Goal: Complete application form: Complete application form

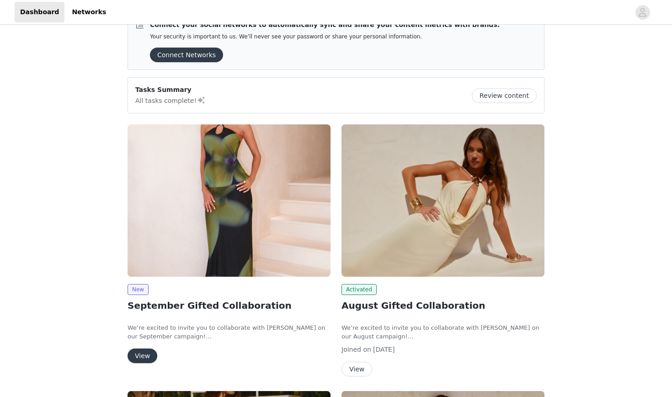
scroll to position [54, 0]
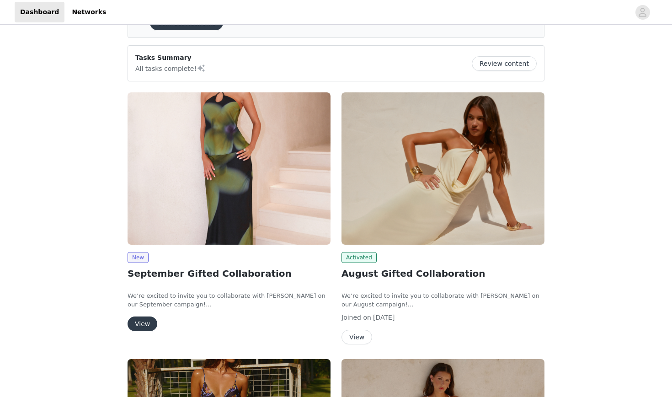
click at [149, 321] on button "View" at bounding box center [143, 323] width 30 height 15
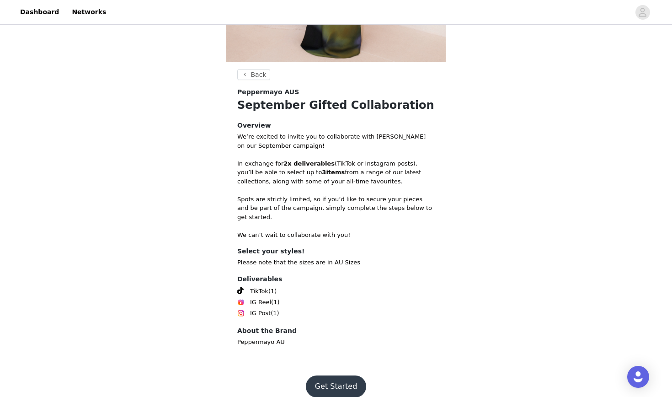
scroll to position [239, 0]
click at [329, 379] on button "Get Started" at bounding box center [336, 387] width 61 height 22
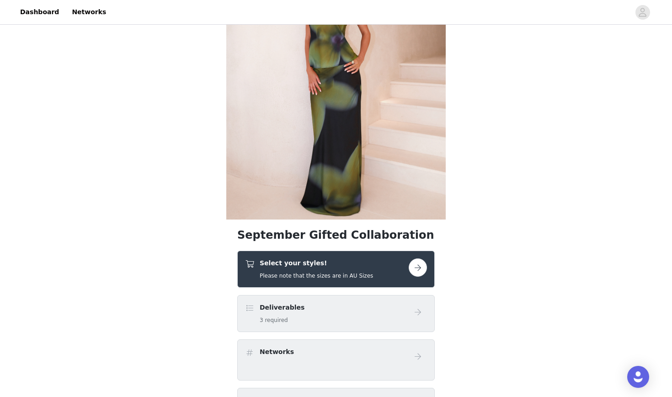
scroll to position [90, 0]
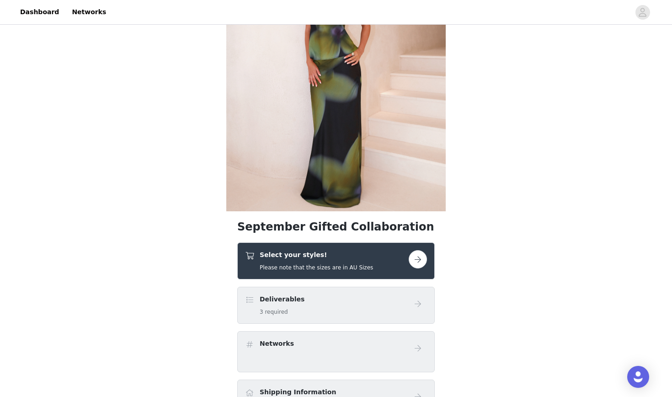
click at [412, 256] on button "button" at bounding box center [418, 259] width 18 height 18
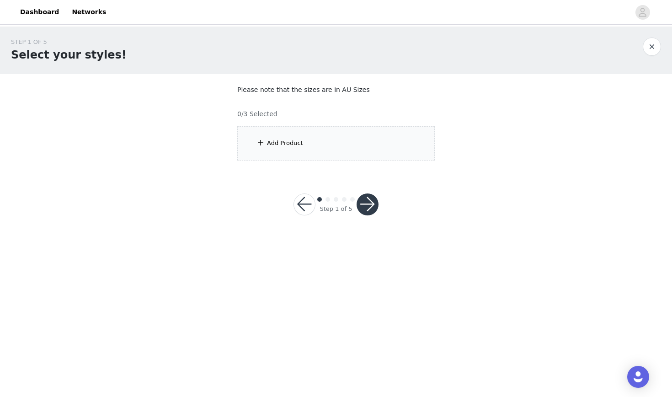
click at [338, 141] on div "Add Product" at bounding box center [336, 143] width 198 height 34
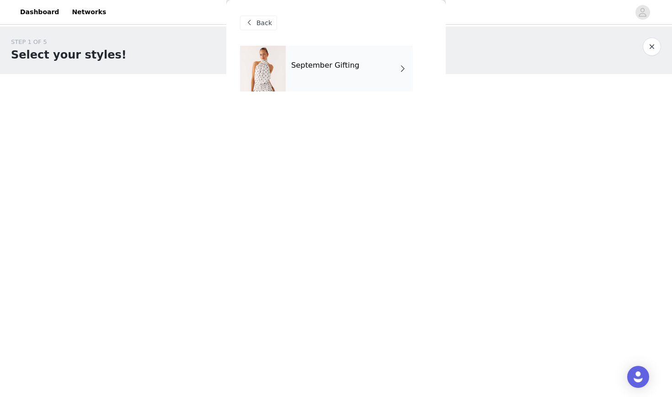
click at [373, 72] on div "September Gifting" at bounding box center [349, 69] width 127 height 46
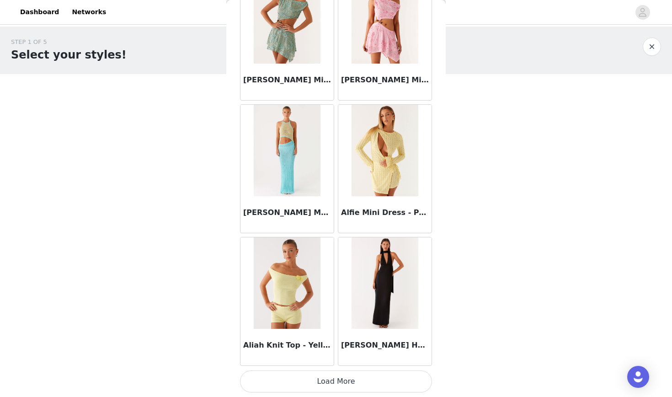
click at [331, 375] on button "Load More" at bounding box center [336, 381] width 192 height 22
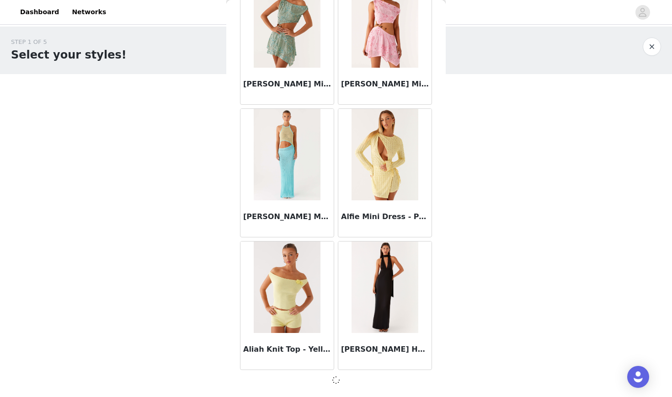
scroll to position [998, 0]
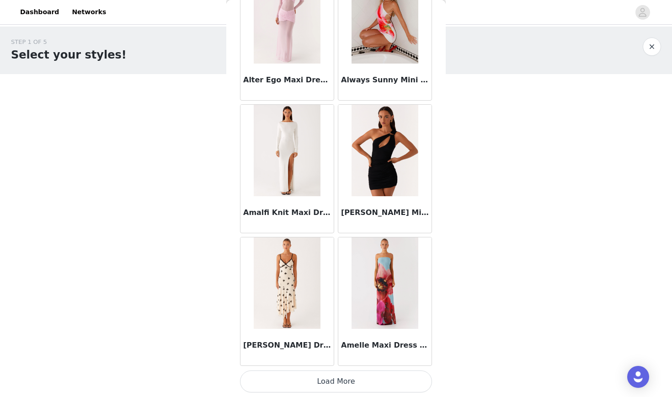
click at [328, 381] on button "Load More" at bounding box center [336, 381] width 192 height 22
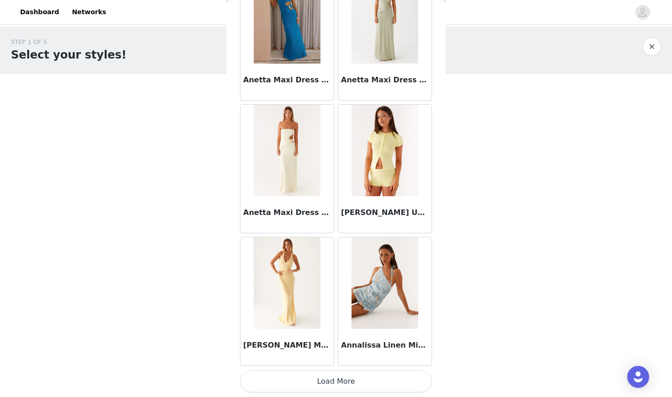
scroll to position [0, 0]
click at [355, 376] on button "Load More" at bounding box center [336, 381] width 192 height 22
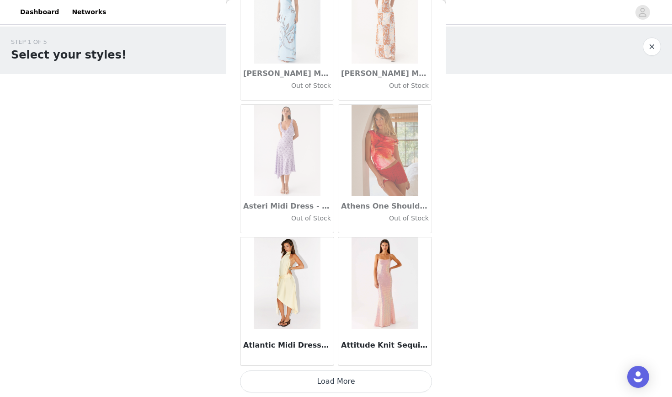
scroll to position [4981, 0]
click at [343, 380] on button "Load More" at bounding box center [336, 381] width 192 height 22
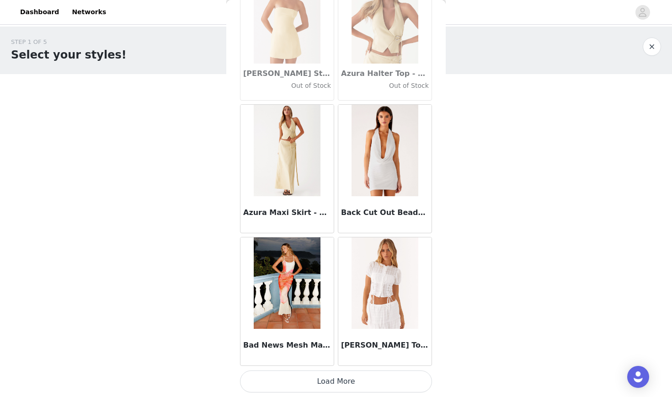
click at [342, 380] on button "Load More" at bounding box center [336, 381] width 192 height 22
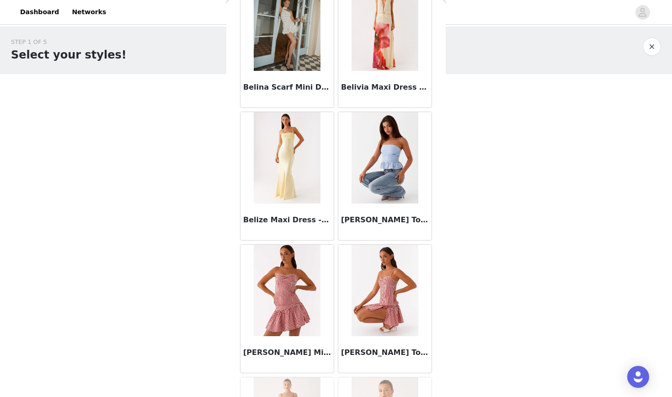
scroll to position [6703, 0]
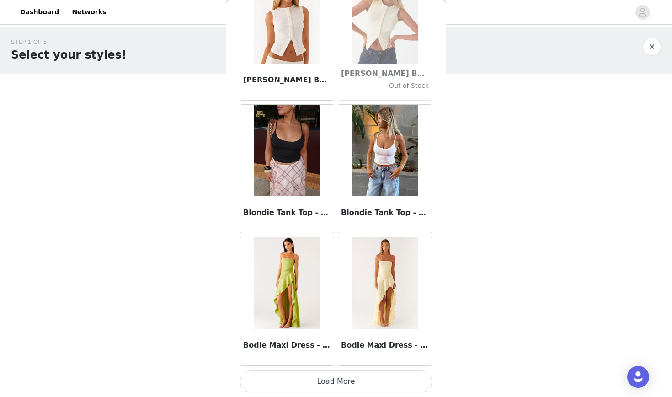
click at [344, 386] on button "Load More" at bounding box center [336, 381] width 192 height 22
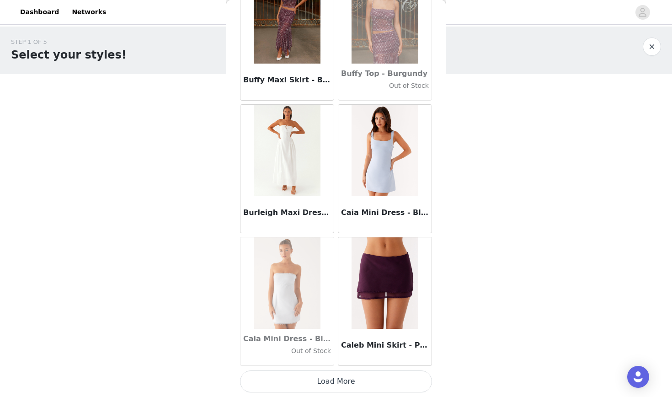
scroll to position [0, 0]
click at [340, 378] on button "Load More" at bounding box center [336, 381] width 192 height 22
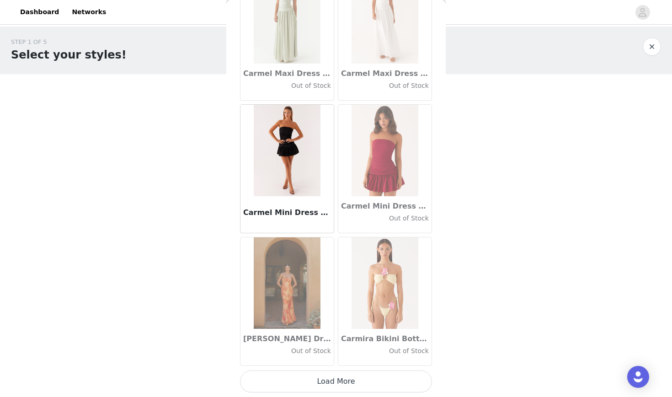
click at [332, 380] on button "Load More" at bounding box center [336, 381] width 192 height 22
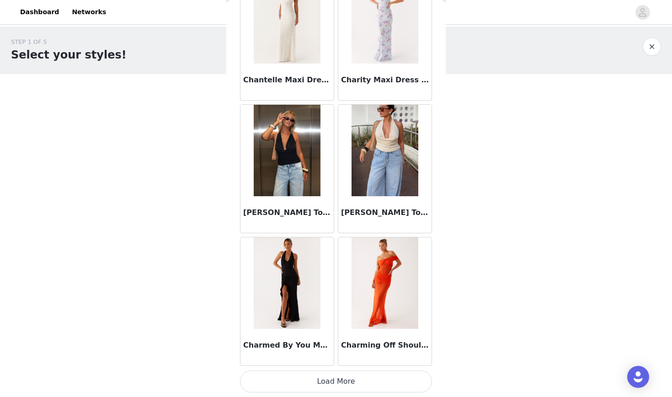
click at [335, 377] on button "Load More" at bounding box center [336, 381] width 192 height 22
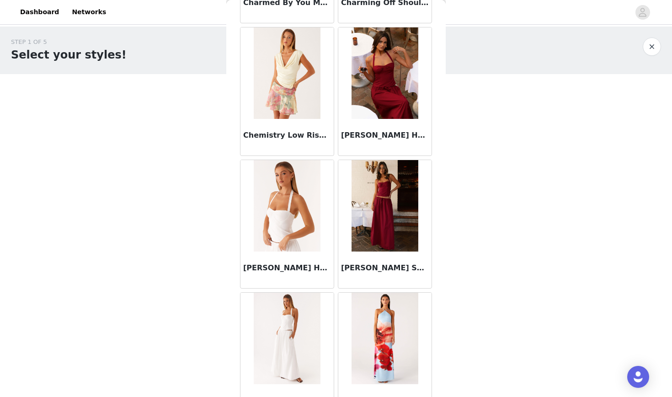
scroll to position [11955, 0]
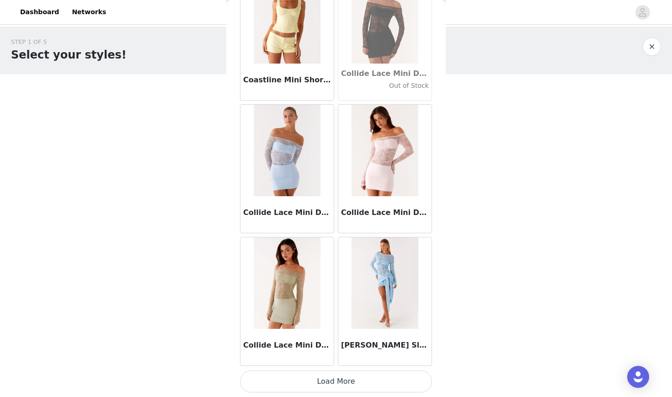
click at [330, 384] on button "Load More" at bounding box center [336, 381] width 192 height 22
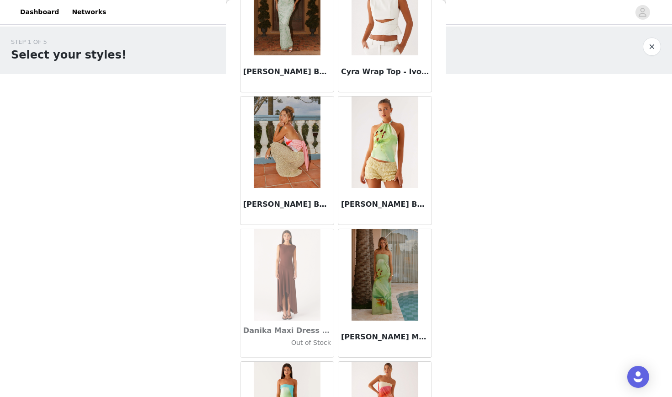
scroll to position [13877, 0]
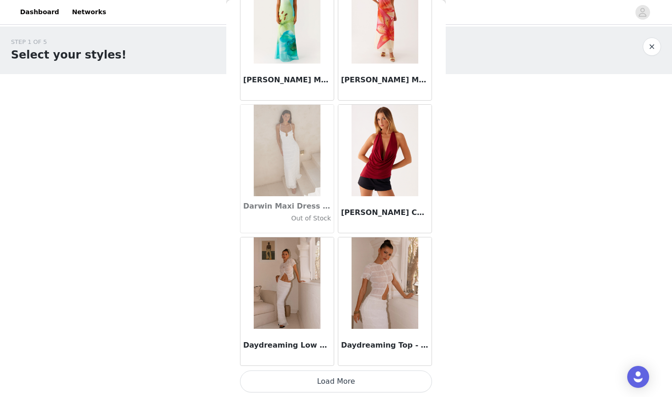
click at [353, 374] on button "Load More" at bounding box center [336, 381] width 192 height 22
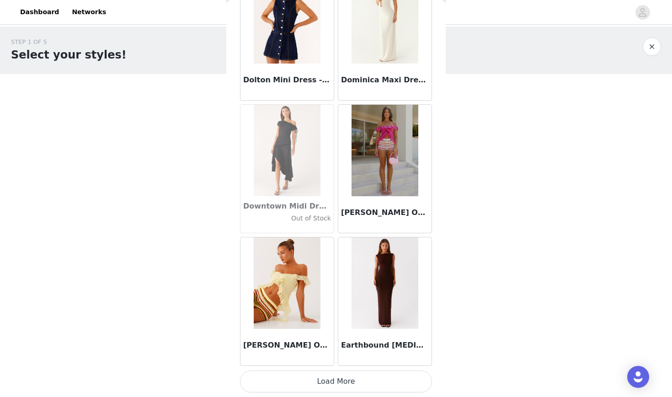
click at [351, 376] on button "Load More" at bounding box center [336, 381] width 192 height 22
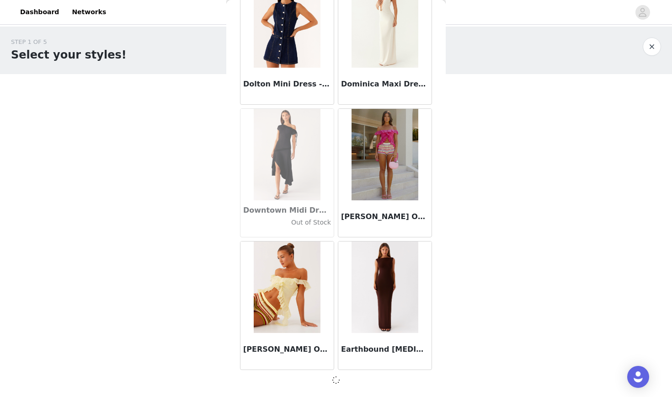
scroll to position [15588, 0]
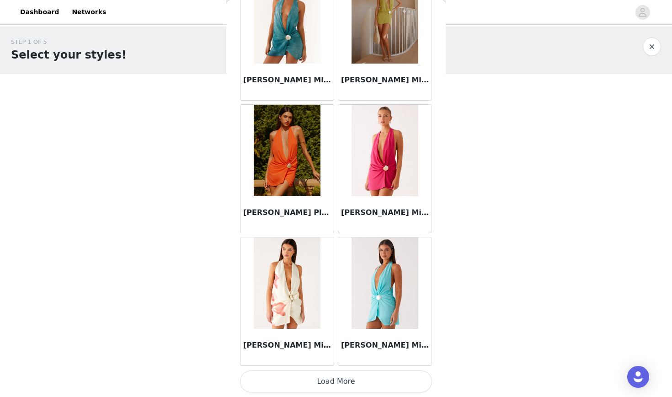
click at [337, 381] on button "Load More" at bounding box center [336, 381] width 192 height 22
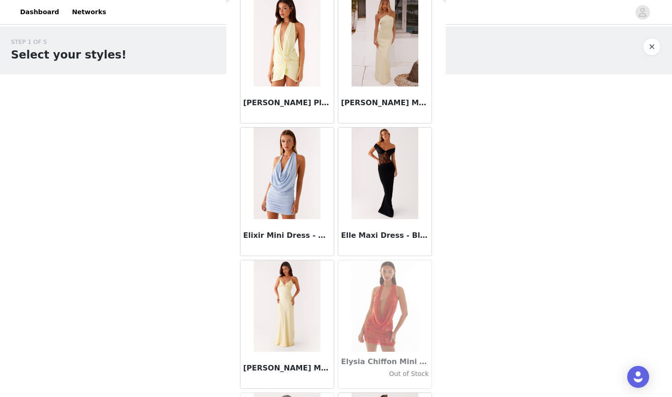
scroll to position [17294, 0]
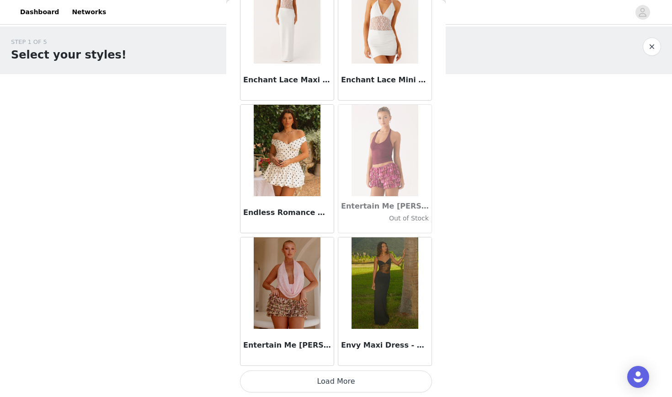
click at [336, 375] on button "Load More" at bounding box center [336, 381] width 192 height 22
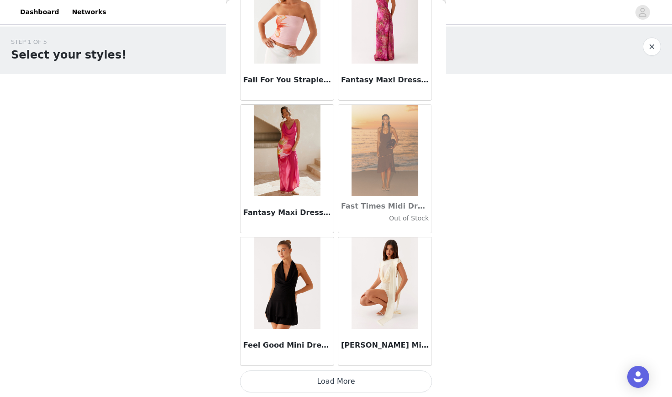
scroll to position [0, 0]
click at [333, 378] on button "Load More" at bounding box center [336, 381] width 192 height 22
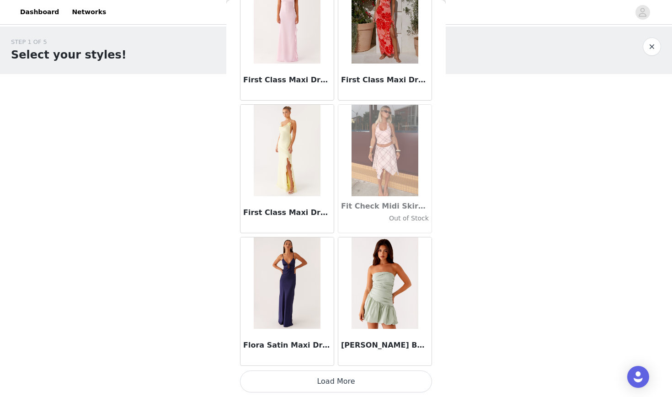
click at [333, 381] on button "Load More" at bounding box center [336, 381] width 192 height 22
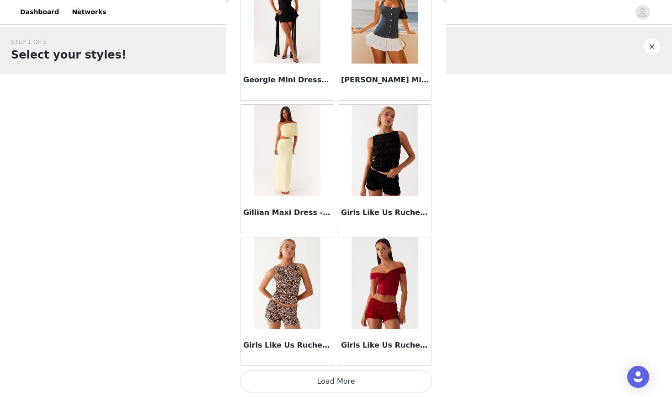
click at [334, 376] on button "Load More" at bounding box center [336, 381] width 192 height 22
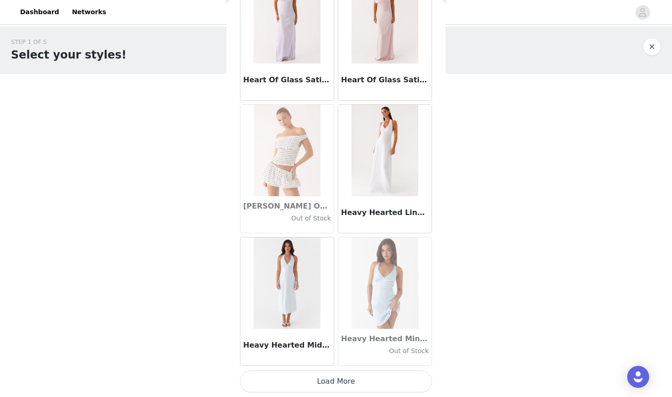
click at [333, 386] on button "Load More" at bounding box center [336, 381] width 192 height 22
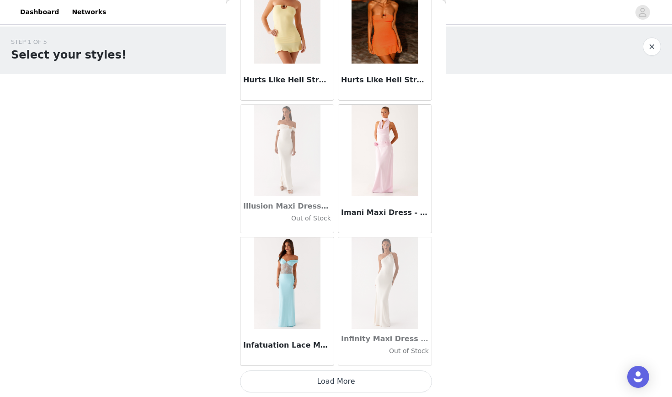
click at [339, 385] on button "Load More" at bounding box center [336, 381] width 192 height 22
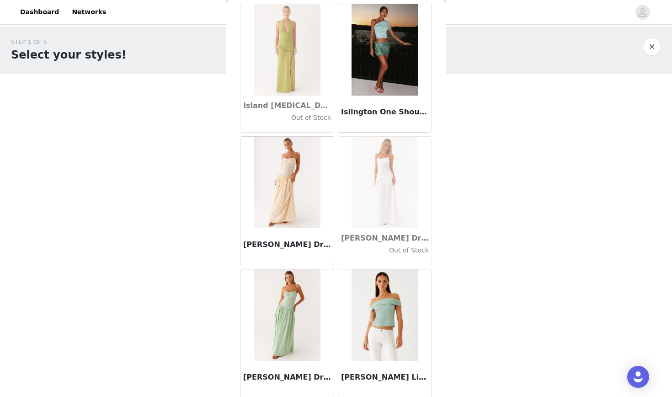
scroll to position [25384, 0]
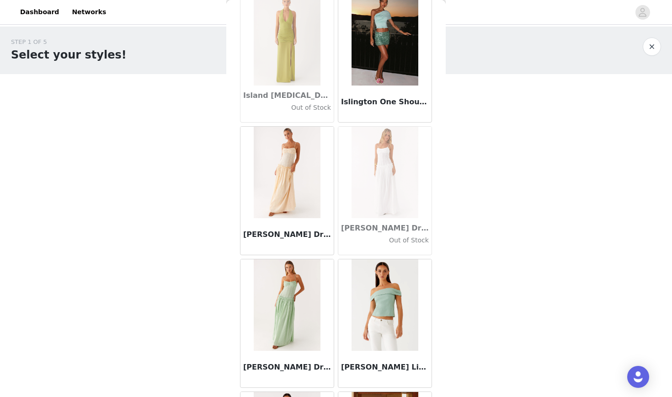
click at [285, 310] on img at bounding box center [287, 304] width 66 height 91
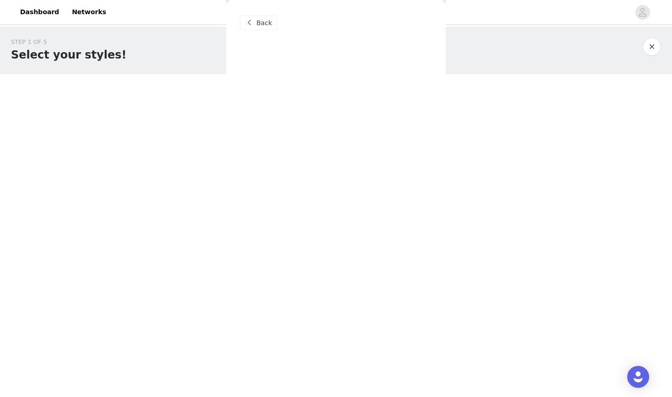
scroll to position [0, 0]
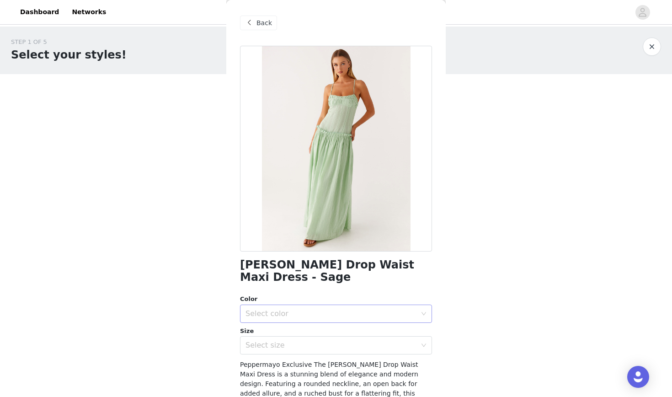
click at [314, 309] on div "Select color" at bounding box center [331, 313] width 171 height 9
click at [299, 321] on li "Sage" at bounding box center [336, 321] width 192 height 15
click at [298, 342] on div "[PERSON_NAME] Drop Waist Maxi Dress - Sage Color Select color Sage Size Select …" at bounding box center [336, 289] width 192 height 487
click at [299, 341] on div "Select size" at bounding box center [331, 345] width 171 height 9
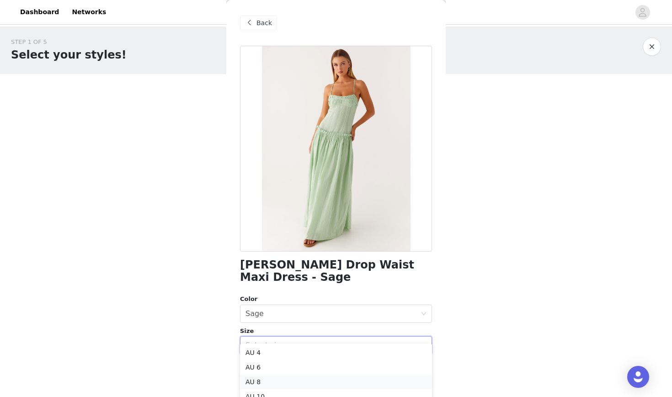
click at [279, 380] on li "AU 8" at bounding box center [336, 382] width 192 height 15
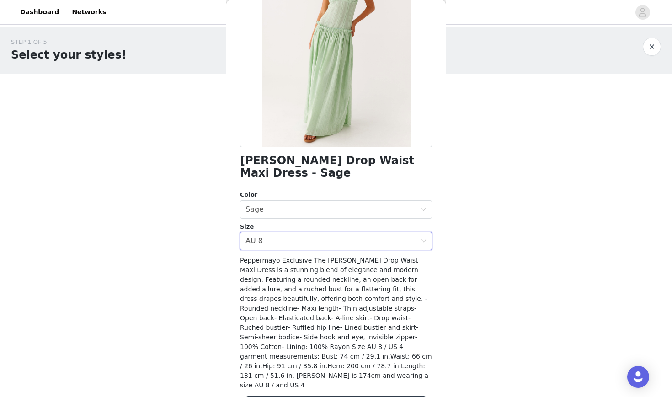
scroll to position [104, 0]
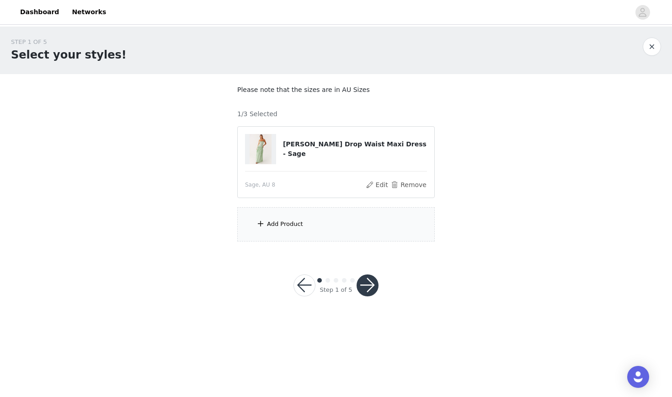
click at [327, 224] on div "Add Product" at bounding box center [336, 224] width 198 height 34
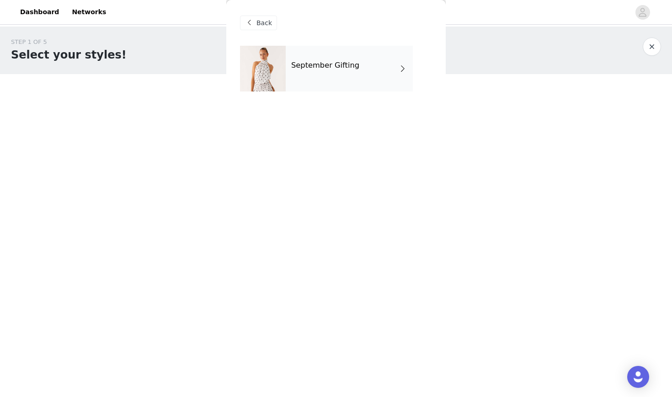
click at [324, 61] on h4 "September Gifting" at bounding box center [325, 65] width 68 height 8
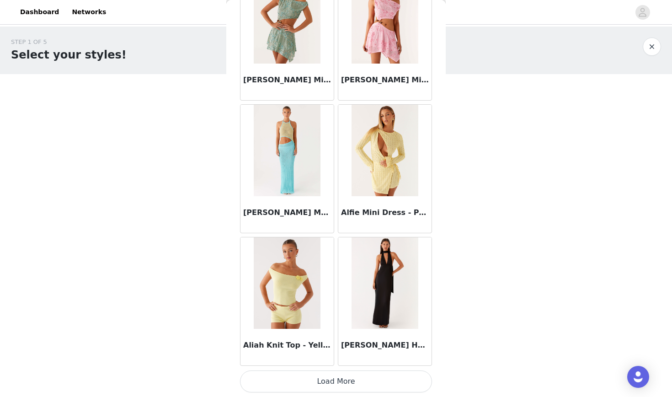
scroll to position [1003, 0]
click at [341, 378] on button "Load More" at bounding box center [336, 381] width 192 height 22
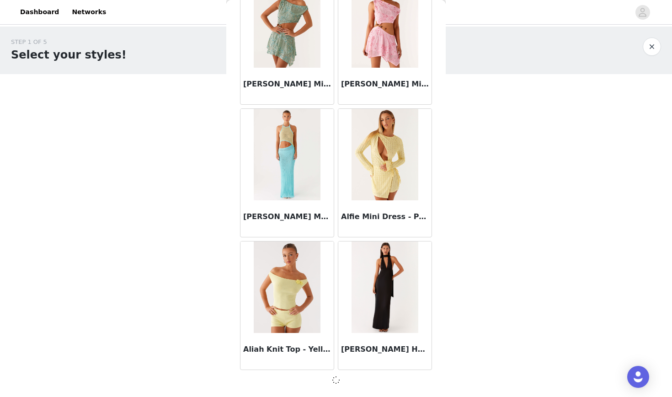
scroll to position [998, 0]
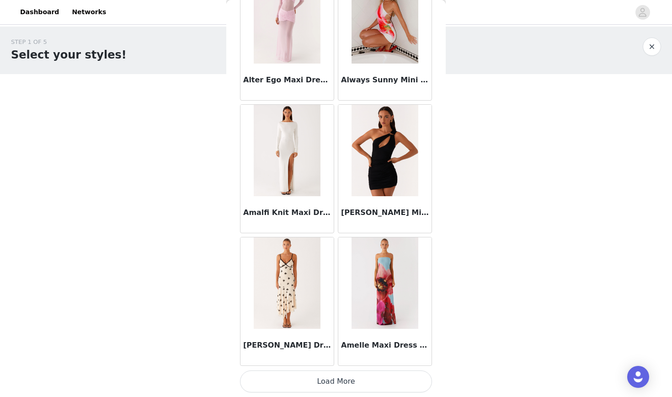
click at [341, 377] on button "Load More" at bounding box center [336, 381] width 192 height 22
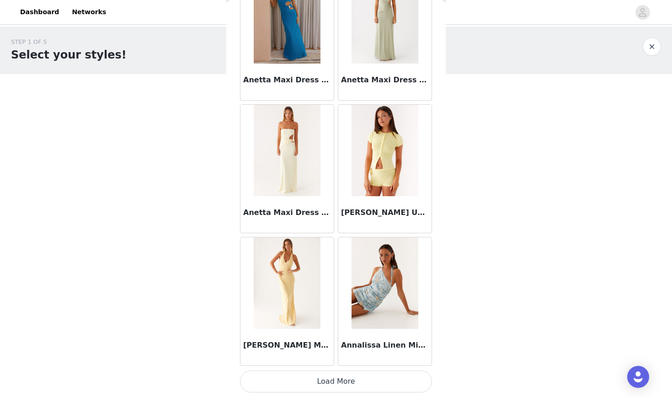
click at [341, 377] on button "Load More" at bounding box center [336, 381] width 192 height 22
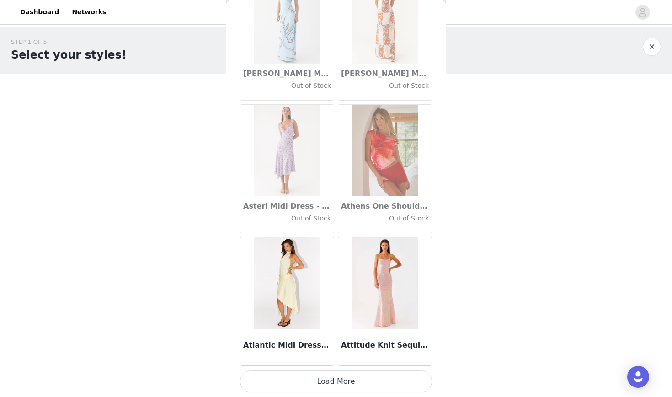
click at [341, 377] on button "Load More" at bounding box center [336, 381] width 192 height 22
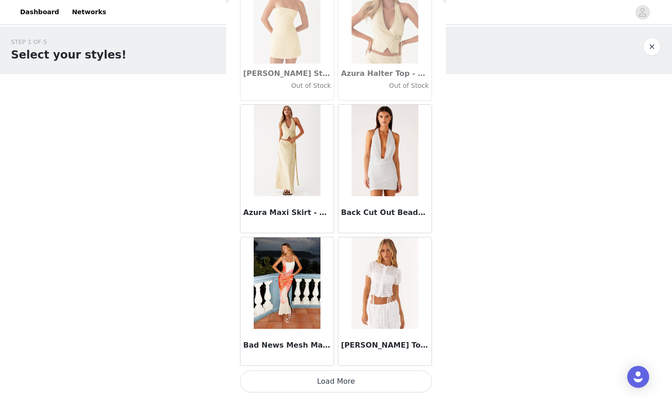
click at [341, 377] on button "Load More" at bounding box center [336, 381] width 192 height 22
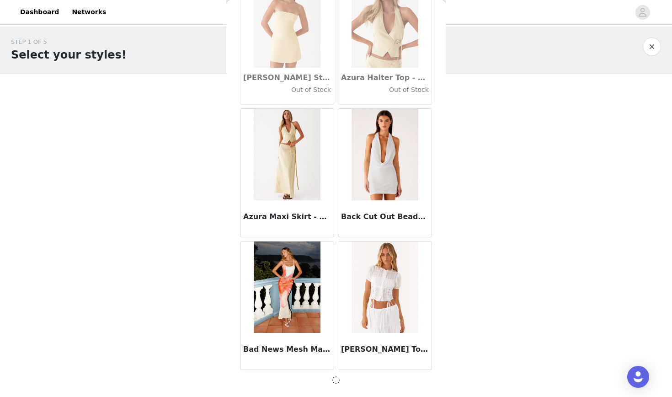
scroll to position [6304, 0]
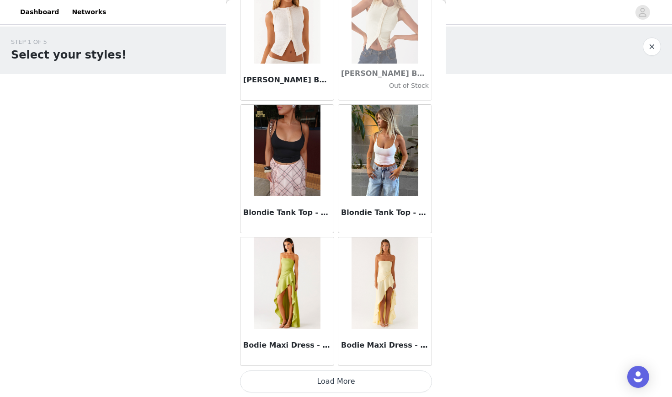
click at [341, 377] on button "Load More" at bounding box center [336, 381] width 192 height 22
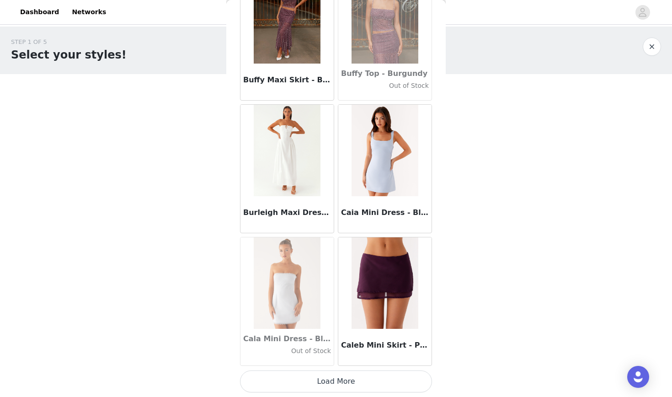
click at [341, 377] on button "Load More" at bounding box center [336, 381] width 192 height 22
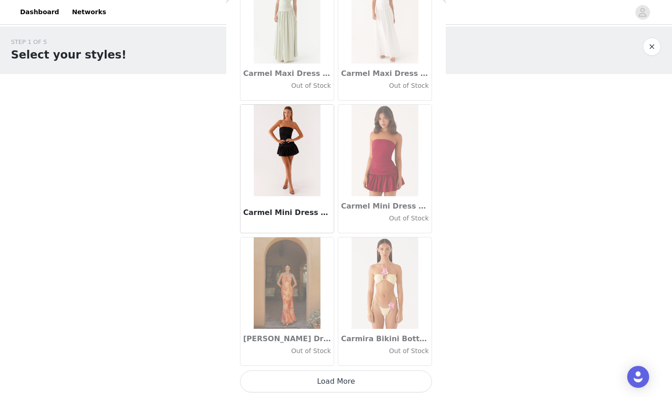
click at [341, 377] on button "Load More" at bounding box center [336, 381] width 192 height 22
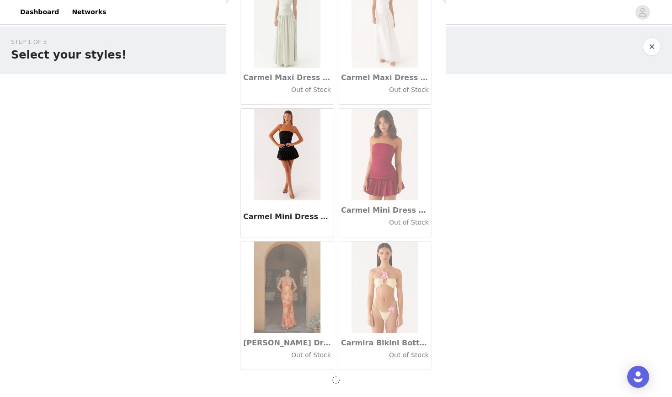
scroll to position [10282, 0]
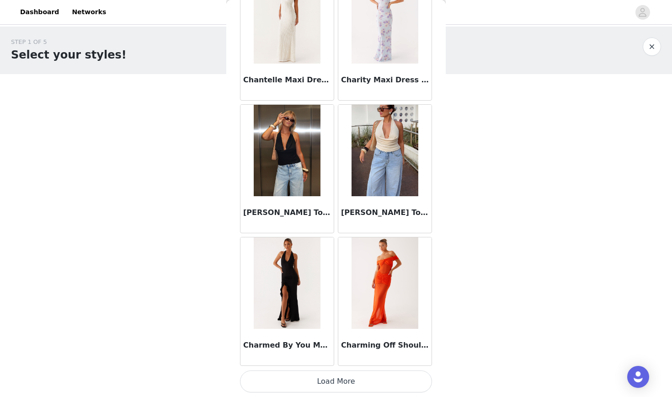
click at [341, 377] on button "Load More" at bounding box center [336, 381] width 192 height 22
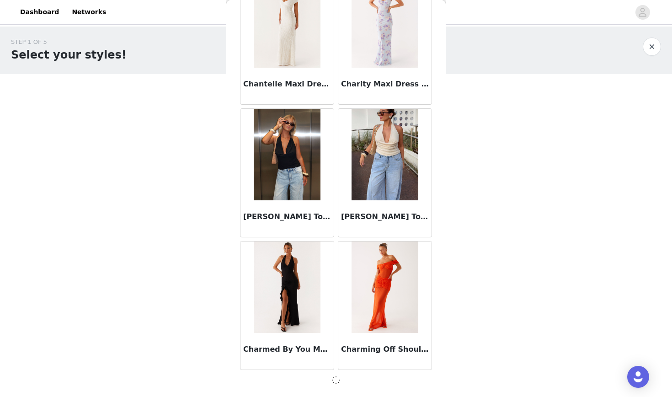
scroll to position [11609, 0]
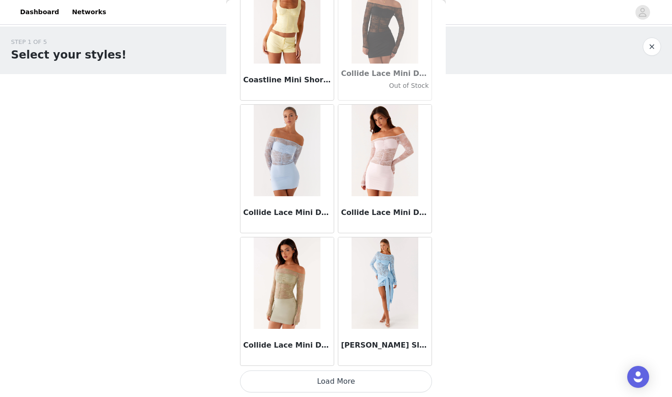
click at [341, 377] on button "Load More" at bounding box center [336, 381] width 192 height 22
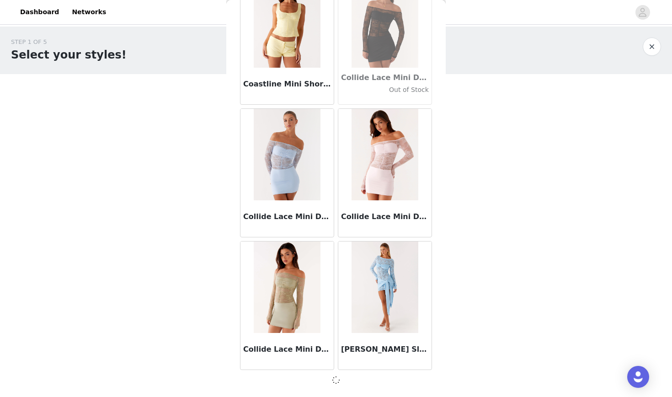
scroll to position [12935, 0]
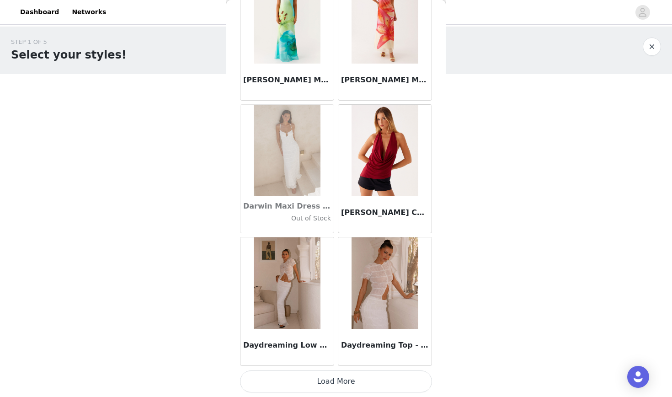
click at [341, 384] on button "Load More" at bounding box center [336, 381] width 192 height 22
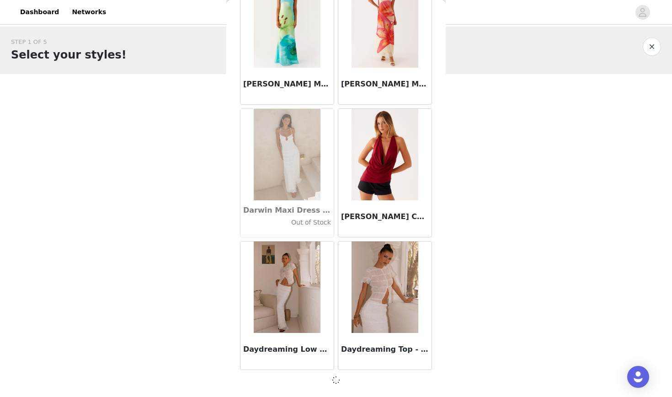
scroll to position [14261, 0]
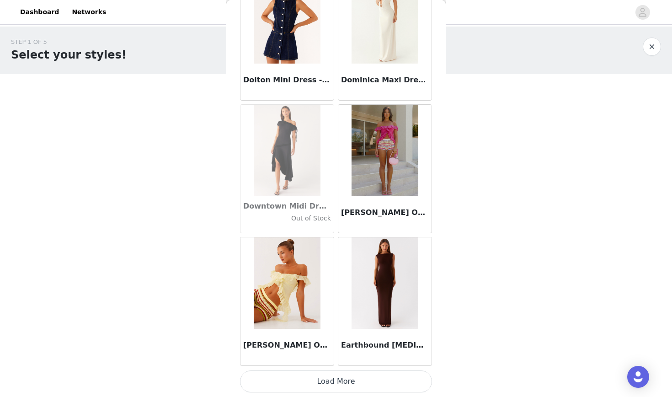
click at [341, 384] on button "Load More" at bounding box center [336, 381] width 192 height 22
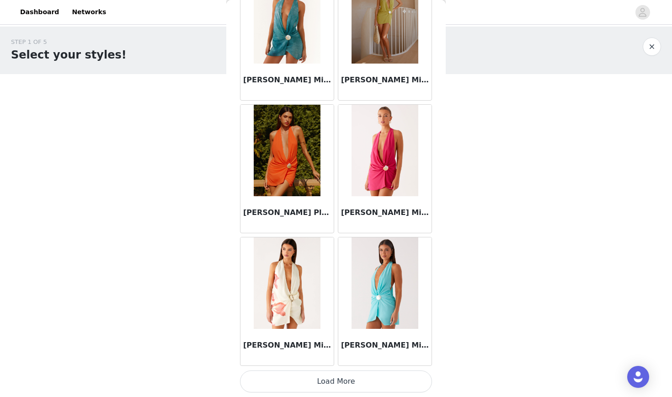
click at [341, 384] on button "Load More" at bounding box center [336, 381] width 192 height 22
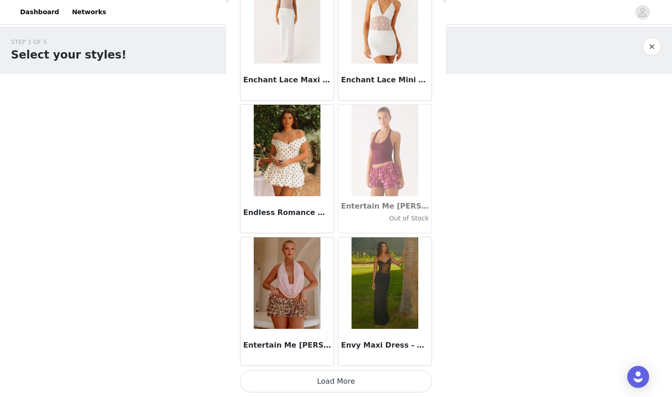
click at [341, 384] on button "Load More" at bounding box center [336, 381] width 192 height 22
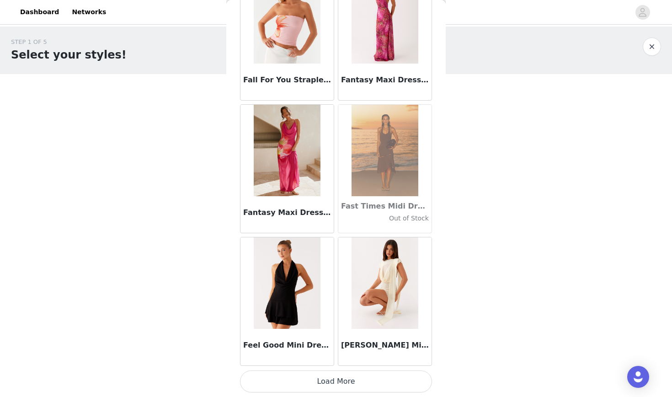
click at [344, 379] on button "Load More" at bounding box center [336, 381] width 192 height 22
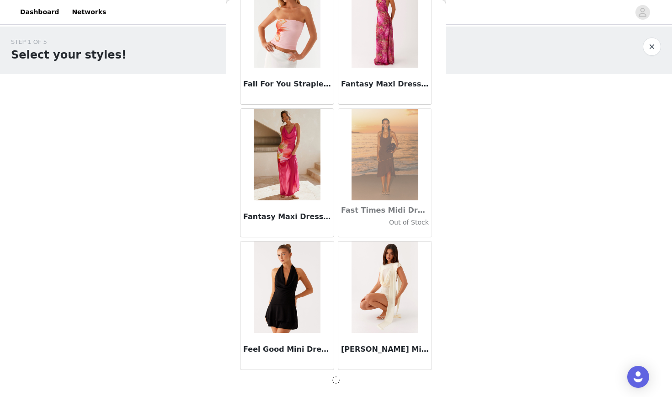
scroll to position [19567, 0]
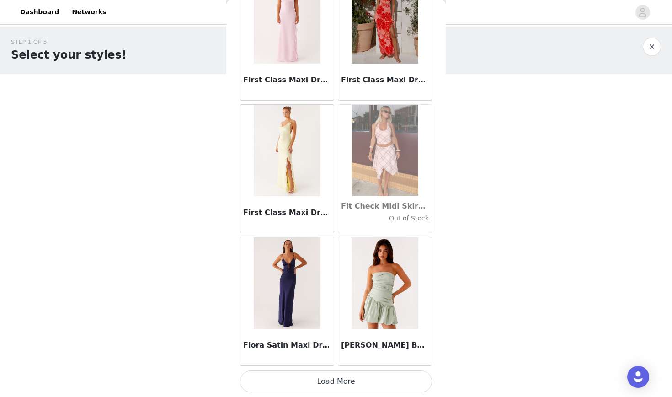
click at [344, 379] on button "Load More" at bounding box center [336, 381] width 192 height 22
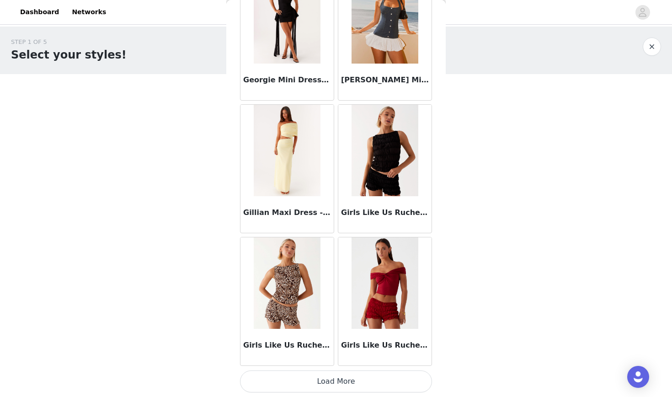
click at [344, 379] on button "Load More" at bounding box center [336, 381] width 192 height 22
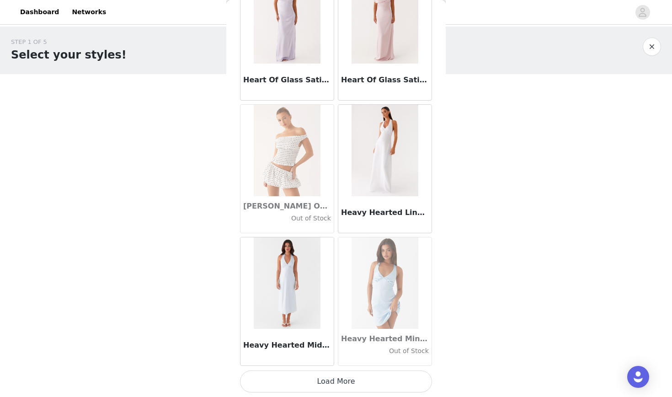
click at [344, 379] on button "Load More" at bounding box center [336, 381] width 192 height 22
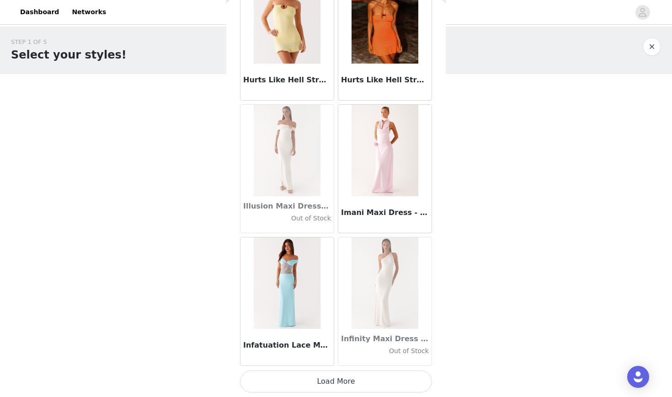
click at [344, 379] on button "Load More" at bounding box center [336, 381] width 192 height 22
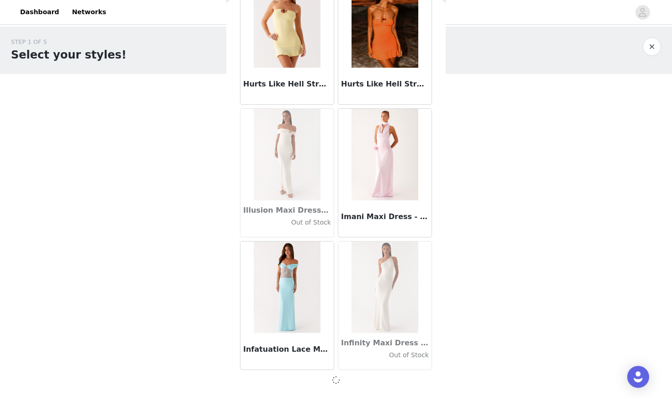
scroll to position [24872, 0]
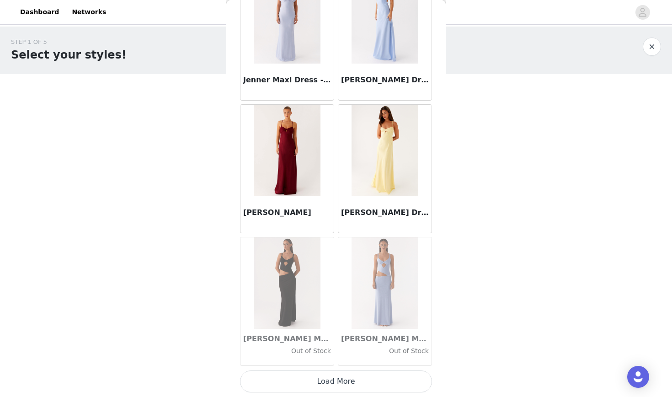
click at [344, 379] on button "Load More" at bounding box center [336, 381] width 192 height 22
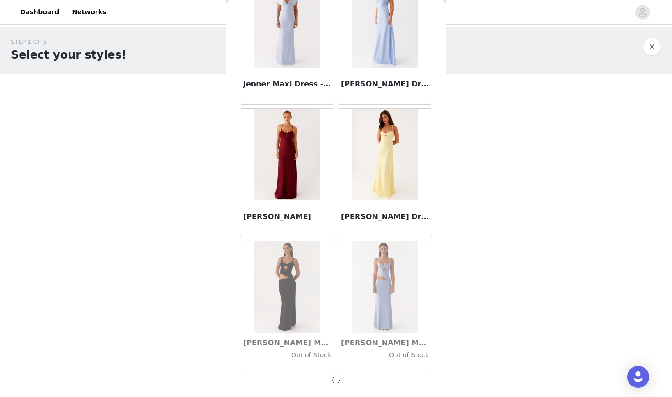
scroll to position [26198, 0]
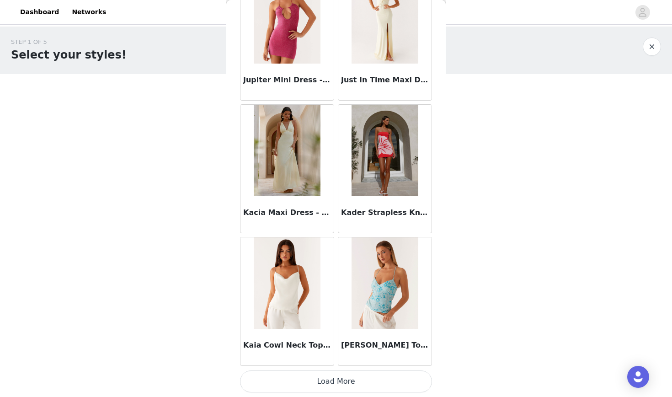
click at [344, 379] on button "Load More" at bounding box center [336, 381] width 192 height 22
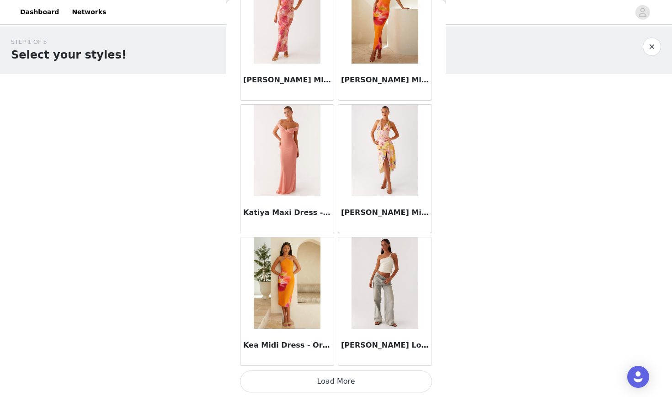
click at [343, 380] on button "Load More" at bounding box center [336, 381] width 192 height 22
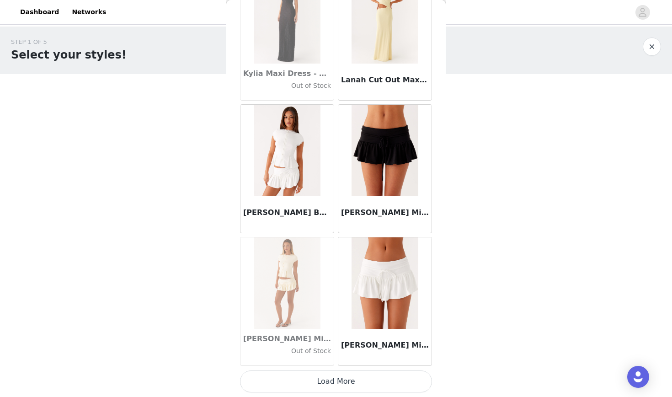
scroll to position [30181, 0]
click at [336, 385] on button "Load More" at bounding box center [336, 381] width 192 height 22
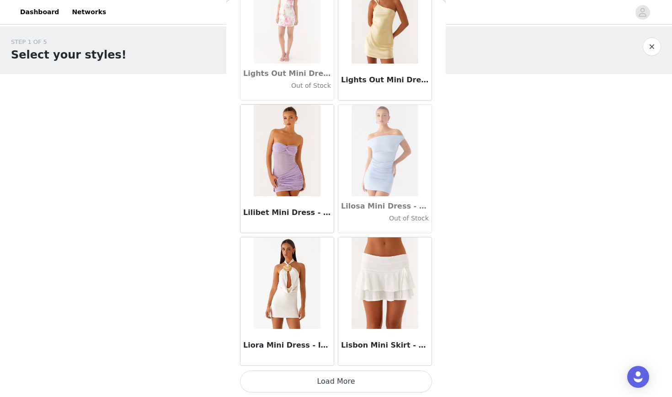
click at [352, 379] on button "Load More" at bounding box center [336, 381] width 192 height 22
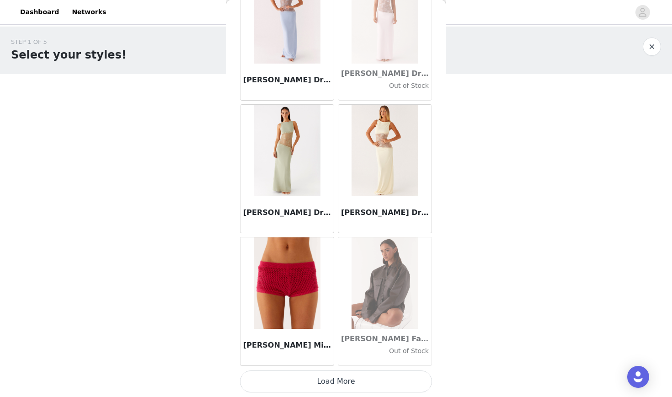
scroll to position [0, 0]
click at [330, 375] on button "Load More" at bounding box center [336, 381] width 192 height 22
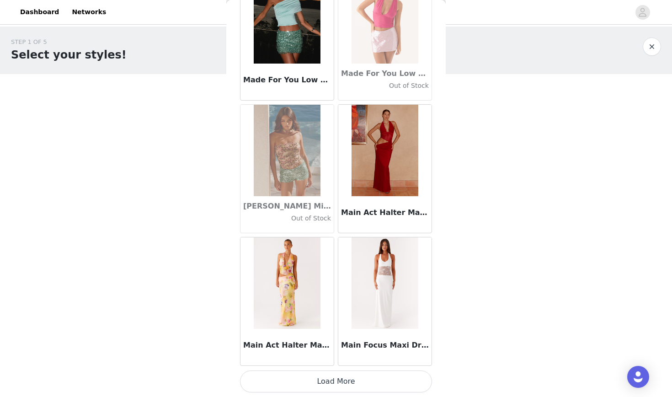
click at [330, 381] on button "Load More" at bounding box center [336, 381] width 192 height 22
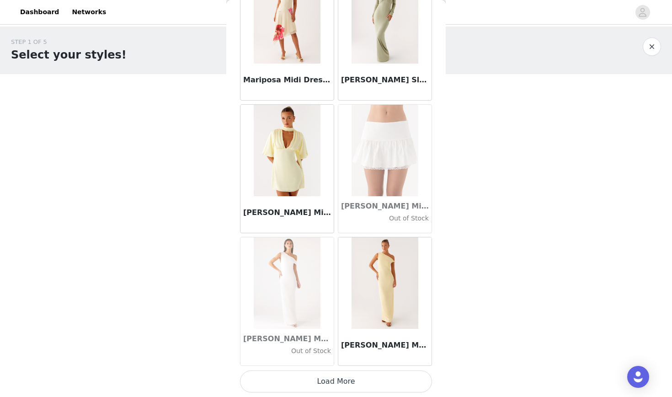
click at [331, 379] on button "Load More" at bounding box center [336, 381] width 192 height 22
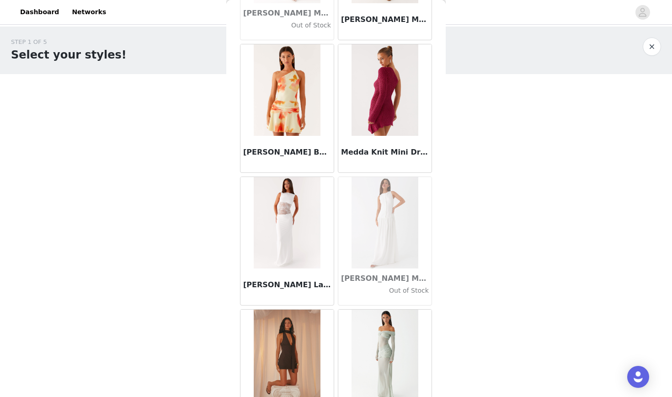
scroll to position [35812, 0]
click at [287, 150] on h3 "[PERSON_NAME] Backless Mini Dress - Mimosa Blossom" at bounding box center [287, 151] width 88 height 11
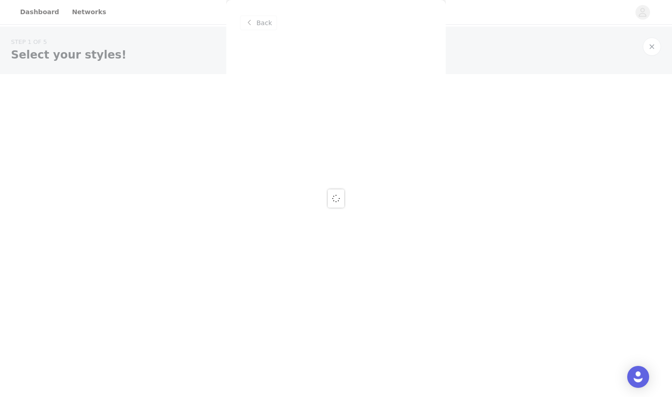
scroll to position [0, 0]
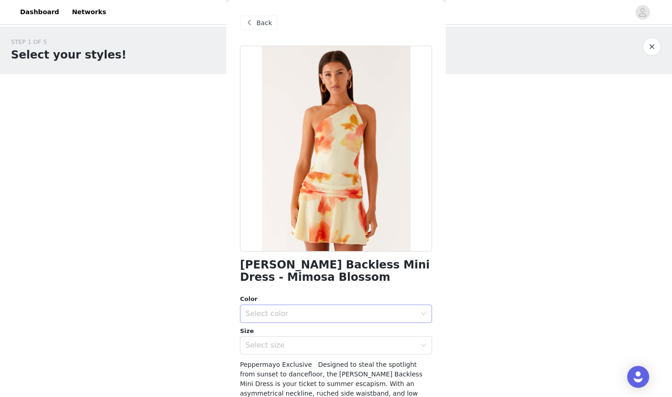
click at [284, 313] on div "Select color" at bounding box center [331, 313] width 171 height 9
click at [278, 332] on li "Mimosa Blossom" at bounding box center [336, 333] width 192 height 15
click at [284, 338] on div "Select size" at bounding box center [333, 345] width 175 height 17
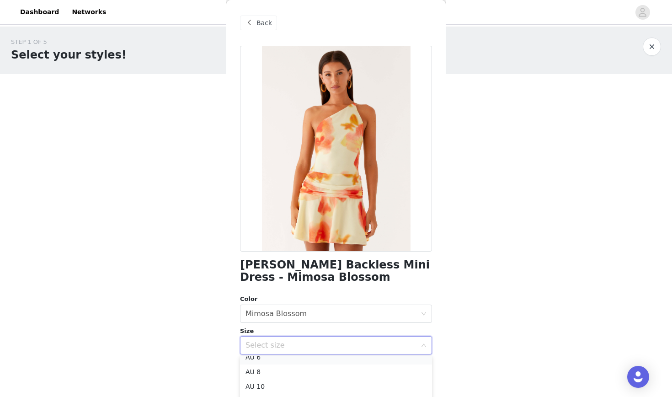
scroll to position [29, 0]
click at [274, 375] on li "AU 10" at bounding box center [336, 379] width 192 height 15
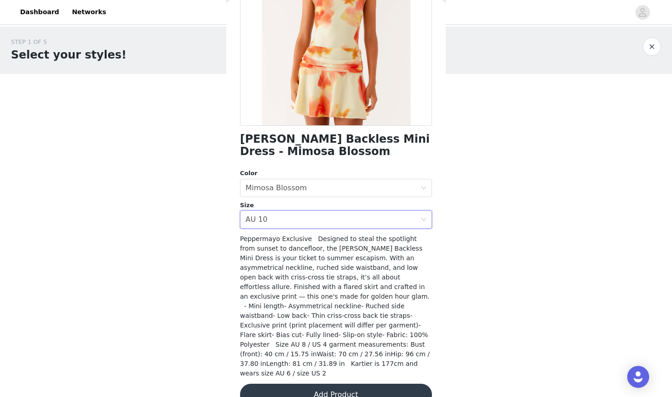
scroll to position [0, 0]
click at [302, 384] on button "Add Product" at bounding box center [336, 395] width 192 height 22
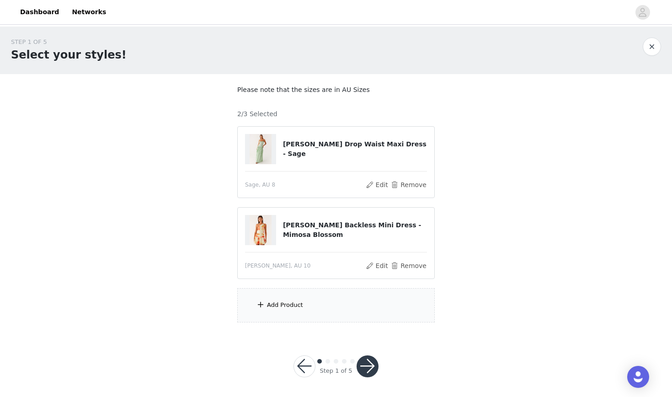
click at [278, 307] on div "Add Product" at bounding box center [285, 304] width 36 height 9
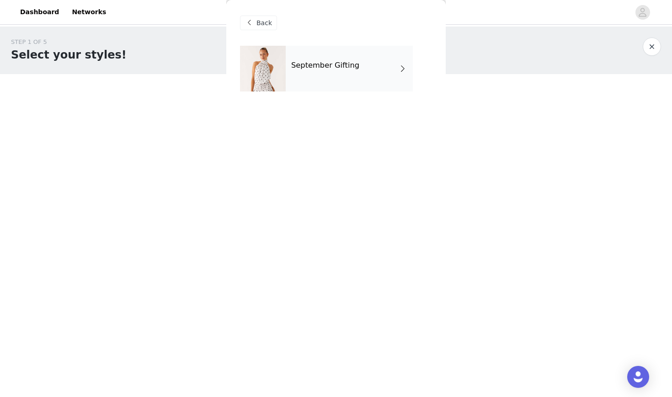
click at [329, 74] on div "September Gifting" at bounding box center [349, 69] width 127 height 46
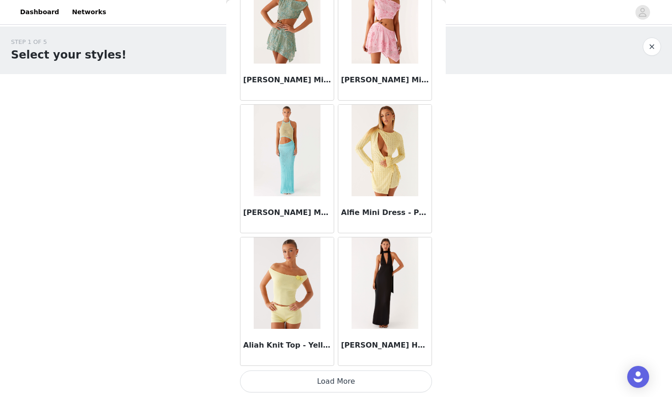
scroll to position [1003, 0]
click at [314, 375] on button "Load More" at bounding box center [336, 381] width 192 height 22
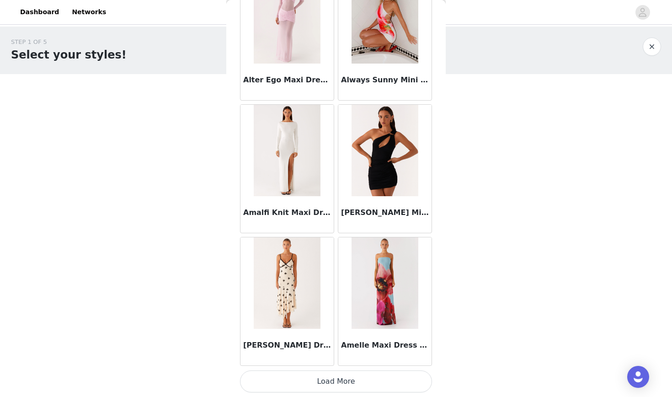
click at [314, 375] on button "Load More" at bounding box center [336, 381] width 192 height 22
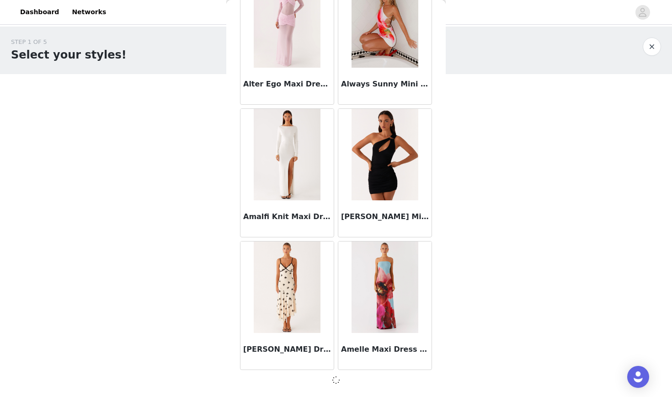
scroll to position [2325, 0]
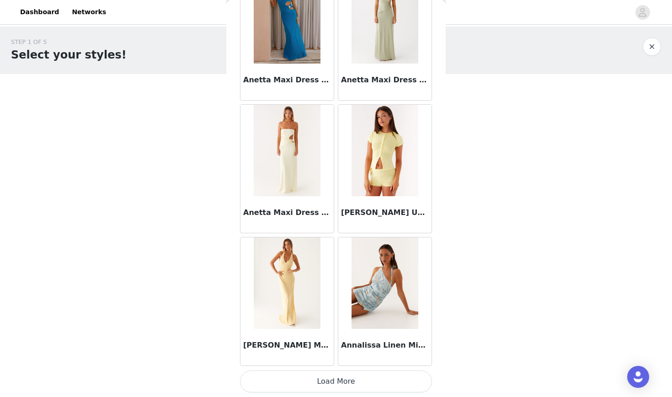
click at [317, 377] on button "Load More" at bounding box center [336, 381] width 192 height 22
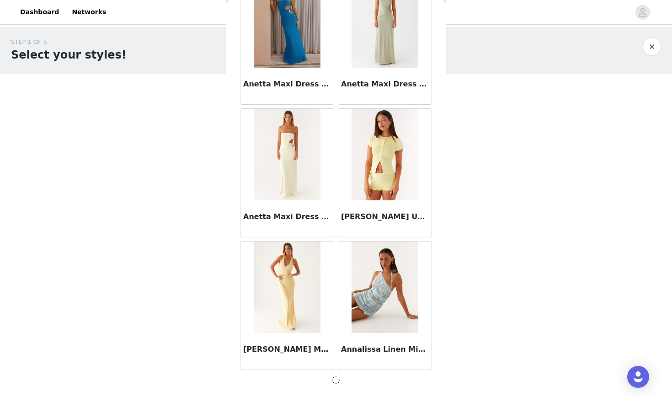
scroll to position [3651, 0]
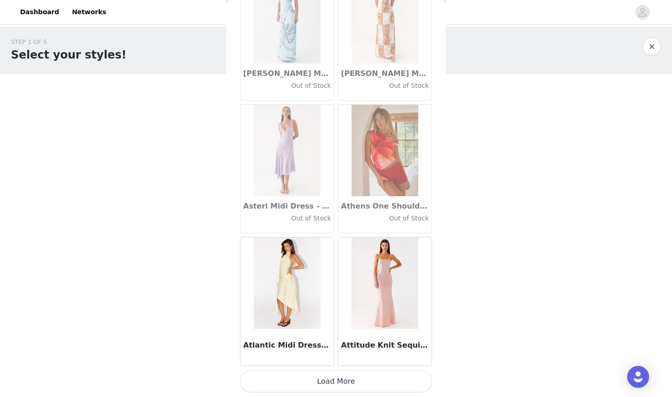
click at [319, 379] on button "Load More" at bounding box center [336, 381] width 192 height 22
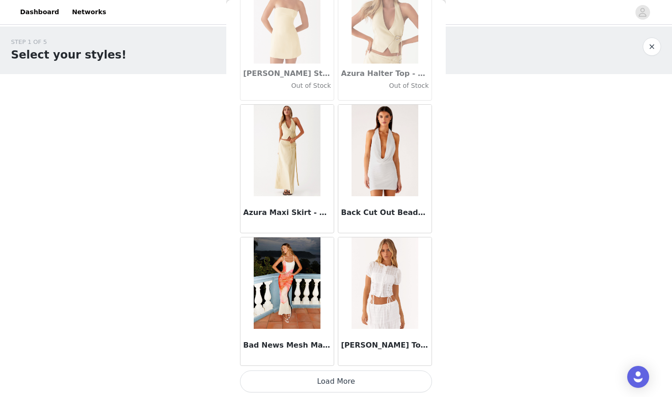
click at [319, 379] on button "Load More" at bounding box center [336, 381] width 192 height 22
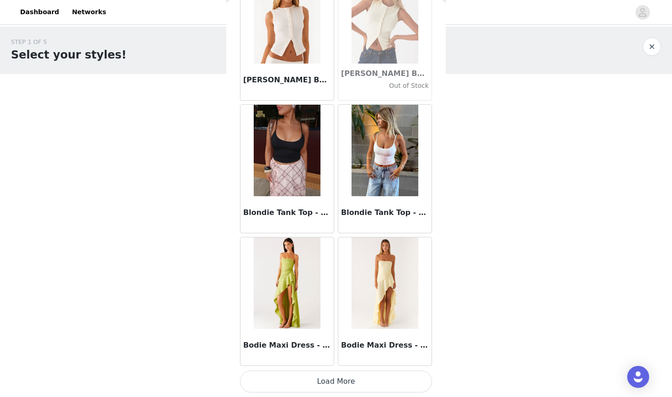
scroll to position [7630, 0]
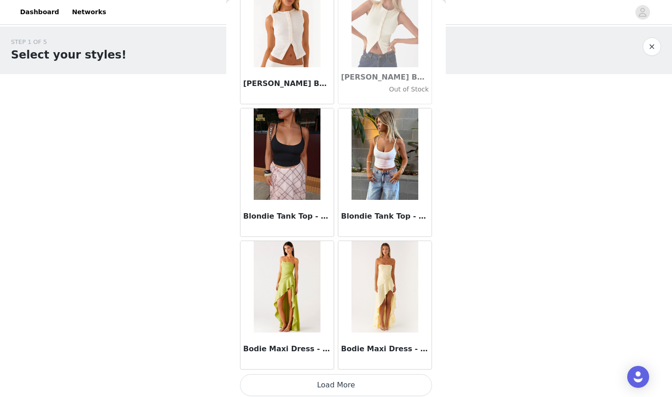
click at [319, 379] on button "Load More" at bounding box center [336, 385] width 192 height 22
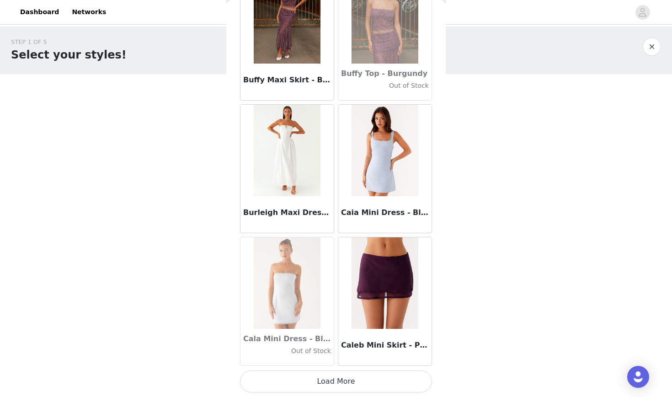
click at [319, 379] on button "Load More" at bounding box center [336, 381] width 192 height 22
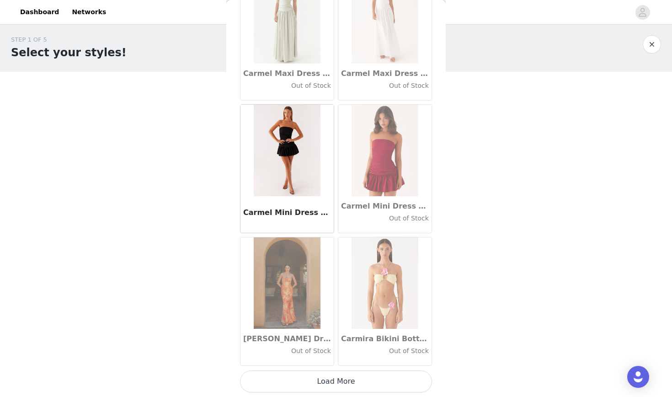
scroll to position [2, 0]
click at [319, 377] on button "Load More" at bounding box center [336, 381] width 192 height 22
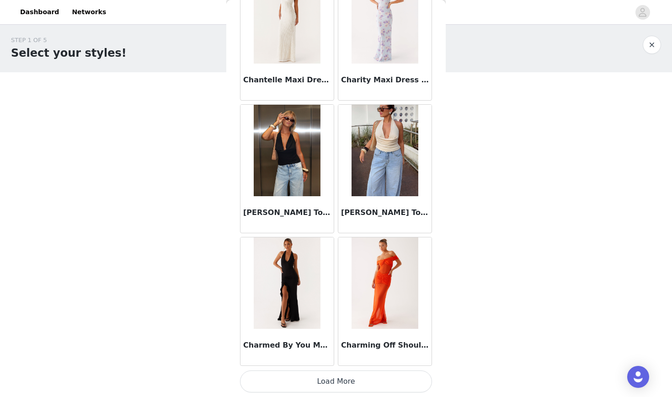
click at [319, 377] on button "Load More" at bounding box center [336, 381] width 192 height 22
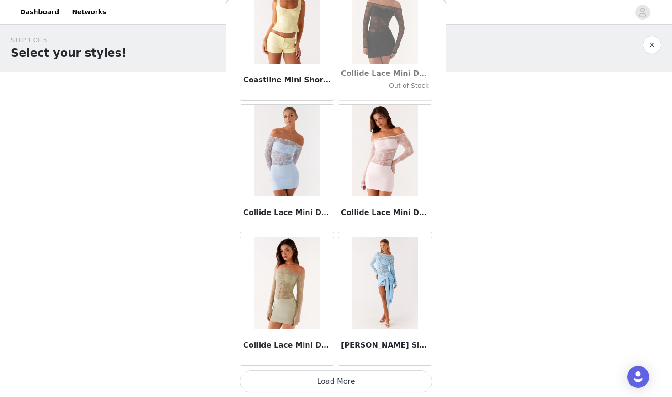
click at [319, 377] on button "Load More" at bounding box center [336, 381] width 192 height 22
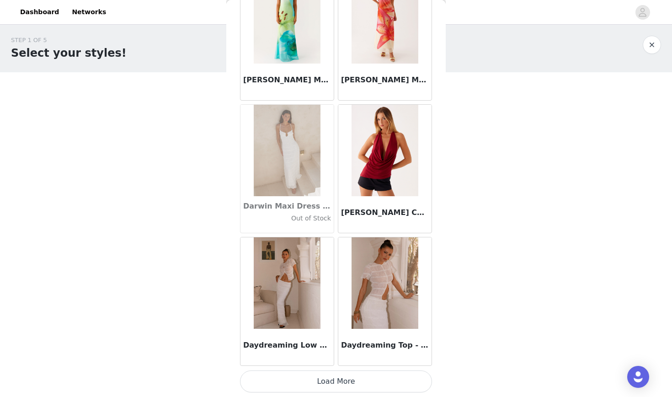
click at [319, 377] on button "Load More" at bounding box center [336, 381] width 192 height 22
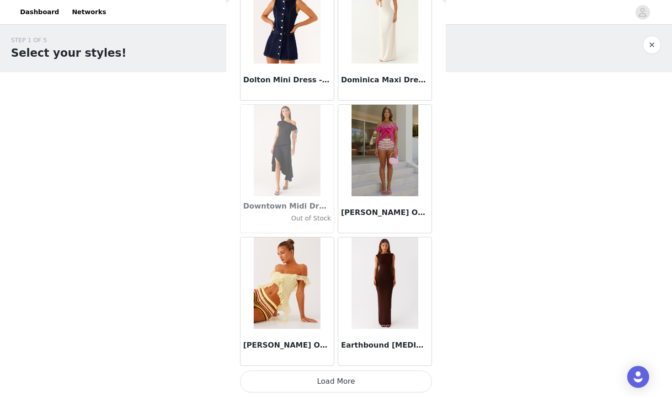
click at [319, 377] on button "Load More" at bounding box center [336, 381] width 192 height 22
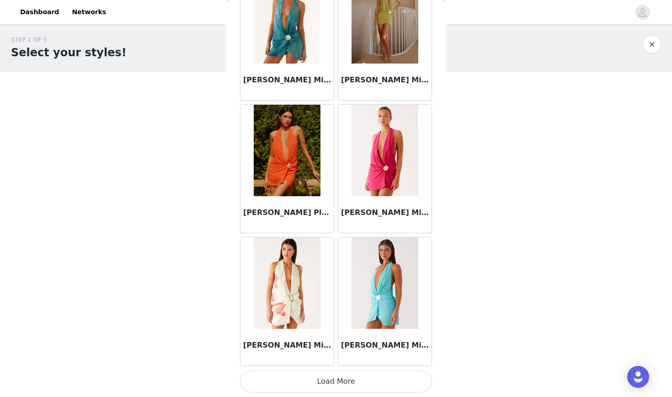
scroll to position [2, 0]
click at [319, 377] on button "Load More" at bounding box center [336, 381] width 192 height 22
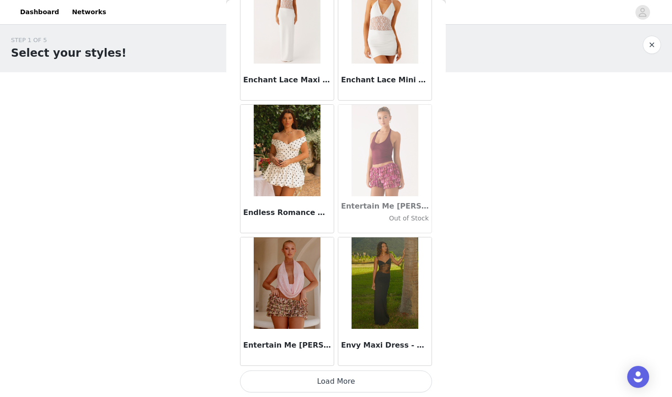
click at [319, 377] on button "Load More" at bounding box center [336, 381] width 192 height 22
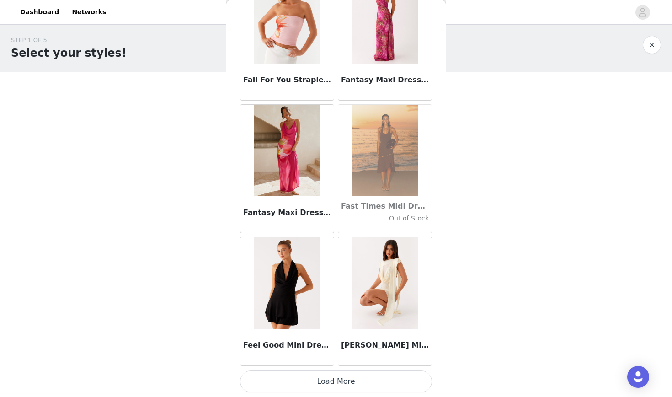
click at [318, 385] on button "Load More" at bounding box center [336, 381] width 192 height 22
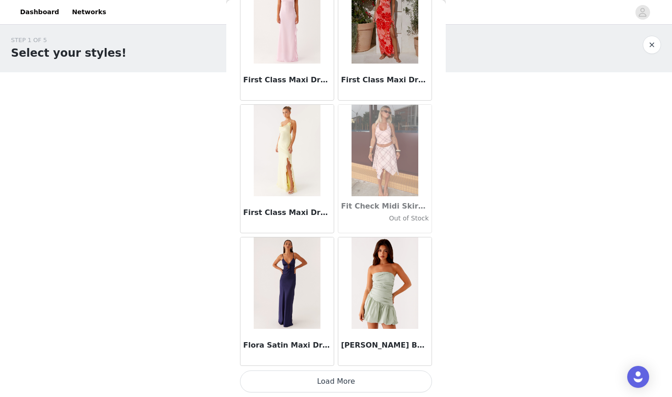
scroll to position [20897, 0]
click at [318, 384] on button "Load More" at bounding box center [336, 381] width 192 height 22
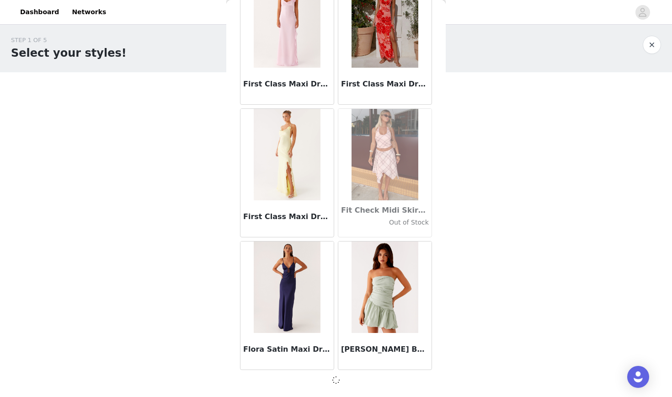
scroll to position [20893, 0]
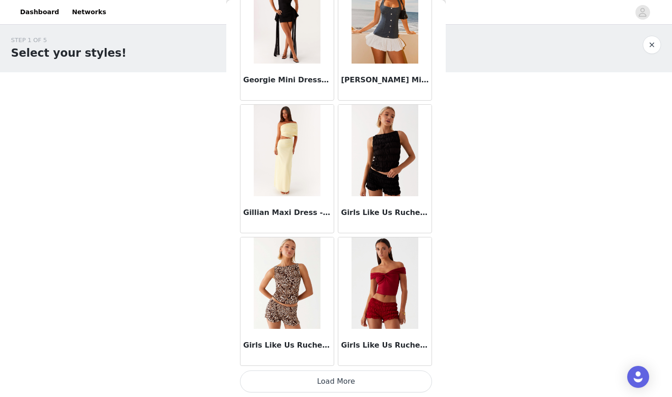
click at [318, 384] on button "Load More" at bounding box center [336, 381] width 192 height 22
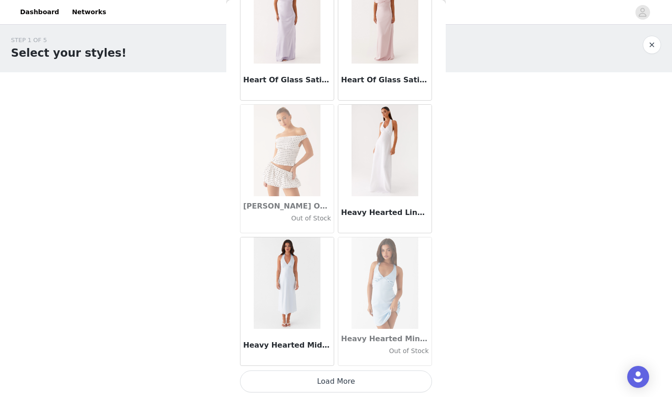
scroll to position [23550, 0]
click at [327, 381] on button "Load More" at bounding box center [336, 381] width 192 height 22
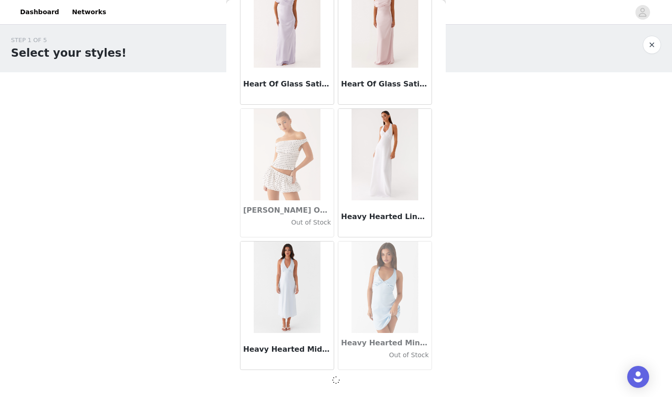
scroll to position [23545, 0]
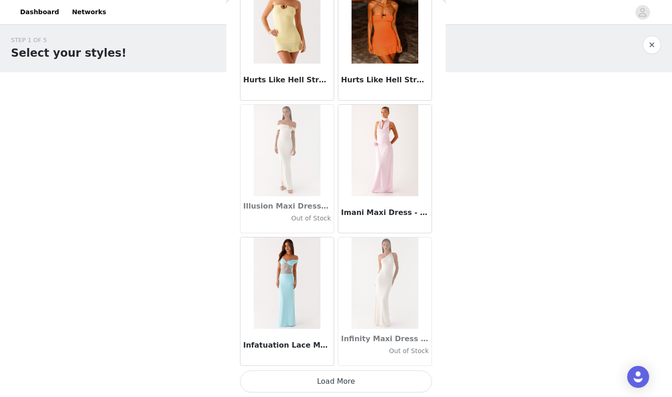
click at [327, 381] on button "Load More" at bounding box center [336, 381] width 192 height 22
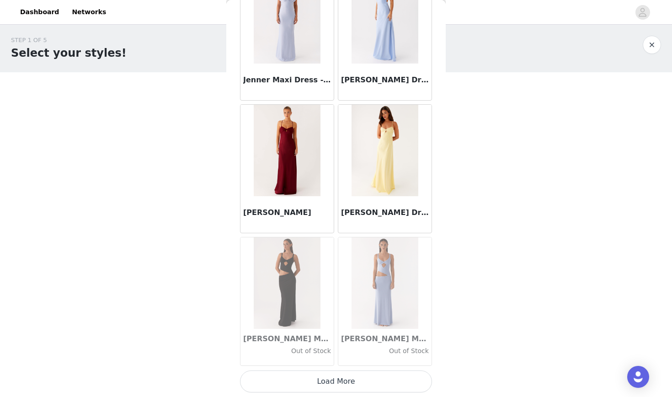
click at [327, 381] on button "Load More" at bounding box center [336, 381] width 192 height 22
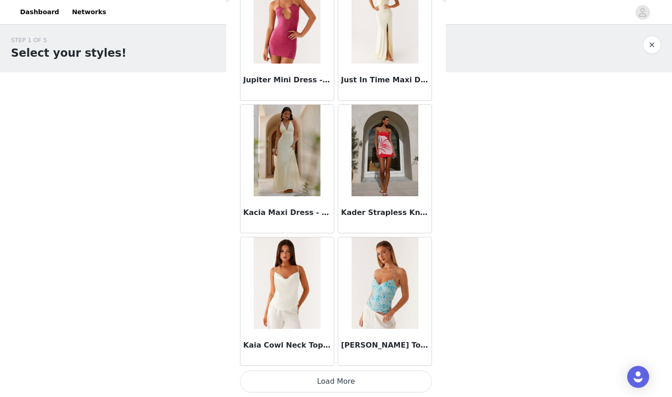
click at [330, 381] on button "Load More" at bounding box center [336, 381] width 192 height 22
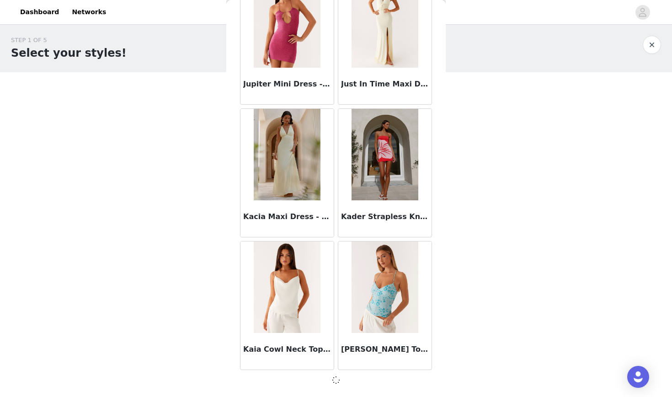
scroll to position [27524, 0]
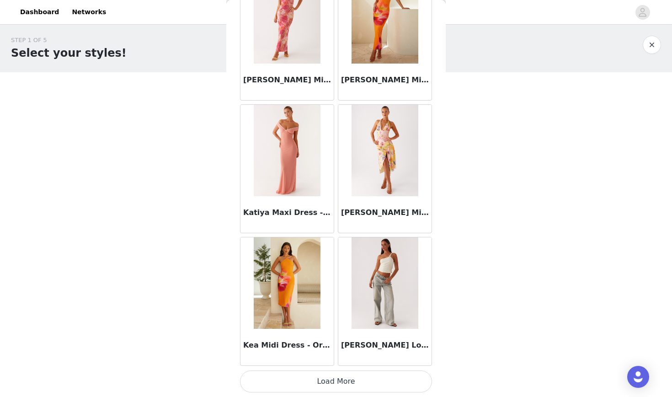
click at [330, 381] on button "Load More" at bounding box center [336, 381] width 192 height 22
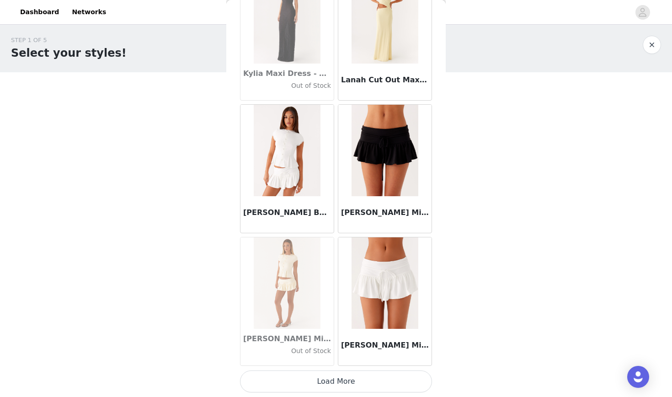
click at [331, 376] on button "Load More" at bounding box center [336, 381] width 192 height 22
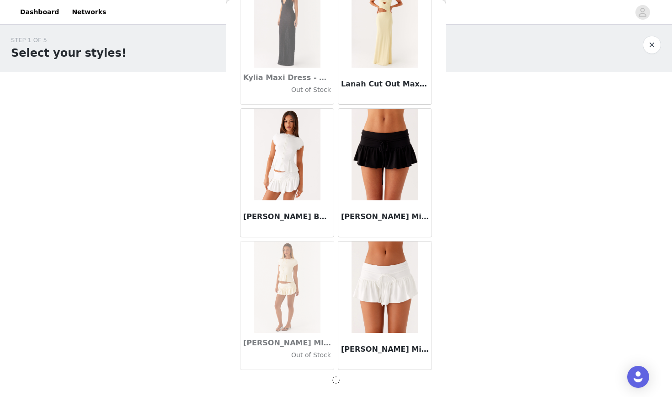
scroll to position [30177, 0]
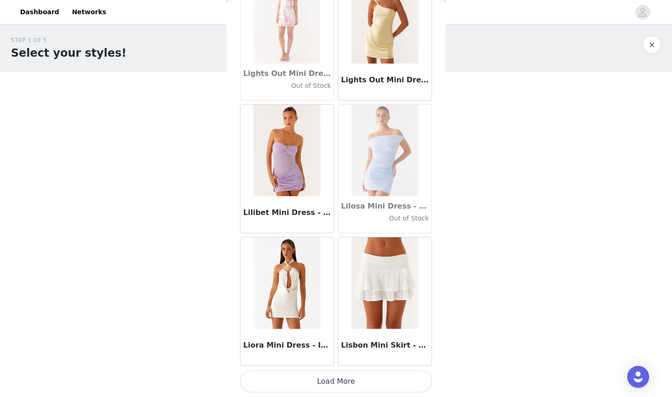
click at [331, 376] on button "Load More" at bounding box center [336, 381] width 192 height 22
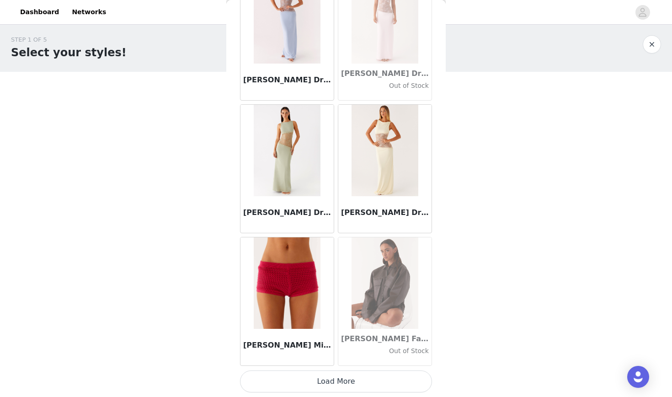
scroll to position [2, 0]
click at [342, 377] on button "Load More" at bounding box center [336, 381] width 192 height 22
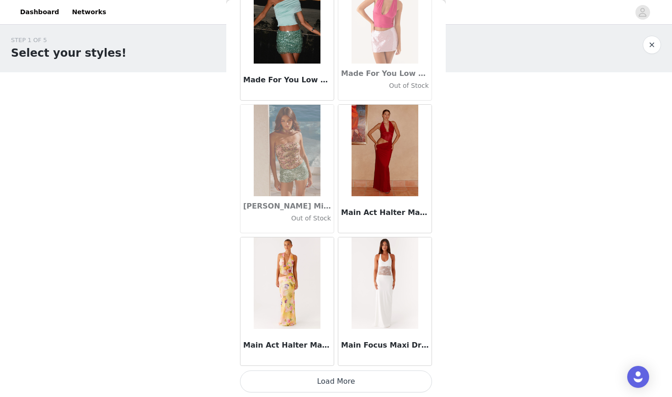
click at [342, 377] on button "Load More" at bounding box center [336, 381] width 192 height 22
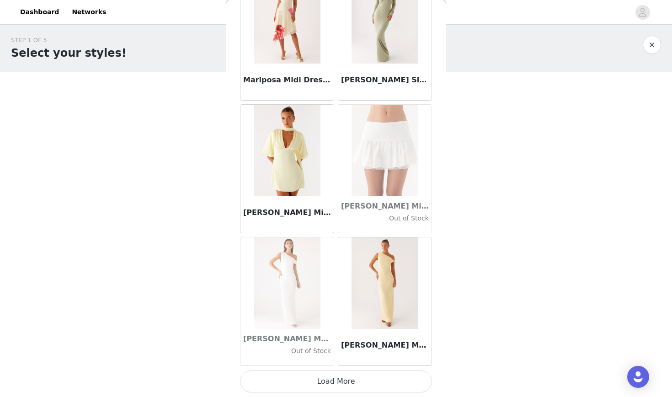
click at [332, 381] on button "Load More" at bounding box center [336, 381] width 192 height 22
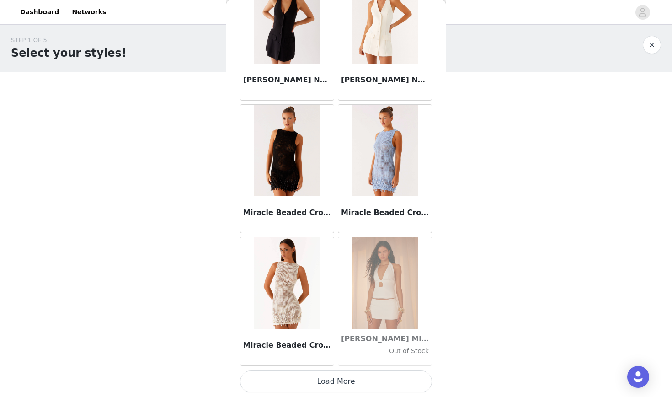
click at [332, 381] on button "Load More" at bounding box center [336, 381] width 192 height 22
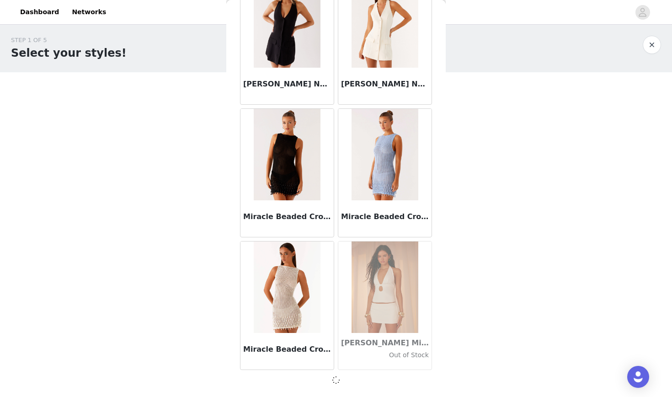
scroll to position [36808, 0]
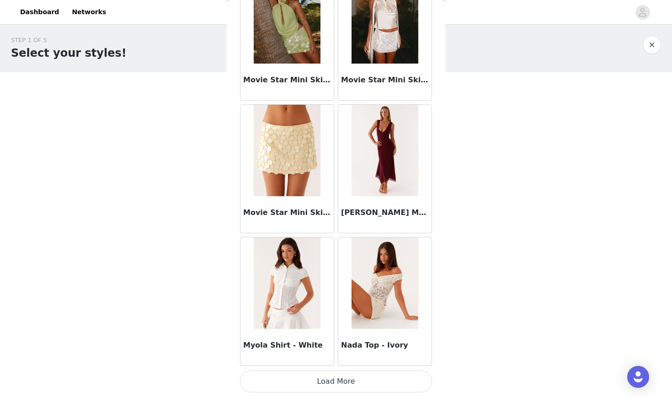
click at [331, 384] on button "Load More" at bounding box center [336, 381] width 192 height 22
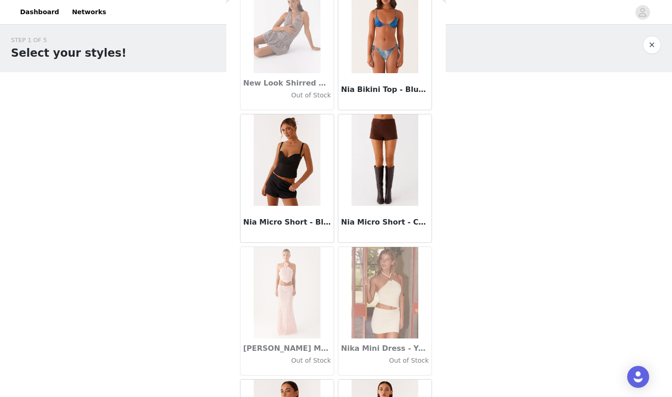
scroll to position [39054, 0]
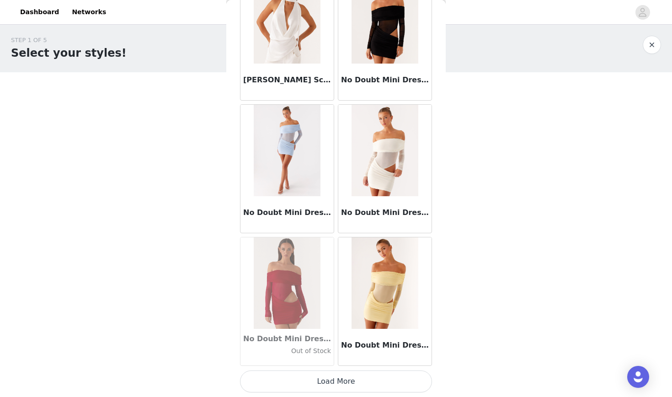
click at [328, 384] on button "Load More" at bounding box center [336, 381] width 192 height 22
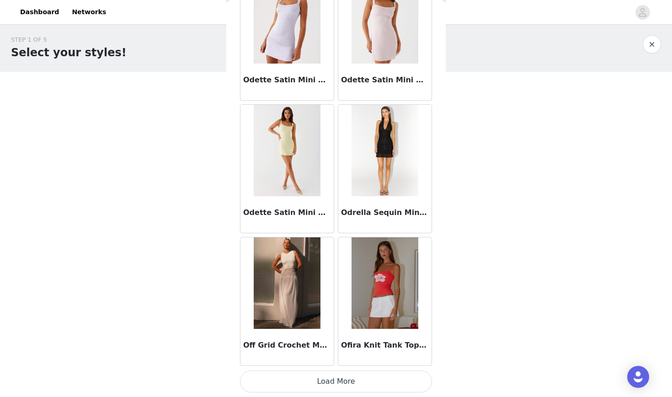
scroll to position [2, 0]
click at [324, 376] on button "Load More" at bounding box center [336, 381] width 192 height 22
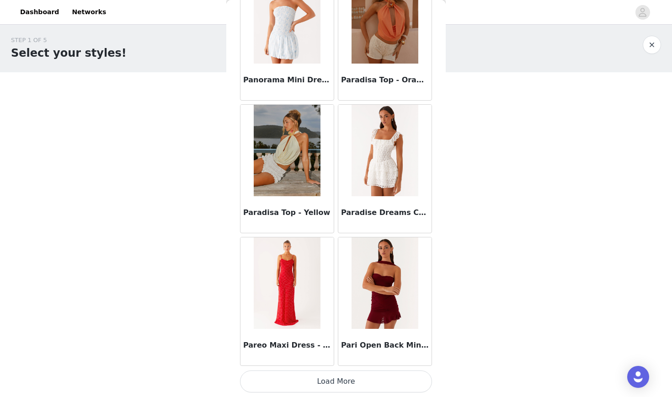
click at [326, 380] on button "Load More" at bounding box center [336, 381] width 192 height 22
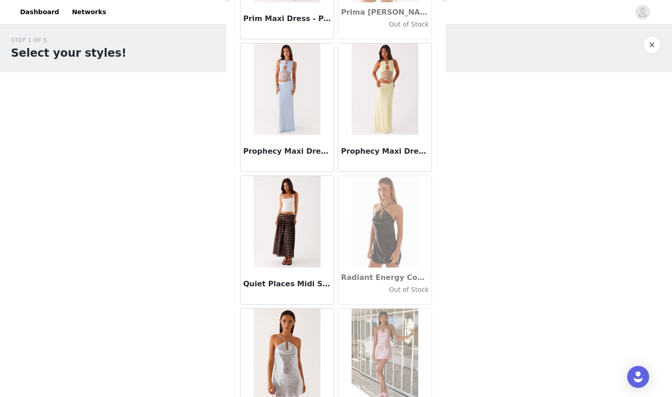
scroll to position [43263, 0]
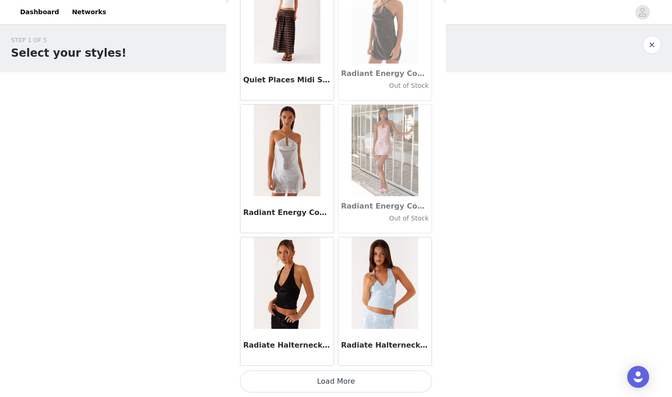
click at [326, 380] on button "Load More" at bounding box center [336, 381] width 192 height 22
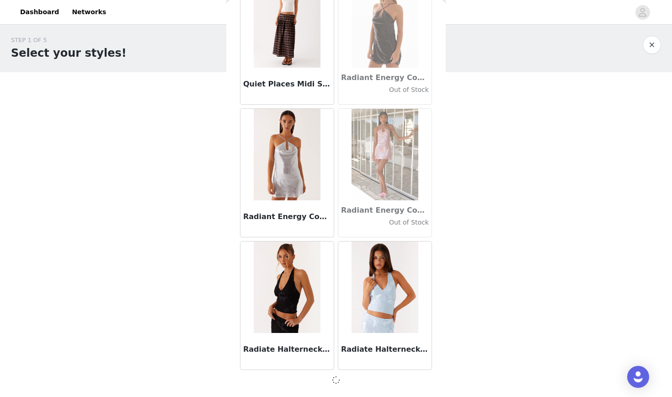
scroll to position [43440, 0]
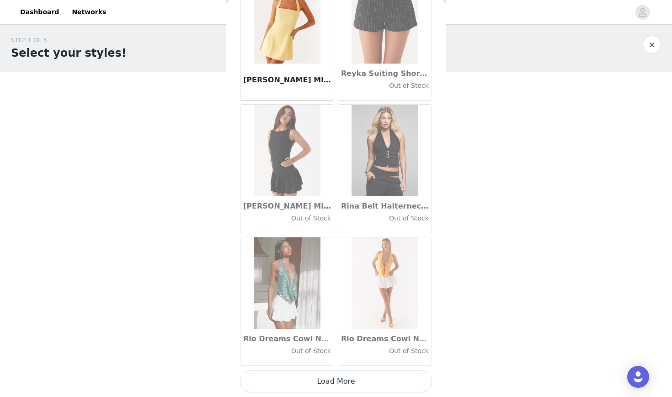
click at [327, 382] on button "Load More" at bounding box center [336, 381] width 192 height 22
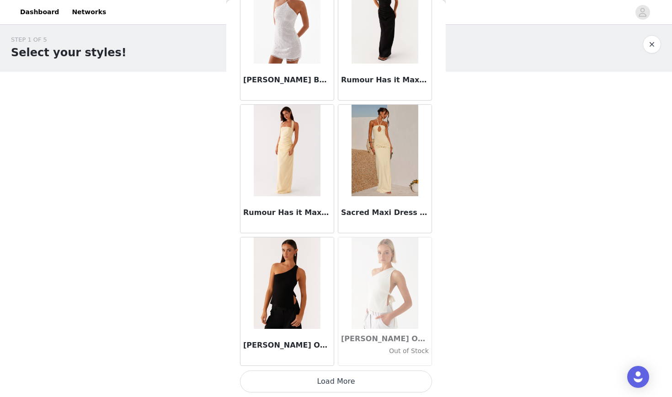
scroll to position [2, 0]
click at [330, 381] on button "Load More" at bounding box center [336, 381] width 192 height 22
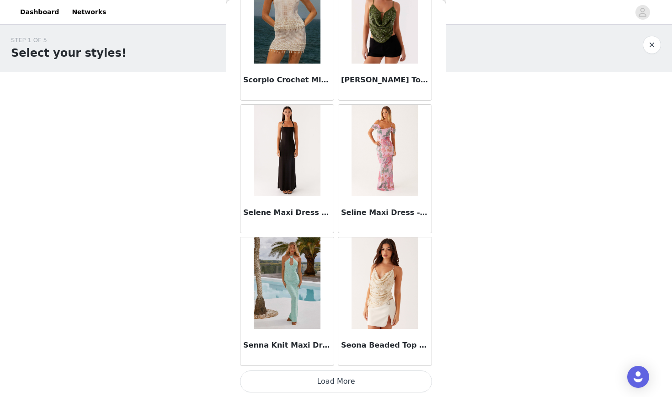
click at [334, 382] on button "Load More" at bounding box center [336, 381] width 192 height 22
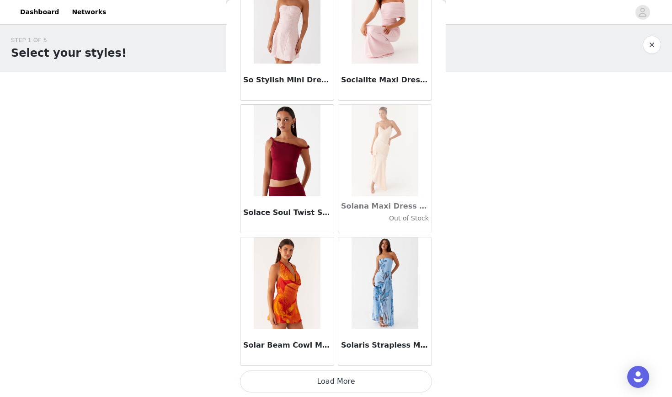
scroll to position [48749, 0]
click at [331, 381] on button "Load More" at bounding box center [336, 381] width 192 height 22
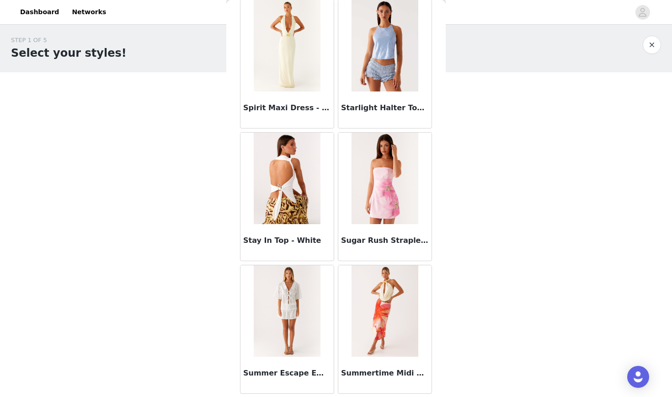
scroll to position [50048, 0]
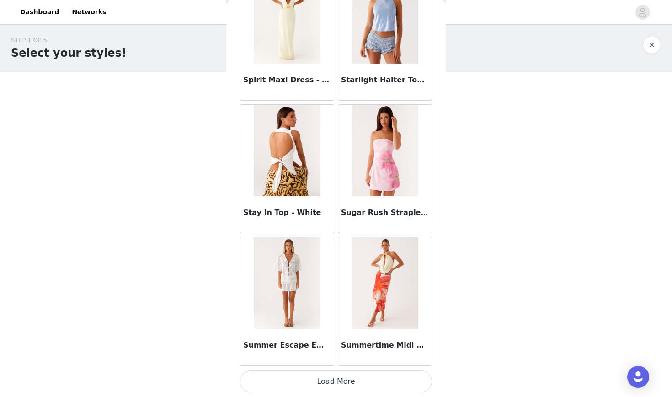
click at [314, 381] on button "Load More" at bounding box center [336, 381] width 192 height 22
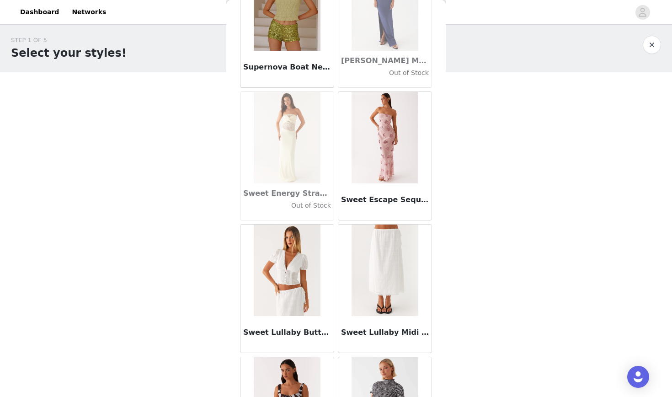
scroll to position [50623, 0]
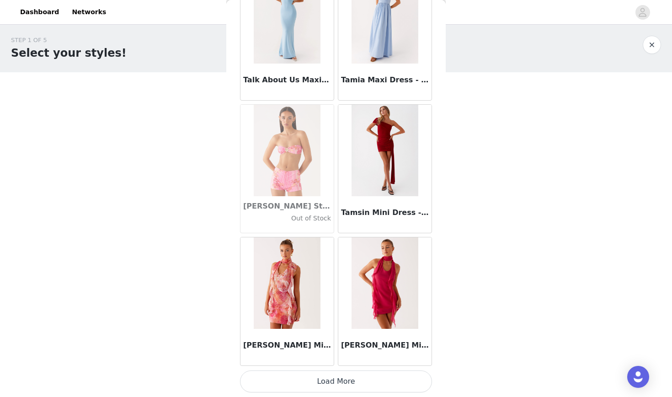
click at [331, 381] on button "Load More" at bounding box center [336, 381] width 192 height 22
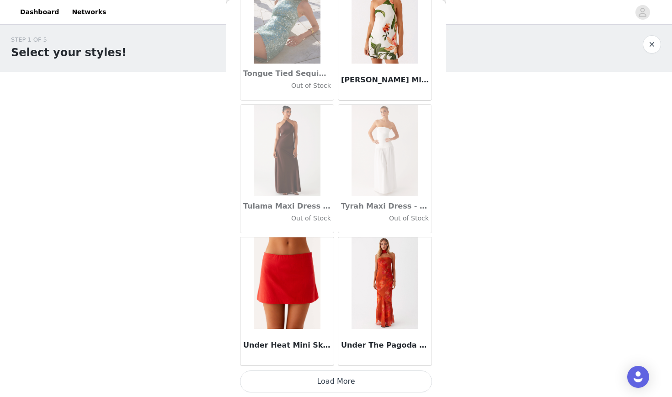
scroll to position [2, 0]
click at [331, 381] on button "Load More" at bounding box center [336, 381] width 192 height 22
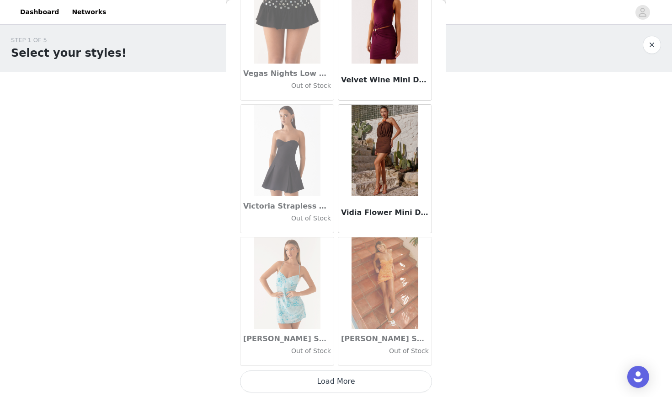
click at [324, 380] on button "Load More" at bounding box center [336, 381] width 192 height 22
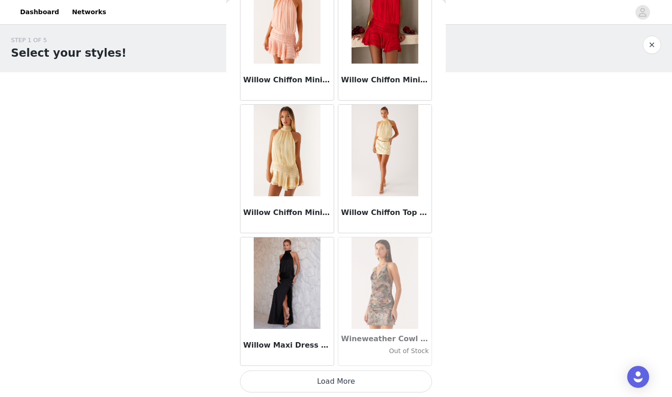
click at [332, 382] on button "Load More" at bounding box center [336, 381] width 192 height 22
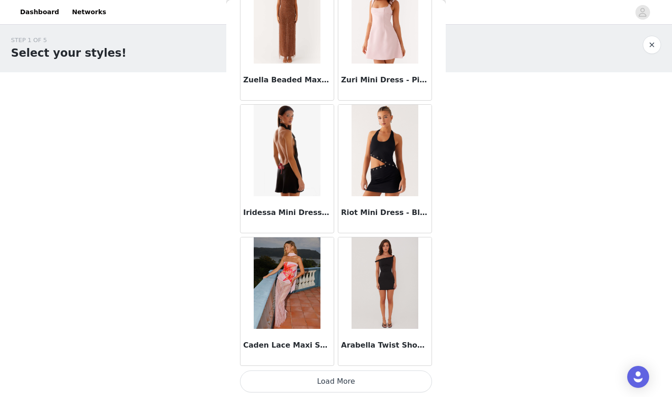
scroll to position [56707, 0]
click at [328, 382] on button "Load More" at bounding box center [336, 381] width 192 height 22
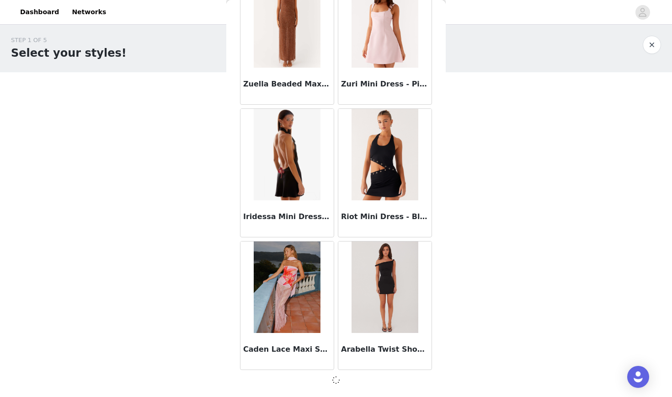
scroll to position [56703, 0]
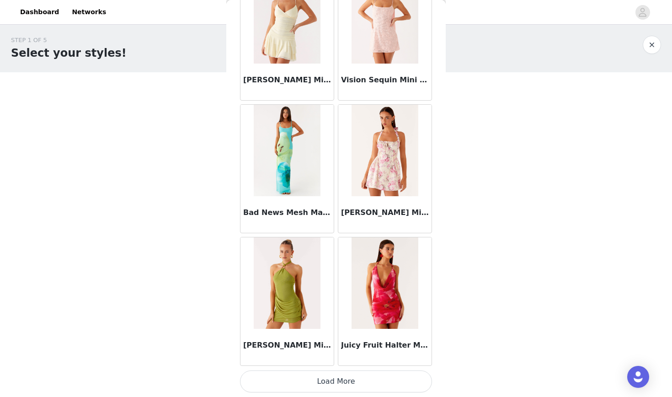
click at [334, 380] on button "Load More" at bounding box center [336, 381] width 192 height 22
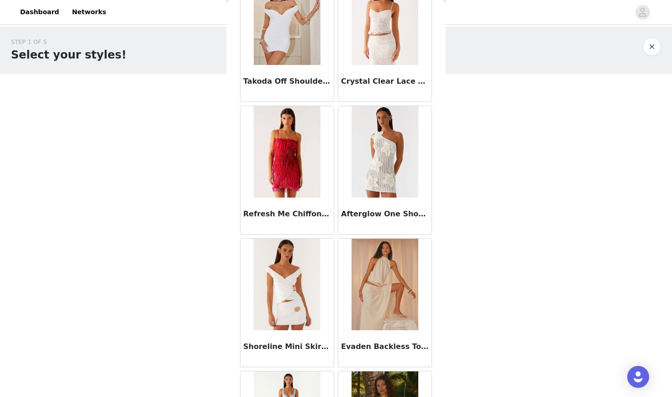
scroll to position [58429, 0]
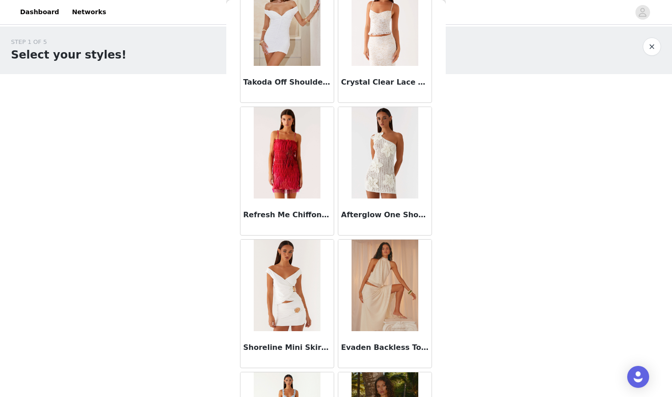
click at [369, 321] on img at bounding box center [385, 285] width 66 height 91
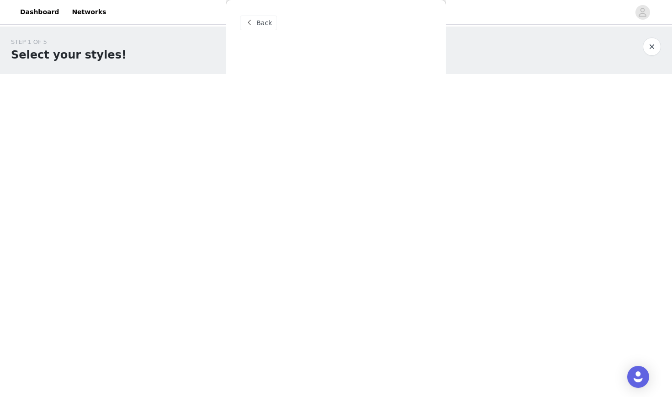
scroll to position [0, 0]
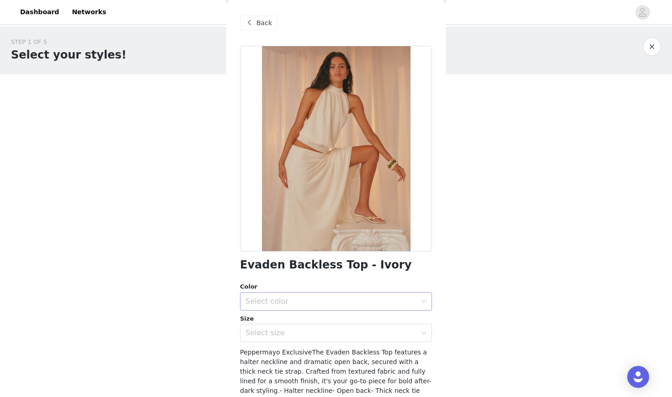
click at [322, 298] on div "Select color" at bounding box center [331, 301] width 171 height 9
click at [309, 321] on li "Ivory" at bounding box center [336, 321] width 192 height 15
click at [309, 335] on div "Select size" at bounding box center [331, 332] width 171 height 9
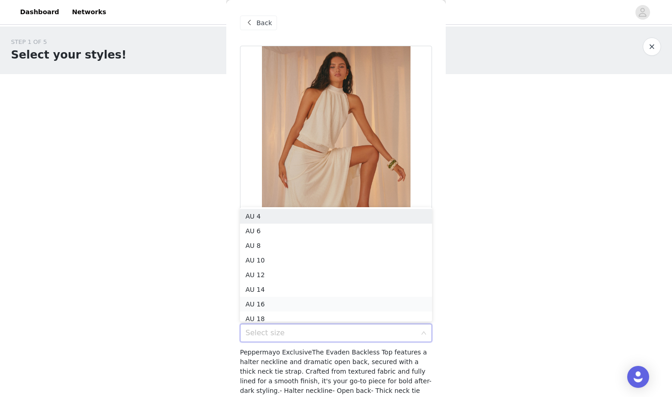
scroll to position [5, 0]
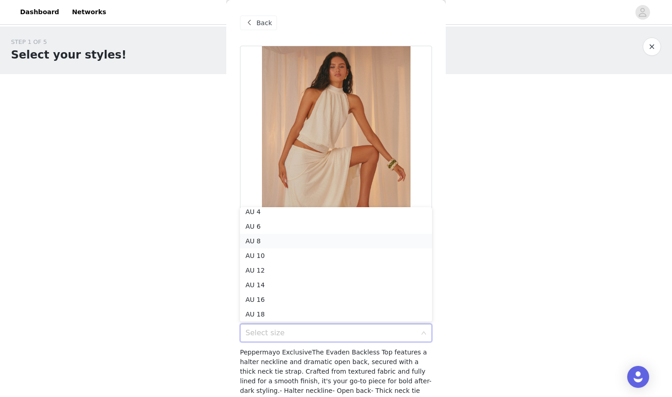
click at [285, 239] on li "AU 8" at bounding box center [336, 241] width 192 height 15
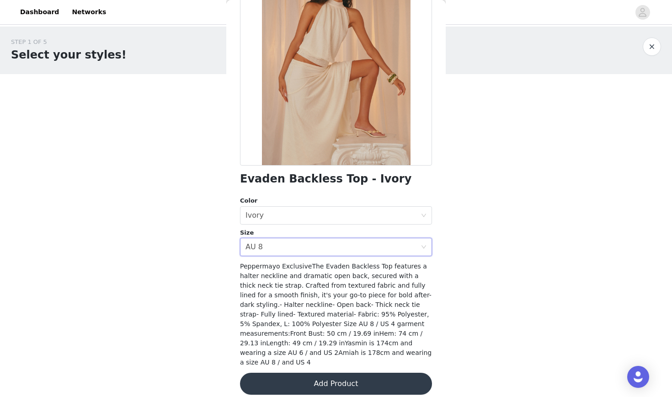
scroll to position [85, 0]
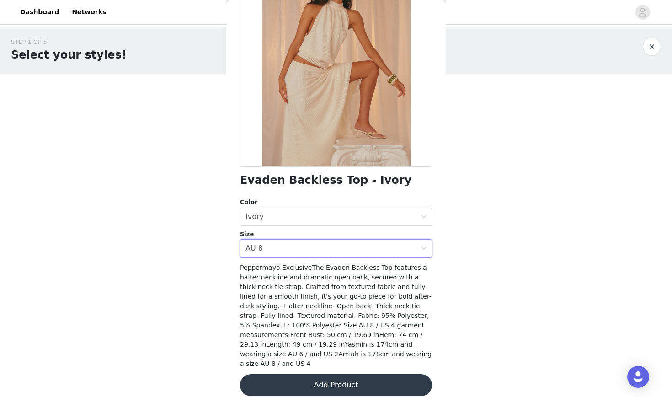
click at [313, 377] on button "Add Product" at bounding box center [336, 385] width 192 height 22
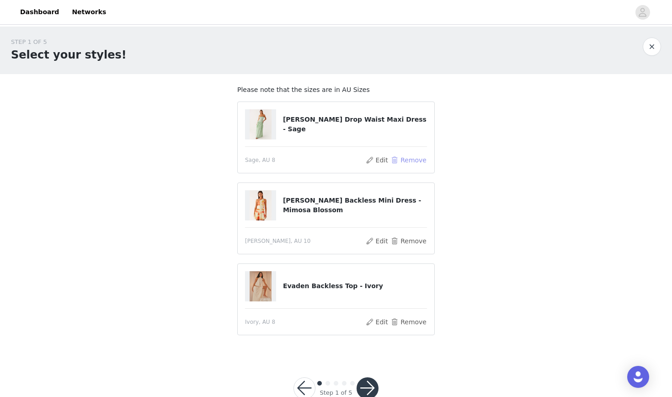
click at [396, 158] on button "Remove" at bounding box center [409, 160] width 37 height 11
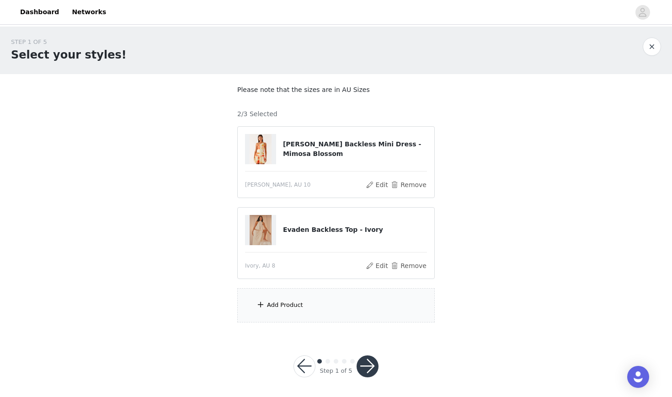
click at [304, 301] on div "Add Product" at bounding box center [336, 305] width 198 height 34
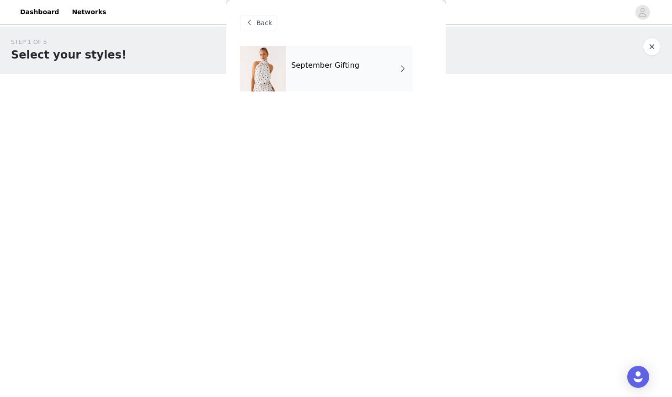
click at [322, 68] on h4 "September Gifting" at bounding box center [325, 65] width 68 height 8
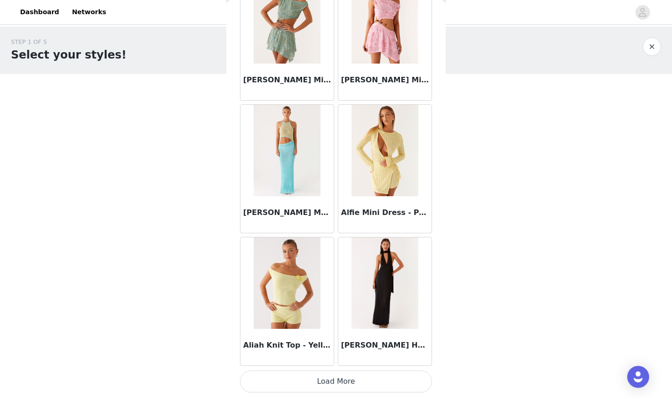
click at [344, 376] on button "Load More" at bounding box center [336, 381] width 192 height 22
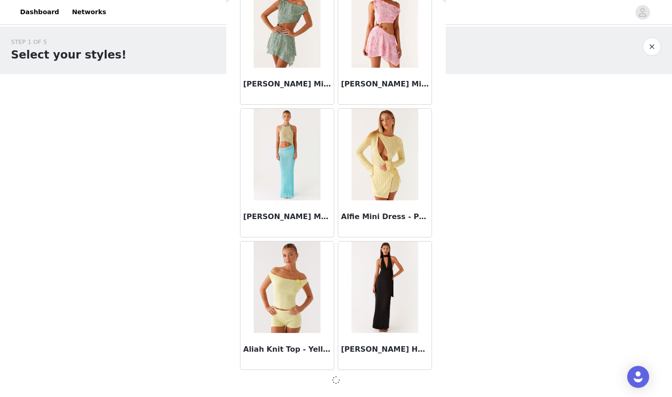
scroll to position [998, 0]
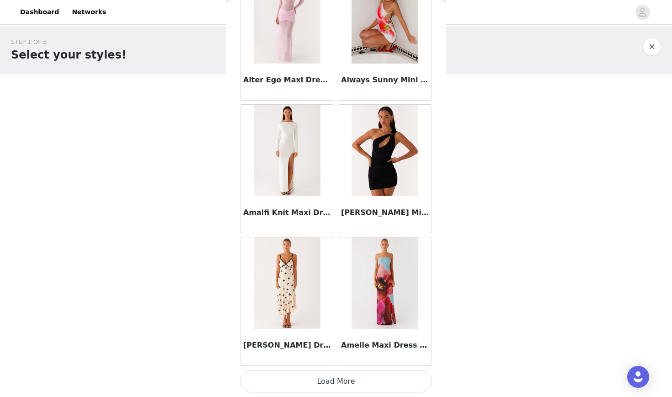
click at [344, 376] on button "Load More" at bounding box center [336, 381] width 192 height 22
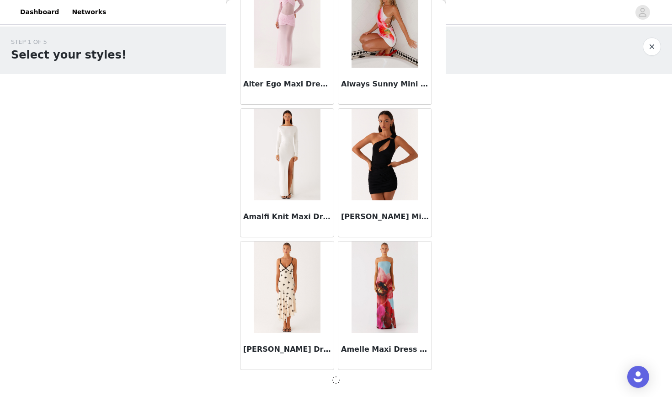
scroll to position [2325, 0]
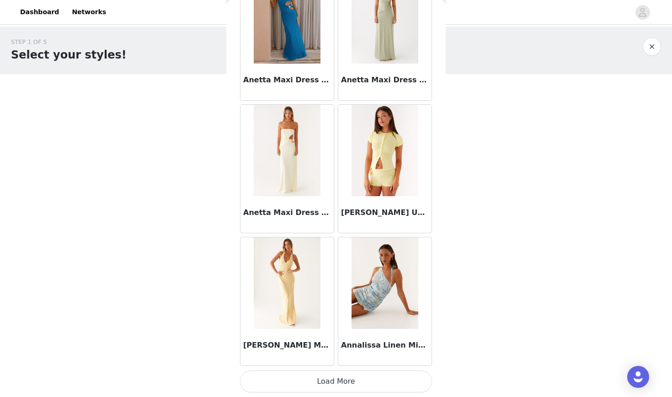
click at [344, 376] on button "Load More" at bounding box center [336, 381] width 192 height 22
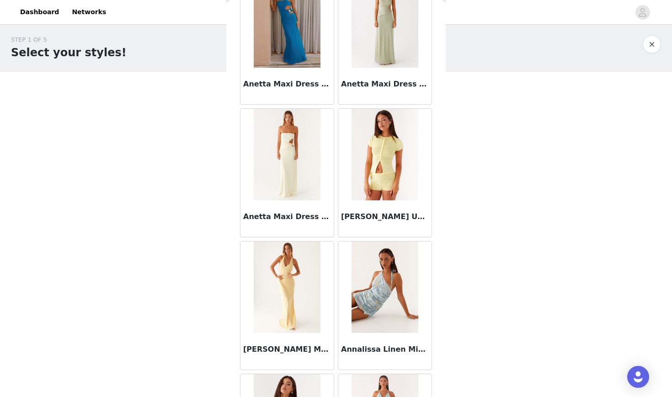
scroll to position [2, 0]
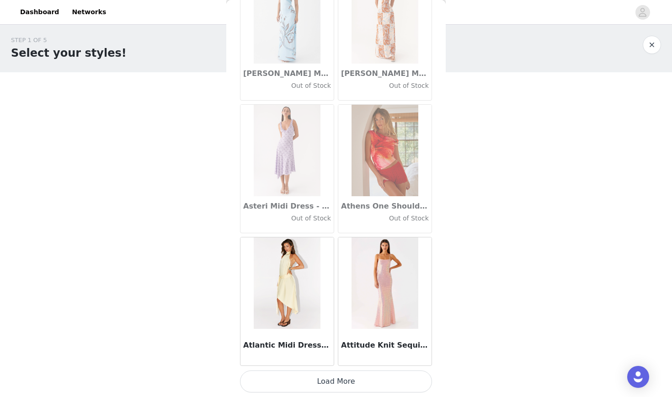
click at [344, 376] on button "Load More" at bounding box center [336, 381] width 192 height 22
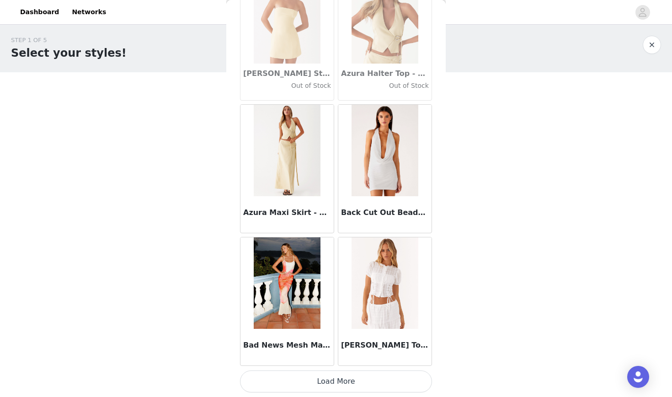
scroll to position [6312, 0]
click at [344, 376] on button "Load More" at bounding box center [336, 381] width 192 height 22
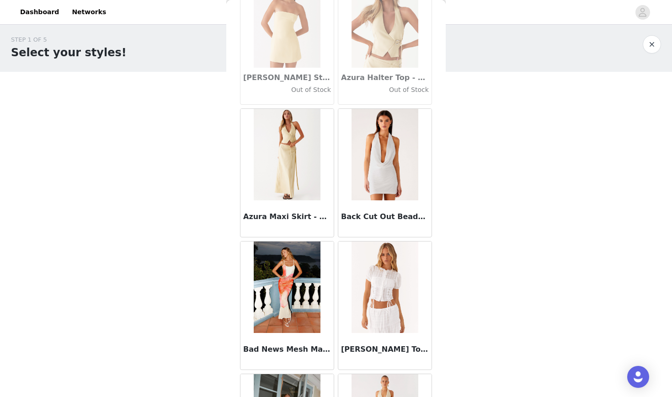
scroll to position [2, 0]
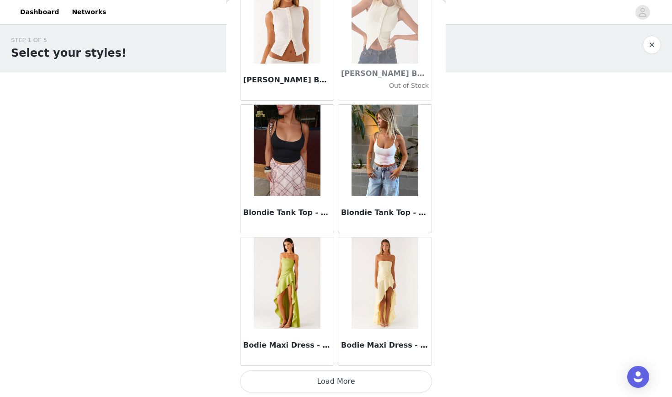
click at [344, 376] on button "Load More" at bounding box center [336, 381] width 192 height 22
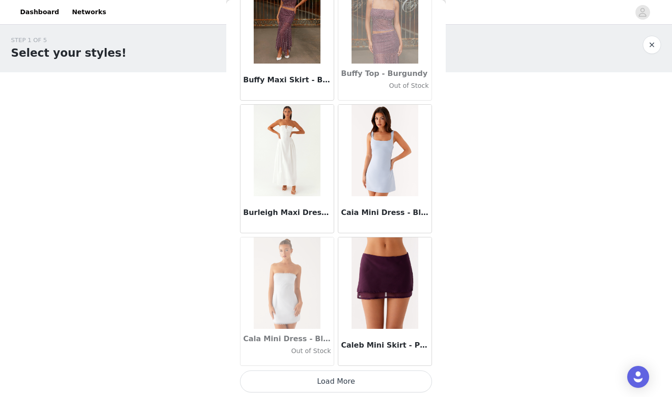
click at [344, 376] on button "Load More" at bounding box center [336, 381] width 192 height 22
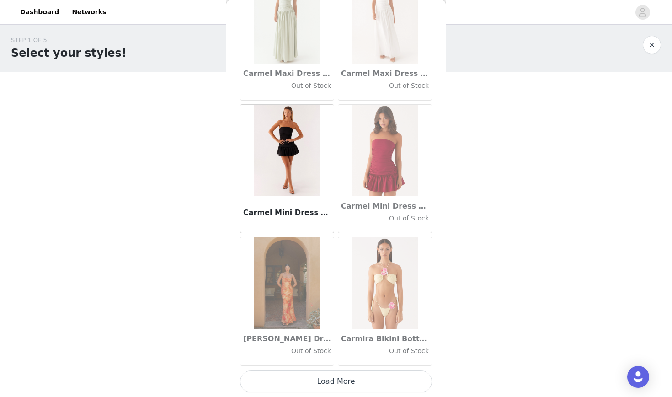
click at [344, 376] on button "Load More" at bounding box center [336, 381] width 192 height 22
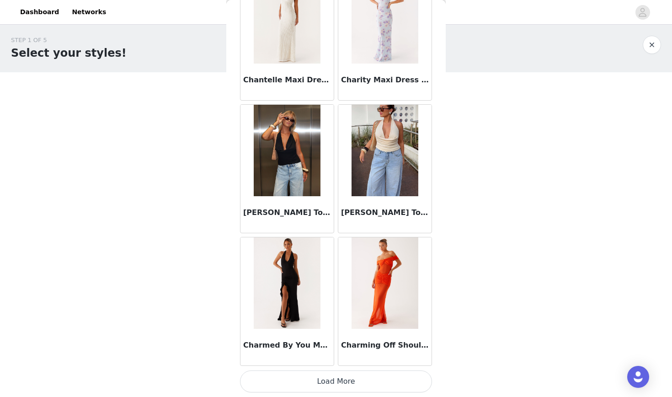
scroll to position [11613, 0]
click at [344, 376] on button "Load More" at bounding box center [336, 381] width 192 height 22
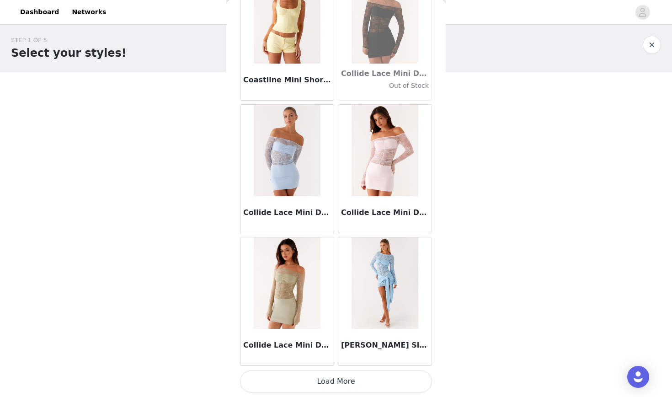
scroll to position [12939, 0]
click at [344, 376] on button "Load More" at bounding box center [336, 381] width 192 height 22
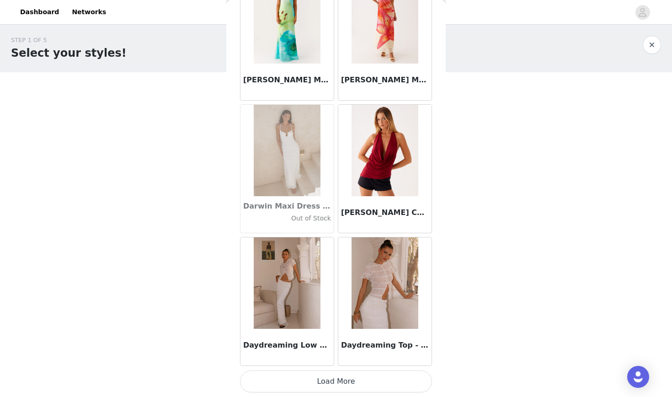
click at [344, 376] on button "Load More" at bounding box center [336, 381] width 192 height 22
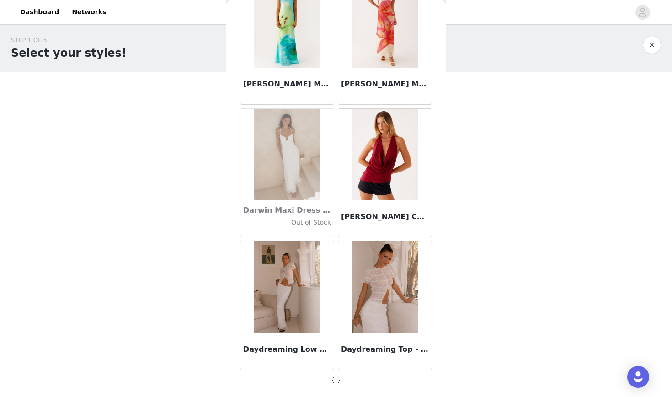
scroll to position [14261, 0]
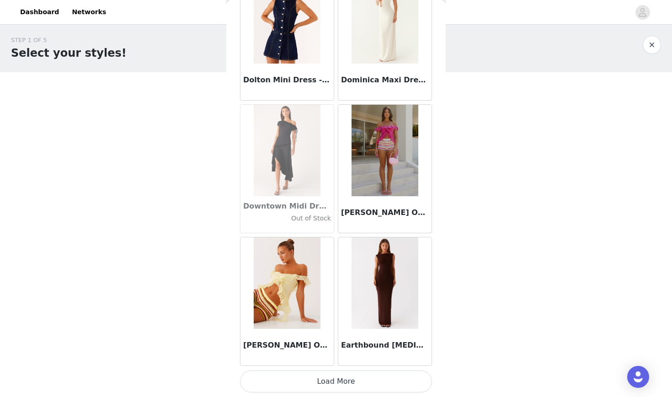
click at [344, 376] on button "Load More" at bounding box center [336, 381] width 192 height 22
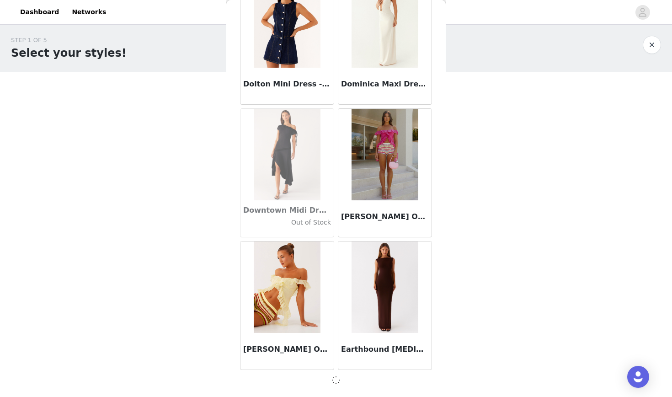
scroll to position [15588, 0]
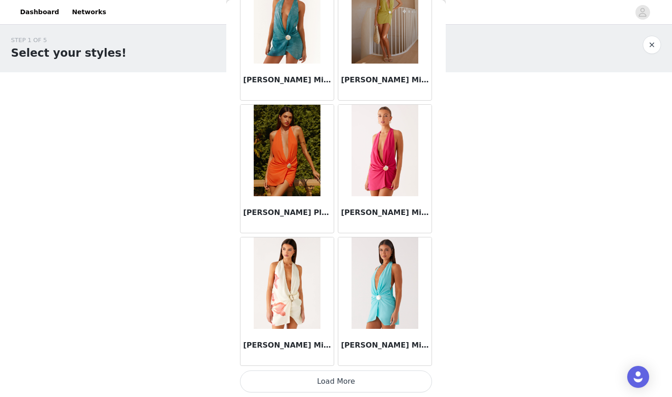
click at [344, 386] on button "Load More" at bounding box center [336, 381] width 192 height 22
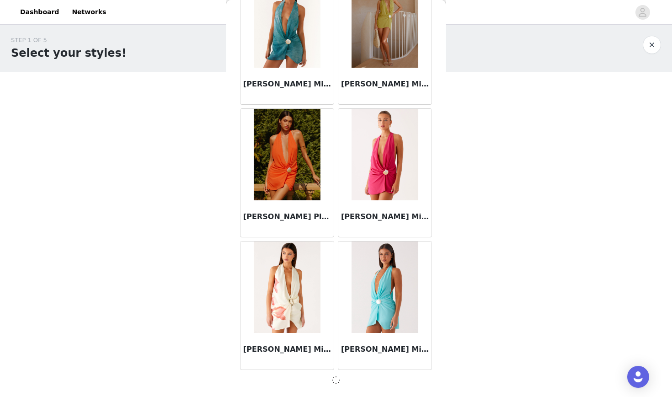
scroll to position [16914, 0]
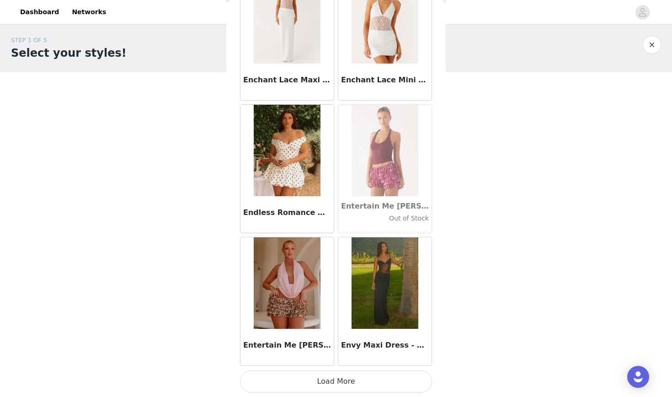
click at [344, 386] on button "Load More" at bounding box center [336, 381] width 192 height 22
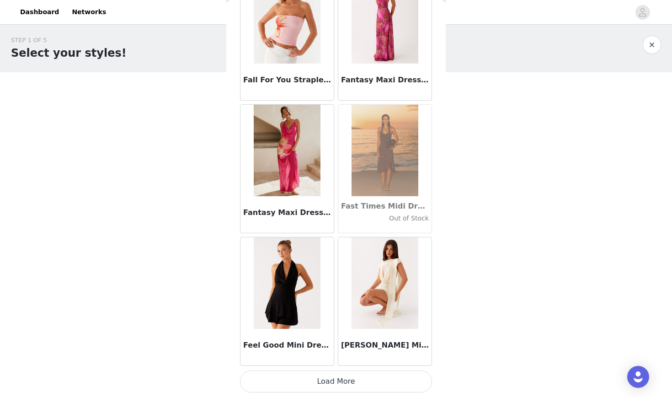
click at [338, 383] on button "Load More" at bounding box center [336, 381] width 192 height 22
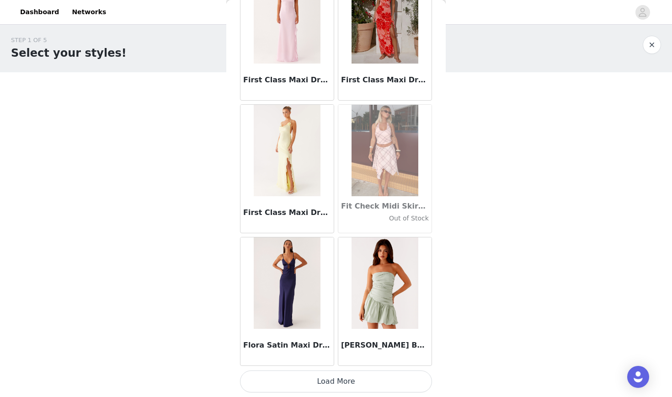
click at [338, 380] on button "Load More" at bounding box center [336, 381] width 192 height 22
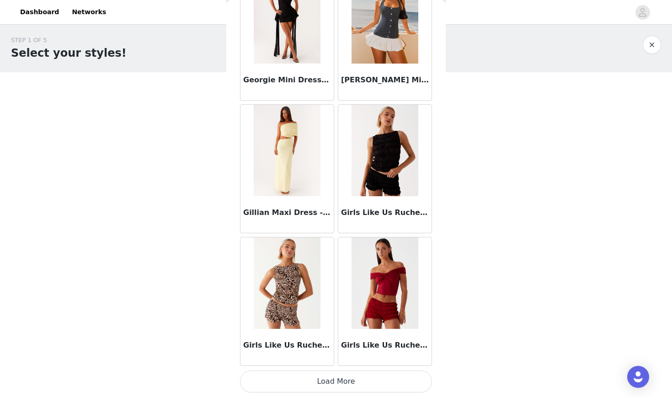
click at [338, 374] on button "Load More" at bounding box center [336, 381] width 192 height 22
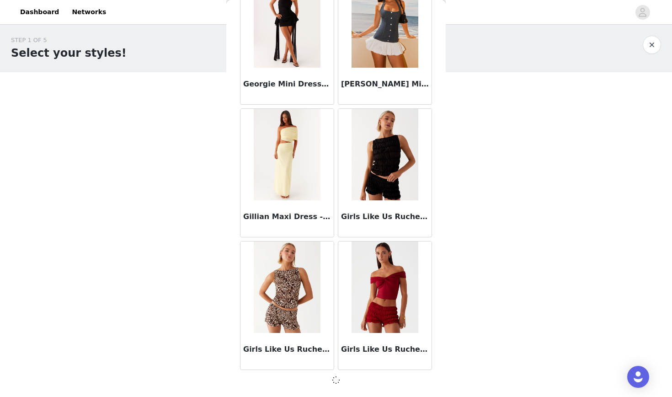
scroll to position [22219, 0]
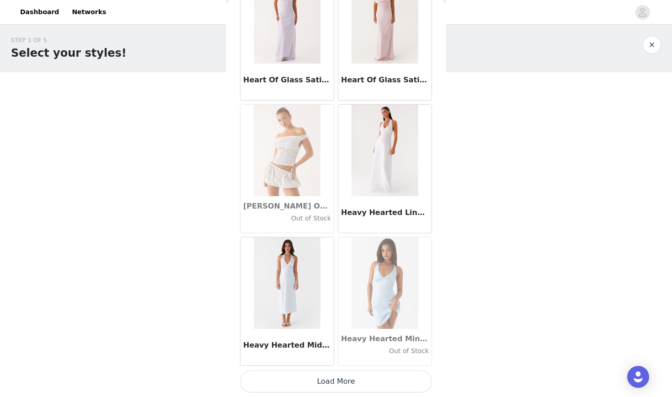
click at [338, 374] on button "Load More" at bounding box center [336, 381] width 192 height 22
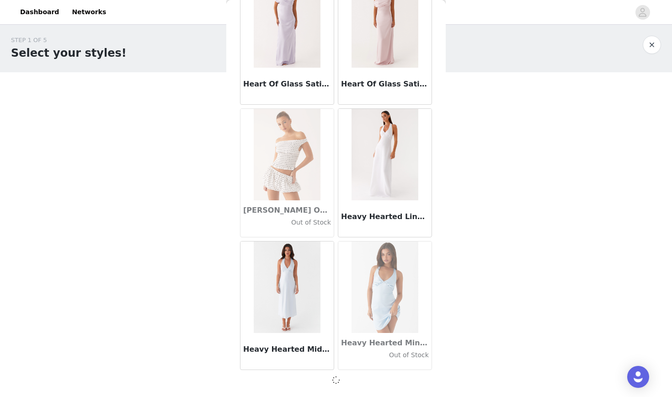
scroll to position [23545, 0]
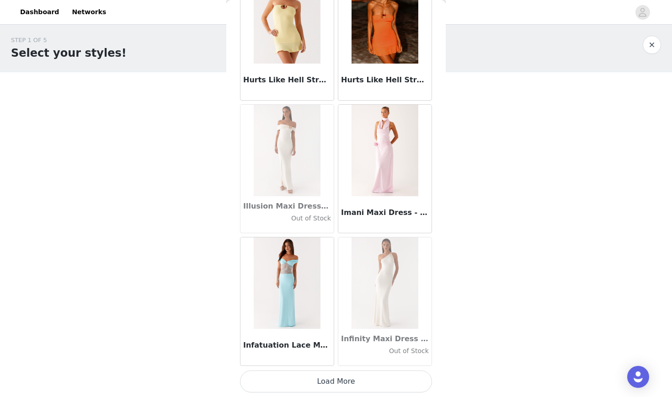
click at [337, 377] on button "Load More" at bounding box center [336, 381] width 192 height 22
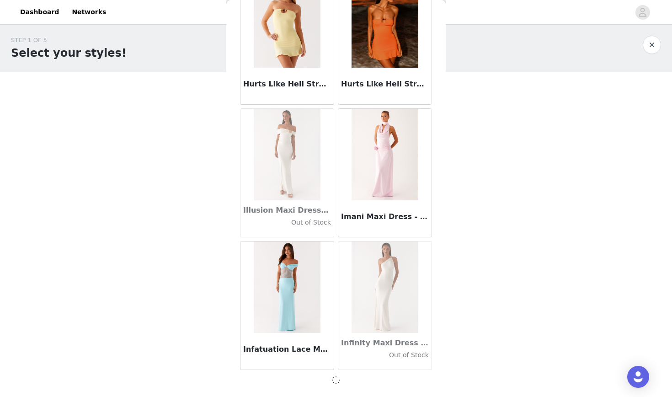
scroll to position [24872, 0]
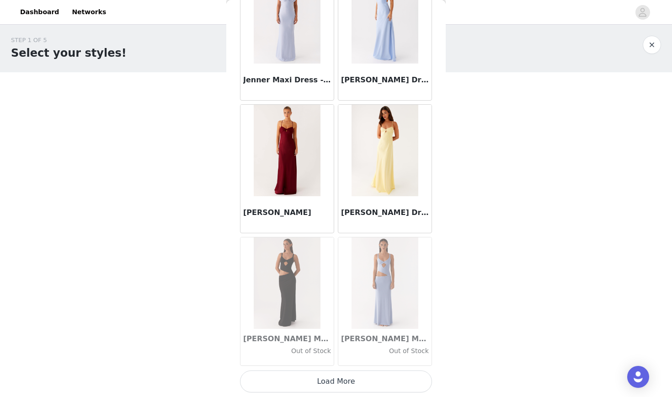
click at [337, 377] on button "Load More" at bounding box center [336, 381] width 192 height 22
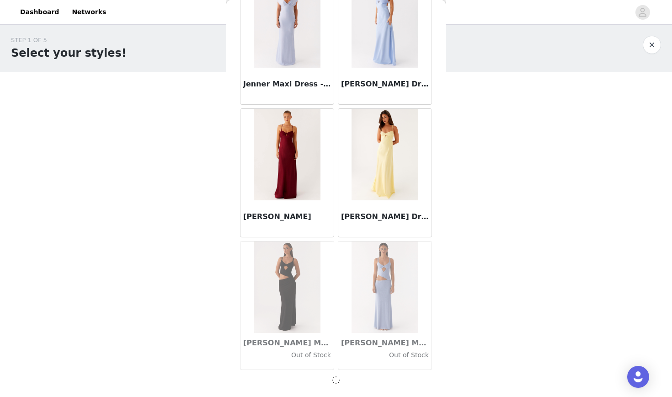
scroll to position [26198, 0]
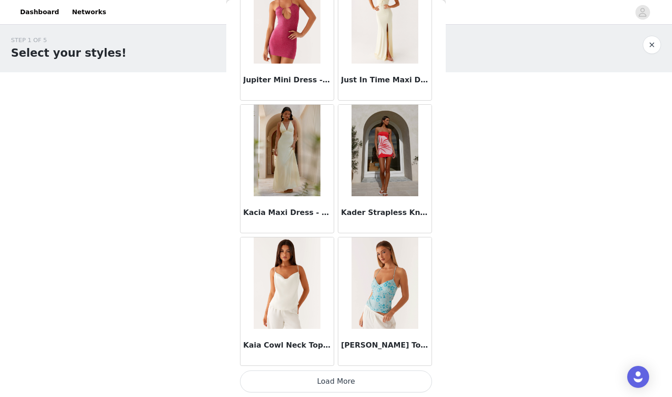
click at [332, 381] on button "Load More" at bounding box center [336, 381] width 192 height 22
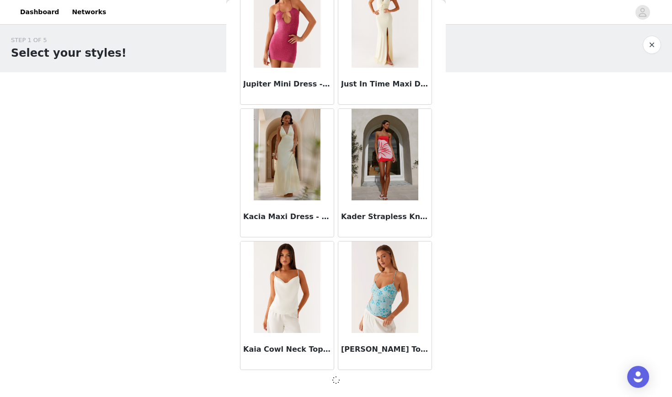
scroll to position [27524, 0]
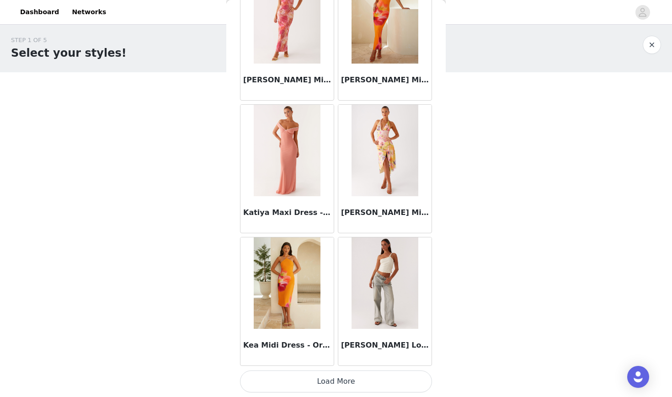
click at [329, 380] on button "Load More" at bounding box center [336, 381] width 192 height 22
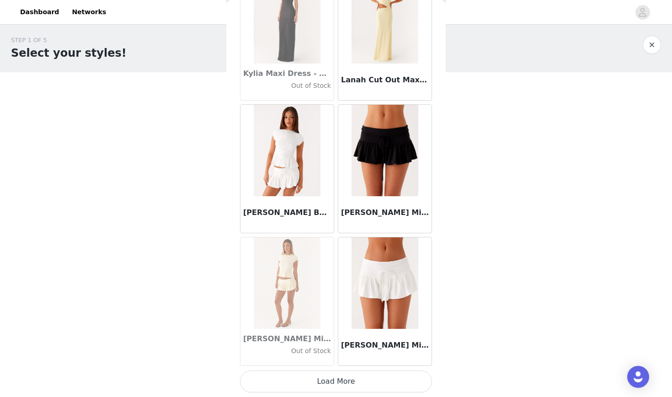
click at [329, 380] on button "Load More" at bounding box center [336, 381] width 192 height 22
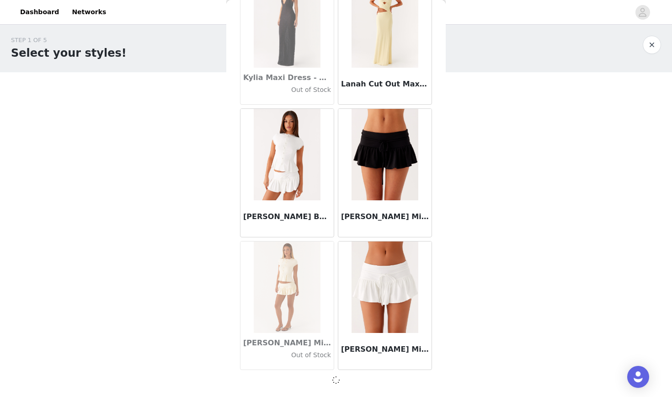
scroll to position [30177, 0]
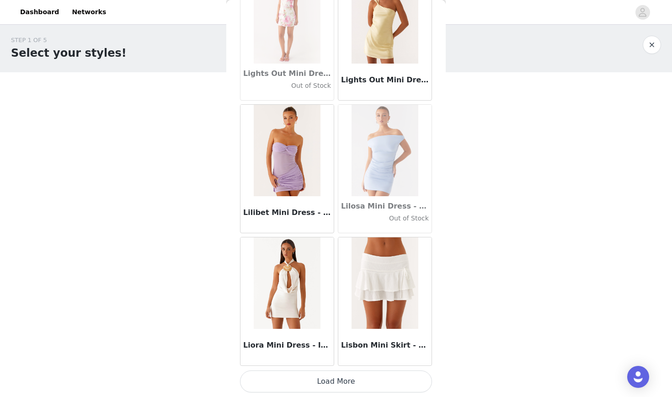
click at [329, 380] on button "Load More" at bounding box center [336, 381] width 192 height 22
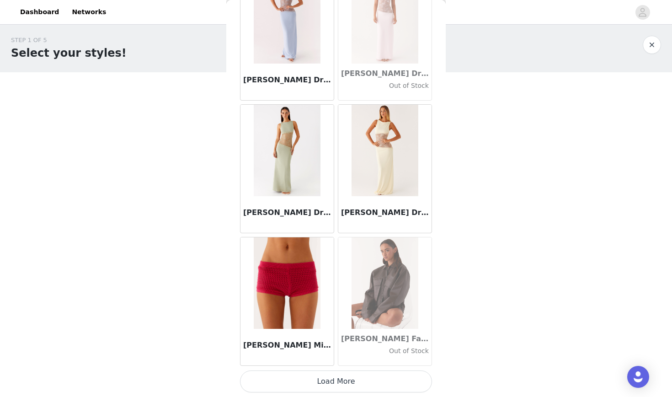
click at [330, 380] on button "Load More" at bounding box center [336, 381] width 192 height 22
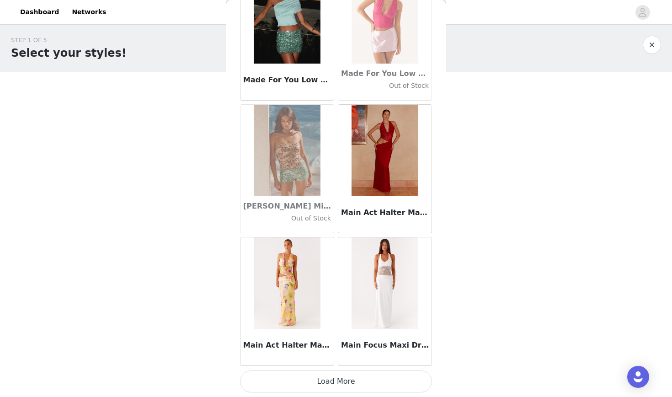
click at [330, 380] on button "Load More" at bounding box center [336, 381] width 192 height 22
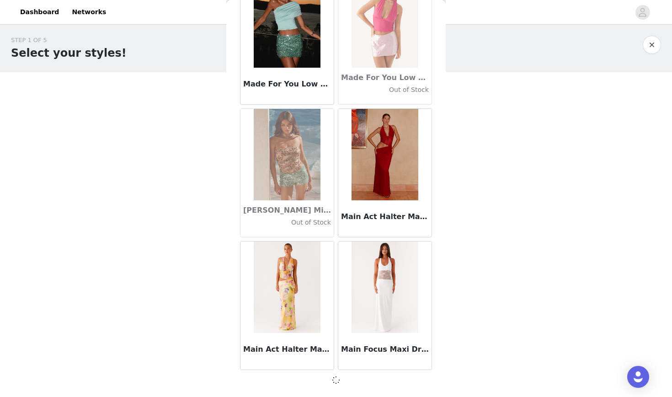
scroll to position [34156, 0]
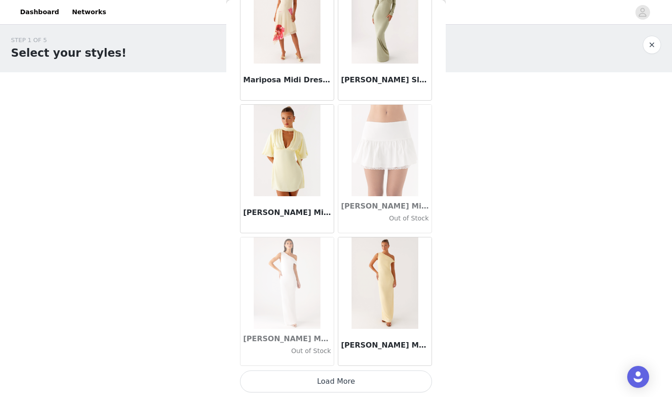
click at [330, 375] on button "Load More" at bounding box center [336, 381] width 192 height 22
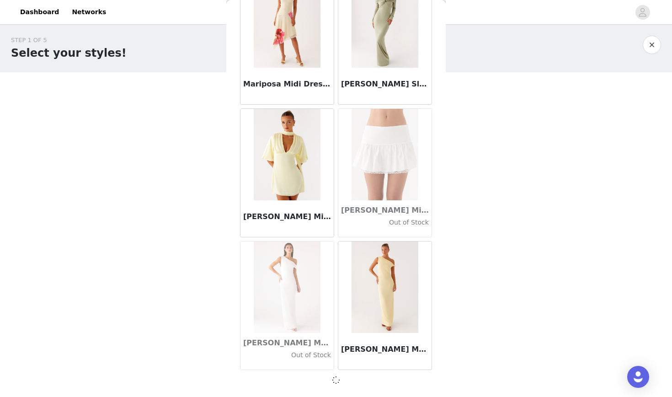
scroll to position [35482, 0]
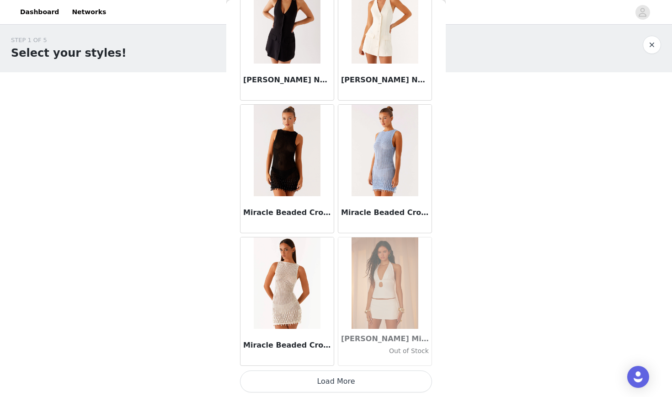
click at [331, 374] on button "Load More" at bounding box center [336, 381] width 192 height 22
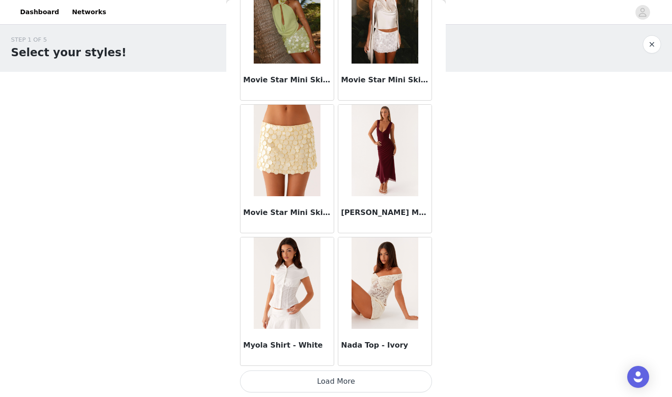
scroll to position [2, 0]
click at [329, 386] on button "Load More" at bounding box center [336, 381] width 192 height 22
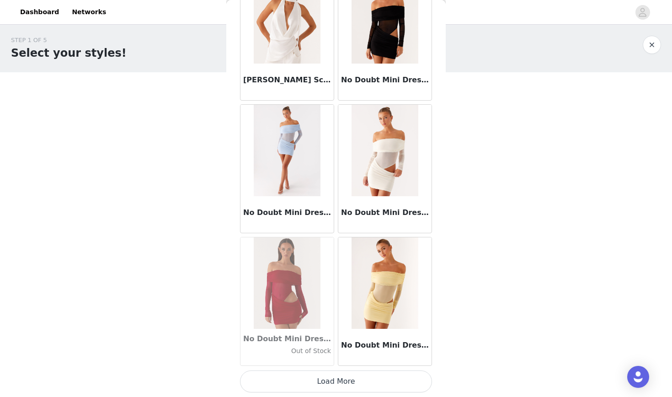
scroll to position [39465, 0]
click at [331, 373] on button "Load More" at bounding box center [336, 381] width 192 height 22
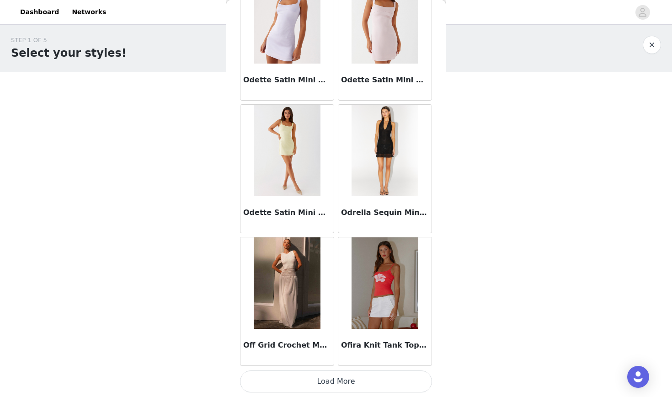
click at [330, 377] on button "Load More" at bounding box center [336, 381] width 192 height 22
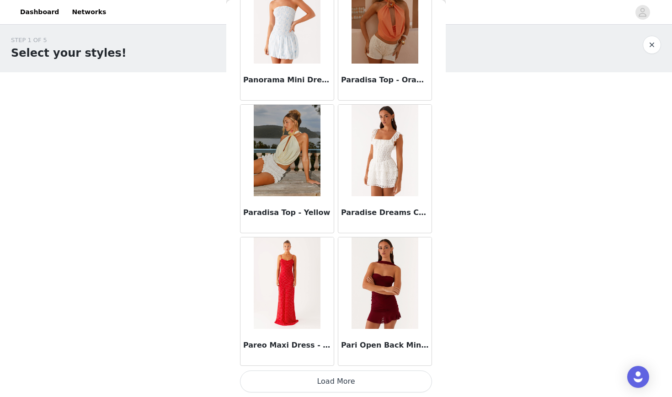
click at [329, 385] on button "Load More" at bounding box center [336, 381] width 192 height 22
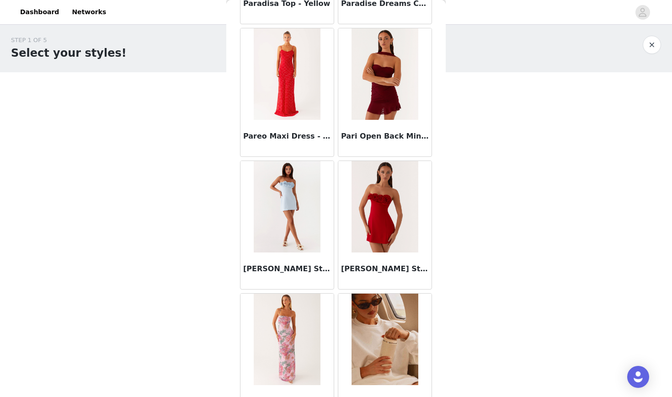
scroll to position [42332, 0]
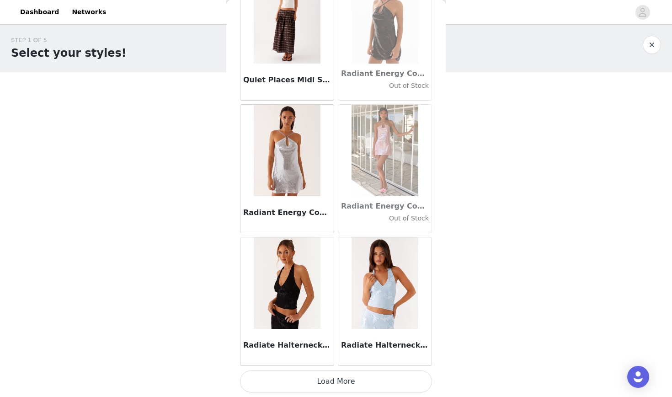
click at [326, 381] on button "Load More" at bounding box center [336, 381] width 192 height 22
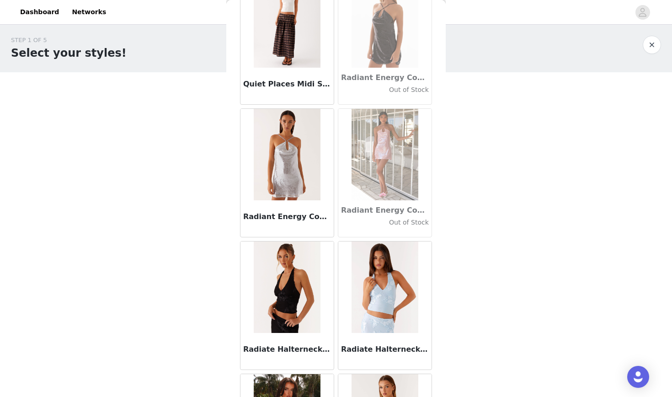
click at [283, 81] on h3 "Quiet Places Midi Skirt - Chocolate Check" at bounding box center [287, 84] width 88 height 11
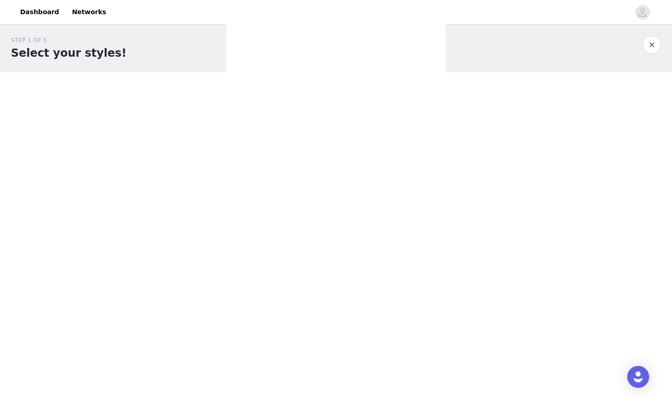
scroll to position [0, 0]
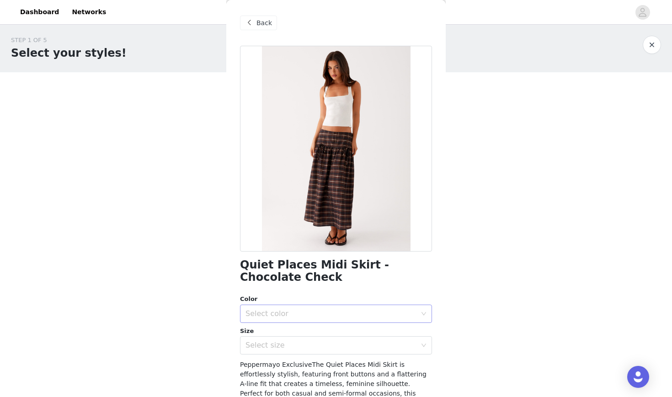
click at [327, 313] on div "Select color" at bounding box center [331, 313] width 171 height 9
click at [323, 335] on li "Chocolate Check" at bounding box center [336, 333] width 192 height 15
click at [324, 345] on div "Select size" at bounding box center [331, 345] width 171 height 9
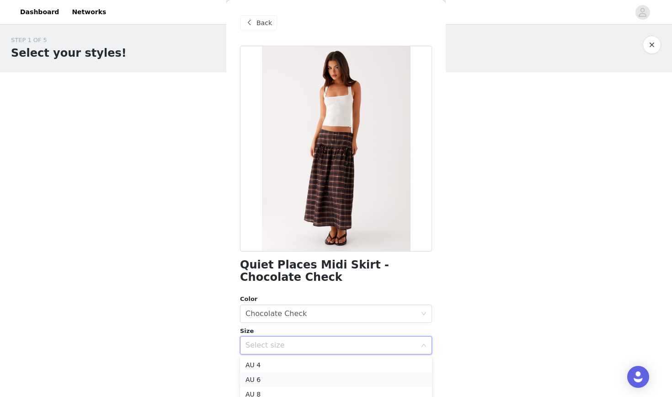
scroll to position [28, 0]
click at [291, 378] on li "AU 10" at bounding box center [336, 381] width 192 height 15
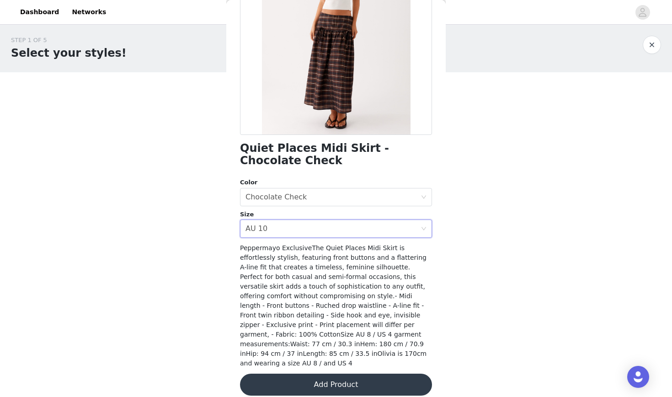
scroll to position [116, 0]
click at [294, 376] on button "Add Product" at bounding box center [336, 385] width 192 height 22
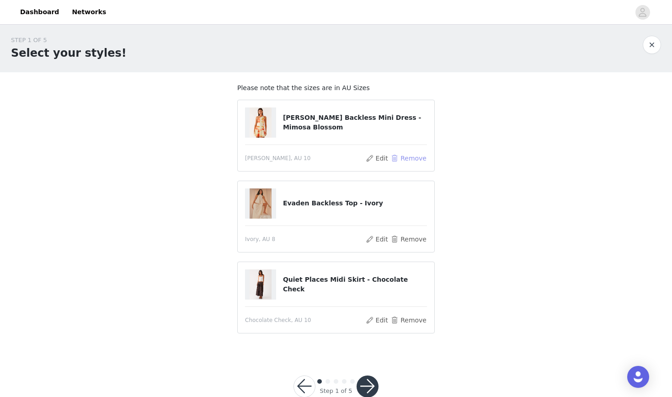
click at [404, 155] on button "Remove" at bounding box center [409, 158] width 37 height 11
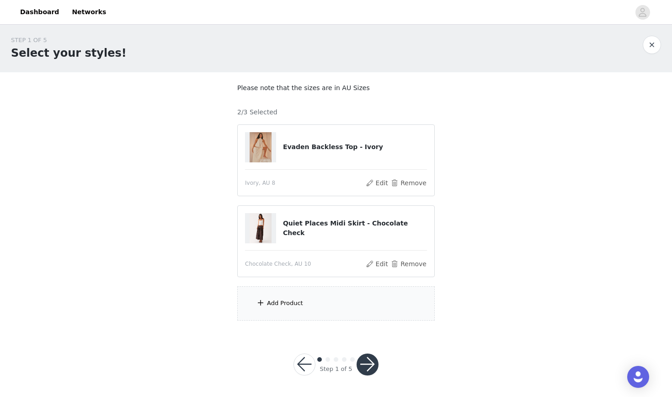
click at [332, 291] on div "Add Product" at bounding box center [336, 303] width 198 height 34
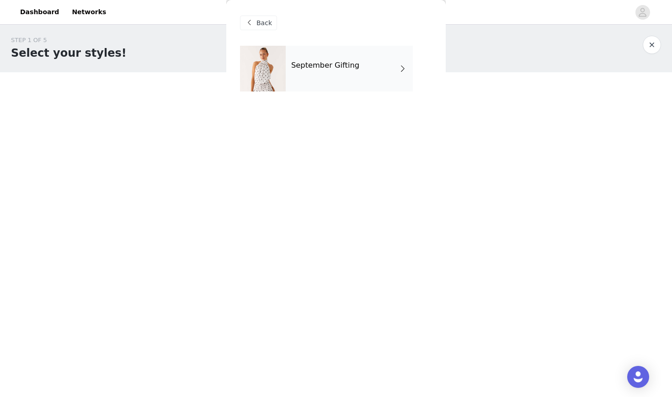
click at [322, 71] on div "September Gifting" at bounding box center [349, 69] width 127 height 46
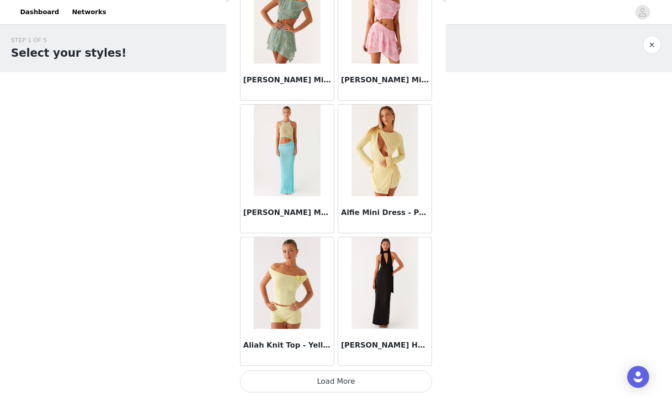
click at [326, 379] on button "Load More" at bounding box center [336, 381] width 192 height 22
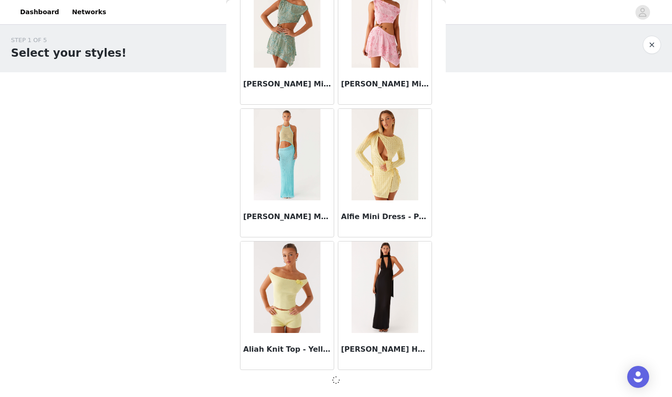
scroll to position [998, 0]
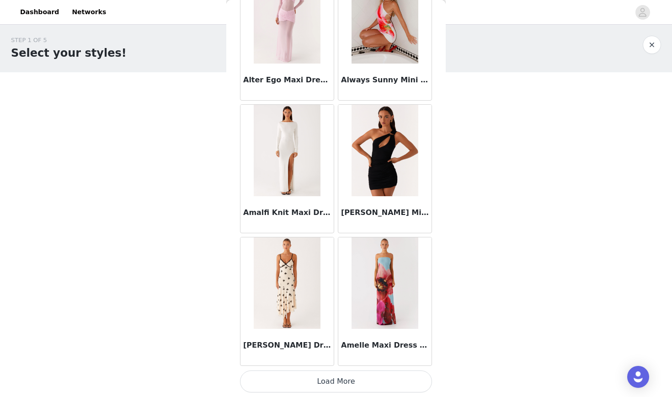
click at [326, 378] on button "Load More" at bounding box center [336, 381] width 192 height 22
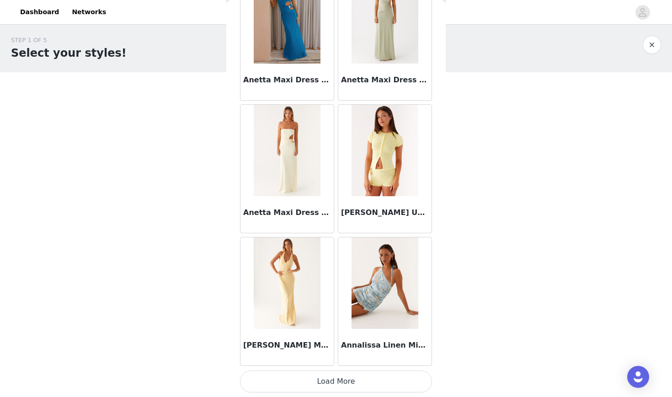
click at [326, 378] on button "Load More" at bounding box center [336, 381] width 192 height 22
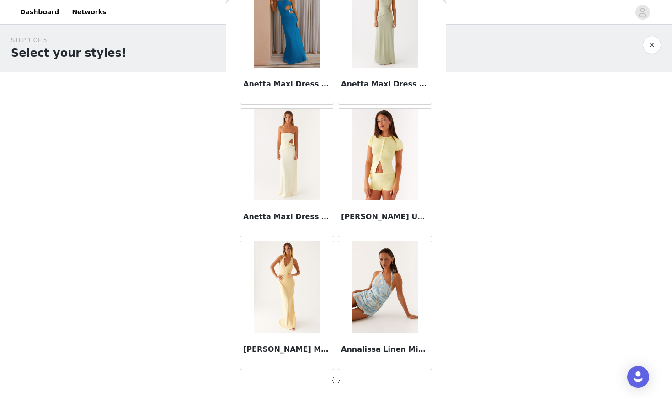
scroll to position [3651, 0]
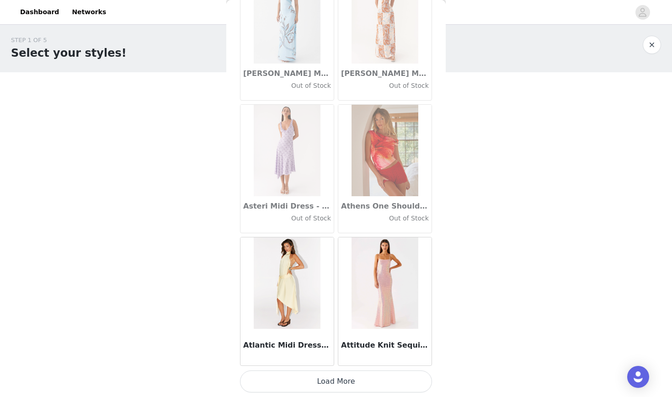
click at [326, 378] on button "Load More" at bounding box center [336, 381] width 192 height 22
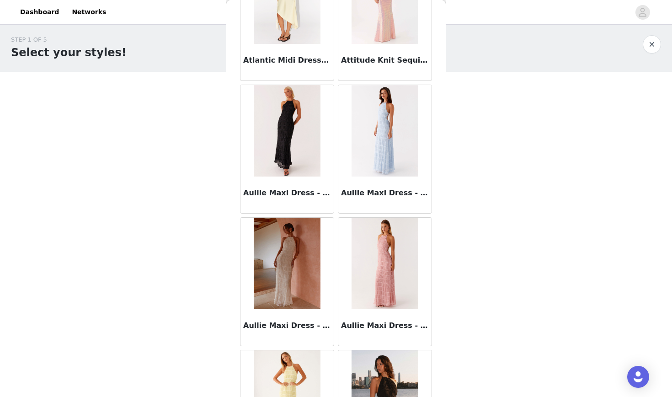
scroll to position [2, 0]
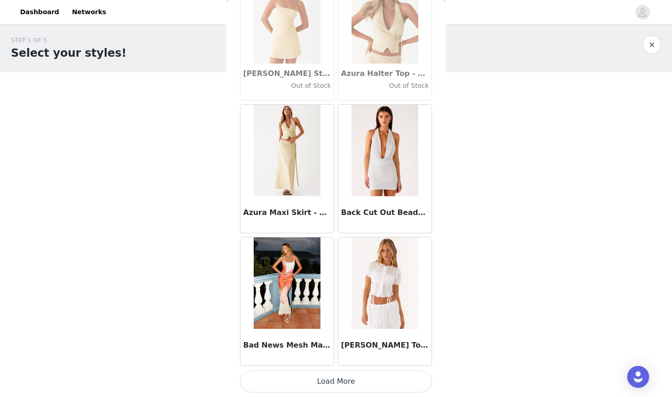
click at [326, 377] on button "Load More" at bounding box center [336, 381] width 192 height 22
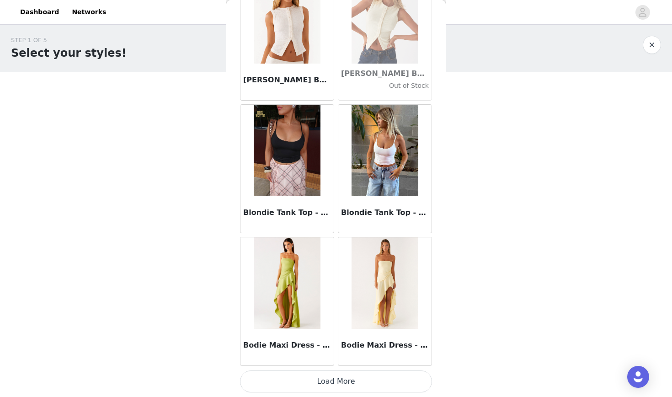
scroll to position [7634, 0]
click at [327, 373] on button "Load More" at bounding box center [336, 381] width 192 height 22
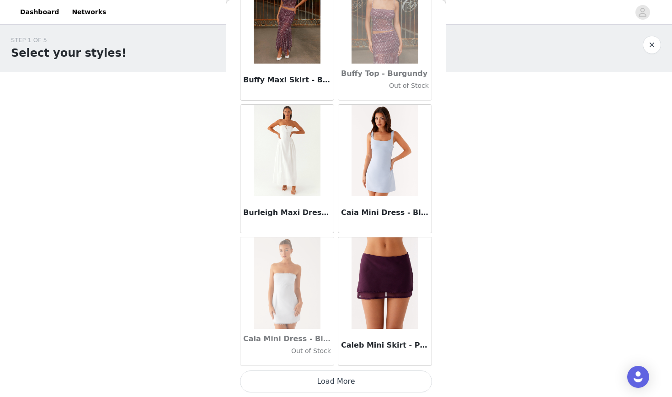
scroll to position [8960, 0]
click at [327, 373] on button "Load More" at bounding box center [336, 381] width 192 height 22
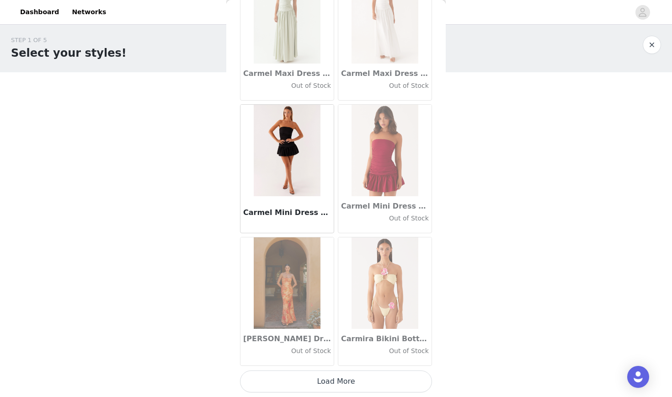
click at [327, 375] on button "Load More" at bounding box center [336, 381] width 192 height 22
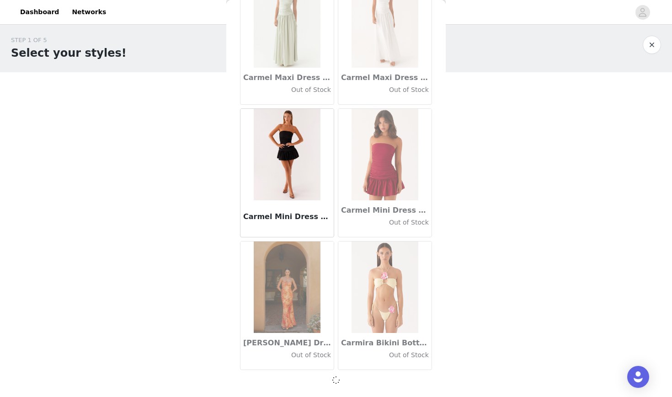
scroll to position [10282, 0]
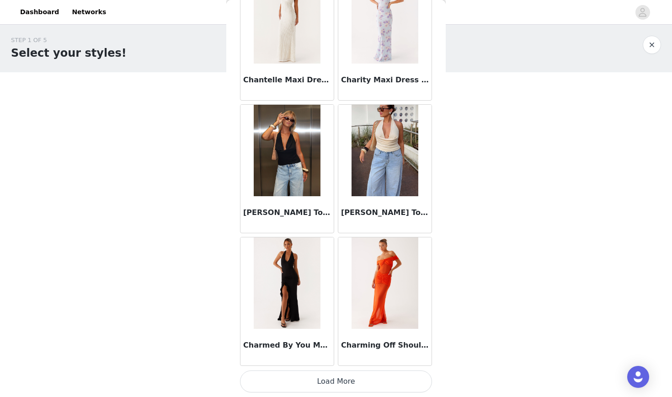
click at [328, 386] on button "Load More" at bounding box center [336, 381] width 192 height 22
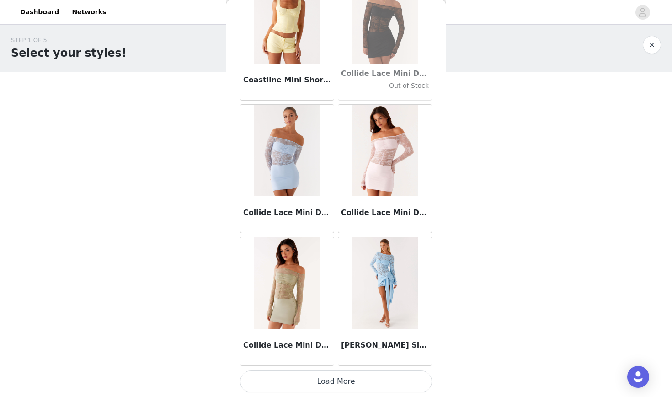
click at [328, 386] on button "Load More" at bounding box center [336, 381] width 192 height 22
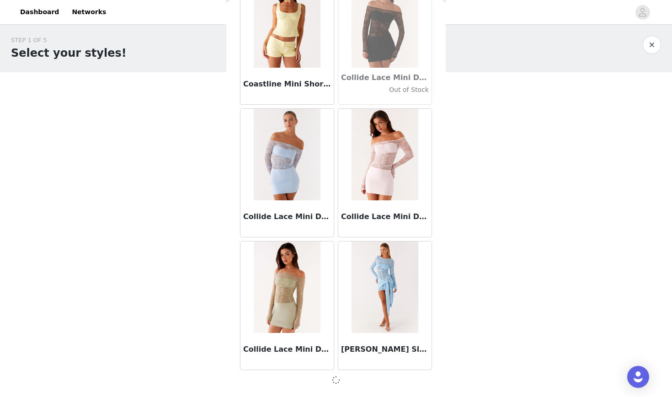
scroll to position [12935, 0]
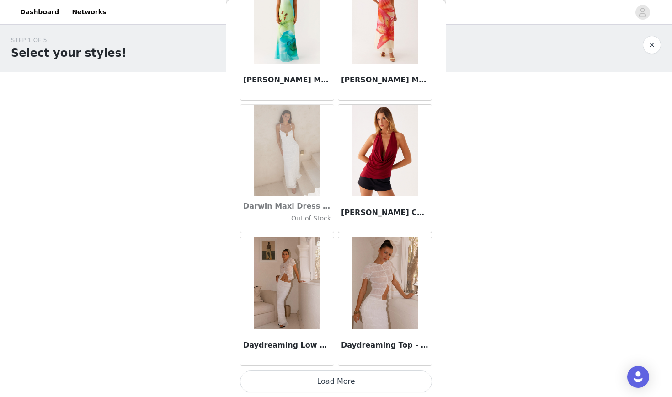
click at [328, 386] on button "Load More" at bounding box center [336, 381] width 192 height 22
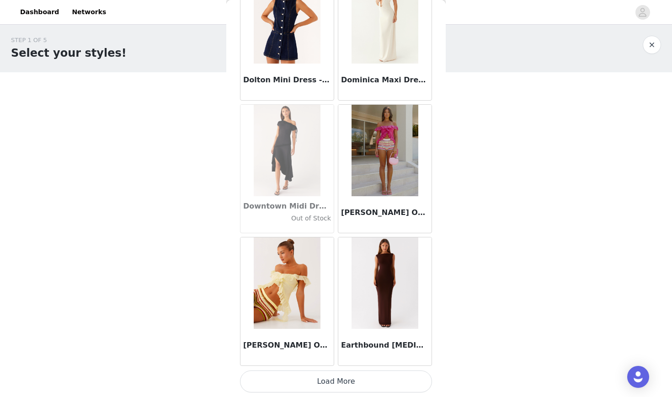
click at [328, 386] on button "Load More" at bounding box center [336, 381] width 192 height 22
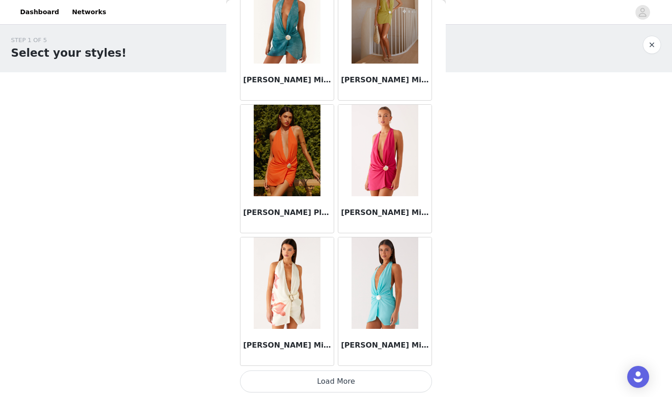
scroll to position [16918, 0]
click at [328, 385] on button "Load More" at bounding box center [336, 381] width 192 height 22
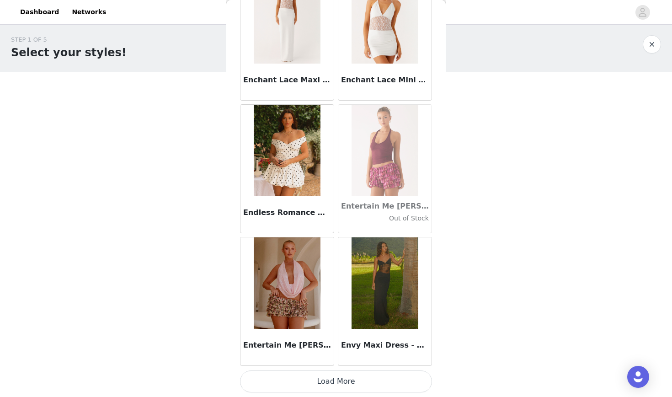
scroll to position [2, 0]
click at [329, 383] on button "Load More" at bounding box center [336, 381] width 192 height 22
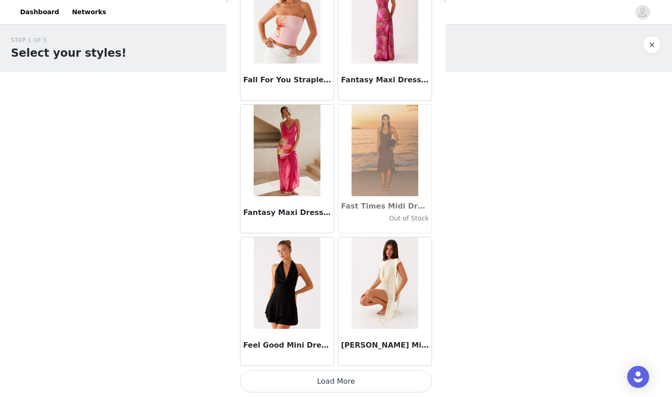
scroll to position [19571, 0]
click at [329, 383] on button "Load More" at bounding box center [336, 381] width 192 height 22
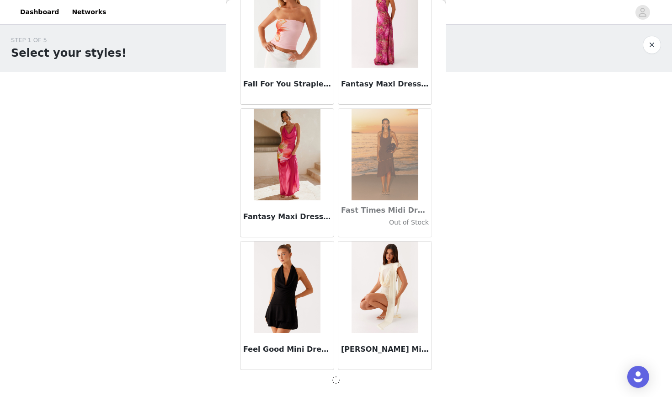
scroll to position [19567, 0]
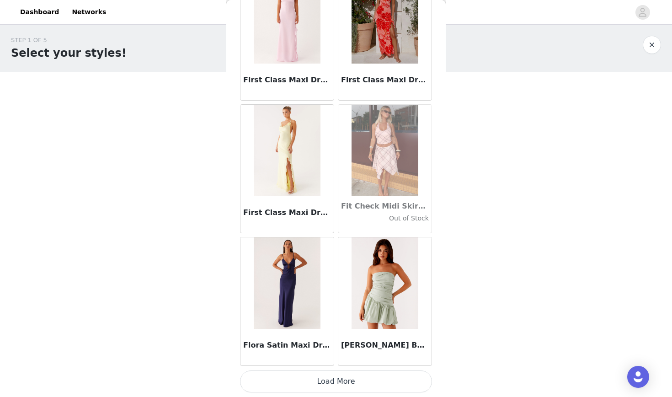
click at [329, 383] on button "Load More" at bounding box center [336, 381] width 192 height 22
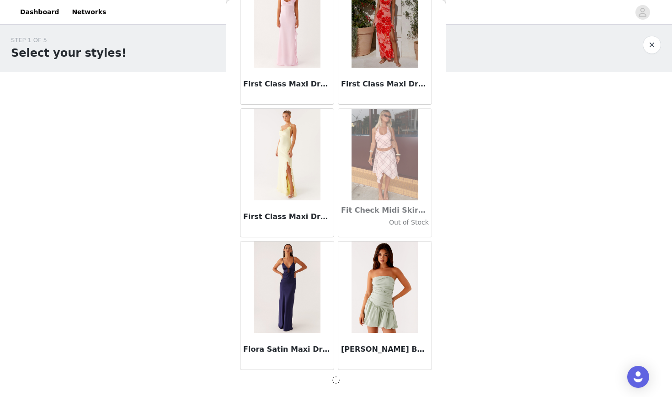
scroll to position [20893, 0]
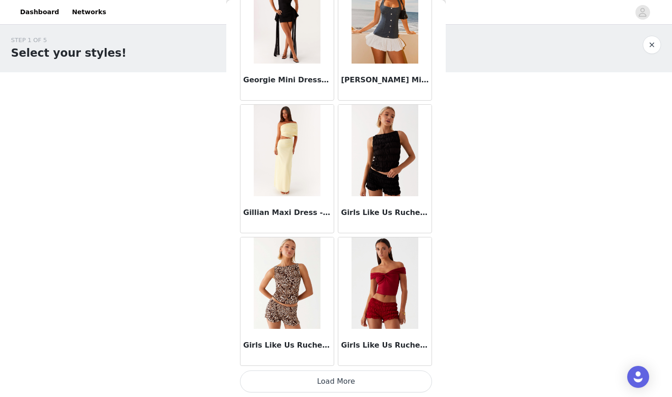
click at [336, 375] on button "Load More" at bounding box center [336, 381] width 192 height 22
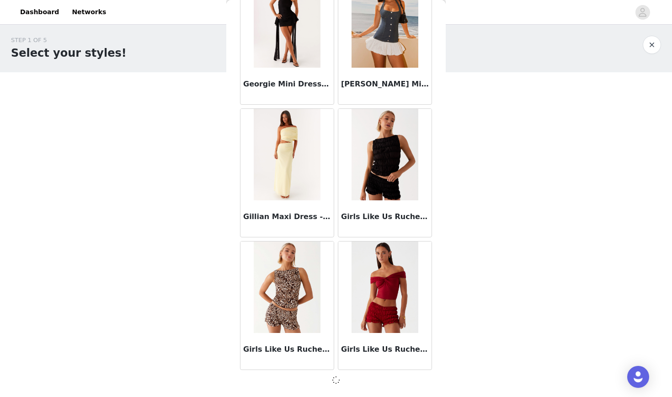
scroll to position [22219, 0]
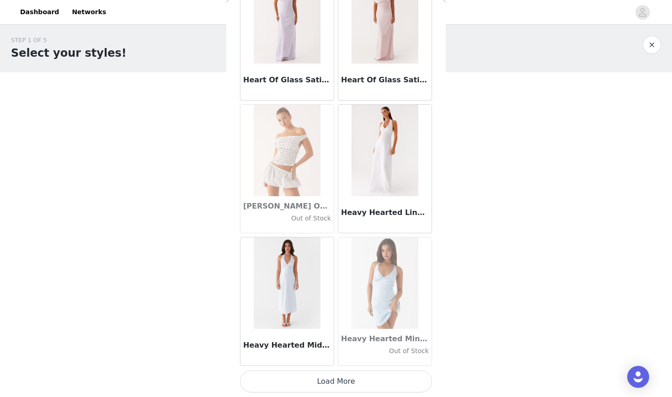
click at [336, 375] on button "Load More" at bounding box center [336, 381] width 192 height 22
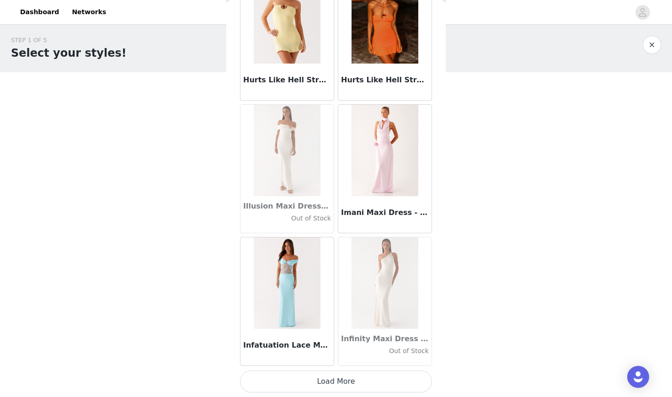
scroll to position [24876, 0]
click at [336, 375] on button "Load More" at bounding box center [336, 381] width 192 height 22
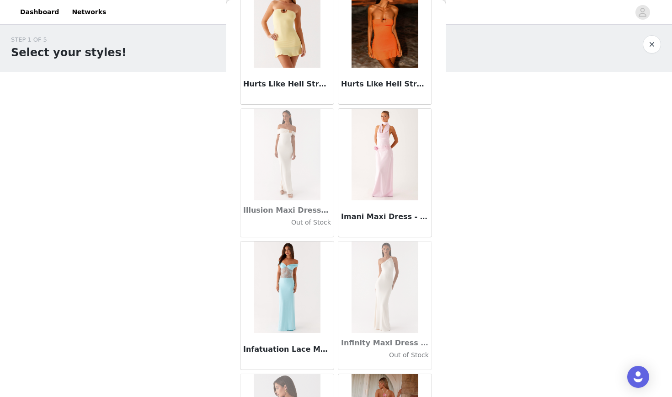
scroll to position [2, 0]
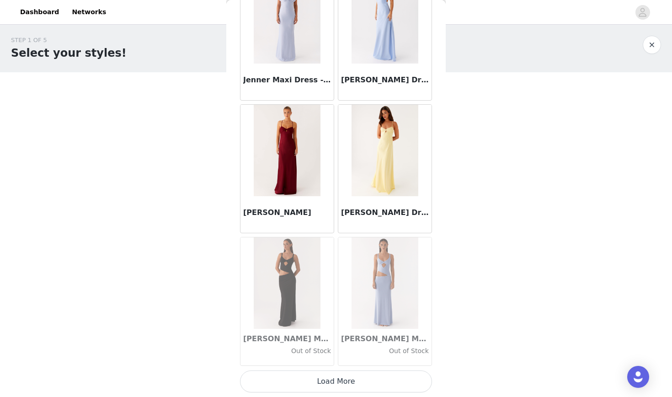
click at [328, 384] on button "Load More" at bounding box center [336, 381] width 192 height 22
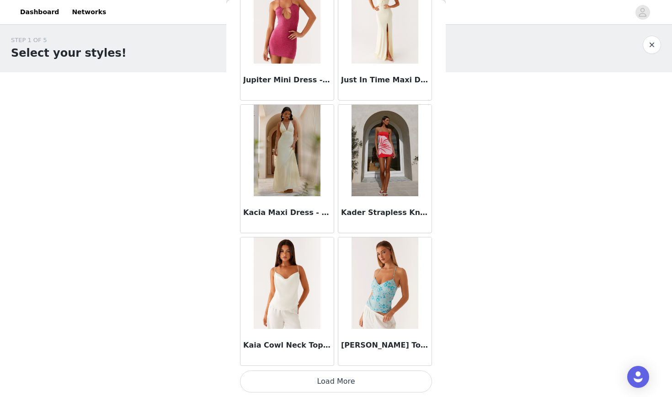
click at [325, 383] on button "Load More" at bounding box center [336, 381] width 192 height 22
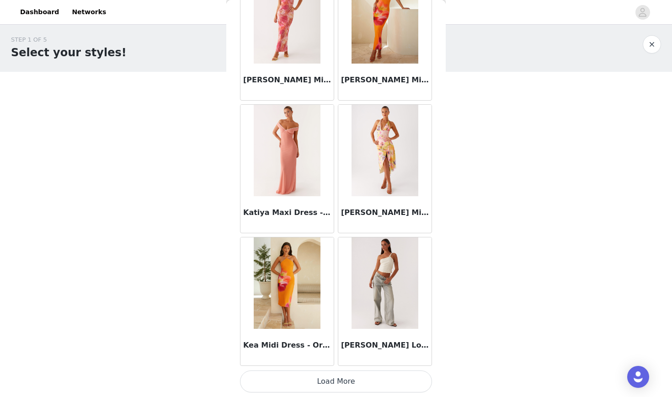
scroll to position [23, 0]
click at [335, 378] on button "Load More" at bounding box center [336, 381] width 192 height 22
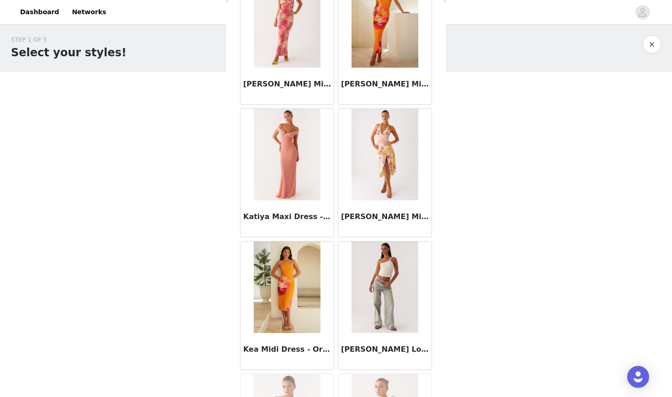
scroll to position [2, 0]
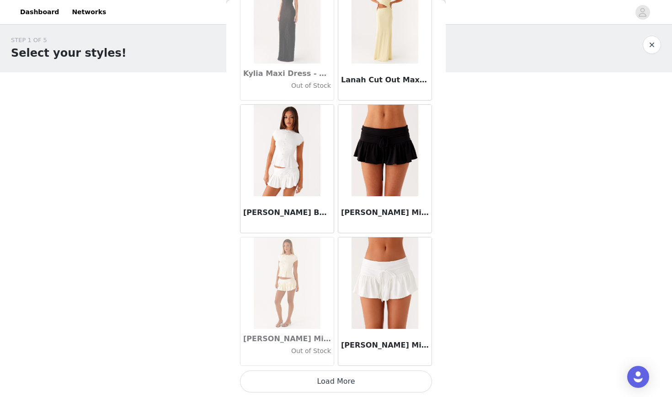
click at [333, 384] on button "Load More" at bounding box center [336, 381] width 192 height 22
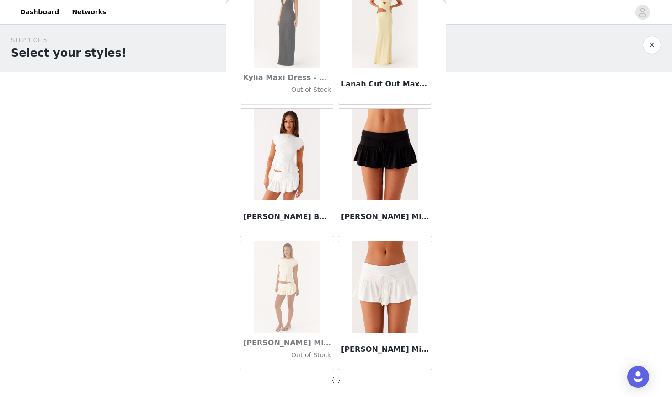
scroll to position [30177, 0]
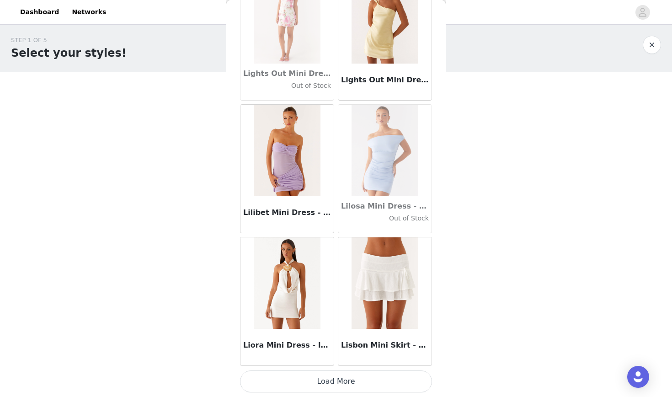
click at [333, 384] on button "Load More" at bounding box center [336, 381] width 192 height 22
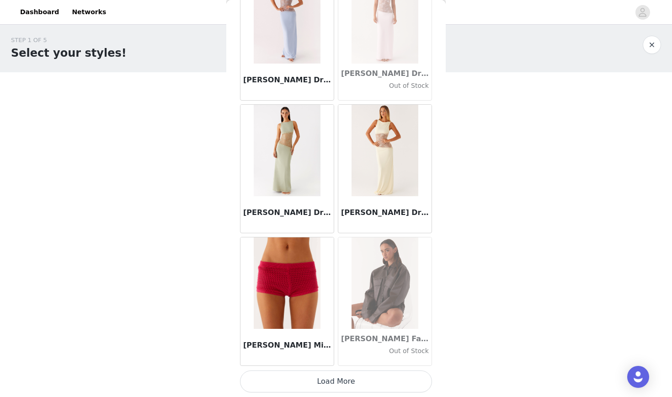
click at [331, 386] on button "Load More" at bounding box center [336, 381] width 192 height 22
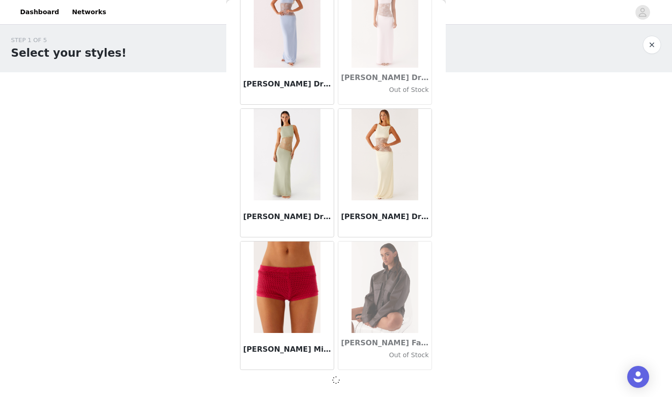
scroll to position [32830, 0]
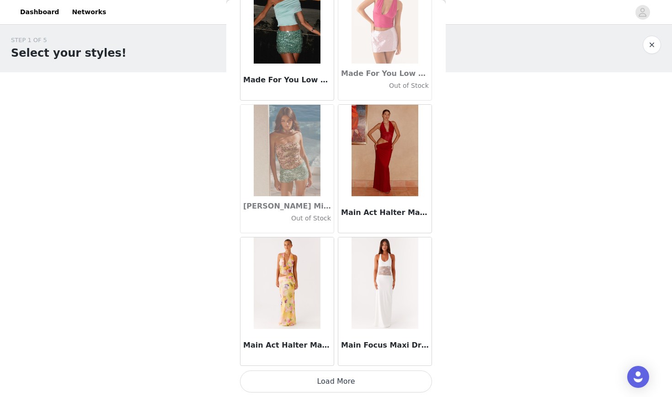
click at [332, 383] on button "Load More" at bounding box center [336, 381] width 192 height 22
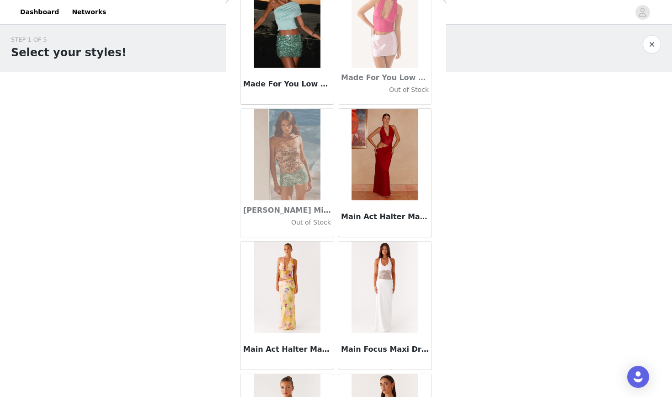
scroll to position [2, 0]
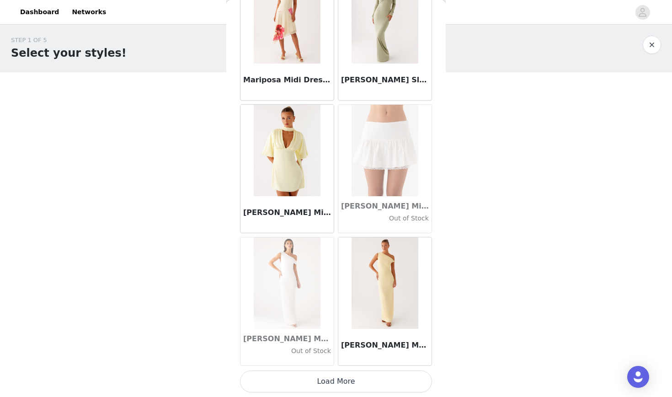
click at [332, 381] on button "Load More" at bounding box center [336, 381] width 192 height 22
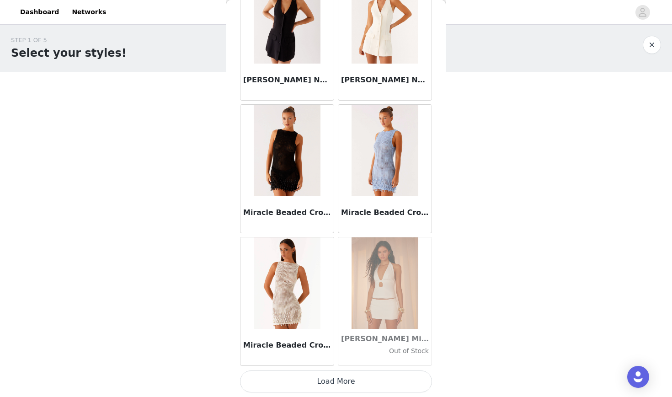
click at [330, 380] on button "Load More" at bounding box center [336, 381] width 192 height 22
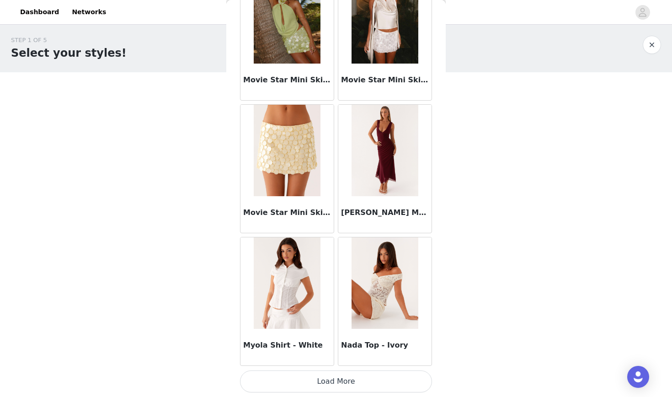
scroll to position [38139, 0]
click at [330, 380] on button "Load More" at bounding box center [336, 381] width 192 height 22
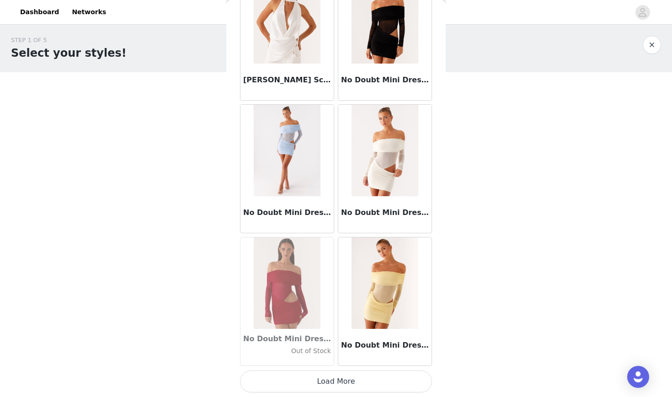
scroll to position [39465, 0]
click at [317, 380] on button "Load More" at bounding box center [336, 381] width 192 height 22
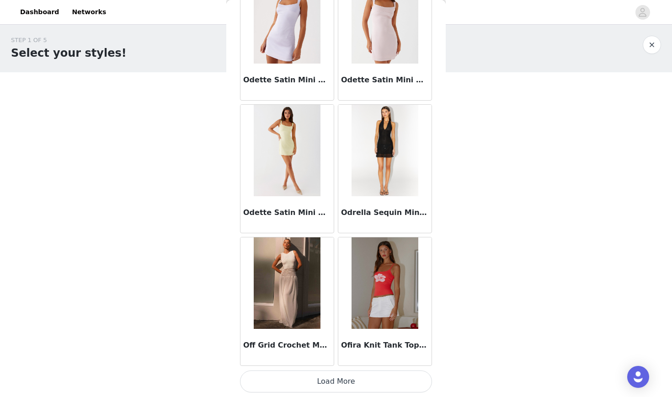
click at [319, 376] on button "Load More" at bounding box center [336, 381] width 192 height 22
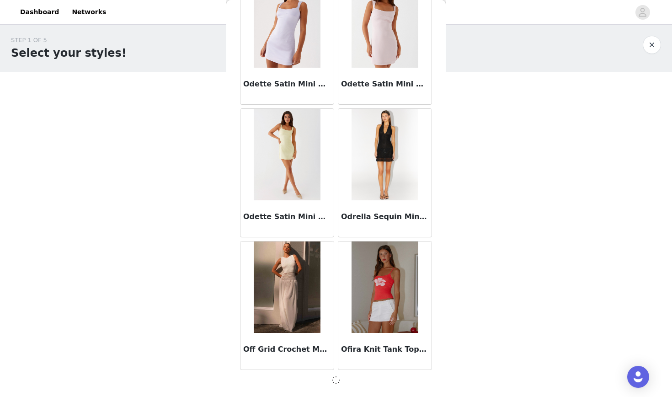
scroll to position [40787, 0]
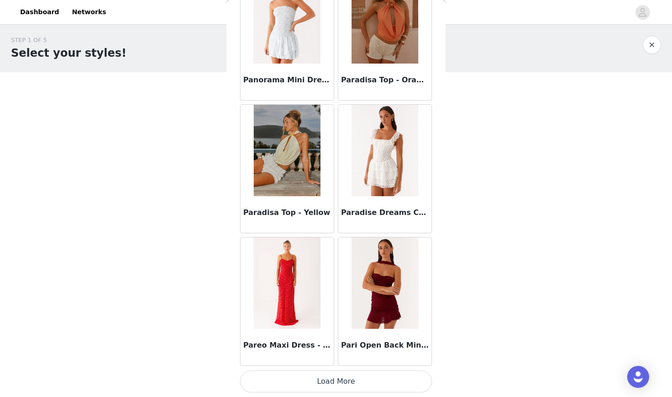
click at [322, 381] on button "Load More" at bounding box center [336, 381] width 192 height 22
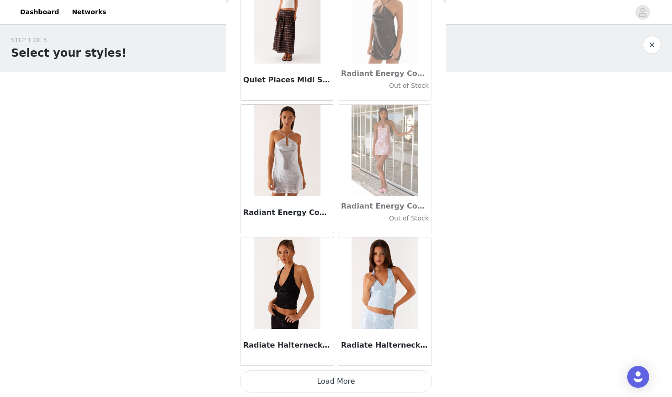
scroll to position [43444, 0]
click at [332, 379] on button "Load More" at bounding box center [336, 381] width 192 height 22
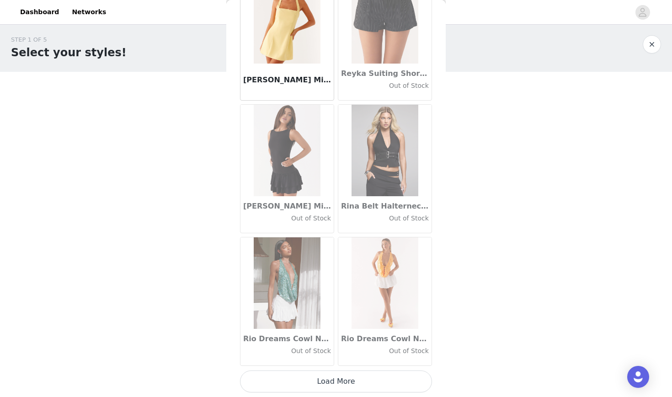
scroll to position [2, 0]
click at [323, 377] on button "Load More" at bounding box center [336, 381] width 192 height 22
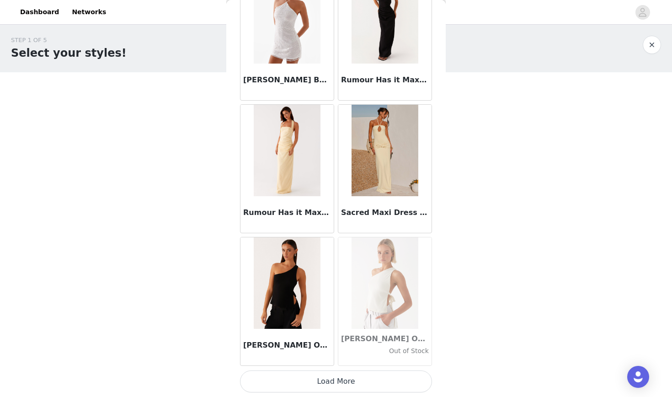
click at [336, 383] on button "Load More" at bounding box center [336, 381] width 192 height 22
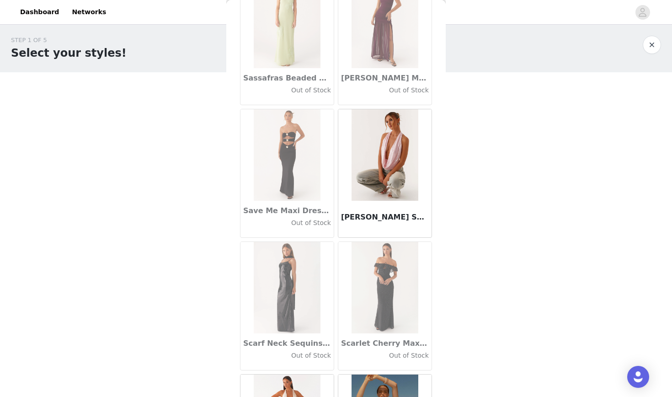
scroll to position [46973, 0]
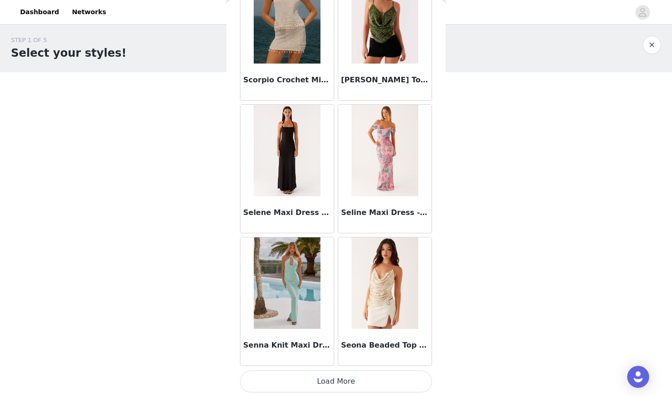
click at [329, 378] on button "Load More" at bounding box center [336, 381] width 192 height 22
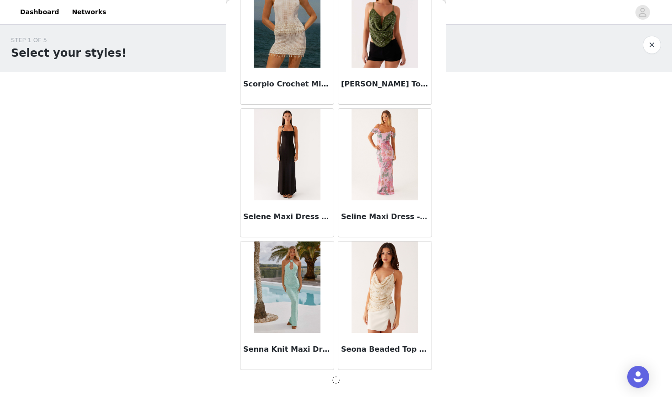
scroll to position [47419, 0]
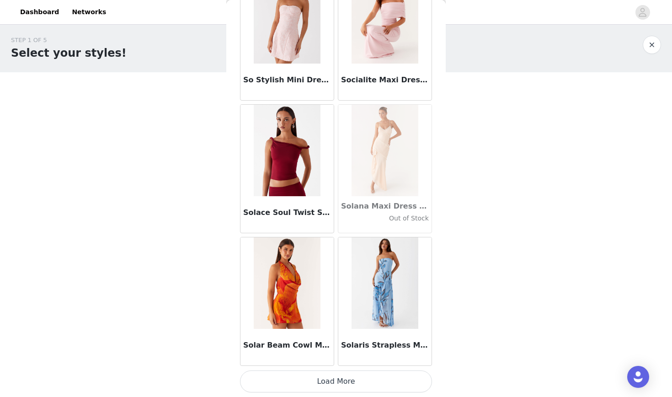
click at [325, 383] on button "Load More" at bounding box center [336, 381] width 192 height 22
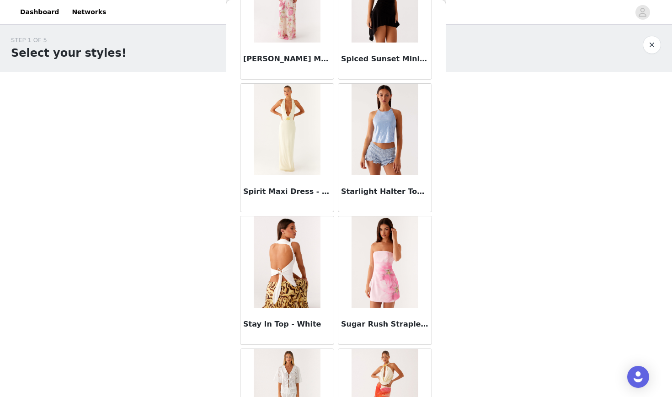
scroll to position [49965, 0]
click at [299, 324] on h3 "Stay In Top - White" at bounding box center [287, 323] width 88 height 11
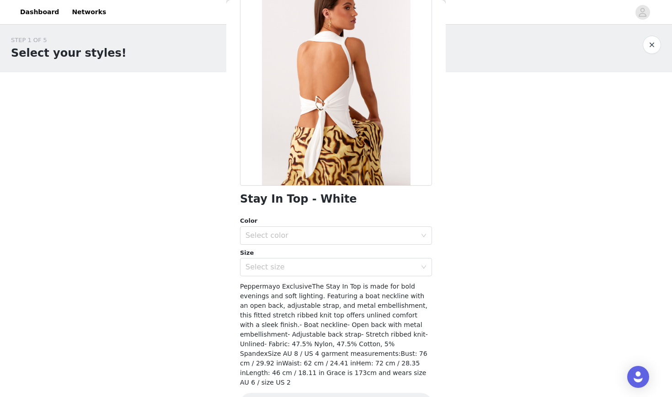
scroll to position [66, 0]
click at [319, 275] on div "Select size" at bounding box center [333, 266] width 175 height 17
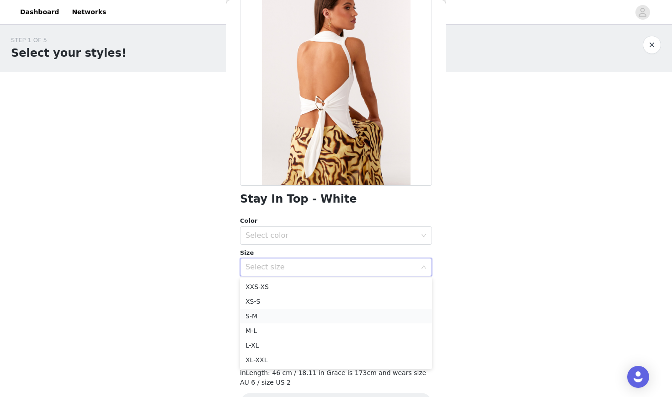
click at [273, 314] on li "S-M" at bounding box center [336, 316] width 192 height 15
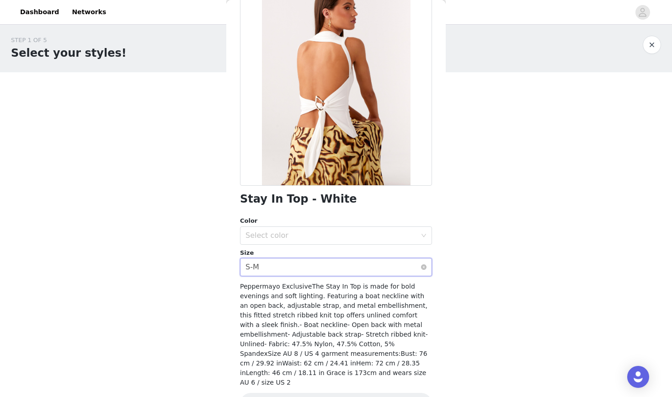
click at [294, 268] on div "Select size S-M" at bounding box center [333, 266] width 175 height 17
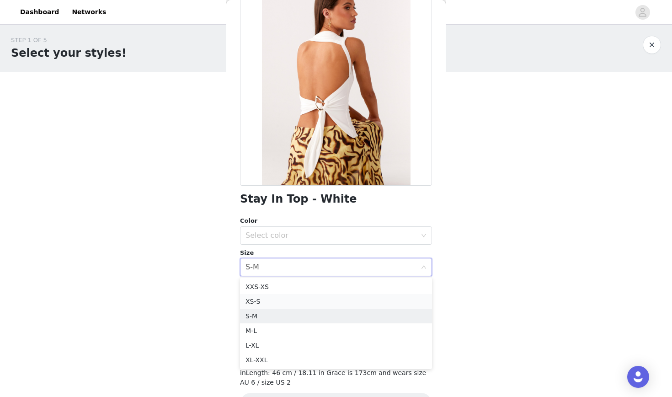
click at [269, 301] on li "XS-S" at bounding box center [336, 301] width 192 height 15
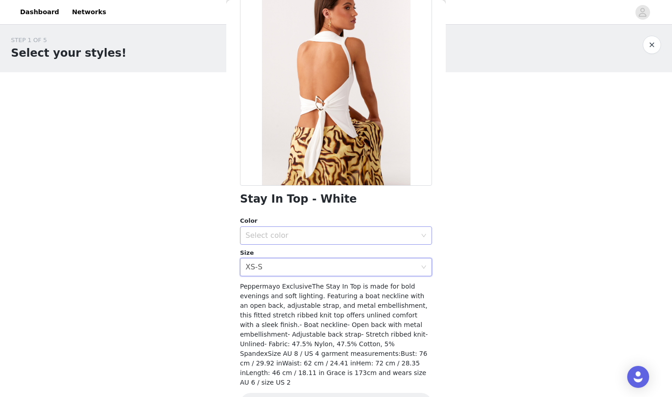
click at [299, 238] on div "Select color" at bounding box center [331, 235] width 171 height 9
click at [287, 253] on li "White" at bounding box center [336, 255] width 192 height 15
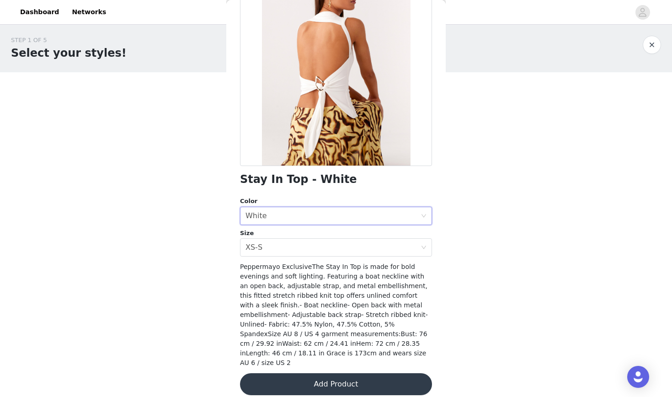
scroll to position [85, 0]
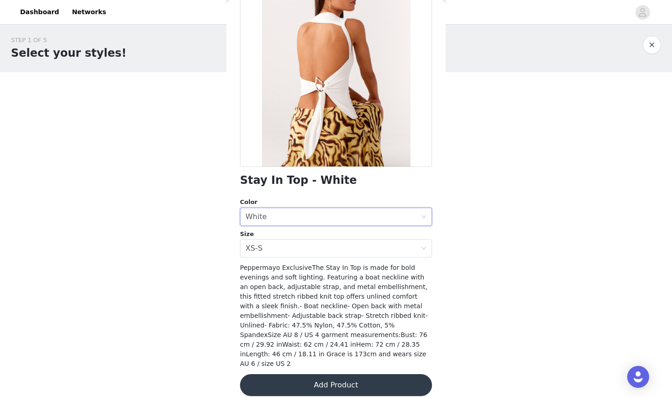
click at [313, 374] on button "Add Product" at bounding box center [336, 385] width 192 height 22
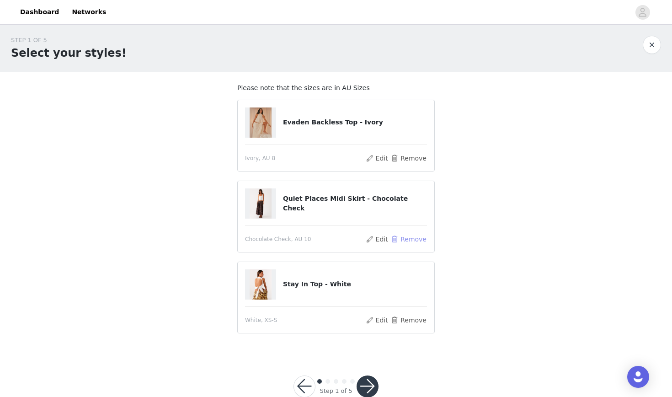
click at [401, 240] on button "Remove" at bounding box center [409, 239] width 37 height 11
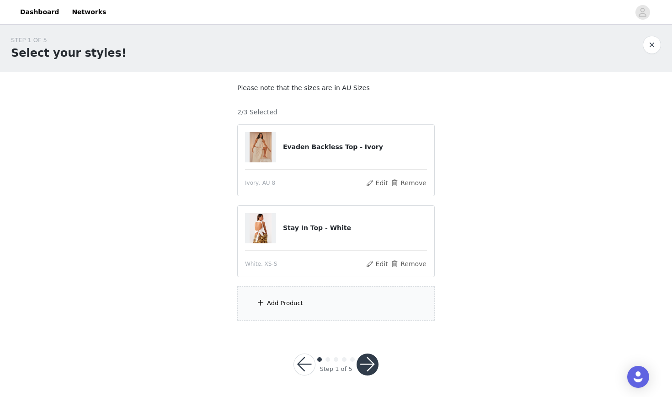
click at [309, 307] on div "Add Product" at bounding box center [336, 303] width 198 height 34
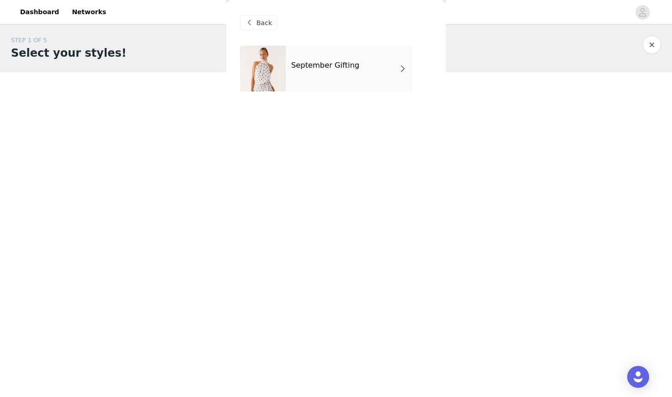
click at [340, 64] on h4 "September Gifting" at bounding box center [325, 65] width 68 height 8
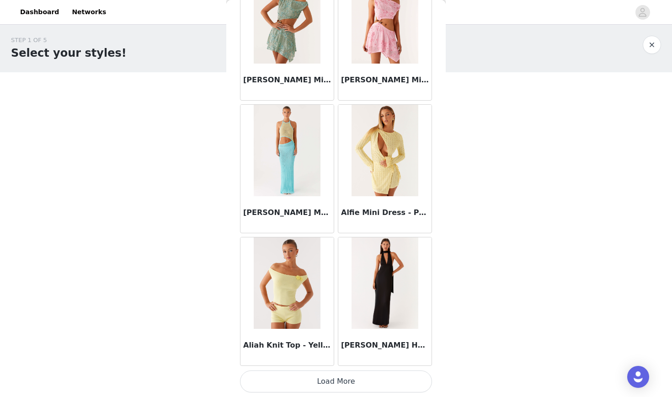
click at [316, 374] on button "Load More" at bounding box center [336, 381] width 192 height 22
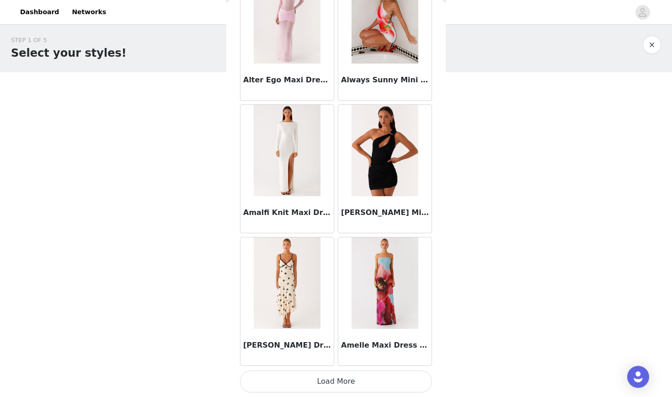
scroll to position [2325, 0]
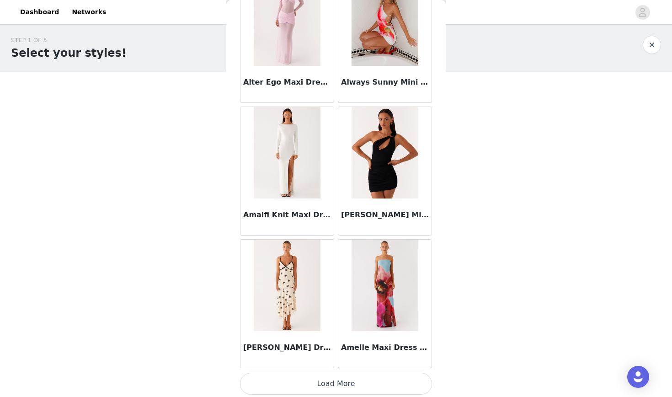
click at [316, 374] on button "Load More" at bounding box center [336, 384] width 192 height 22
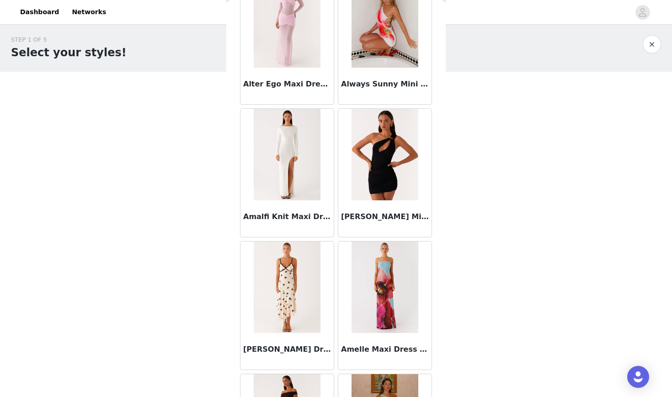
scroll to position [2, 0]
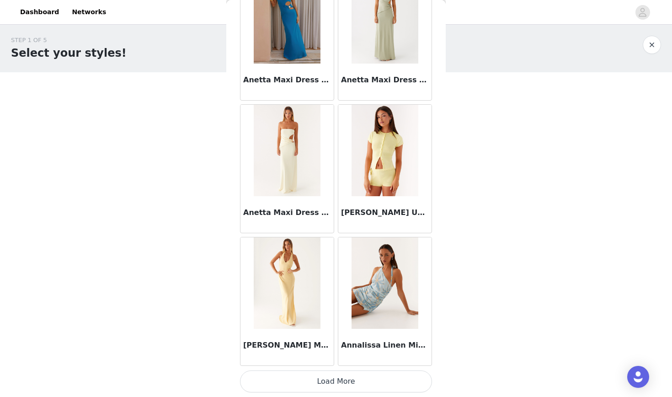
click at [316, 374] on button "Load More" at bounding box center [336, 381] width 192 height 22
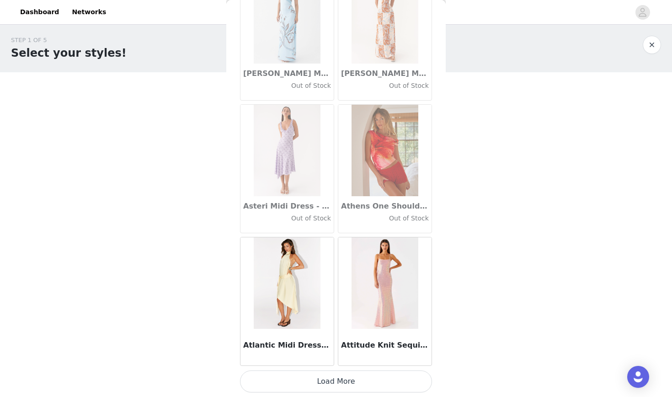
scroll to position [4977, 0]
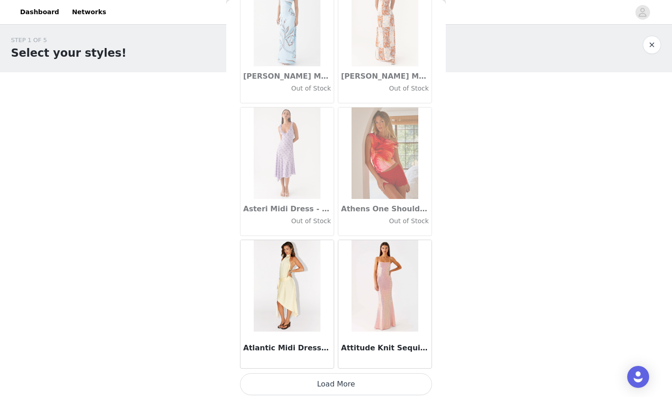
click at [316, 374] on button "Load More" at bounding box center [336, 384] width 192 height 22
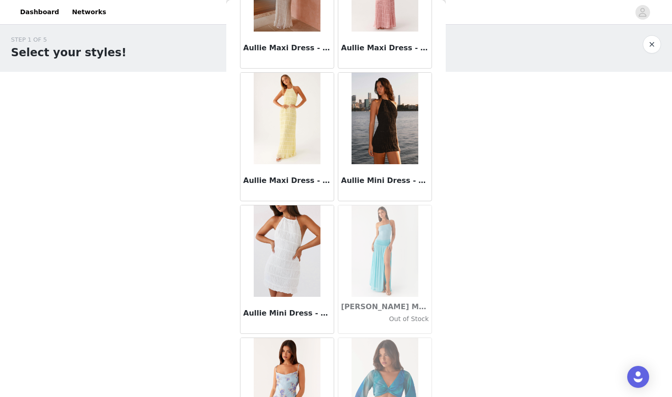
scroll to position [2, 0]
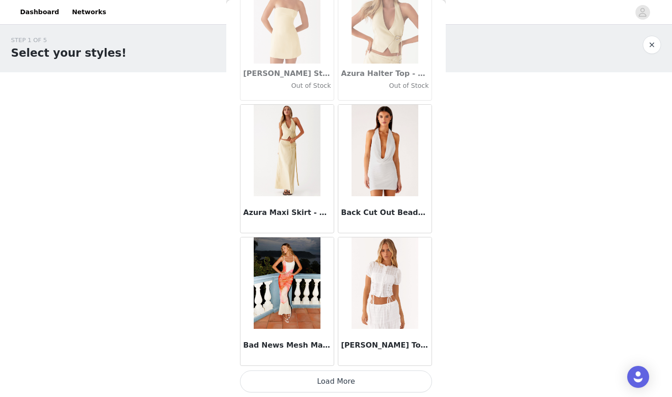
click at [316, 374] on button "Load More" at bounding box center [336, 381] width 192 height 22
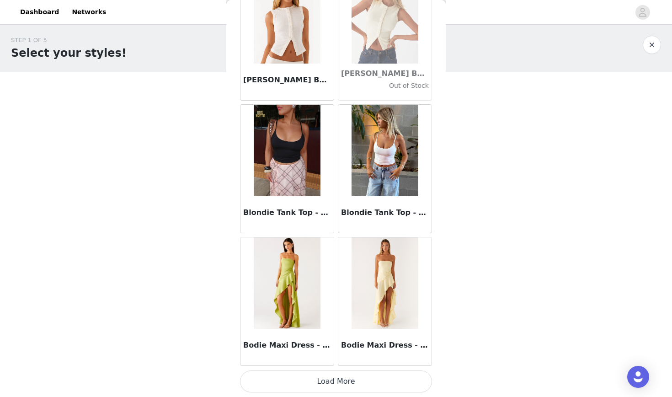
scroll to position [7634, 0]
click at [316, 374] on button "Load More" at bounding box center [336, 381] width 192 height 22
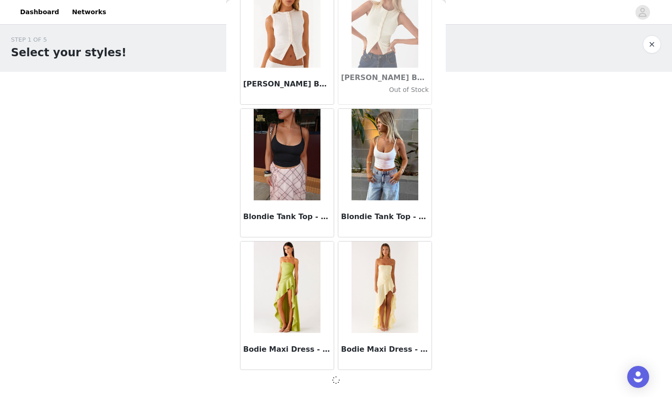
scroll to position [2, 0]
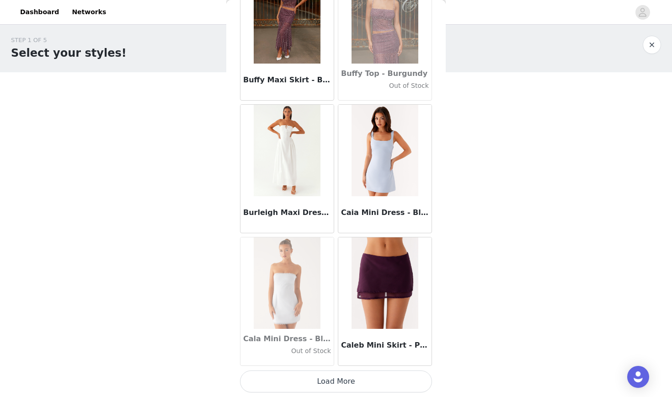
click at [316, 374] on button "Load More" at bounding box center [336, 381] width 192 height 22
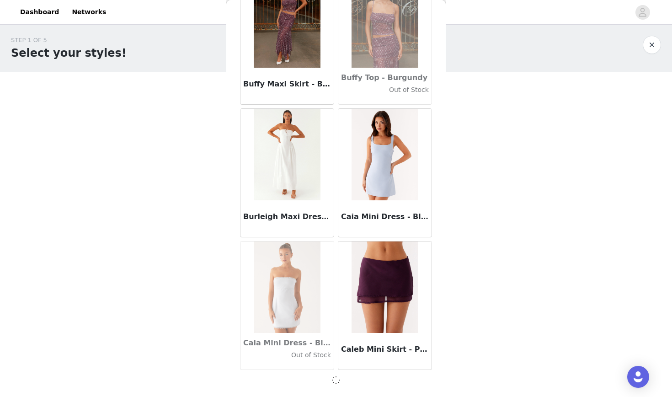
scroll to position [8956, 0]
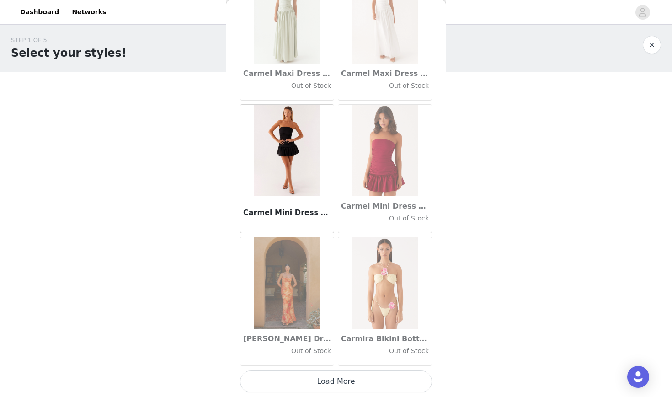
click at [316, 374] on button "Load More" at bounding box center [336, 381] width 192 height 22
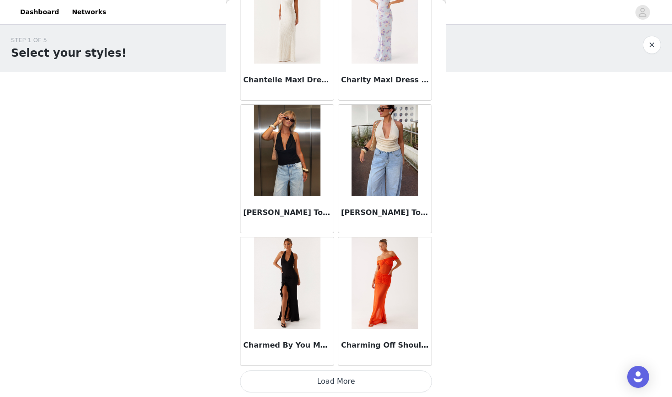
click at [316, 379] on button "Load More" at bounding box center [336, 381] width 192 height 22
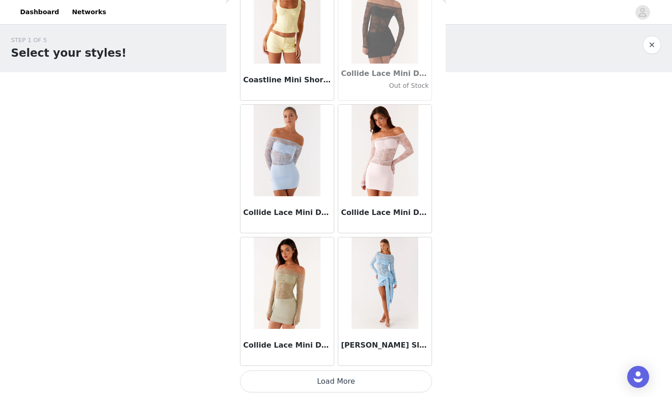
scroll to position [12939, 0]
click at [316, 379] on button "Load More" at bounding box center [336, 381] width 192 height 22
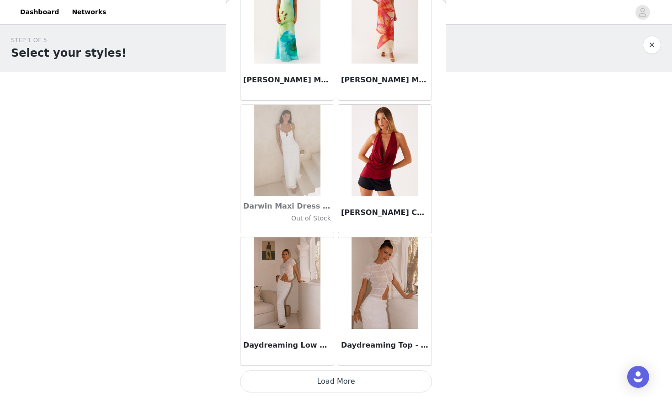
click at [316, 379] on button "Load More" at bounding box center [336, 381] width 192 height 22
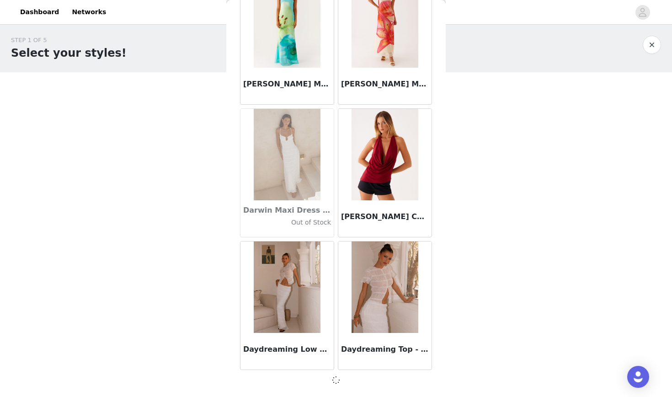
scroll to position [14261, 0]
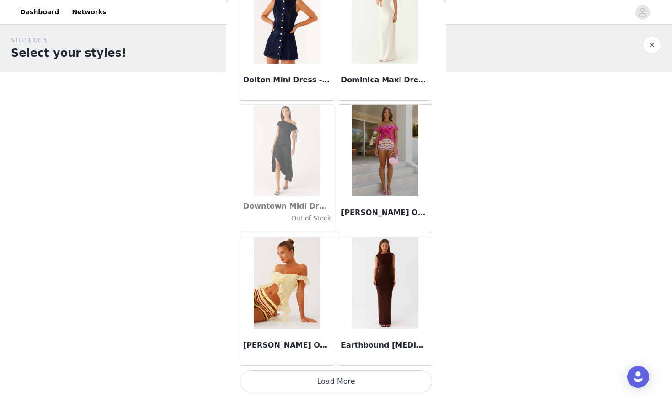
click at [316, 379] on button "Load More" at bounding box center [336, 381] width 192 height 22
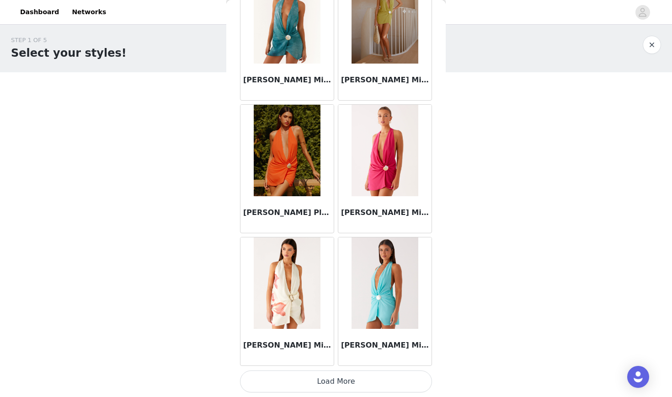
scroll to position [16918, 0]
click at [316, 379] on button "Load More" at bounding box center [336, 381] width 192 height 22
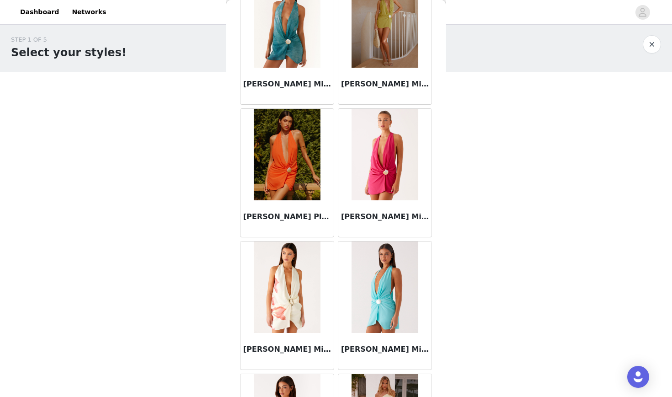
scroll to position [2, 0]
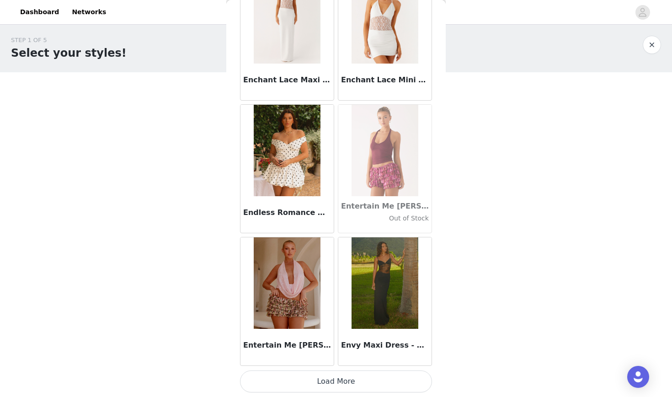
click at [318, 374] on button "Load More" at bounding box center [336, 381] width 192 height 22
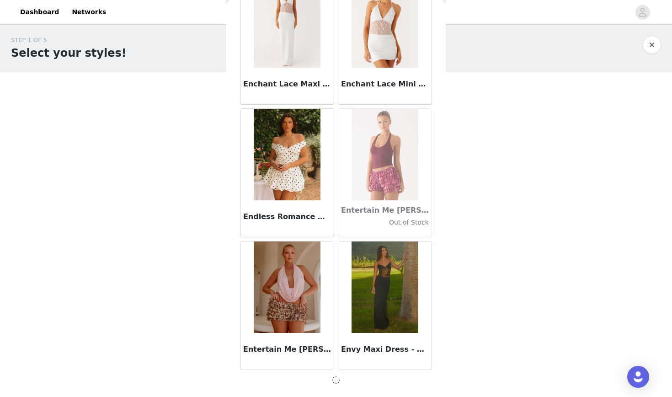
scroll to position [18240, 0]
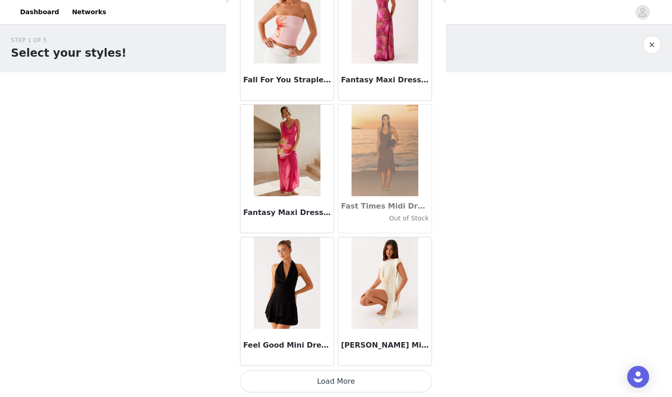
click at [318, 374] on button "Load More" at bounding box center [336, 381] width 192 height 22
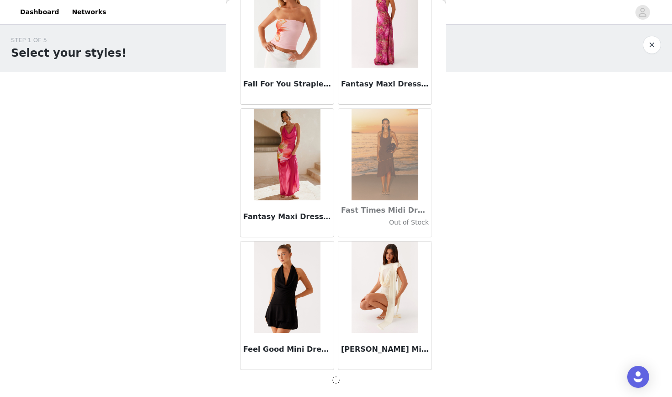
scroll to position [19567, 0]
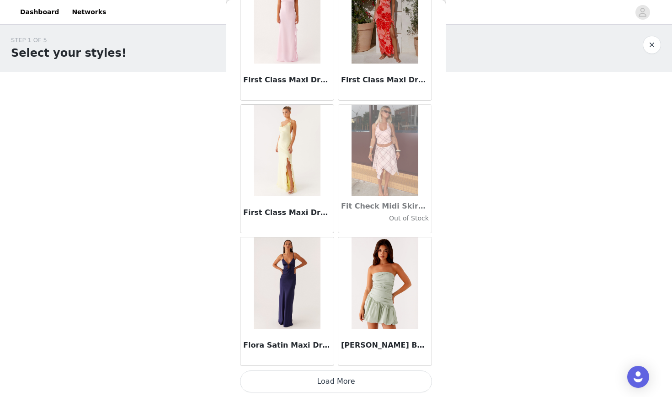
click at [317, 379] on button "Load More" at bounding box center [336, 381] width 192 height 22
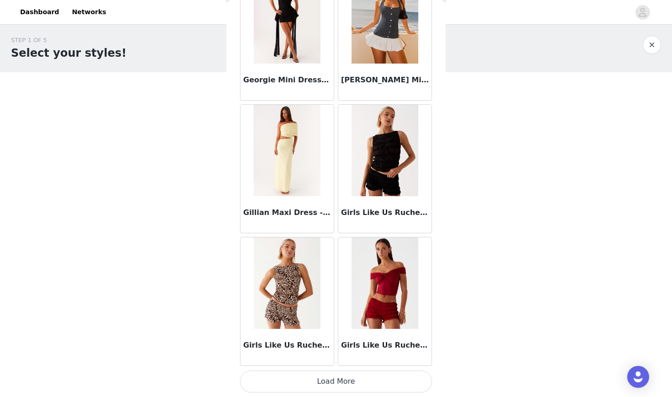
click at [317, 379] on button "Load More" at bounding box center [336, 381] width 192 height 22
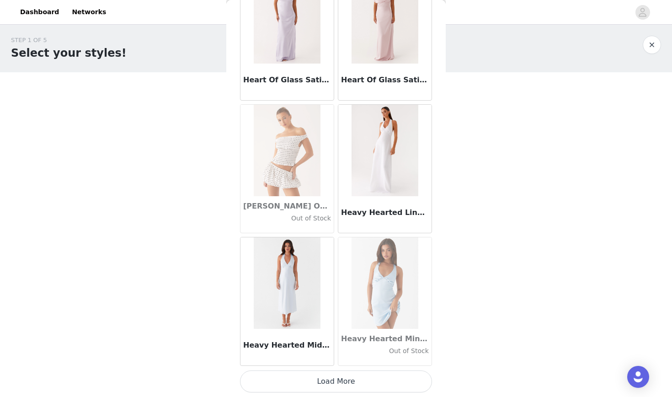
click at [317, 379] on button "Load More" at bounding box center [336, 381] width 192 height 22
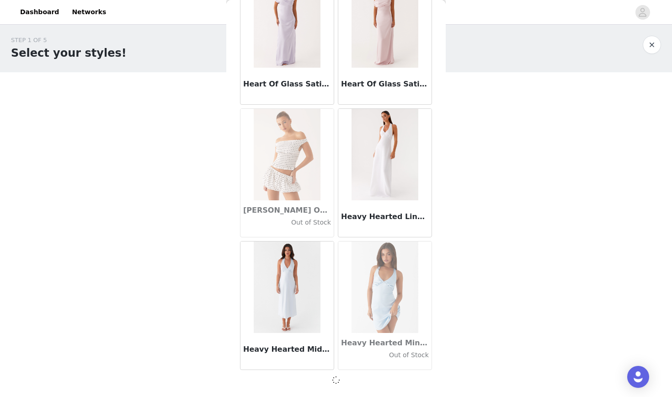
scroll to position [23545, 0]
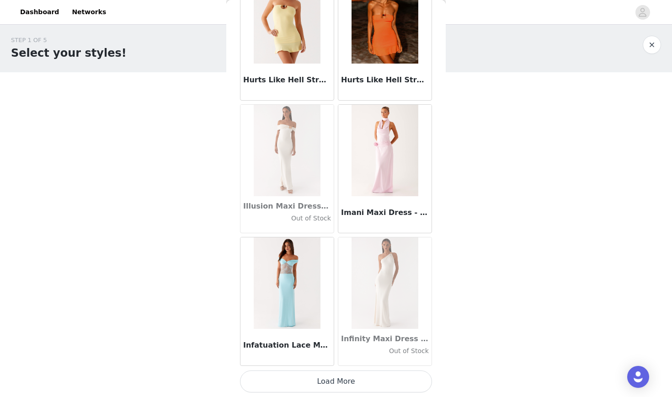
click at [318, 381] on button "Load More" at bounding box center [336, 381] width 192 height 22
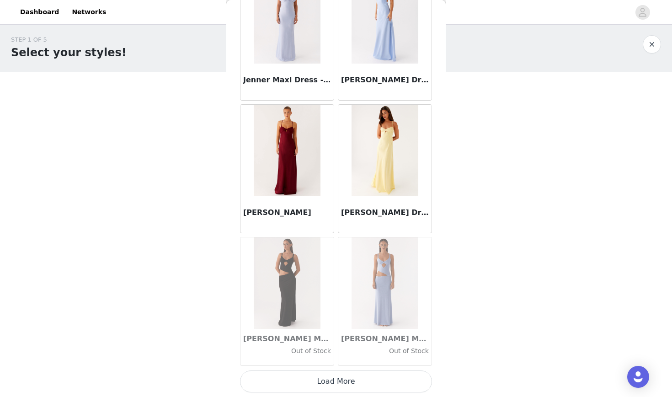
scroll to position [2, 0]
click at [328, 383] on button "Load More" at bounding box center [336, 381] width 192 height 22
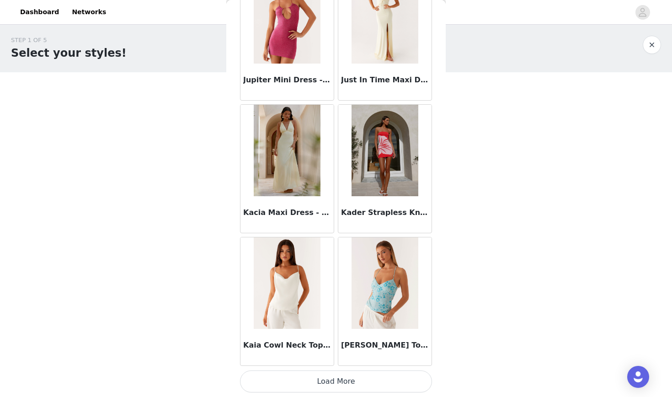
click at [328, 376] on button "Load More" at bounding box center [336, 381] width 192 height 22
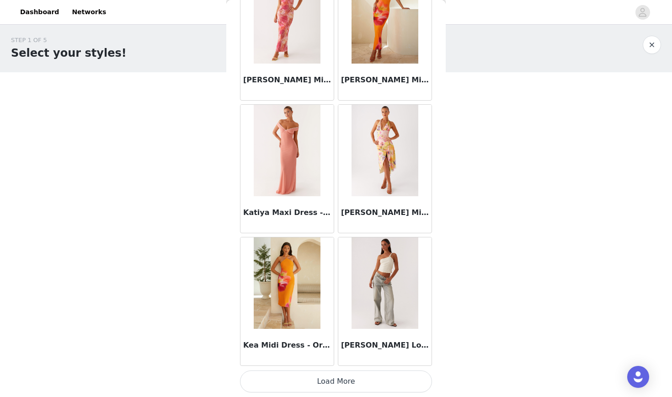
click at [328, 379] on button "Load More" at bounding box center [336, 381] width 192 height 22
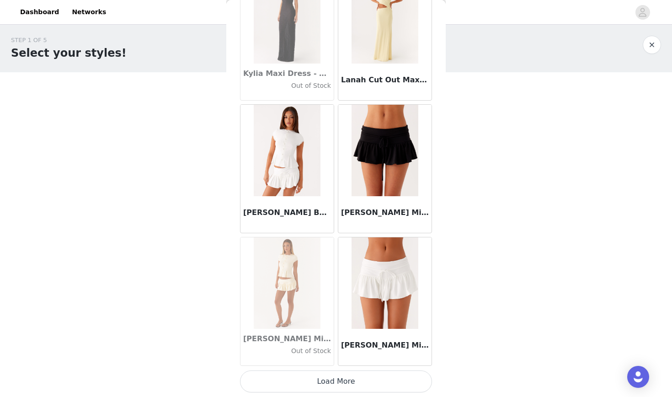
click at [328, 379] on button "Load More" at bounding box center [336, 381] width 192 height 22
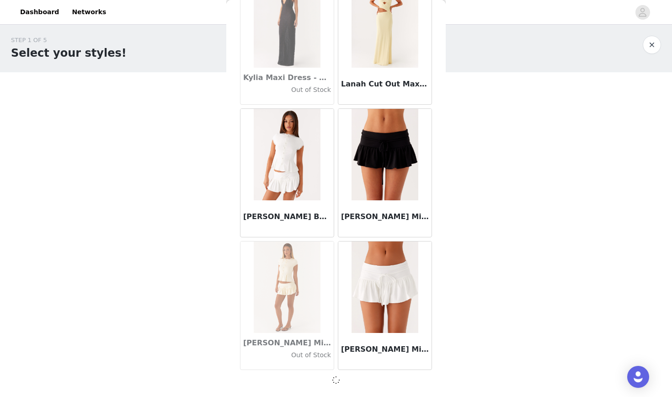
scroll to position [30177, 0]
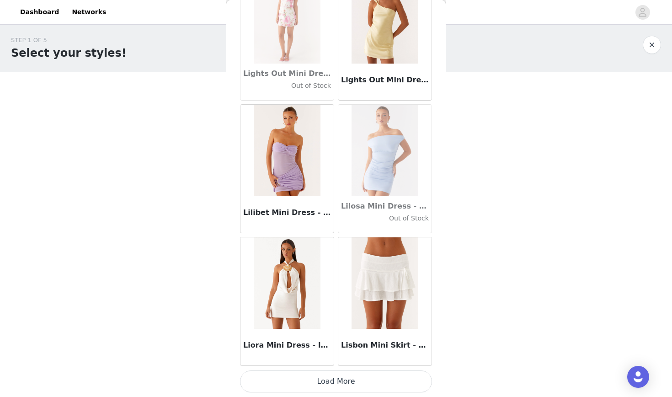
click at [328, 379] on button "Load More" at bounding box center [336, 381] width 192 height 22
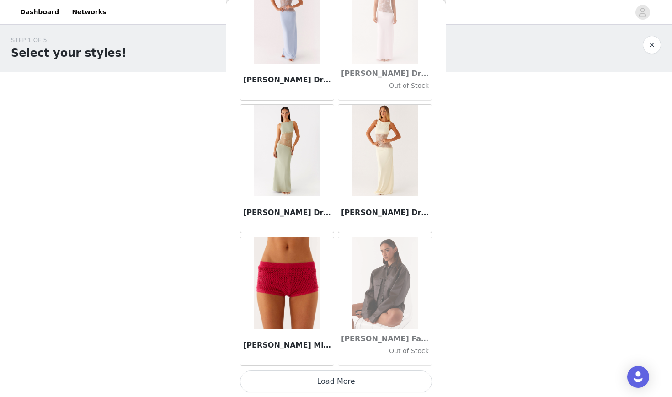
scroll to position [32834, 0]
click at [331, 375] on button "Load More" at bounding box center [336, 381] width 192 height 22
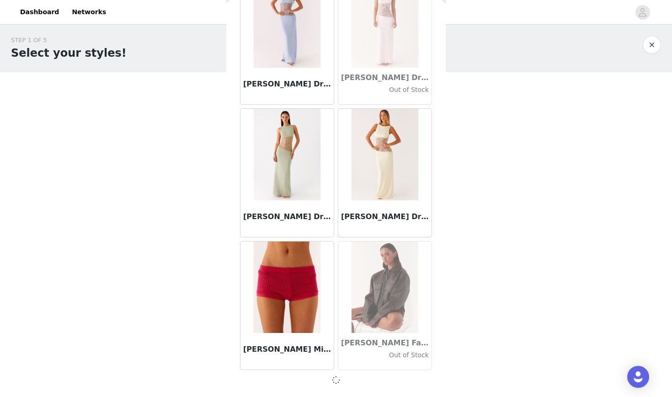
scroll to position [32830, 0]
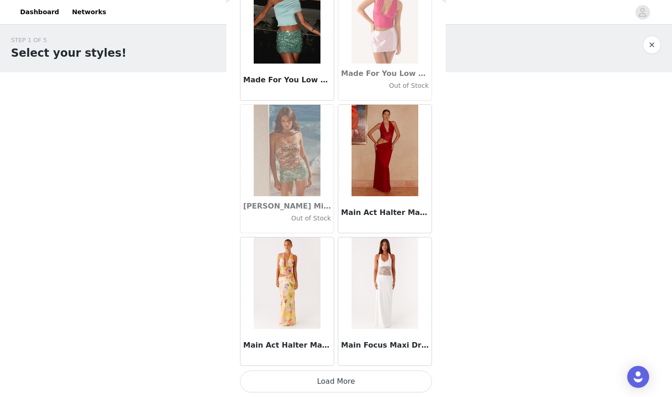
click at [331, 375] on button "Load More" at bounding box center [336, 381] width 192 height 22
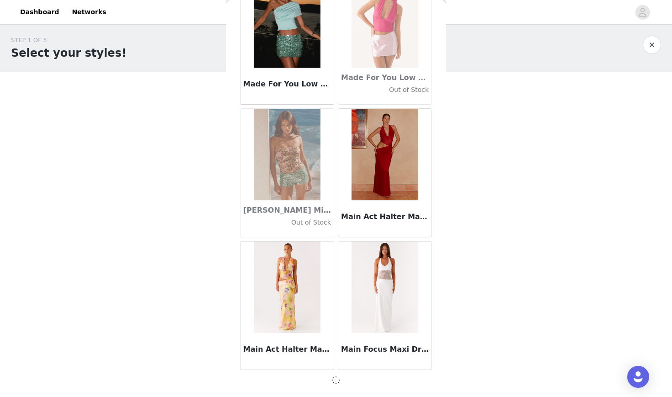
scroll to position [34156, 0]
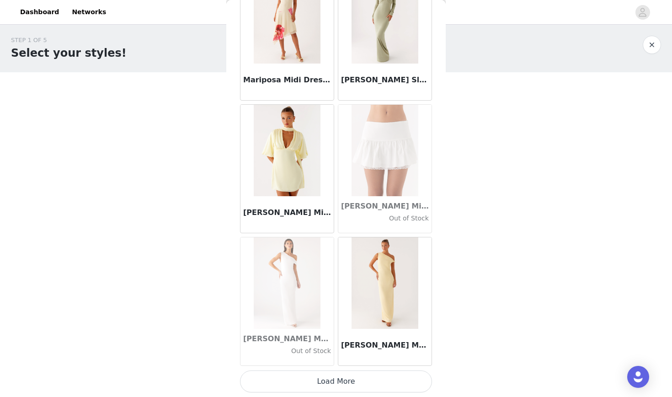
click at [332, 375] on button "Load More" at bounding box center [336, 381] width 192 height 22
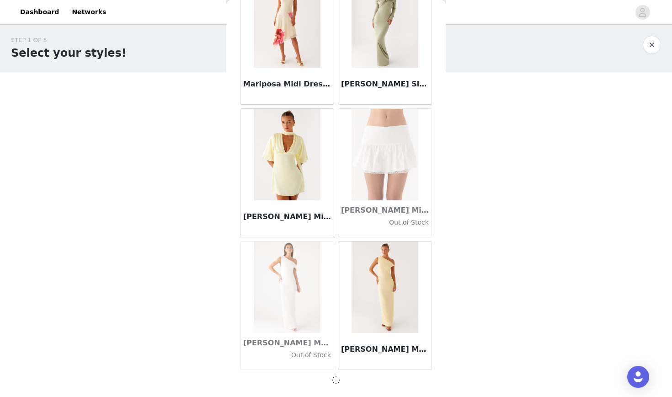
scroll to position [35482, 0]
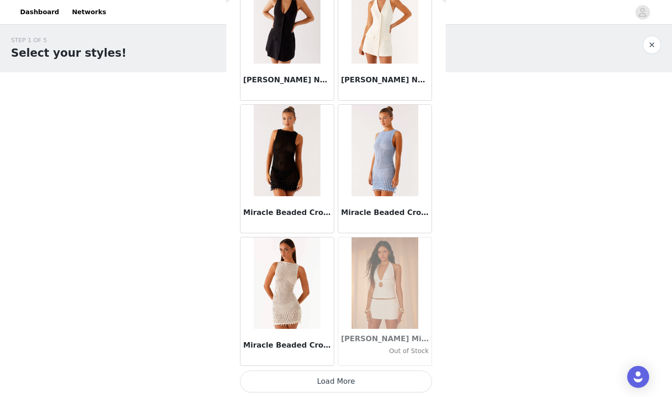
click at [331, 381] on button "Load More" at bounding box center [336, 381] width 192 height 22
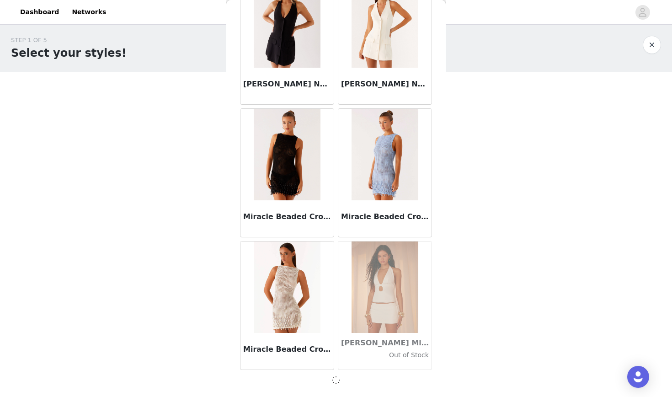
scroll to position [36808, 0]
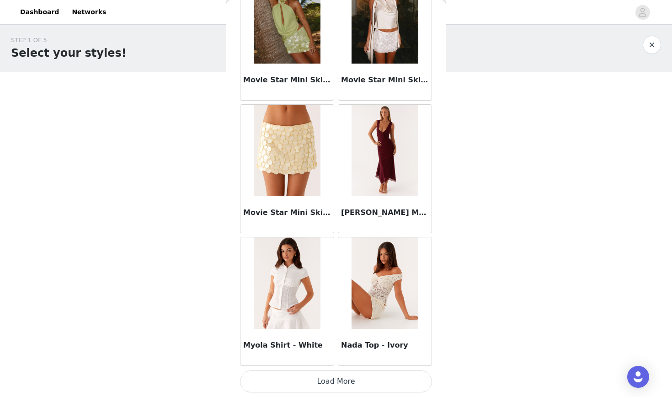
click at [331, 381] on button "Load More" at bounding box center [336, 381] width 192 height 22
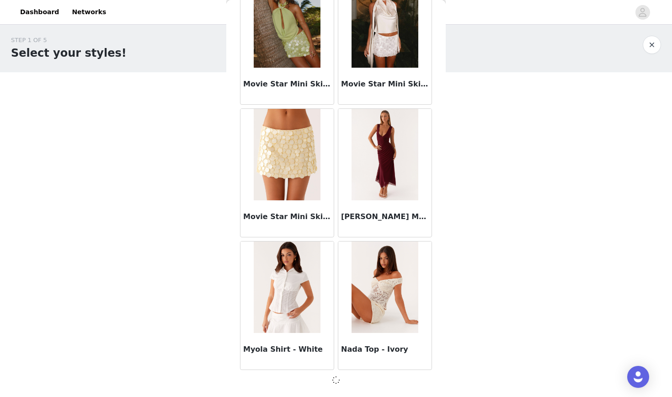
scroll to position [38135, 0]
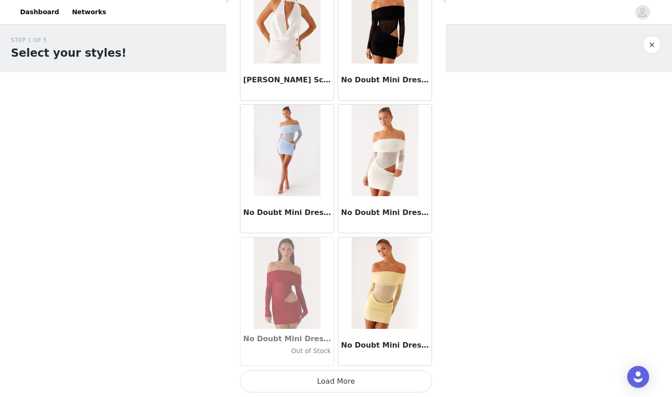
click at [331, 381] on button "Load More" at bounding box center [336, 381] width 192 height 22
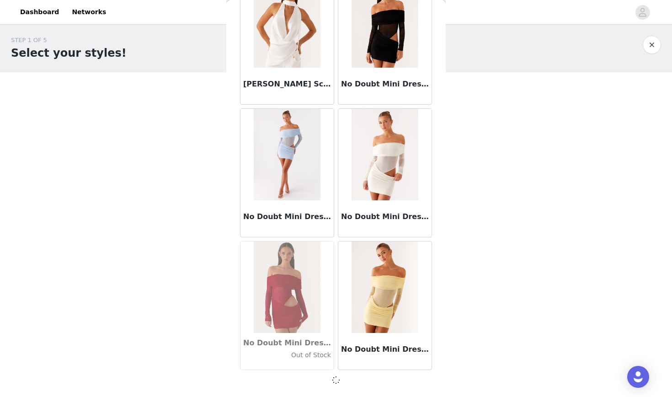
scroll to position [39461, 0]
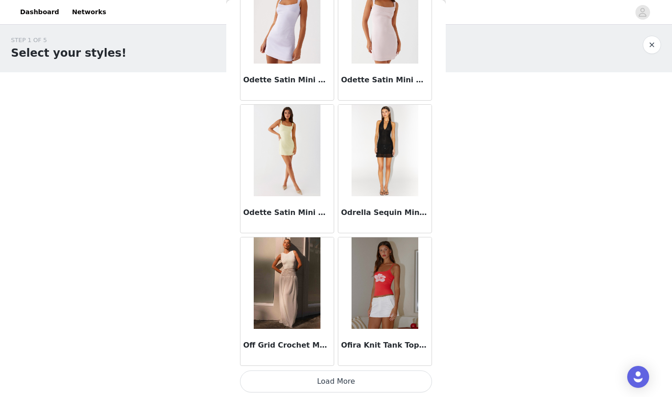
click at [331, 382] on button "Load More" at bounding box center [336, 381] width 192 height 22
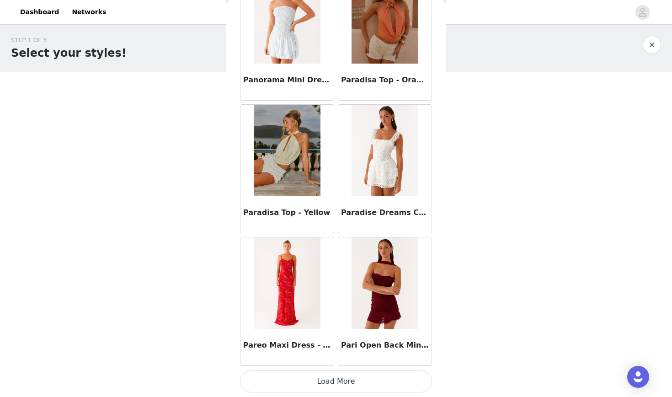
click at [327, 380] on button "Load More" at bounding box center [336, 381] width 192 height 22
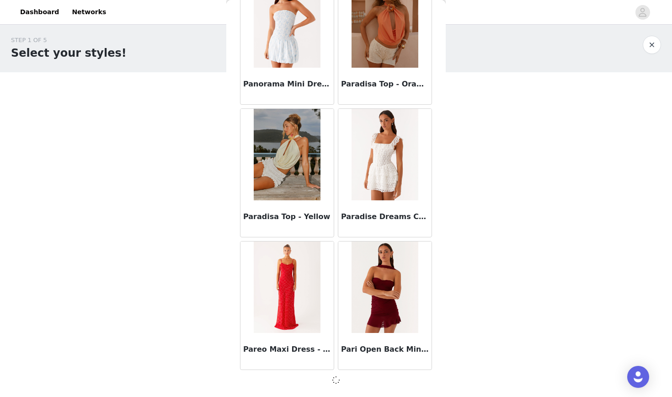
scroll to position [42114, 0]
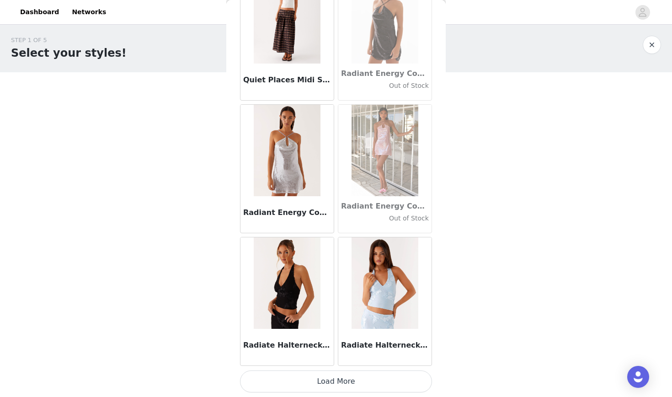
click at [327, 380] on button "Load More" at bounding box center [336, 381] width 192 height 22
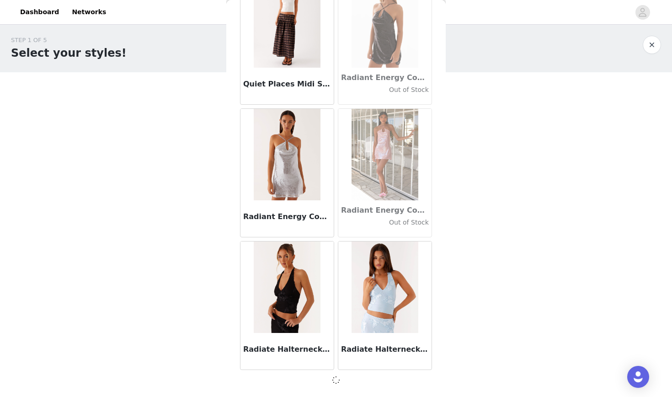
scroll to position [43440, 0]
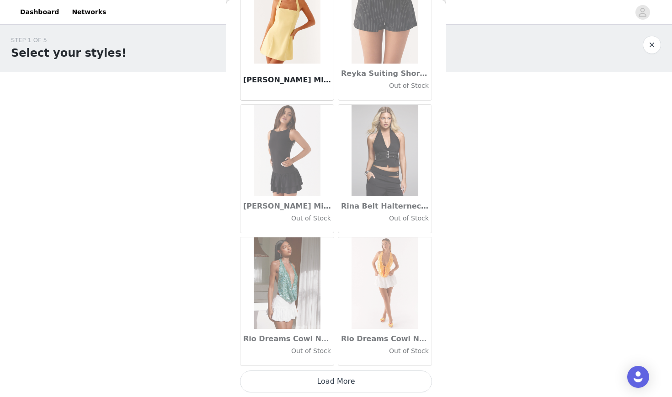
click at [327, 380] on button "Load More" at bounding box center [336, 381] width 192 height 22
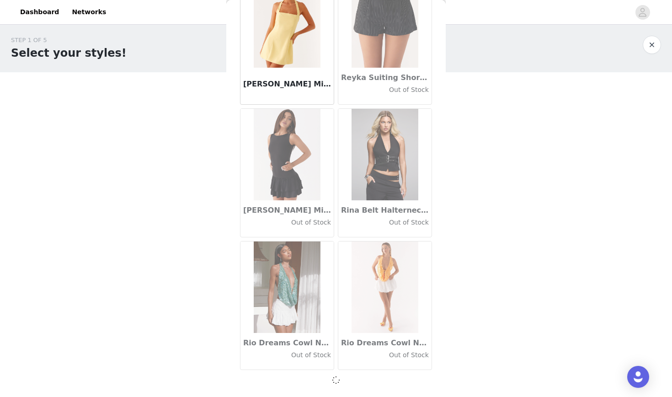
scroll to position [44766, 0]
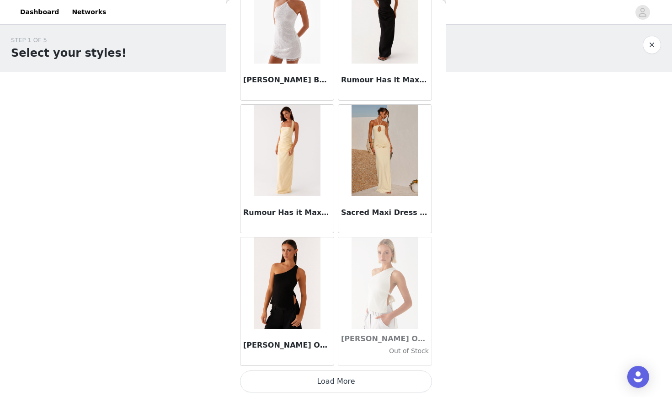
click at [327, 383] on button "Load More" at bounding box center [336, 381] width 192 height 22
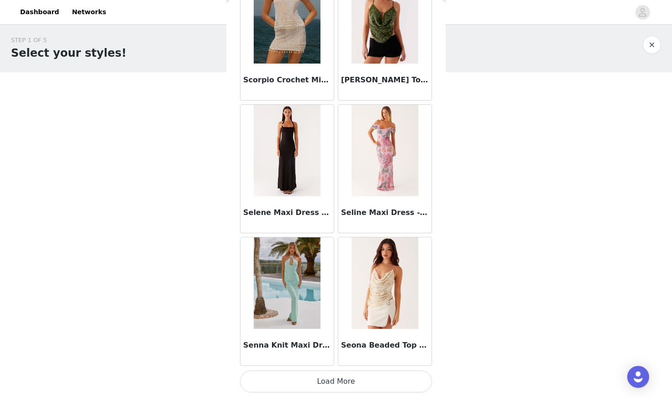
click at [327, 383] on button "Load More" at bounding box center [336, 381] width 192 height 22
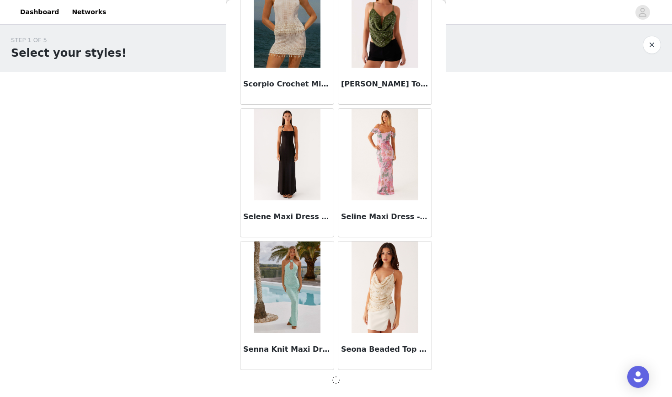
scroll to position [47419, 0]
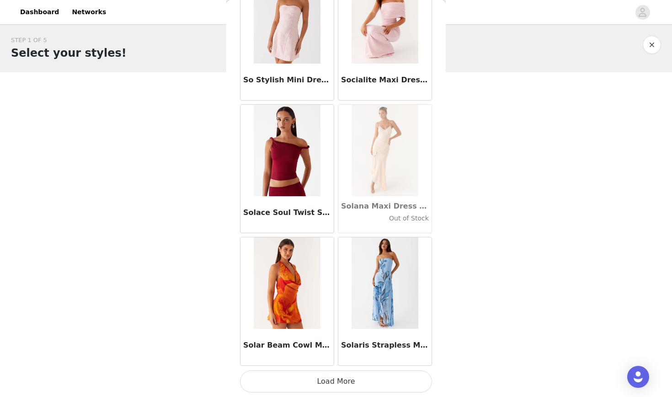
click at [327, 383] on button "Load More" at bounding box center [336, 381] width 192 height 22
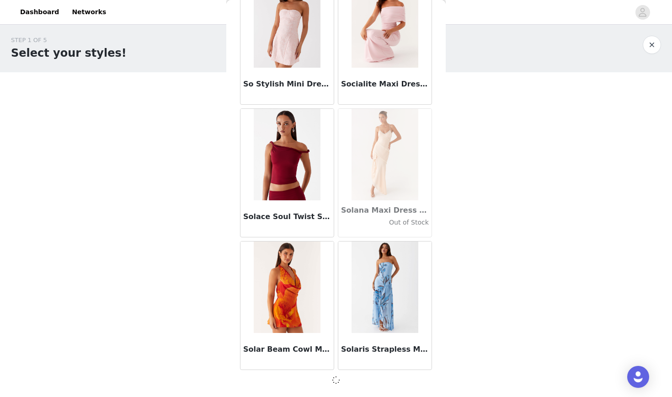
scroll to position [48745, 0]
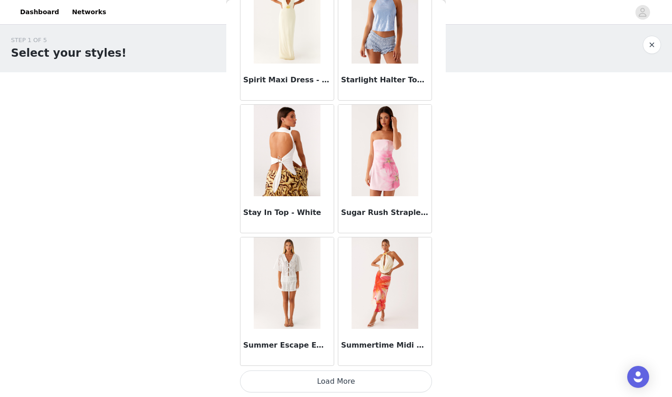
click at [327, 383] on button "Load More" at bounding box center [336, 381] width 192 height 22
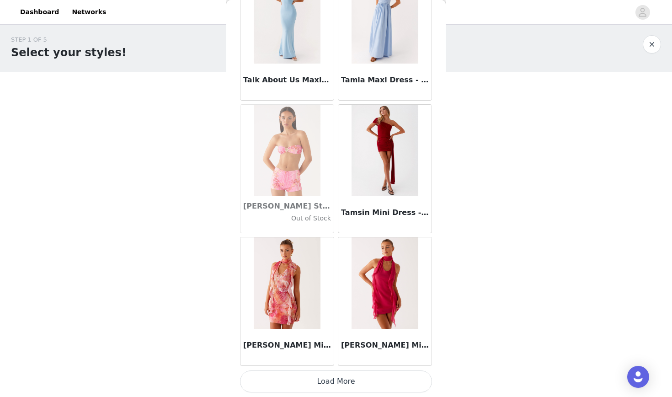
scroll to position [2, 0]
click at [333, 385] on button "Load More" at bounding box center [336, 381] width 192 height 22
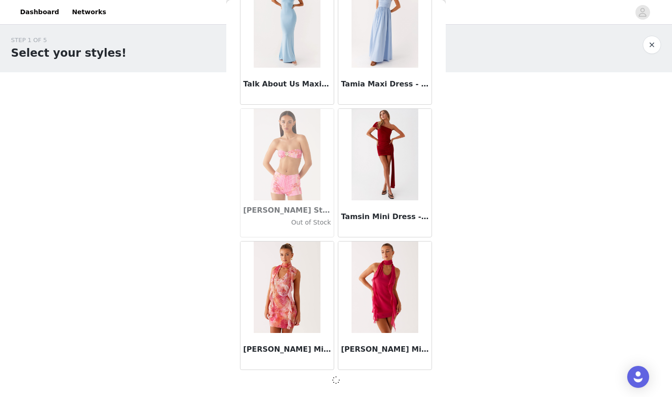
scroll to position [51398, 0]
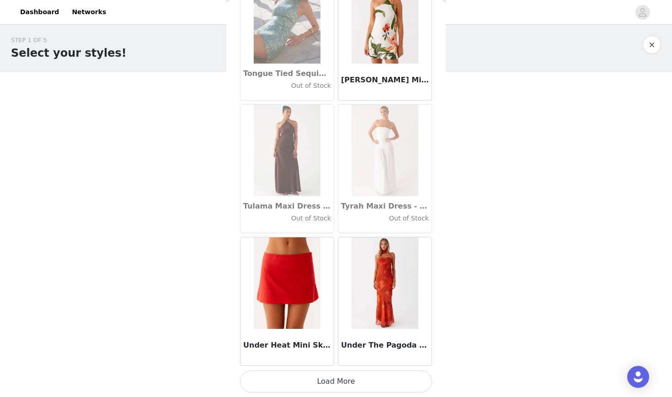
click at [333, 385] on button "Load More" at bounding box center [336, 381] width 192 height 22
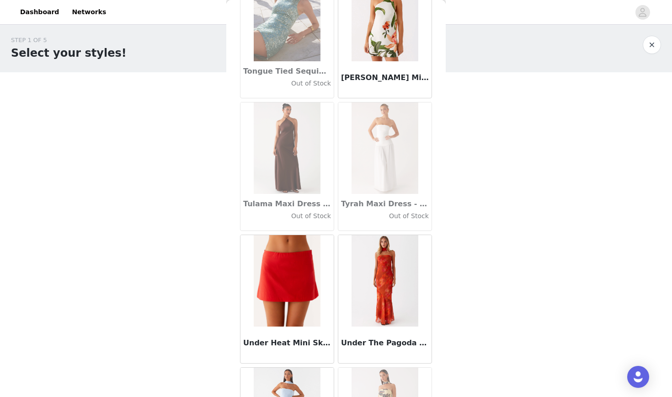
scroll to position [52729, 0]
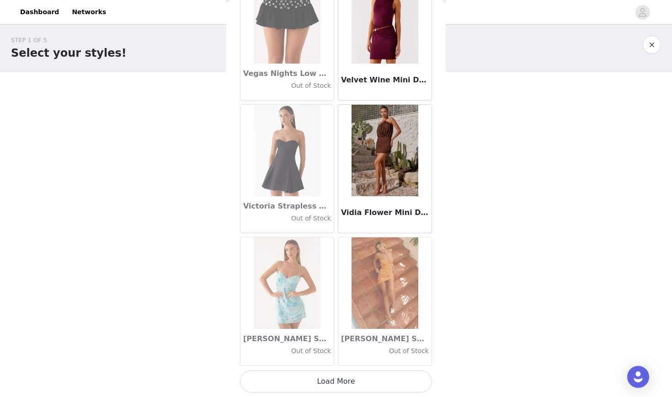
click at [333, 385] on button "Load More" at bounding box center [336, 381] width 192 height 22
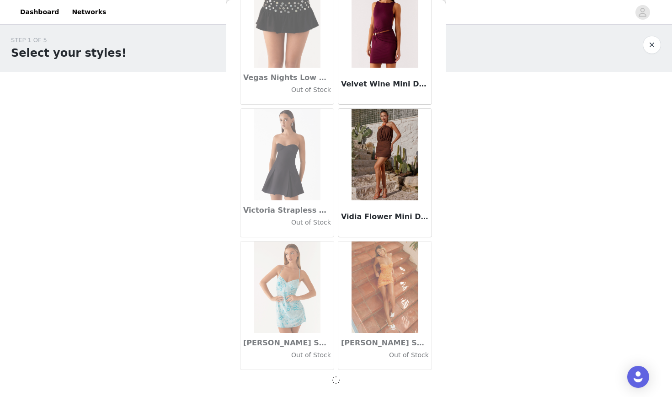
scroll to position [54050, 0]
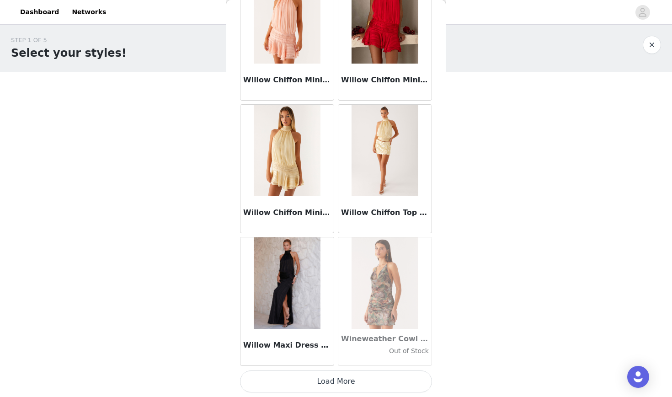
click at [333, 383] on button "Load More" at bounding box center [336, 381] width 192 height 22
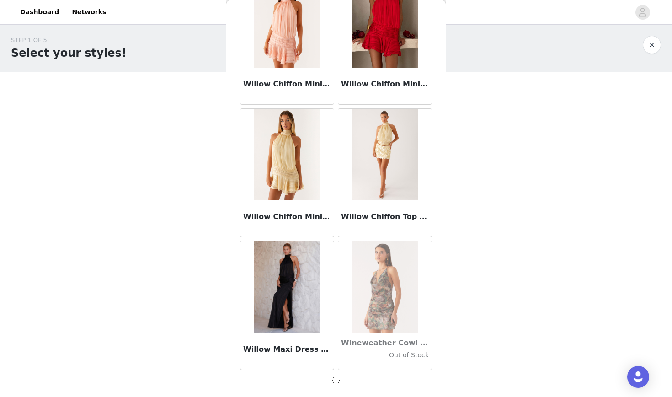
scroll to position [55377, 0]
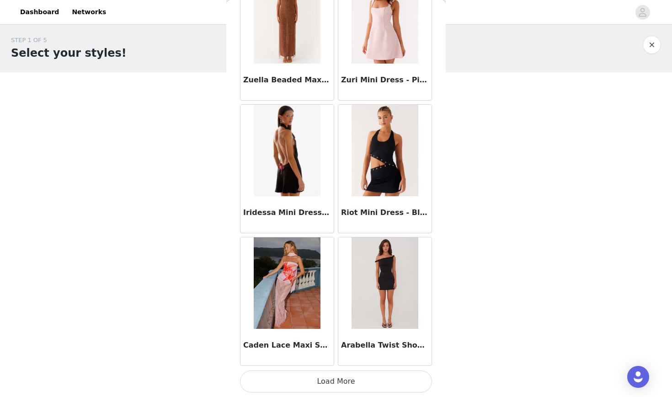
click at [327, 383] on button "Load More" at bounding box center [336, 381] width 192 height 22
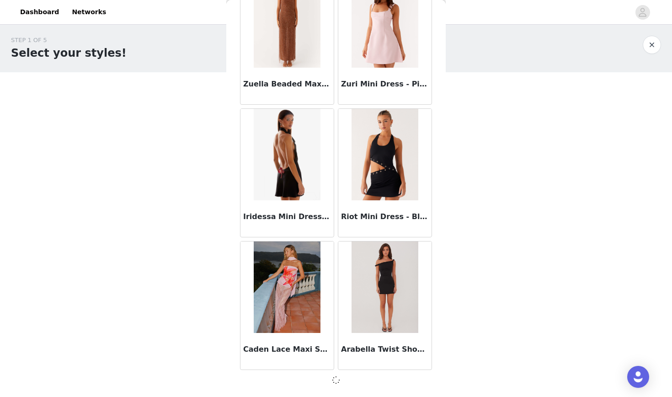
scroll to position [56703, 0]
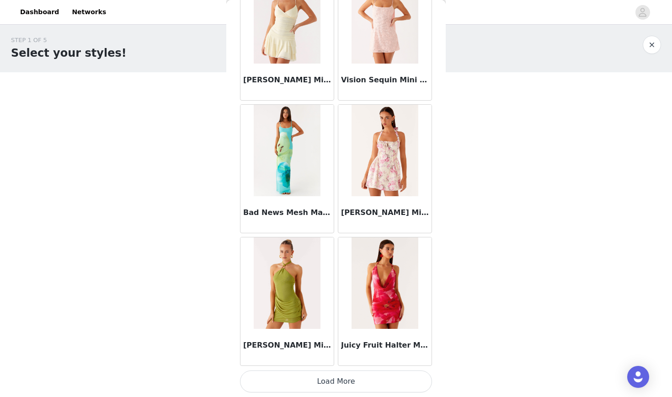
click at [329, 381] on button "Load More" at bounding box center [336, 381] width 192 height 22
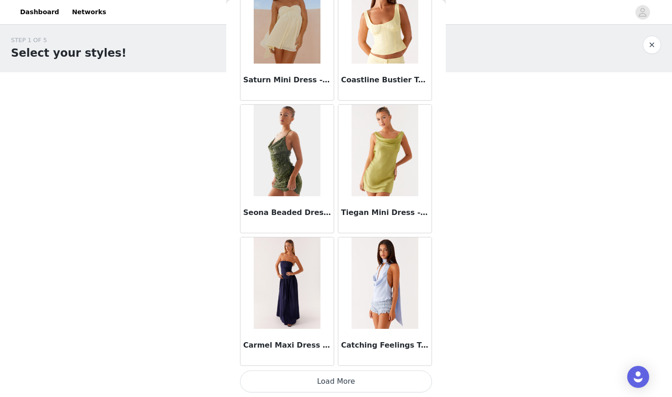
scroll to position [59360, 0]
click at [328, 383] on button "Load More" at bounding box center [336, 381] width 192 height 22
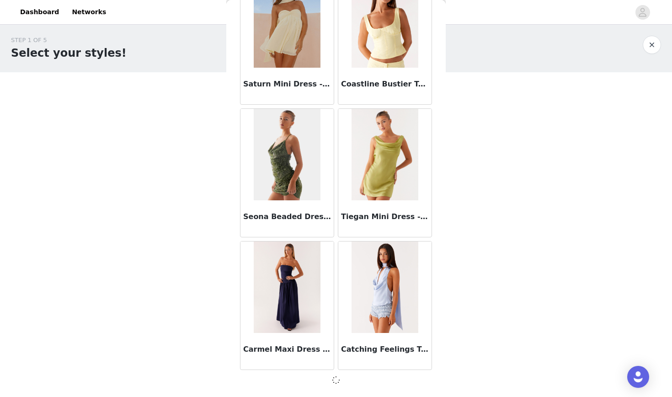
scroll to position [59356, 0]
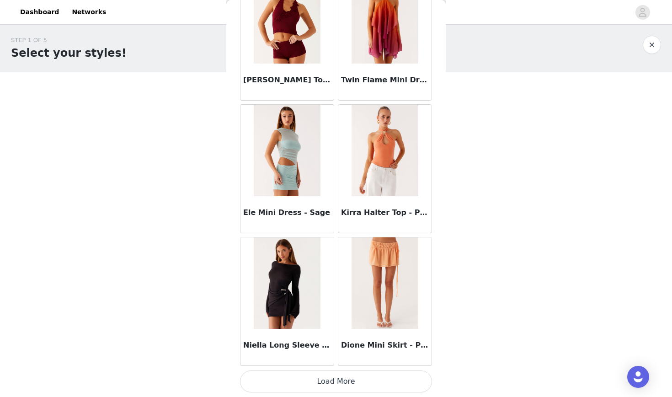
click at [328, 383] on button "Load More" at bounding box center [336, 381] width 192 height 22
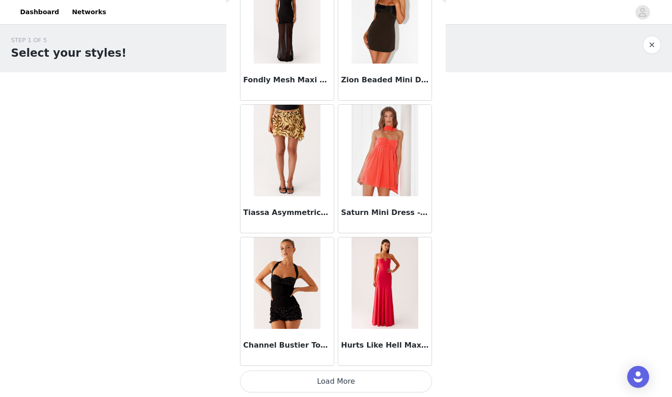
scroll to position [62012, 0]
click at [331, 381] on button "Load More" at bounding box center [336, 381] width 192 height 22
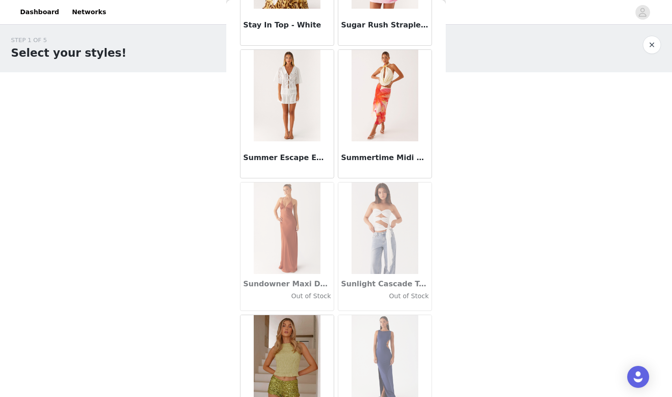
scroll to position [50338, 0]
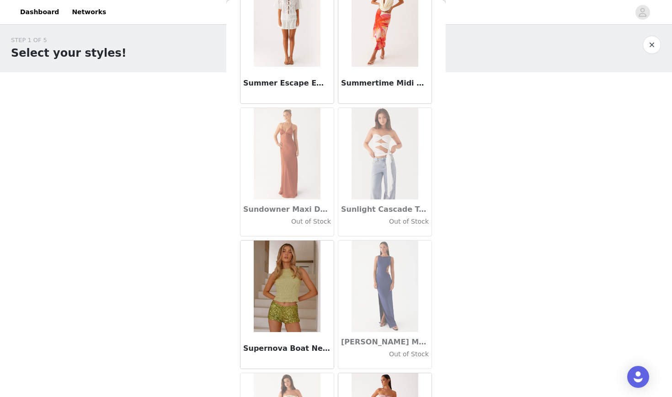
click at [375, 81] on h3 "Summertime Midi Skirt - Yellow Floral" at bounding box center [385, 83] width 88 height 11
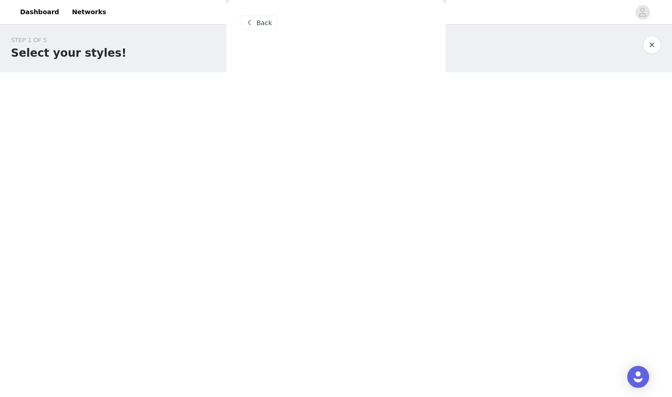
scroll to position [0, 0]
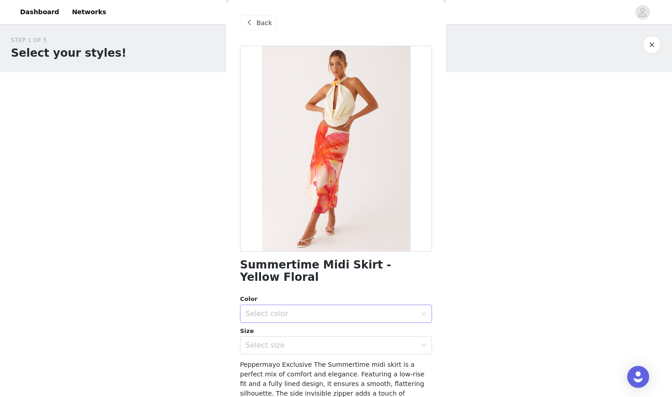
click at [316, 305] on div "Select color" at bounding box center [333, 313] width 175 height 17
click at [301, 320] on li "Yellow Floral" at bounding box center [336, 321] width 192 height 15
click at [298, 338] on div "Select size" at bounding box center [333, 345] width 175 height 17
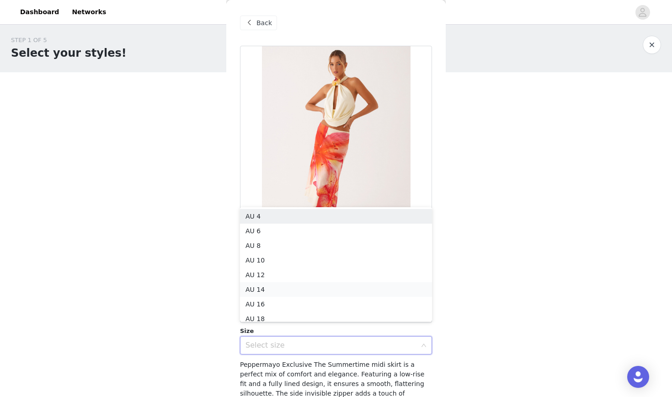
scroll to position [5, 0]
click at [277, 252] on li "AU 10" at bounding box center [336, 255] width 192 height 15
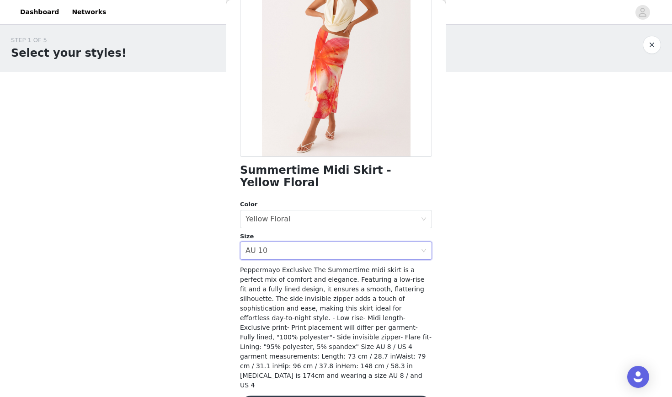
scroll to position [94, 0]
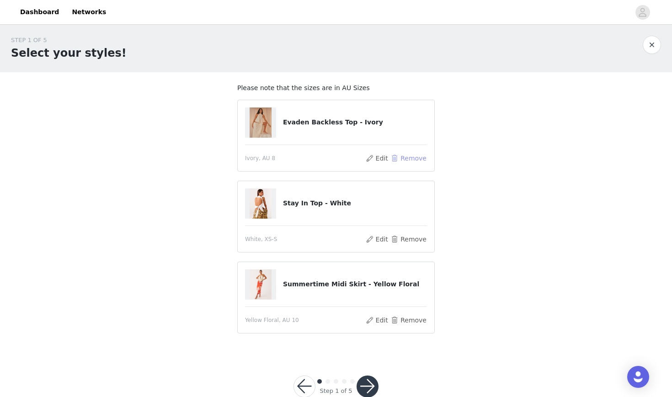
click at [404, 159] on button "Remove" at bounding box center [409, 158] width 37 height 11
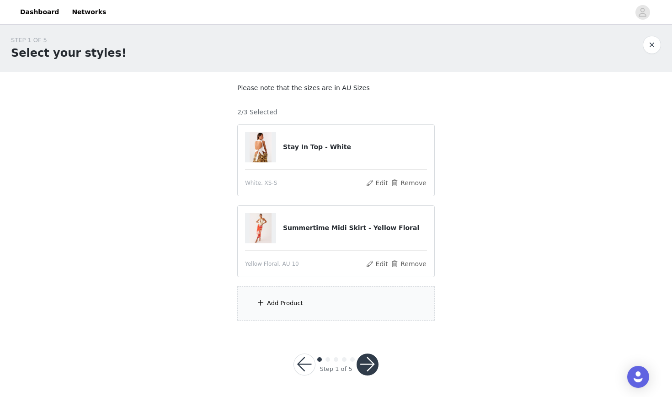
click at [322, 294] on div "Add Product" at bounding box center [336, 303] width 198 height 34
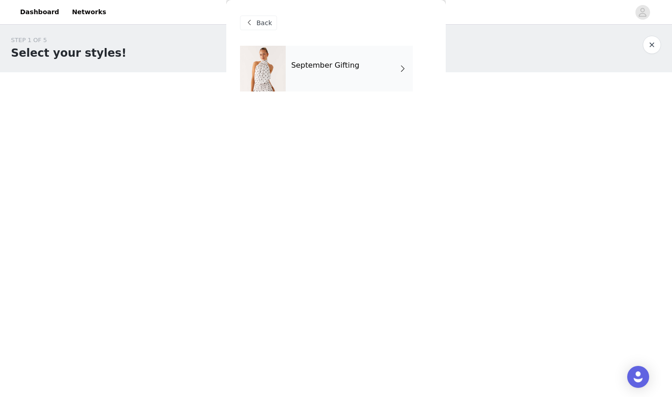
click at [293, 84] on div "September Gifting" at bounding box center [349, 69] width 127 height 46
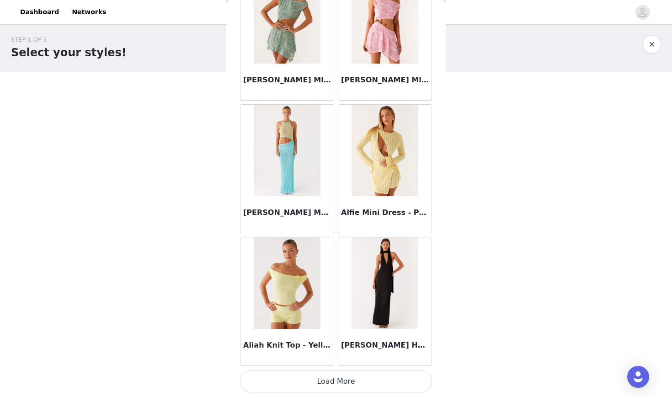
scroll to position [2, 0]
click at [343, 374] on button "Load More" at bounding box center [336, 381] width 192 height 22
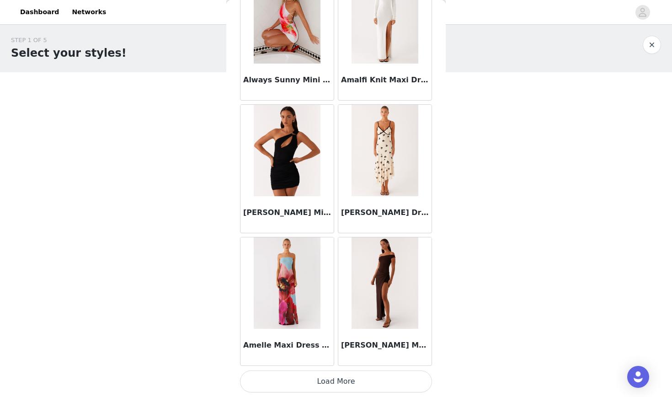
click at [343, 374] on button "Load More" at bounding box center [336, 381] width 192 height 22
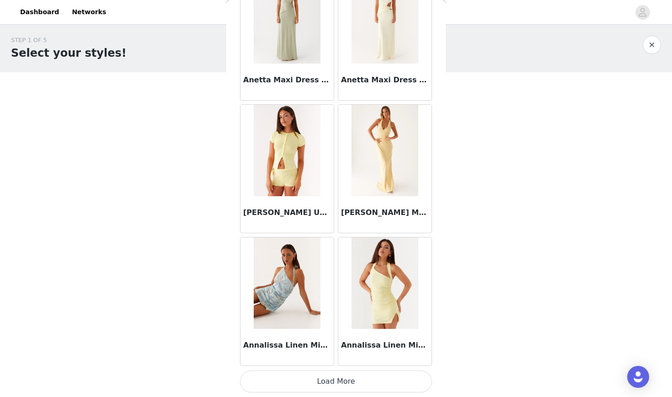
click at [343, 376] on button "Load More" at bounding box center [336, 381] width 192 height 22
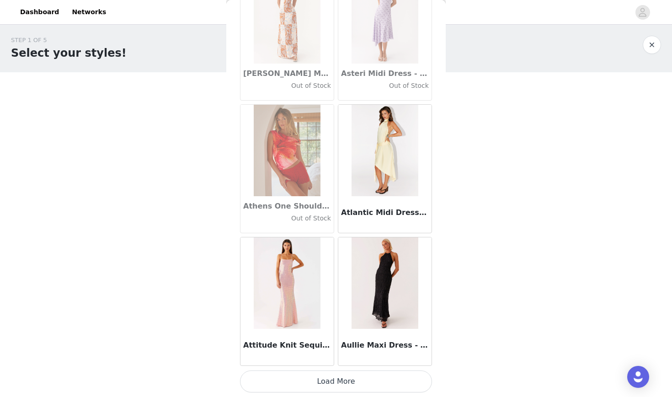
scroll to position [4977, 0]
click at [343, 376] on button "Load More" at bounding box center [336, 382] width 192 height 22
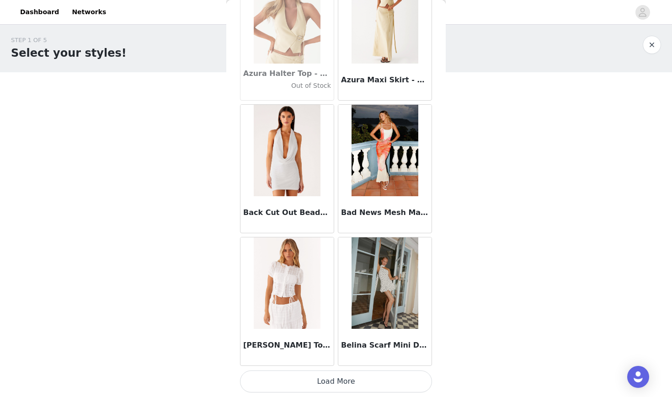
scroll to position [6308, 0]
click at [343, 374] on button "Load More" at bounding box center [336, 381] width 192 height 22
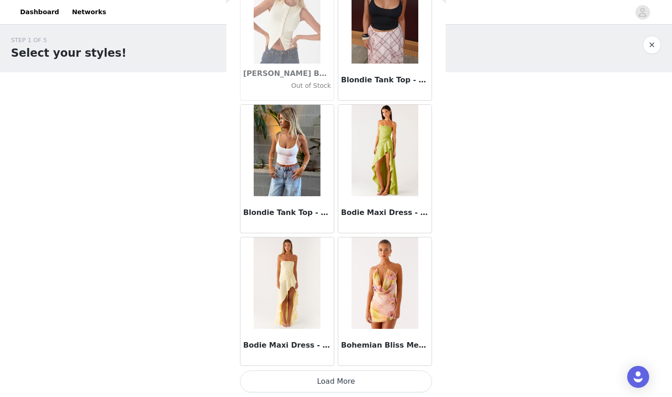
scroll to position [7630, 0]
click at [343, 374] on button "Load More" at bounding box center [336, 382] width 192 height 22
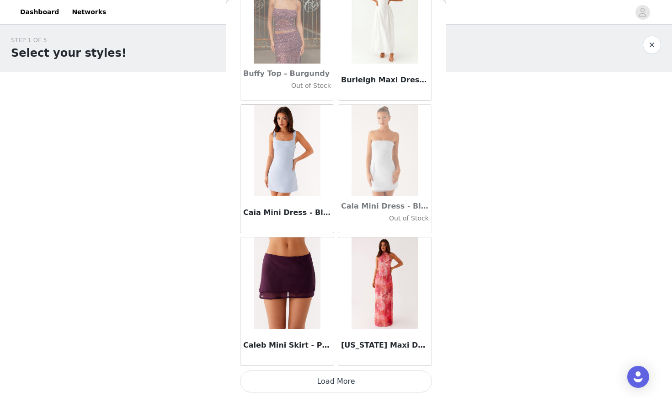
click at [342, 376] on button "Load More" at bounding box center [336, 381] width 192 height 22
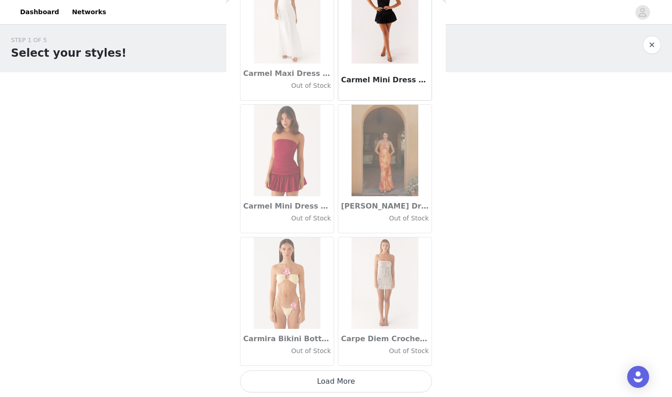
click at [331, 379] on button "Load More" at bounding box center [336, 381] width 192 height 22
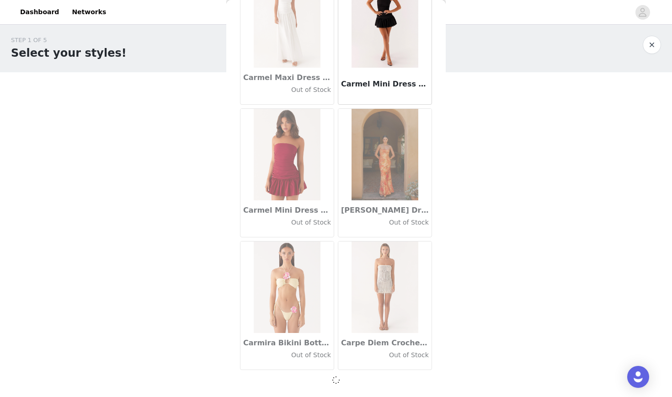
scroll to position [10282, 0]
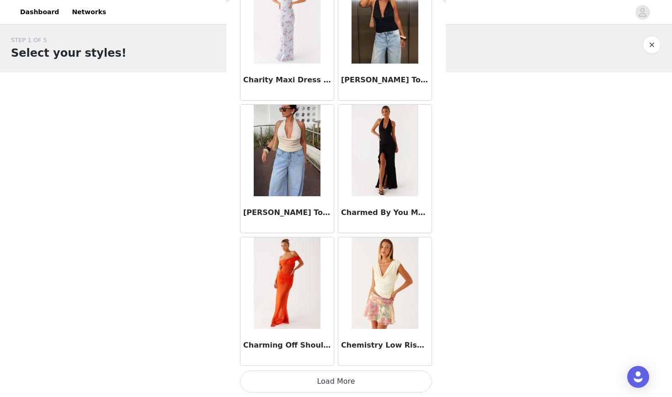
click at [327, 378] on button "Load More" at bounding box center [336, 381] width 192 height 22
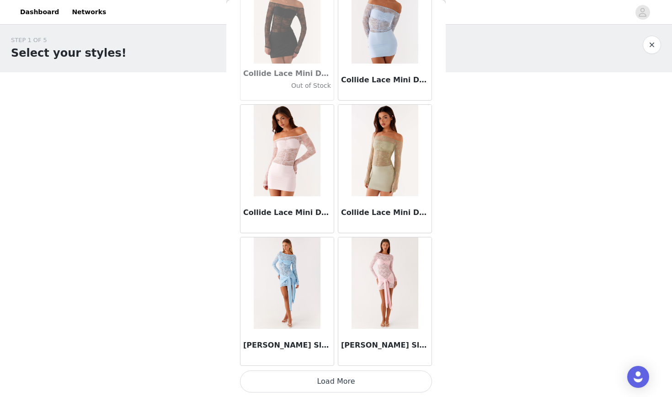
click at [319, 380] on button "Load More" at bounding box center [336, 381] width 192 height 22
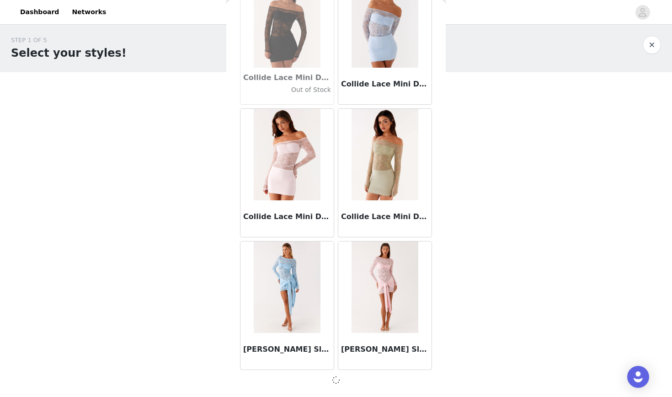
scroll to position [12935, 0]
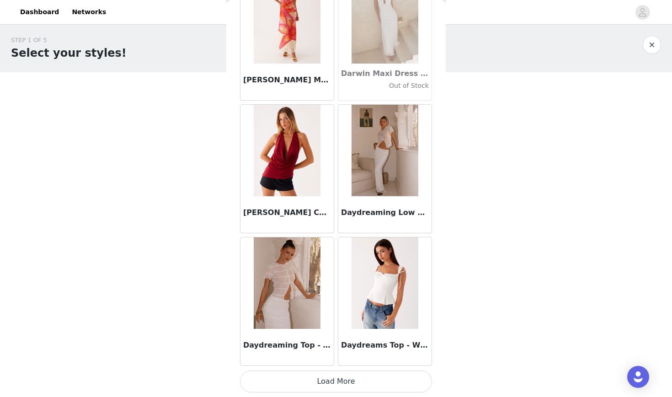
click at [320, 380] on button "Load More" at bounding box center [336, 381] width 192 height 22
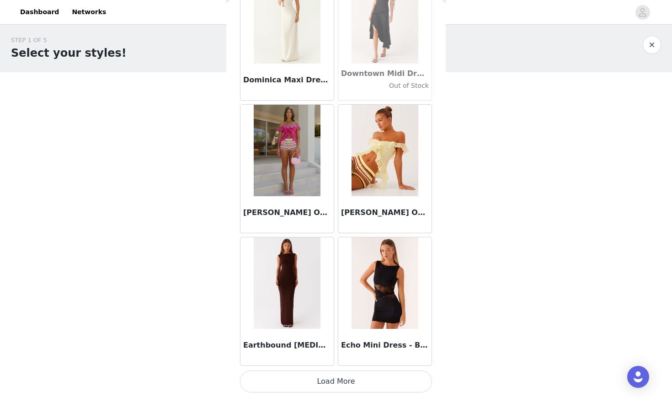
click at [322, 376] on button "Load More" at bounding box center [336, 381] width 192 height 22
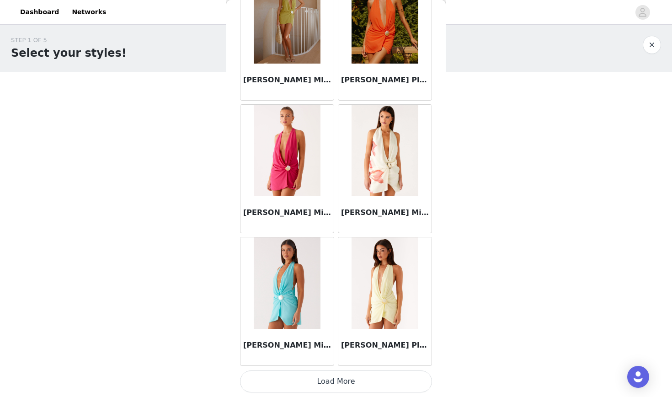
click at [322, 381] on button "Load More" at bounding box center [336, 381] width 192 height 22
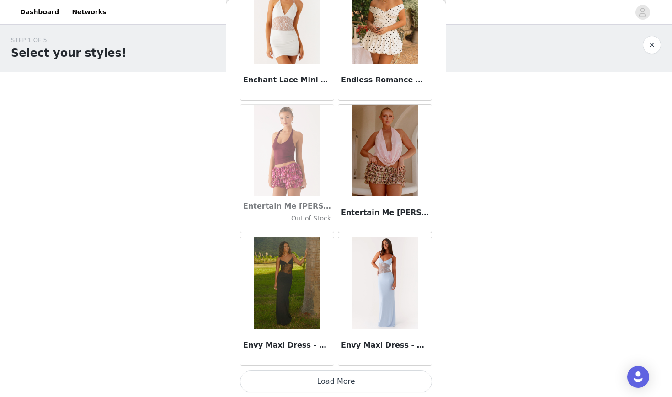
click at [316, 385] on button "Load More" at bounding box center [336, 381] width 192 height 22
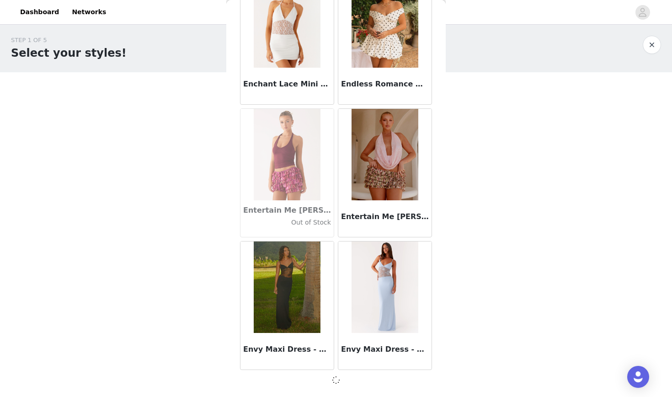
scroll to position [18240, 0]
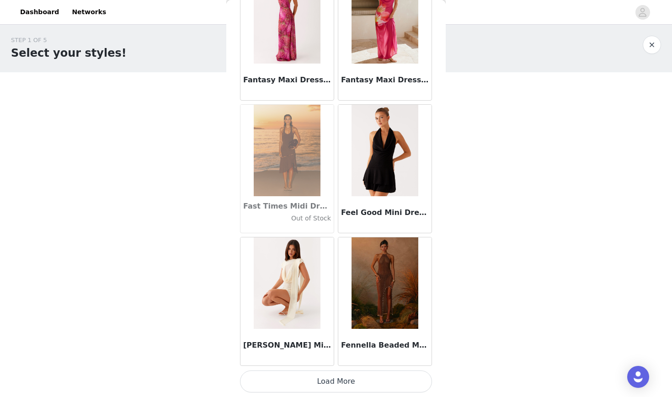
click at [311, 379] on button "Load More" at bounding box center [336, 381] width 192 height 22
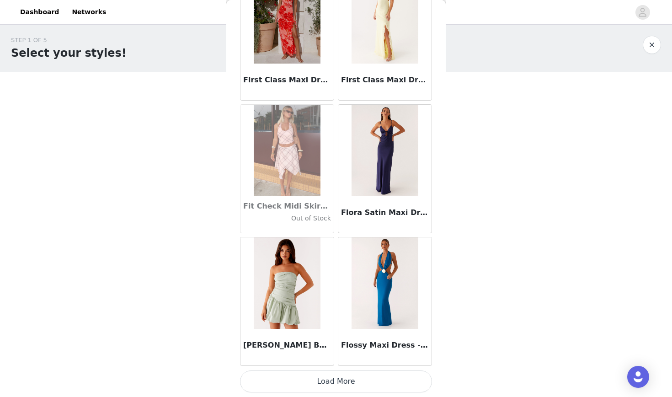
click at [310, 382] on button "Load More" at bounding box center [336, 381] width 192 height 22
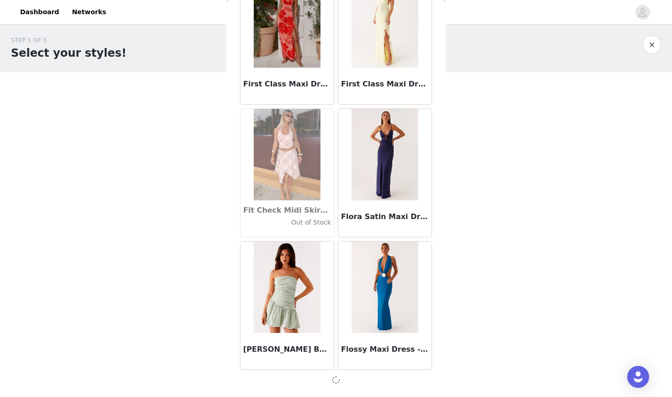
scroll to position [20893, 0]
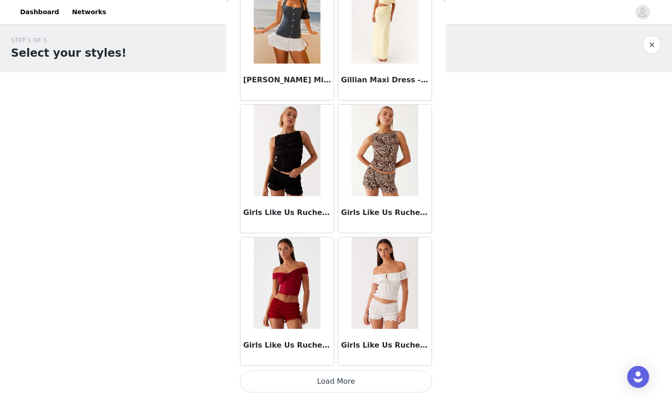
click at [310, 382] on button "Load More" at bounding box center [336, 381] width 192 height 22
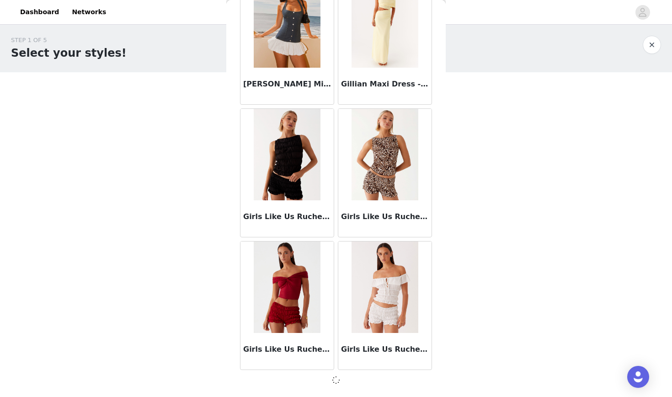
scroll to position [22219, 0]
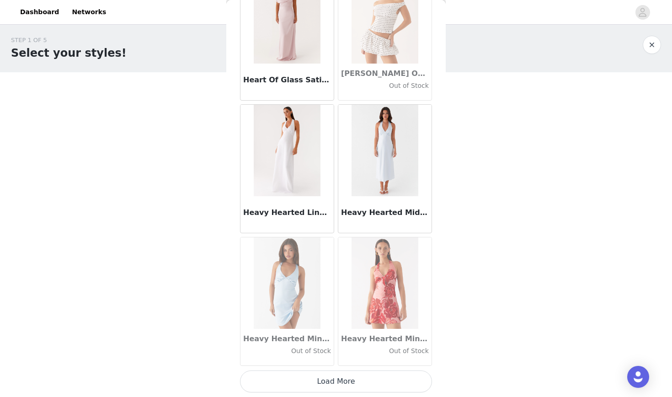
click at [317, 379] on button "Load More" at bounding box center [336, 381] width 192 height 22
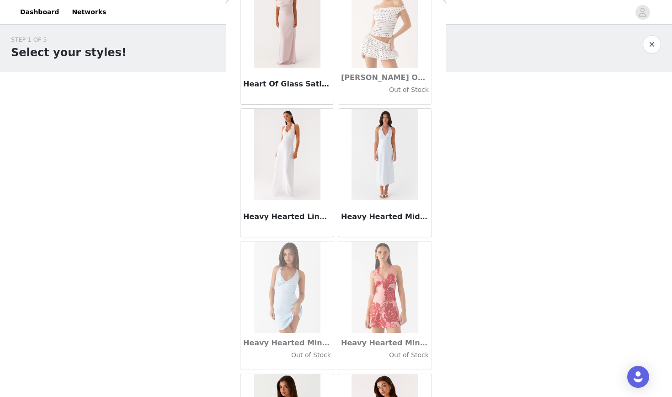
scroll to position [2, 0]
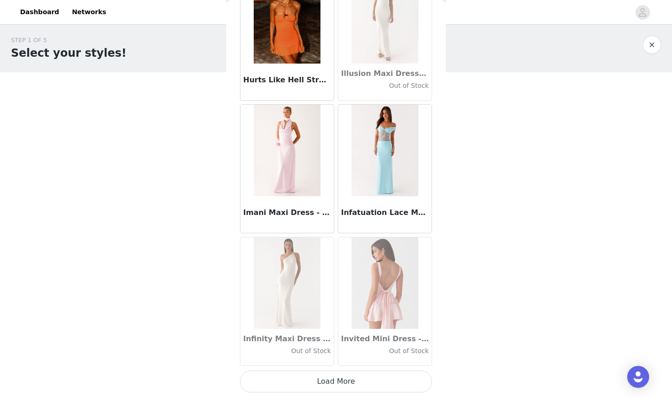
click at [320, 384] on button "Load More" at bounding box center [336, 381] width 192 height 22
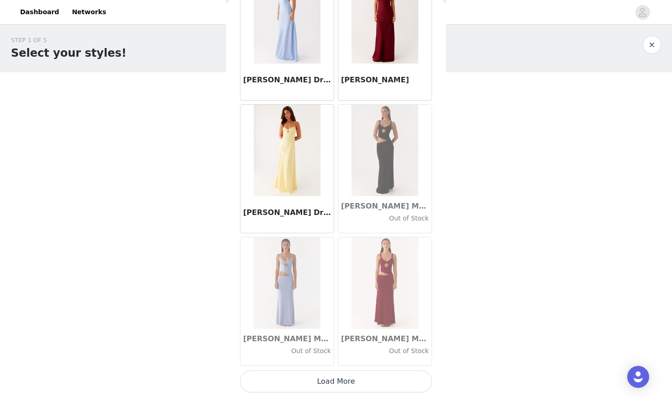
click at [336, 375] on button "Load More" at bounding box center [336, 381] width 192 height 22
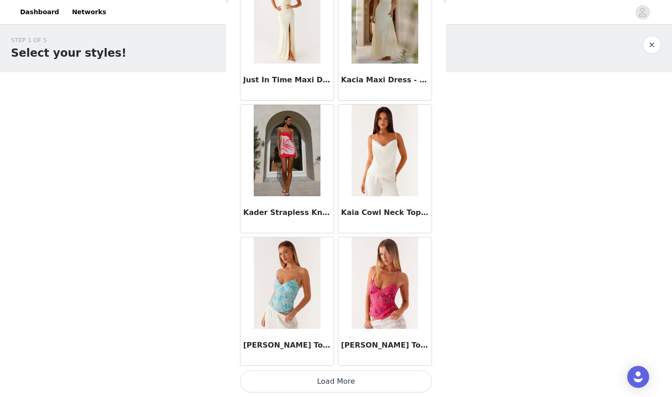
click at [337, 378] on button "Load More" at bounding box center [336, 381] width 192 height 22
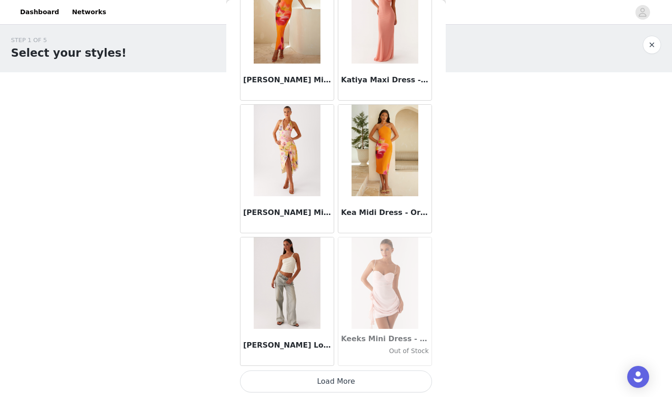
click at [337, 378] on button "Load More" at bounding box center [336, 381] width 192 height 22
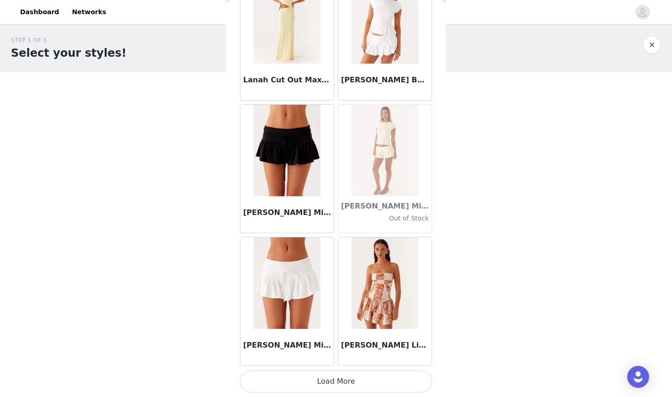
click at [326, 382] on button "Load More" at bounding box center [336, 381] width 192 height 22
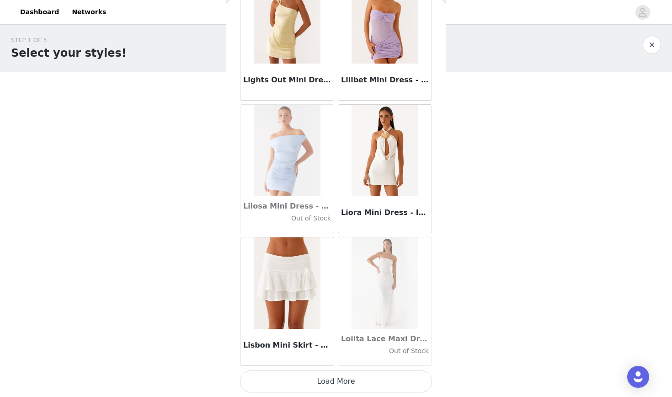
click at [325, 381] on button "Load More" at bounding box center [336, 381] width 192 height 22
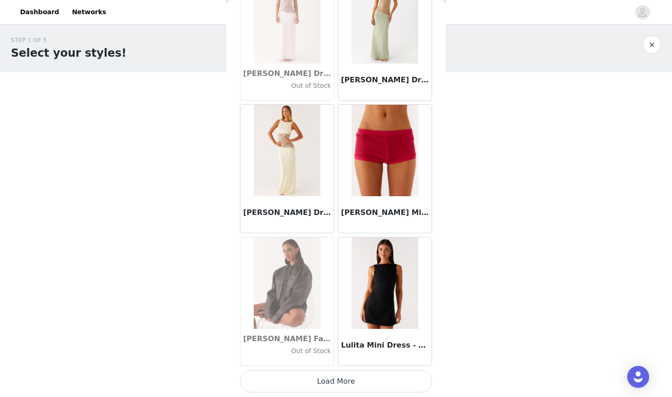
click at [344, 383] on button "Load More" at bounding box center [336, 381] width 192 height 22
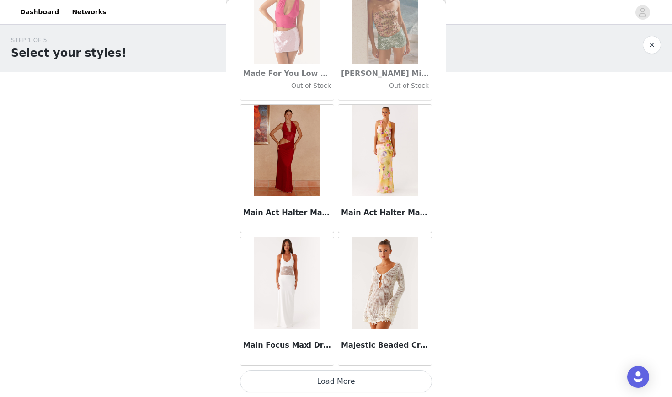
click at [334, 387] on button "Load More" at bounding box center [336, 381] width 192 height 22
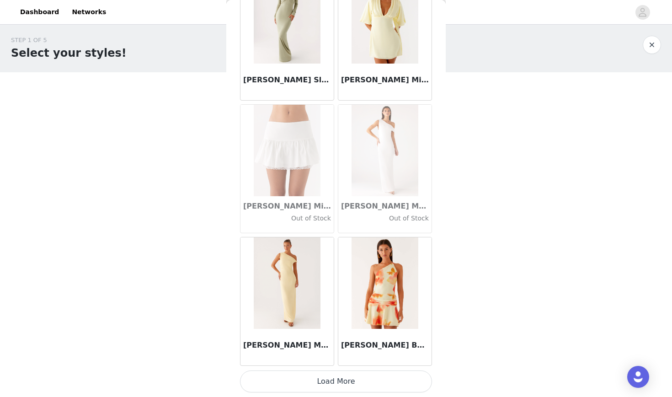
scroll to position [35486, 0]
click at [346, 383] on button "Load More" at bounding box center [336, 381] width 192 height 22
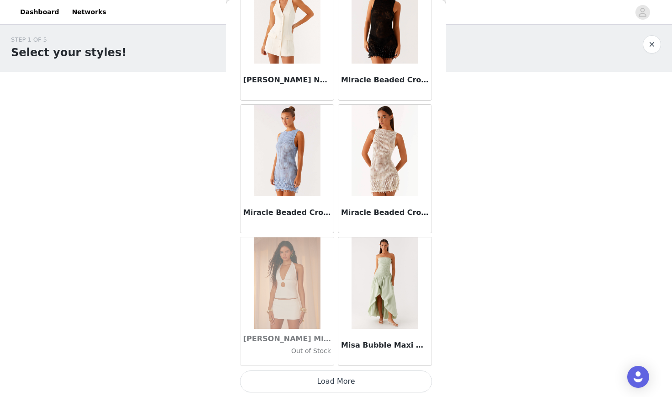
scroll to position [2, 0]
click at [322, 378] on button "Load More" at bounding box center [336, 381] width 192 height 22
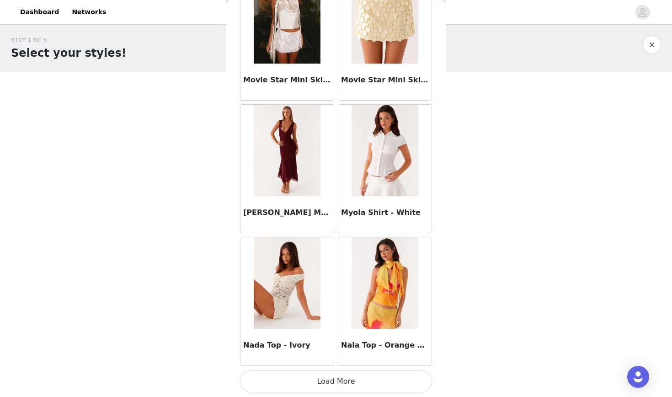
click at [317, 391] on button "Load More" at bounding box center [336, 381] width 192 height 22
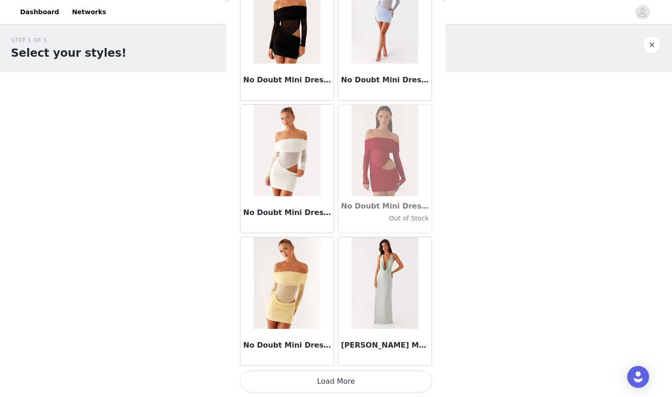
click at [314, 386] on button "Load More" at bounding box center [336, 381] width 192 height 22
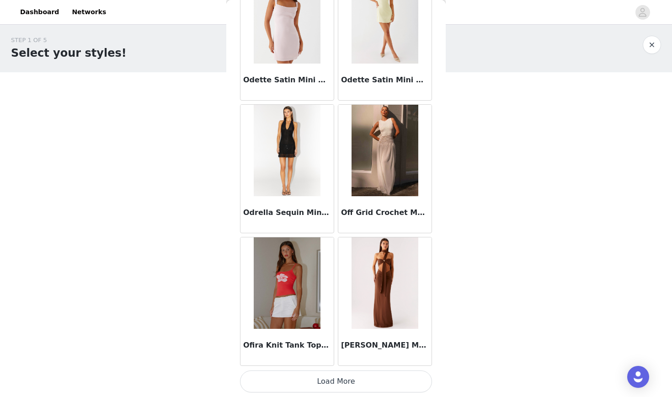
scroll to position [40792, 0]
click at [318, 383] on button "Load More" at bounding box center [336, 381] width 192 height 22
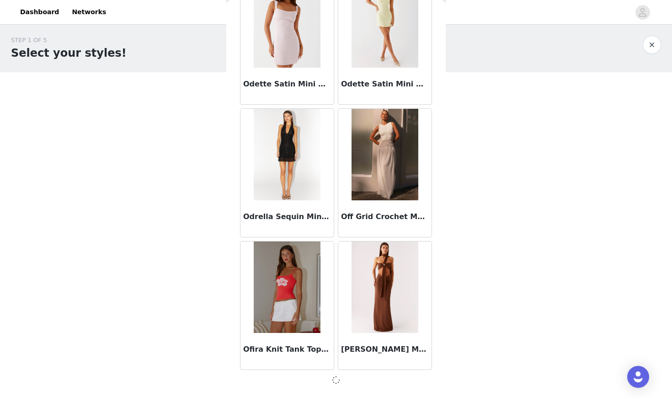
scroll to position [40787, 0]
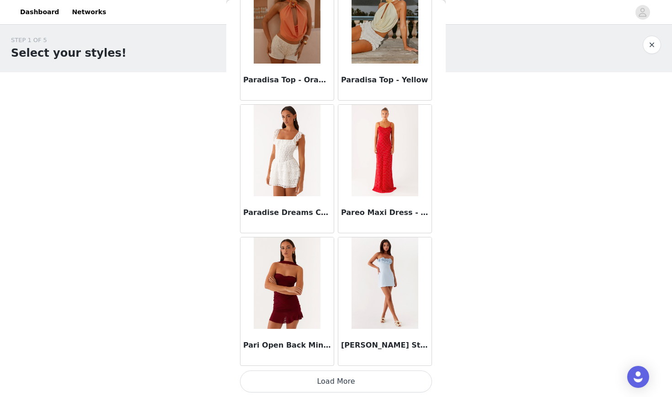
click at [325, 377] on button "Load More" at bounding box center [336, 381] width 192 height 22
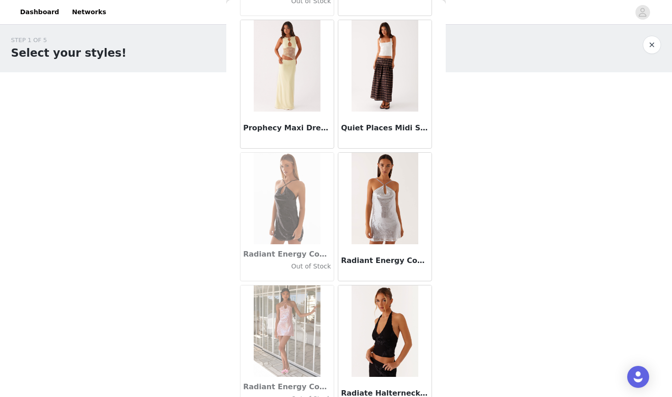
scroll to position [43242, 0]
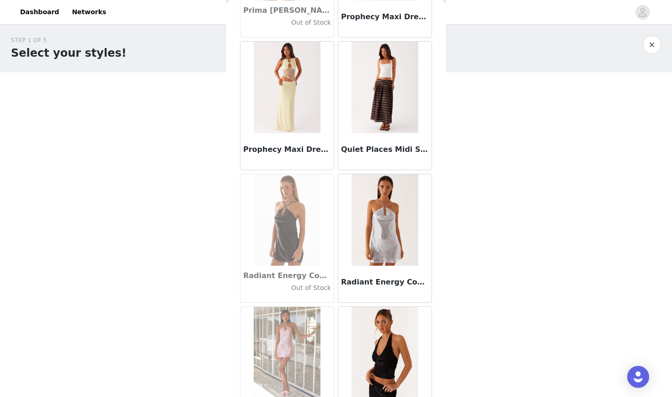
click at [391, 147] on h3 "Quiet Places Midi Skirt - Chocolate Check" at bounding box center [385, 149] width 88 height 11
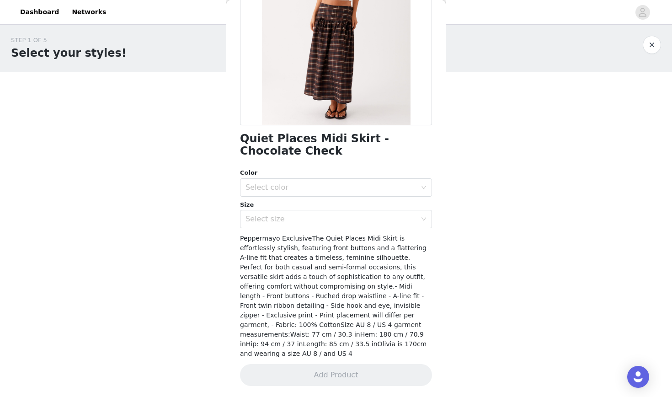
scroll to position [116, 0]
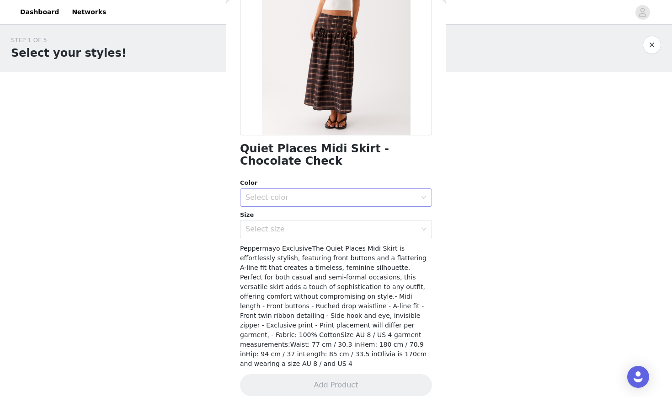
click at [372, 195] on div "Select color" at bounding box center [331, 197] width 171 height 9
click at [321, 216] on li "Chocolate Check" at bounding box center [336, 217] width 192 height 15
click at [317, 224] on div "Select size" at bounding box center [333, 228] width 175 height 17
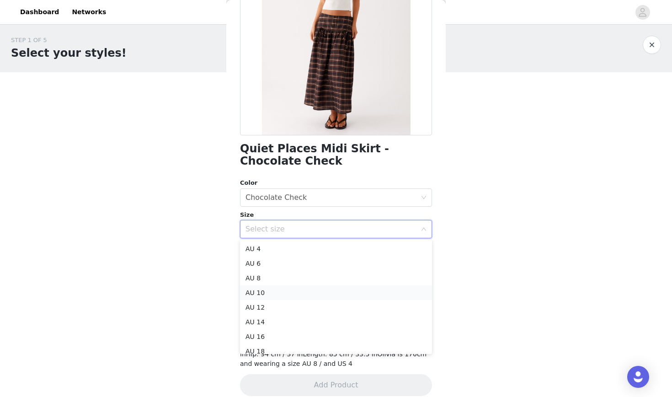
click at [283, 294] on li "AU 10" at bounding box center [336, 292] width 192 height 15
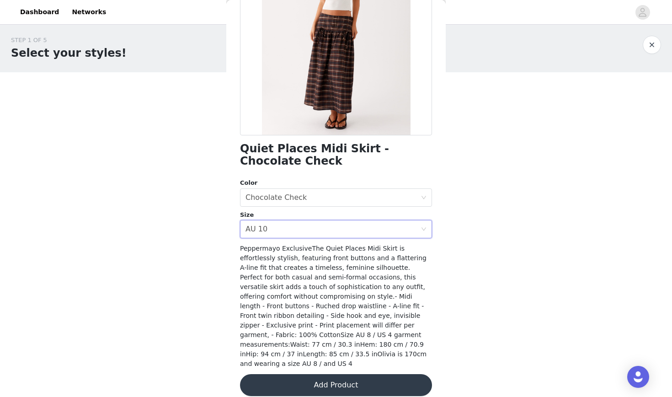
click at [316, 378] on button "Add Product" at bounding box center [336, 385] width 192 height 22
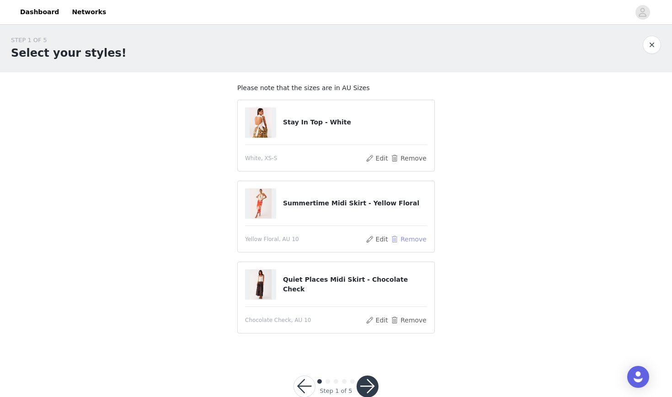
click at [402, 238] on button "Remove" at bounding box center [409, 239] width 37 height 11
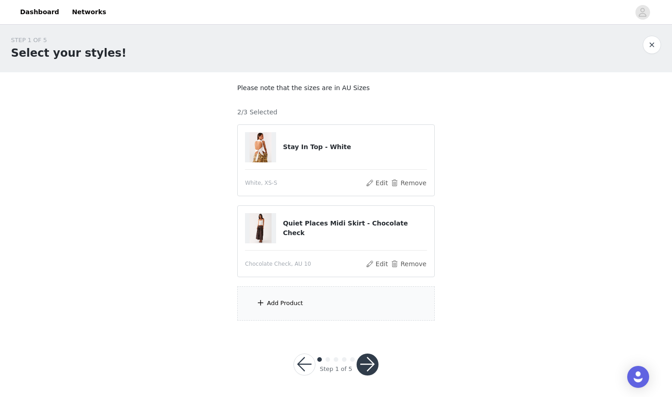
click at [331, 297] on div "Add Product" at bounding box center [336, 303] width 198 height 34
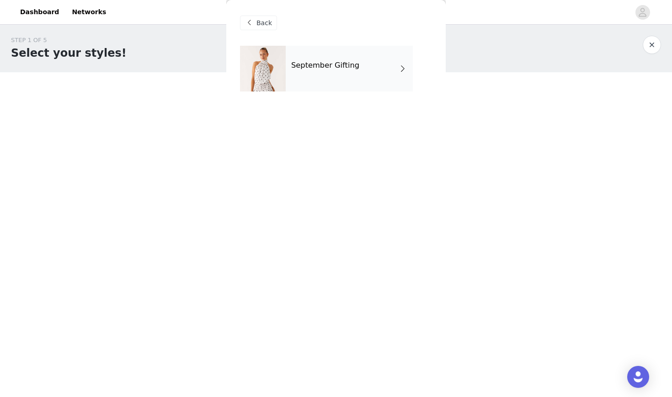
click at [383, 50] on div "September Gifting" at bounding box center [349, 69] width 127 height 46
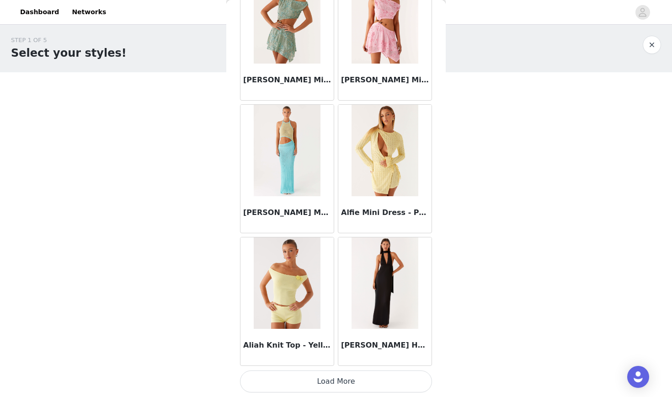
click at [331, 379] on button "Load More" at bounding box center [336, 381] width 192 height 22
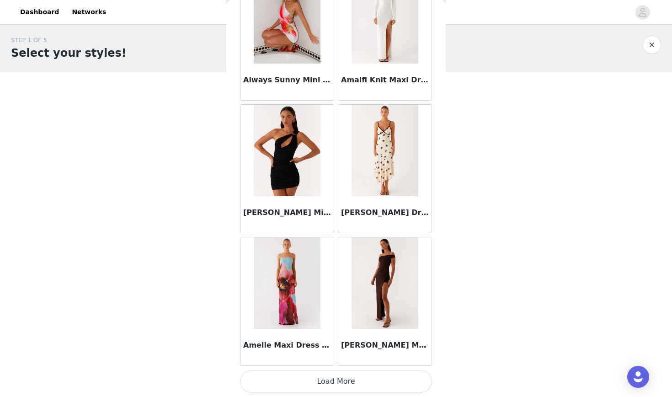
click at [331, 378] on button "Load More" at bounding box center [336, 381] width 192 height 22
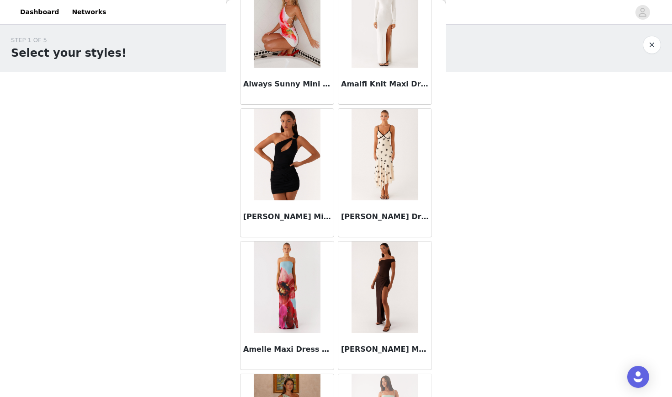
scroll to position [3655, 0]
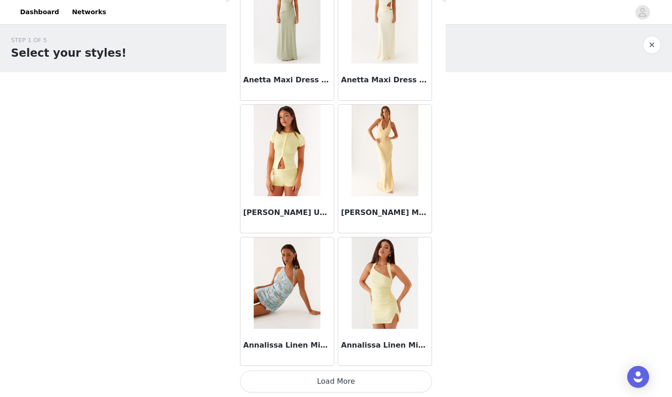
click at [333, 378] on button "Load More" at bounding box center [336, 381] width 192 height 22
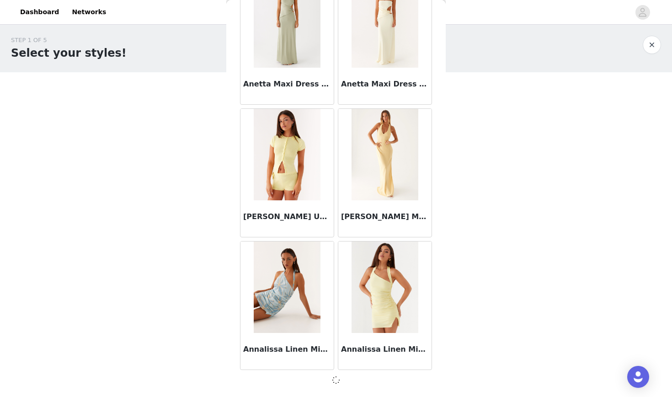
scroll to position [3651, 0]
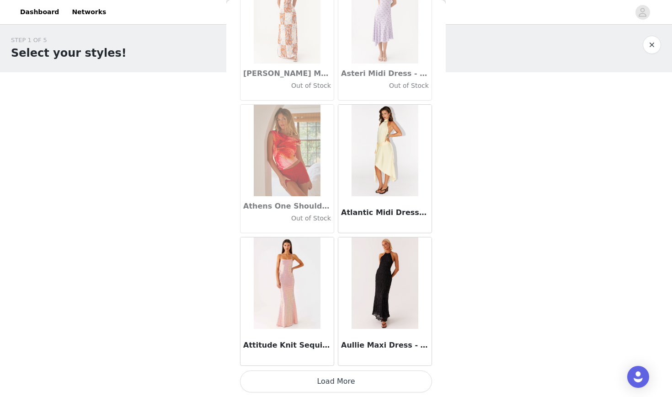
click at [333, 378] on button "Load More" at bounding box center [336, 381] width 192 height 22
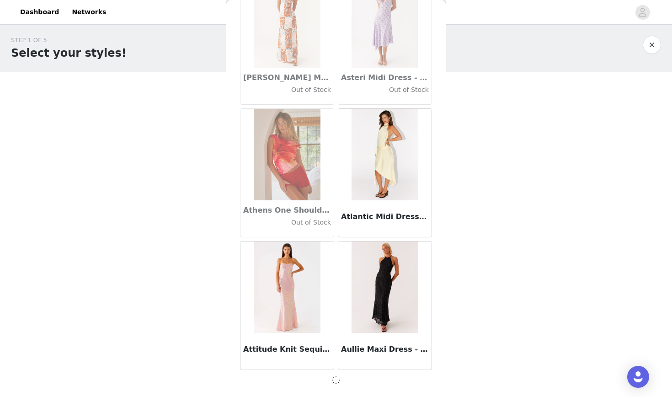
scroll to position [4977, 0]
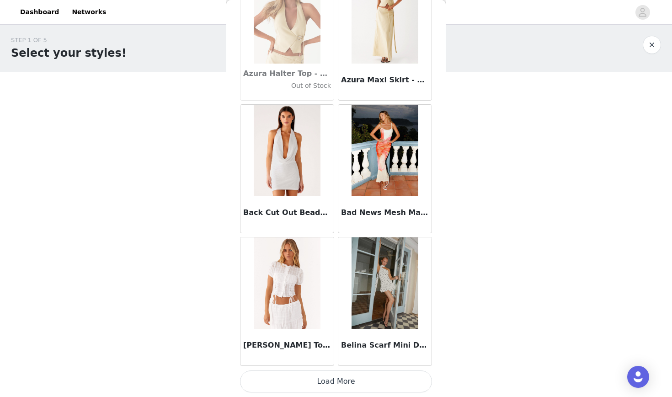
click at [333, 377] on button "Load More" at bounding box center [336, 381] width 192 height 22
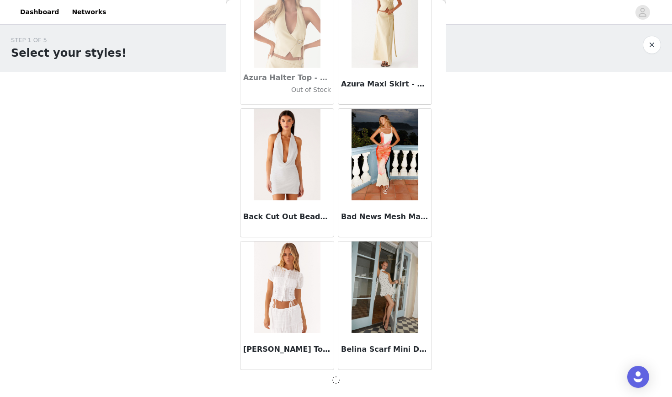
scroll to position [6304, 0]
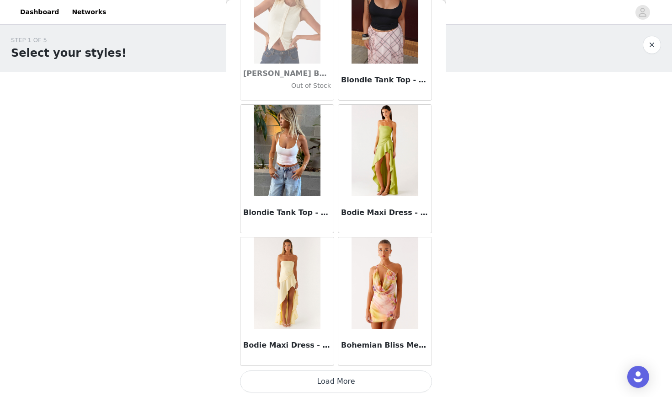
click at [334, 371] on button "Load More" at bounding box center [336, 381] width 192 height 22
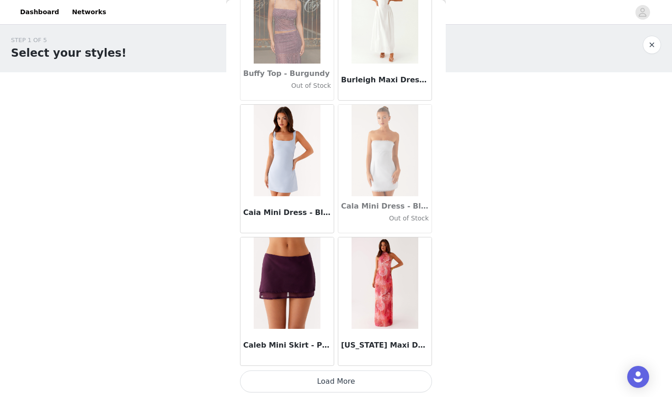
click at [334, 376] on button "Load More" at bounding box center [336, 381] width 192 height 22
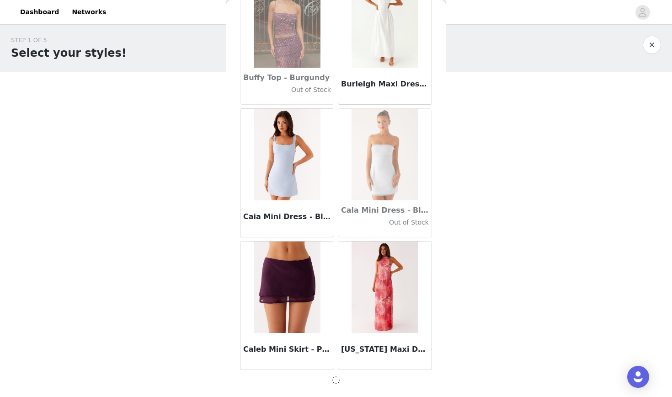
scroll to position [8956, 0]
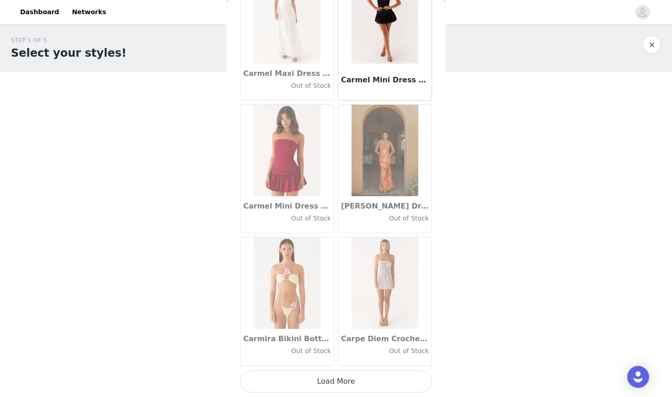
click at [334, 380] on button "Load More" at bounding box center [336, 381] width 192 height 22
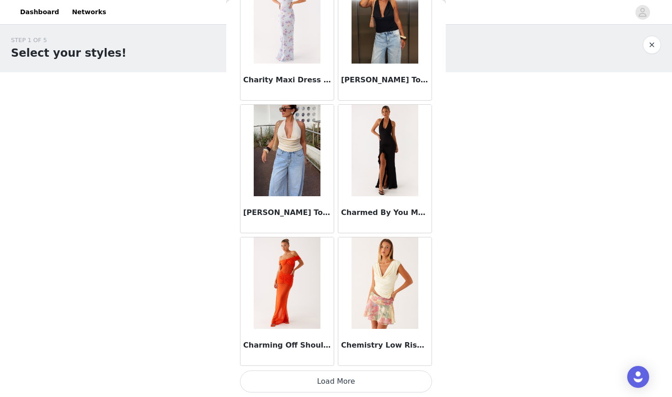
click at [335, 382] on button "Load More" at bounding box center [336, 381] width 192 height 22
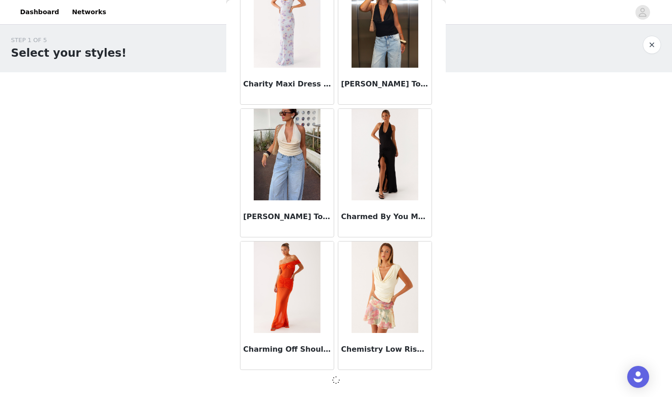
scroll to position [11609, 0]
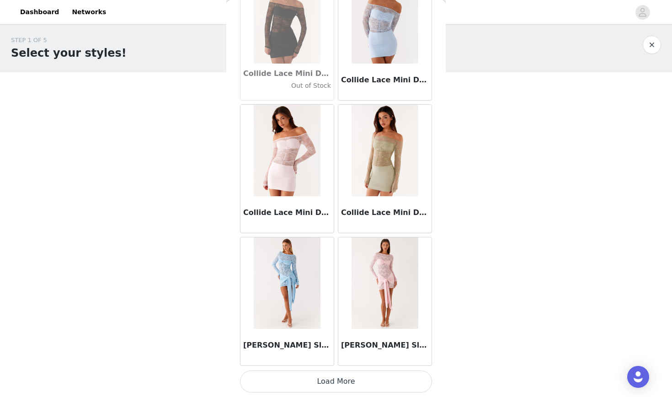
click at [335, 380] on button "Load More" at bounding box center [336, 381] width 192 height 22
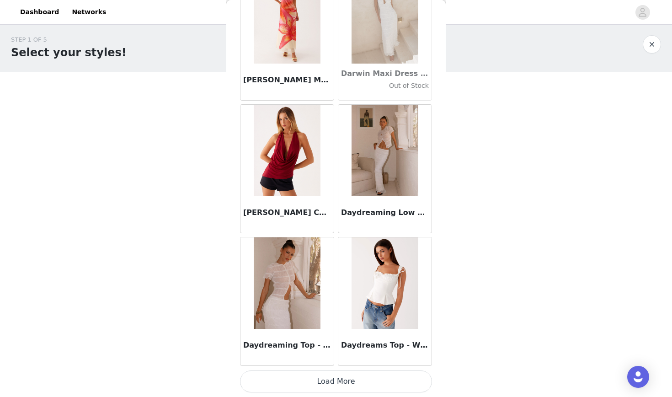
scroll to position [2, 0]
click at [339, 380] on button "Load More" at bounding box center [336, 381] width 192 height 22
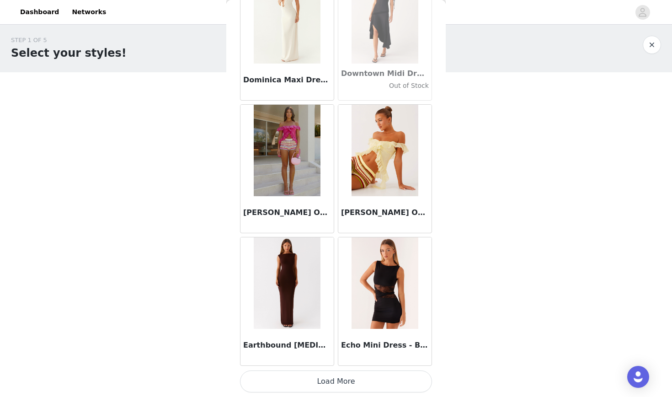
click at [340, 380] on button "Load More" at bounding box center [336, 381] width 192 height 22
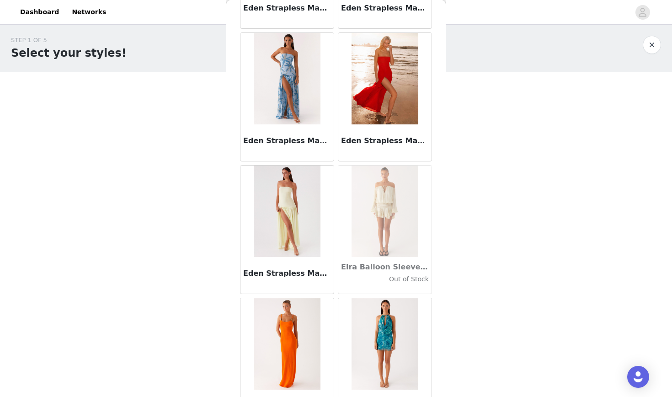
scroll to position [16480, 0]
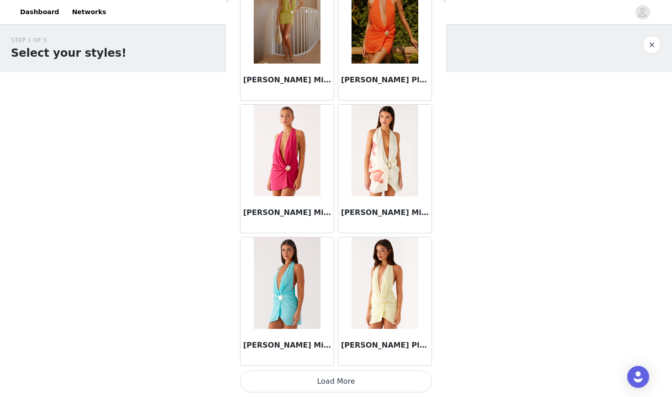
click at [341, 379] on button "Load More" at bounding box center [336, 381] width 192 height 22
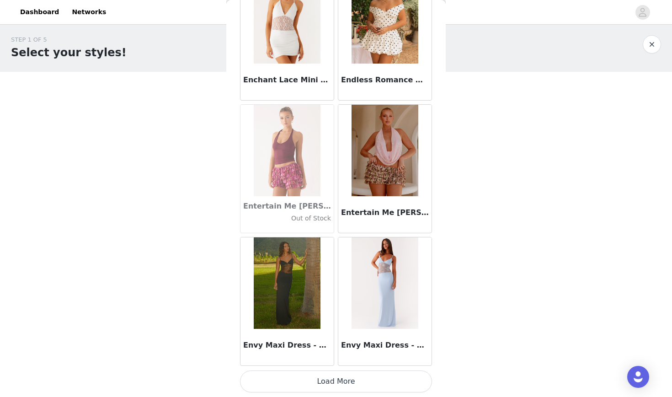
scroll to position [2, 0]
click at [338, 383] on button "Load More" at bounding box center [336, 381] width 192 height 22
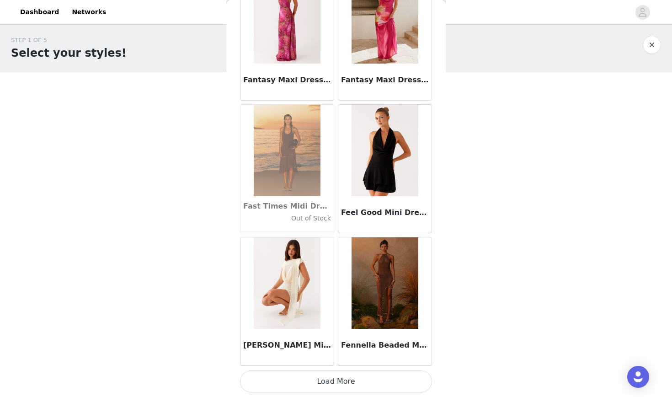
click at [342, 378] on button "Load More" at bounding box center [336, 381] width 192 height 22
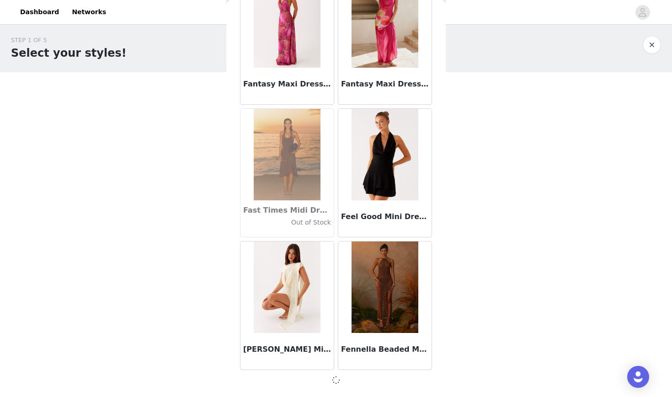
scroll to position [19567, 0]
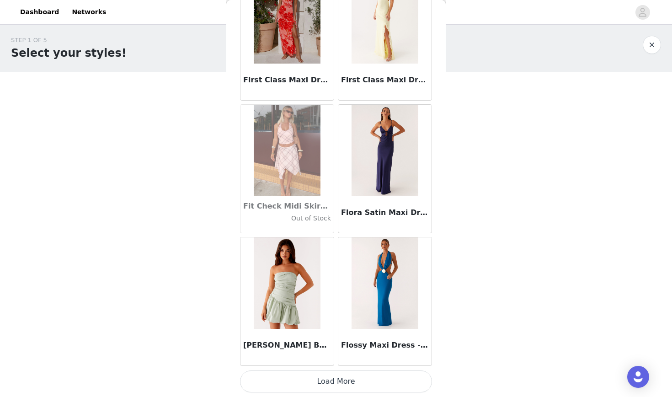
click at [339, 374] on button "Load More" at bounding box center [336, 381] width 192 height 22
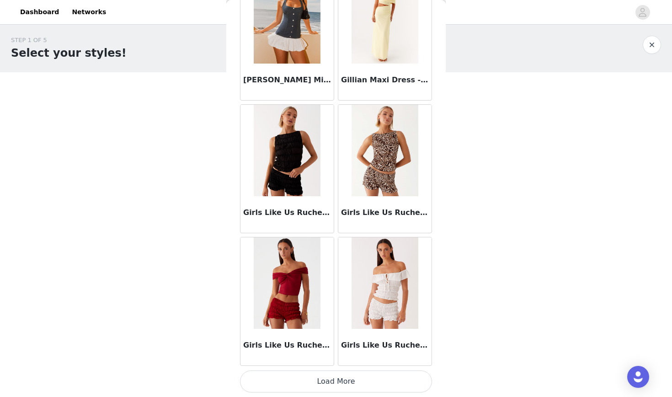
click at [346, 378] on button "Load More" at bounding box center [336, 381] width 192 height 22
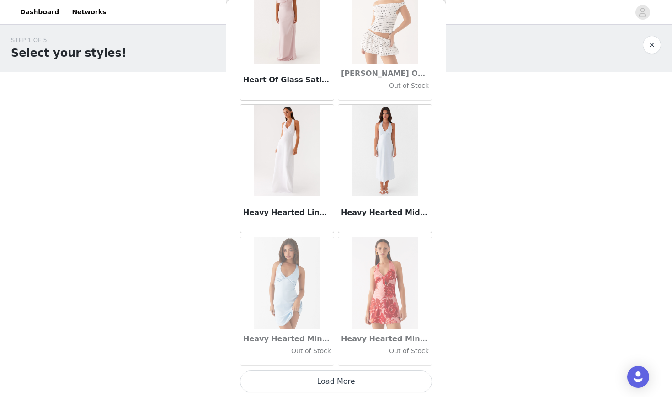
click at [324, 380] on button "Load More" at bounding box center [336, 381] width 192 height 22
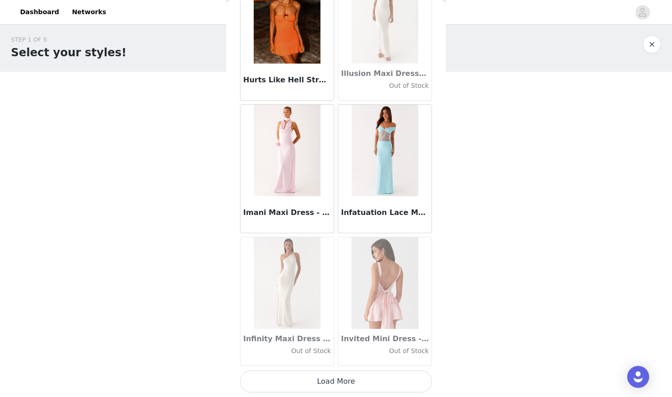
scroll to position [2, 0]
click at [332, 380] on button "Load More" at bounding box center [336, 381] width 192 height 22
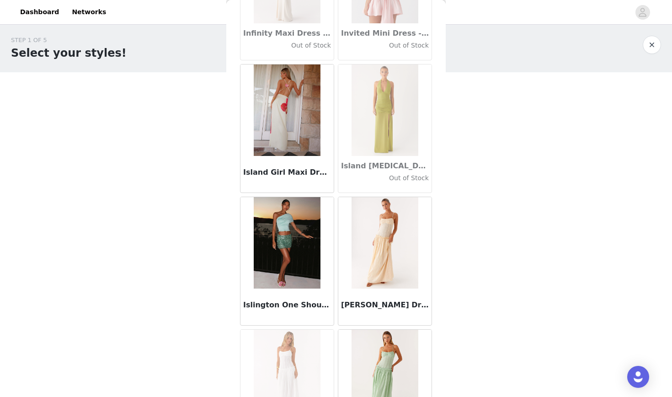
scroll to position [25182, 0]
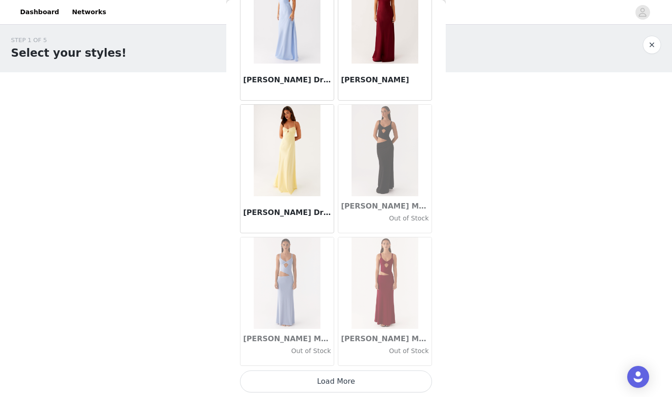
click at [339, 390] on button "Load More" at bounding box center [336, 381] width 192 height 22
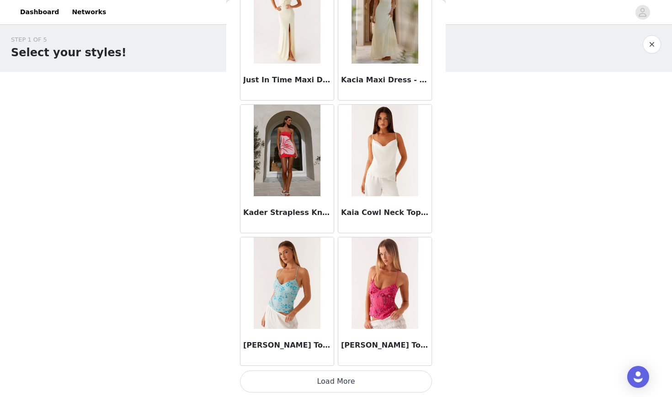
scroll to position [2, 0]
click at [336, 382] on button "Load More" at bounding box center [336, 381] width 192 height 22
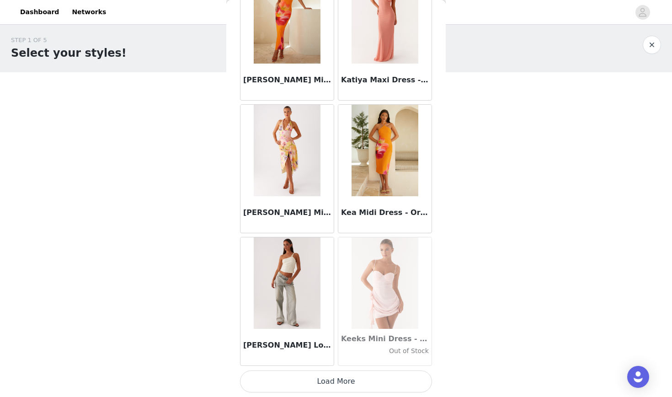
click at [344, 376] on button "Load More" at bounding box center [336, 381] width 192 height 22
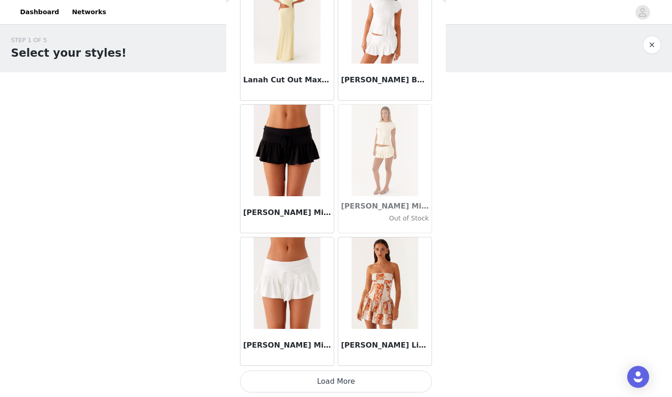
click at [342, 379] on button "Load More" at bounding box center [336, 381] width 192 height 22
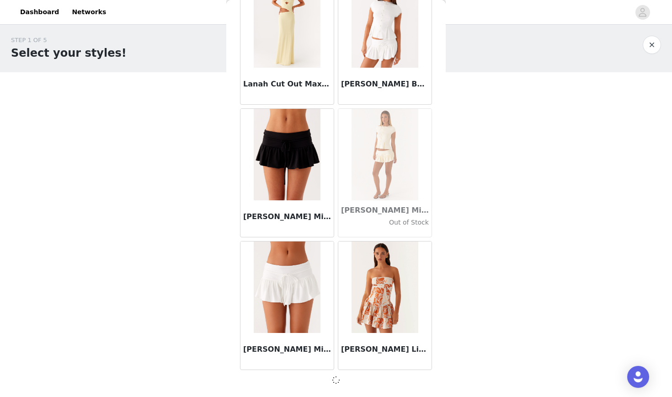
scroll to position [30177, 0]
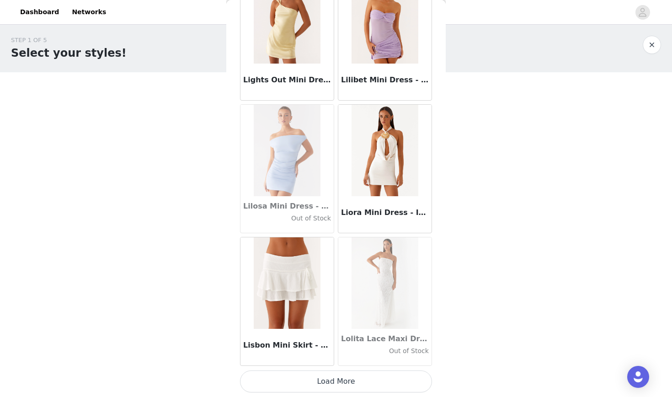
click at [311, 379] on button "Load More" at bounding box center [336, 381] width 192 height 22
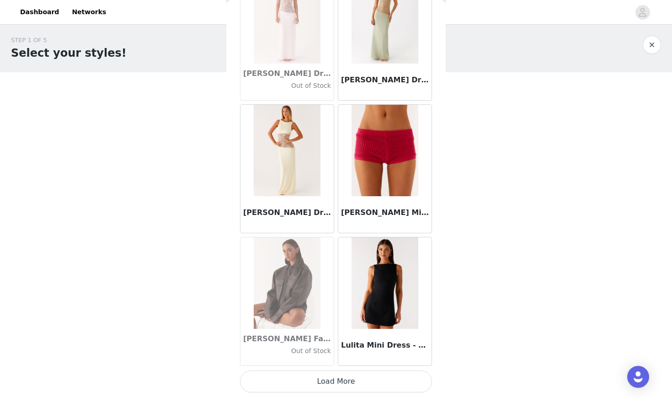
click at [282, 381] on button "Load More" at bounding box center [336, 381] width 192 height 22
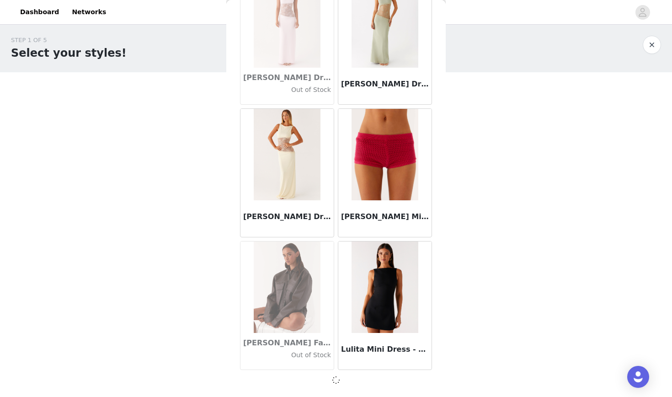
scroll to position [32830, 0]
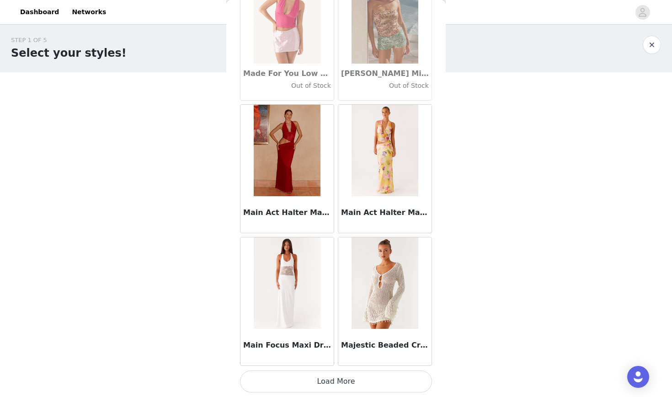
click at [318, 389] on button "Load More" at bounding box center [336, 381] width 192 height 22
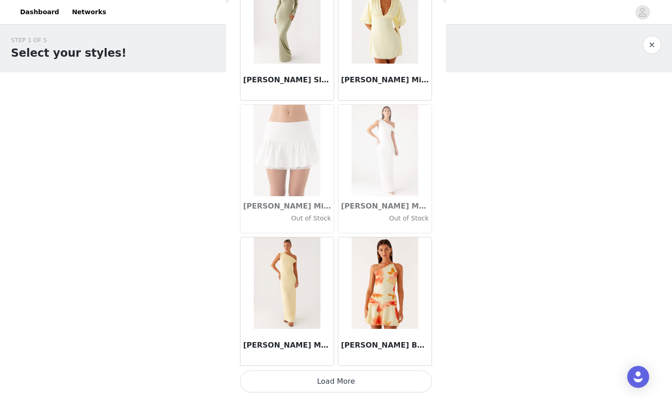
click at [283, 378] on button "Load More" at bounding box center [336, 381] width 192 height 22
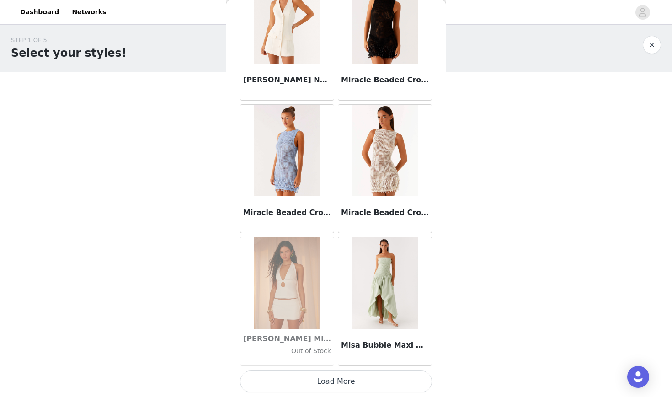
click at [296, 380] on button "Load More" at bounding box center [336, 381] width 192 height 22
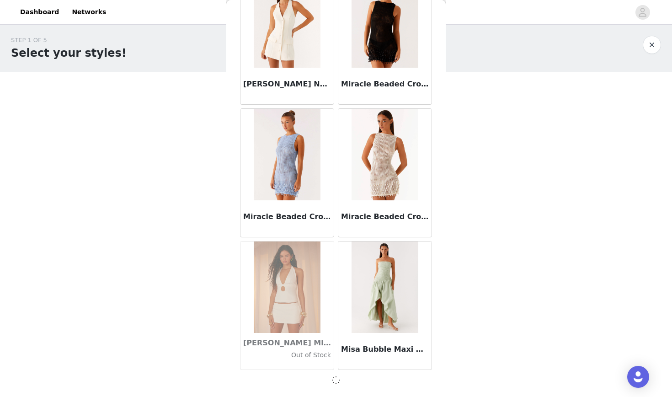
click at [296, 380] on div at bounding box center [336, 380] width 192 height 11
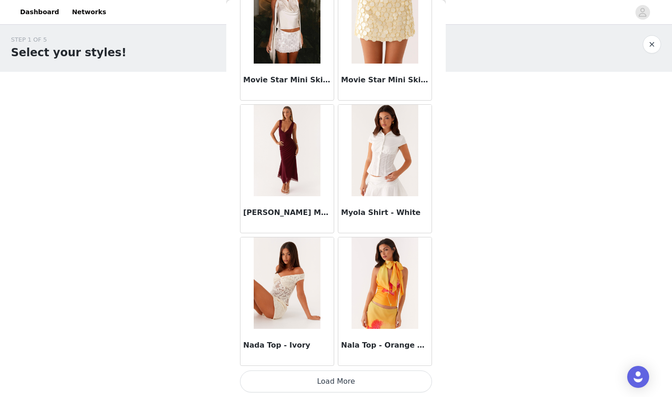
scroll to position [2, 0]
click at [307, 384] on button "Load More" at bounding box center [336, 381] width 192 height 22
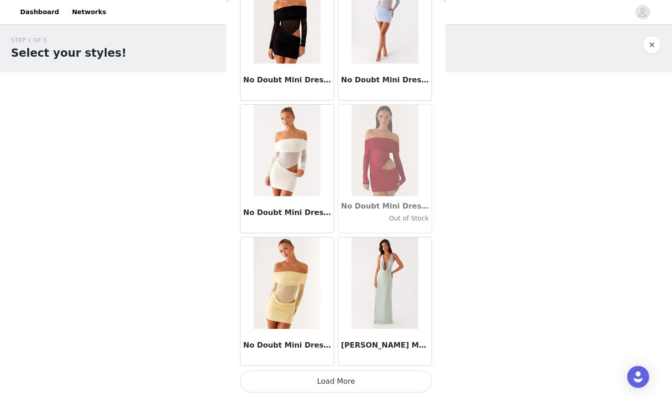
click at [317, 387] on button "Load More" at bounding box center [336, 381] width 192 height 22
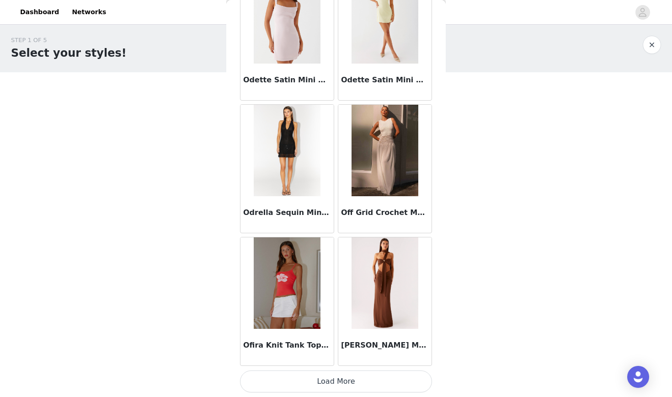
click at [325, 380] on button "Load More" at bounding box center [336, 381] width 192 height 22
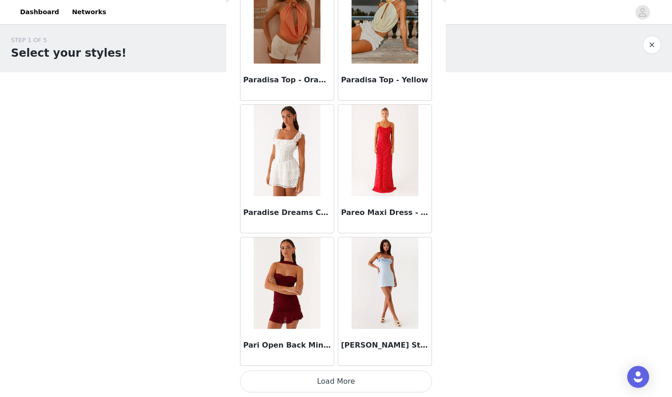
click at [326, 380] on button "Load More" at bounding box center [336, 381] width 192 height 22
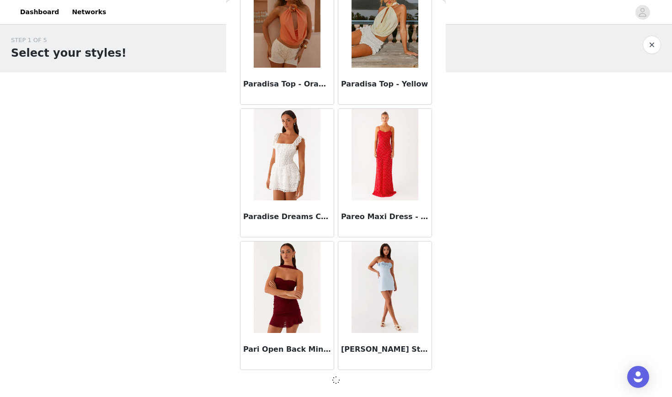
scroll to position [42114, 0]
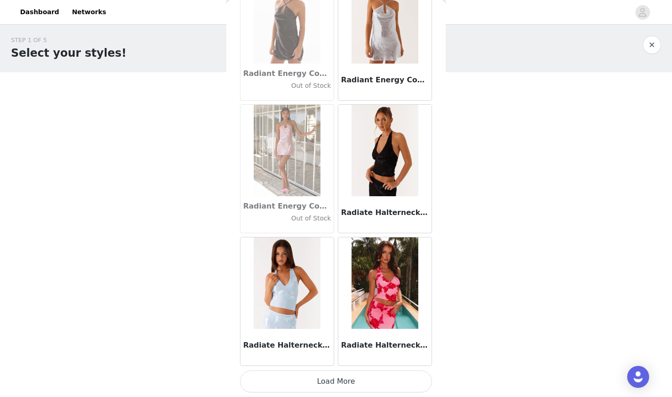
click at [333, 382] on button "Load More" at bounding box center [336, 381] width 192 height 22
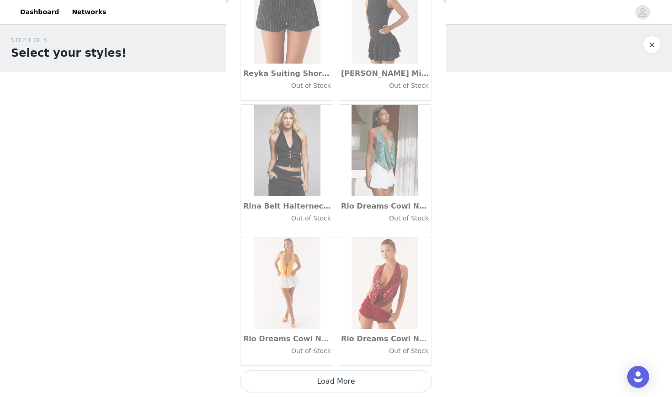
click at [335, 382] on button "Load More" at bounding box center [336, 381] width 192 height 22
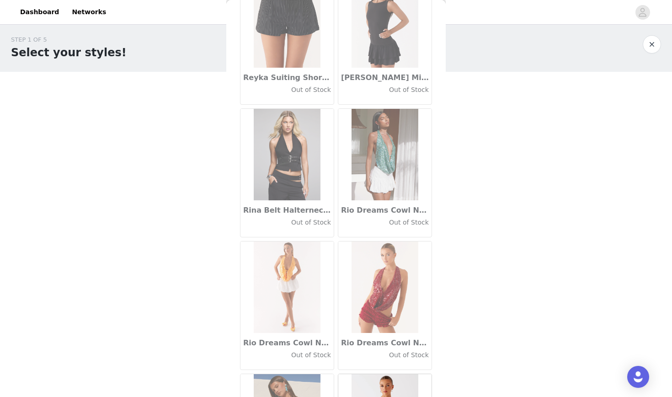
scroll to position [2, 0]
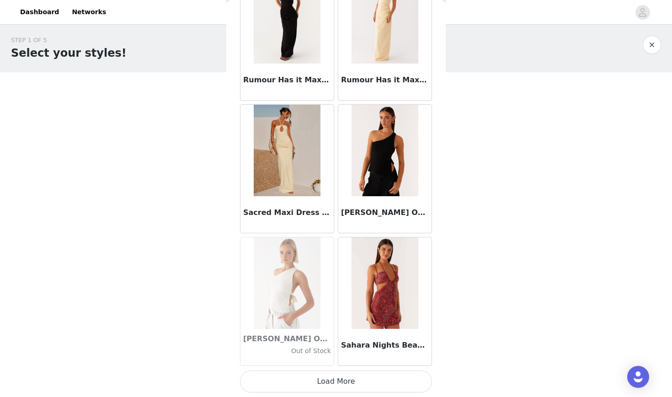
click at [335, 375] on button "Load More" at bounding box center [336, 381] width 192 height 22
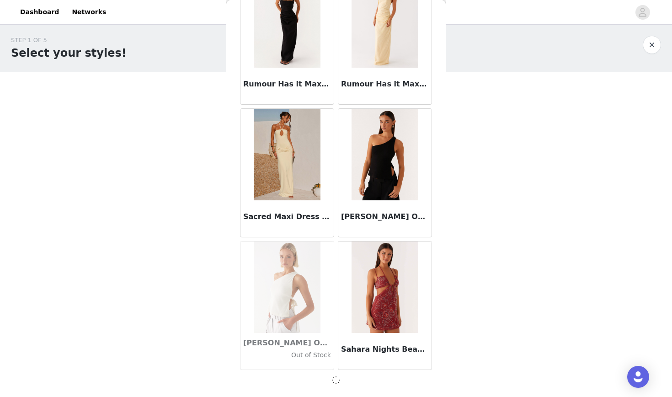
scroll to position [46093, 0]
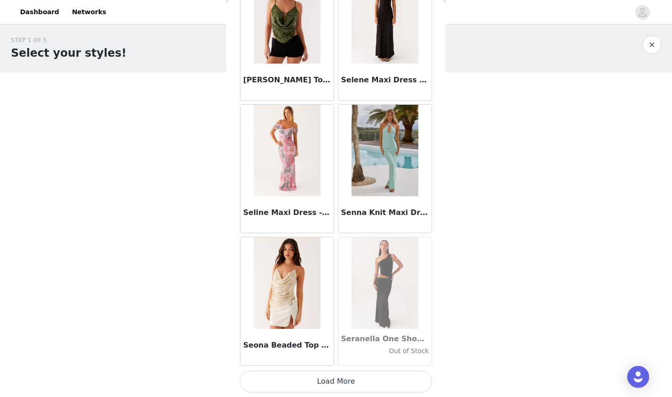
click at [340, 386] on button "Load More" at bounding box center [336, 381] width 192 height 22
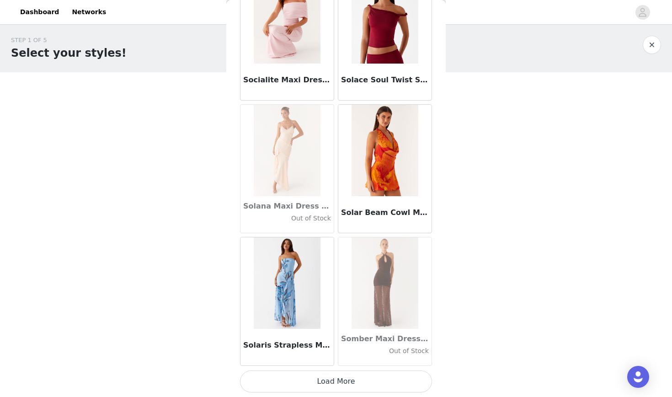
click at [337, 385] on button "Load More" at bounding box center [336, 381] width 192 height 22
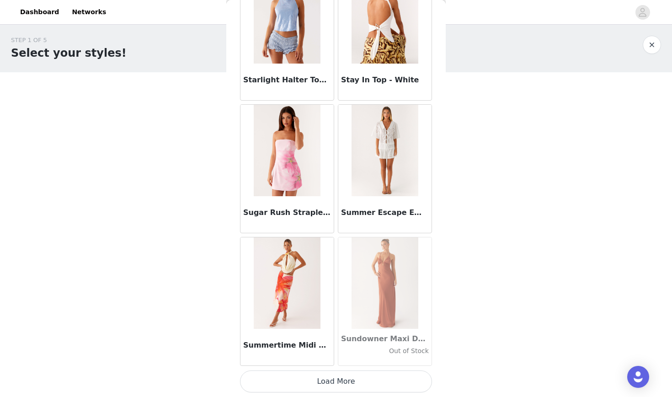
scroll to position [50076, 0]
click at [338, 378] on button "Load More" at bounding box center [336, 381] width 192 height 22
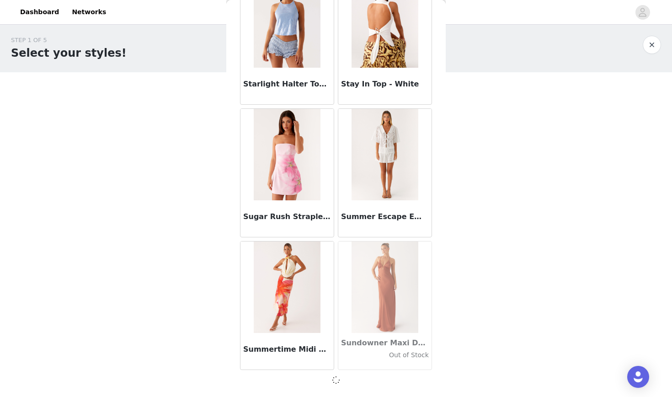
scroll to position [50072, 0]
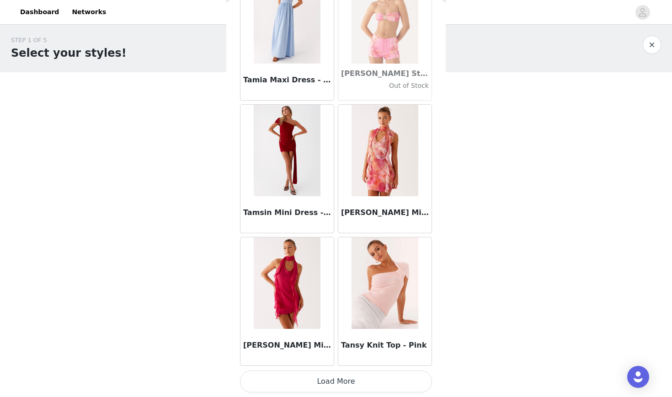
click at [336, 377] on button "Load More" at bounding box center [336, 381] width 192 height 22
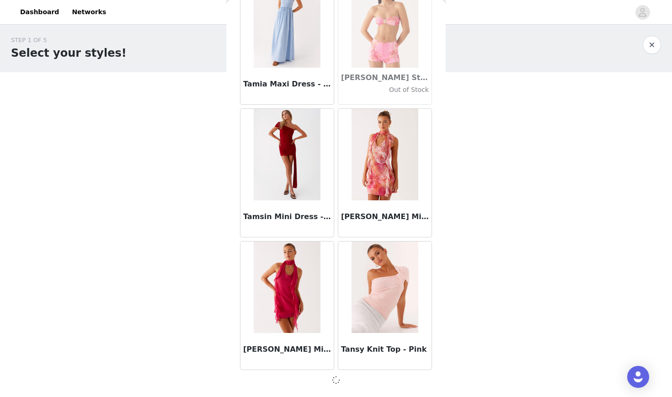
scroll to position [51398, 0]
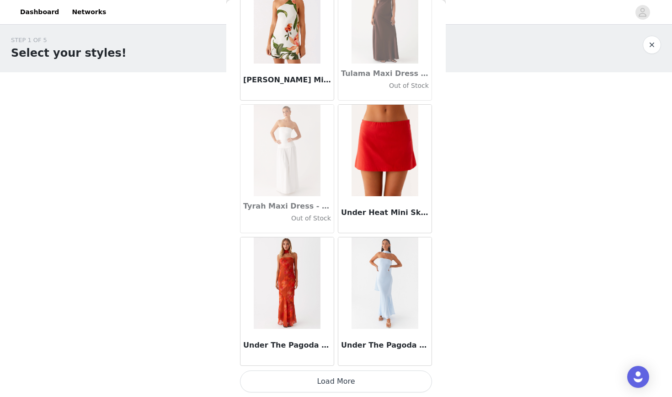
click at [335, 379] on button "Load More" at bounding box center [336, 381] width 192 height 22
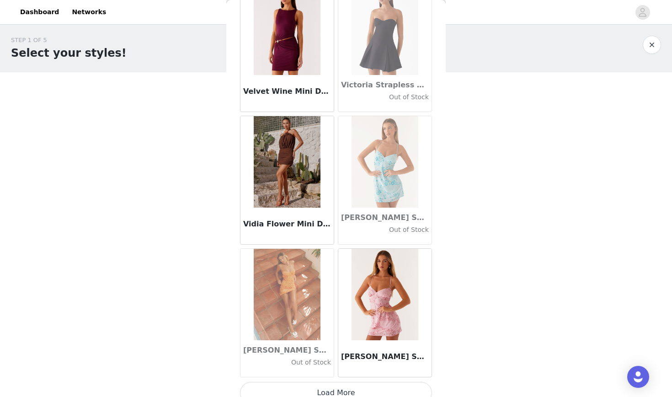
scroll to position [54041, 0]
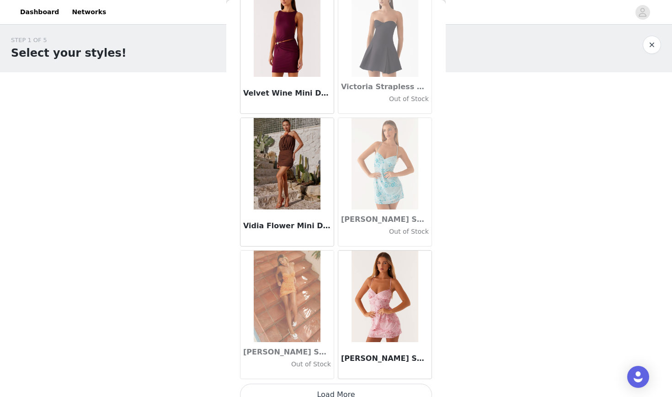
click at [339, 388] on button "Load More" at bounding box center [336, 395] width 192 height 22
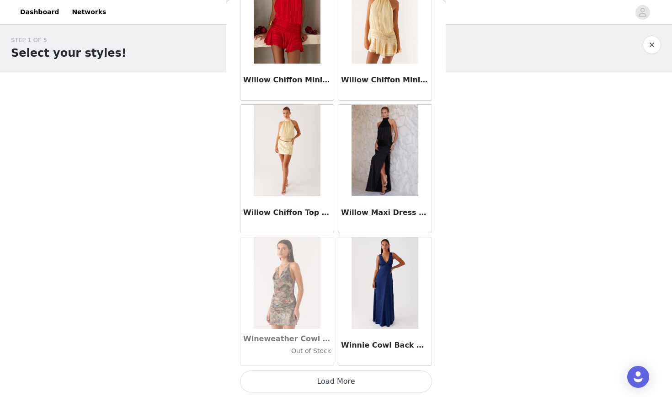
click at [342, 371] on button "Load More" at bounding box center [336, 381] width 192 height 22
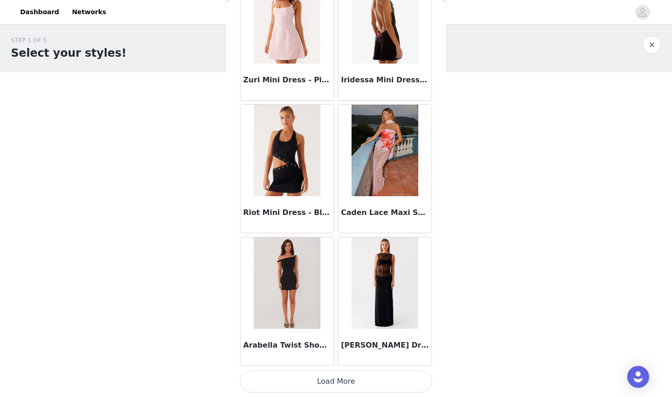
click at [342, 373] on button "Load More" at bounding box center [336, 381] width 192 height 22
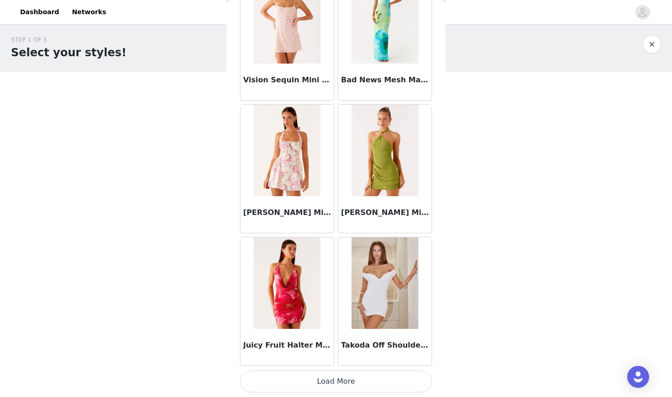
scroll to position [2, 0]
click at [347, 377] on button "Load More" at bounding box center [336, 381] width 192 height 22
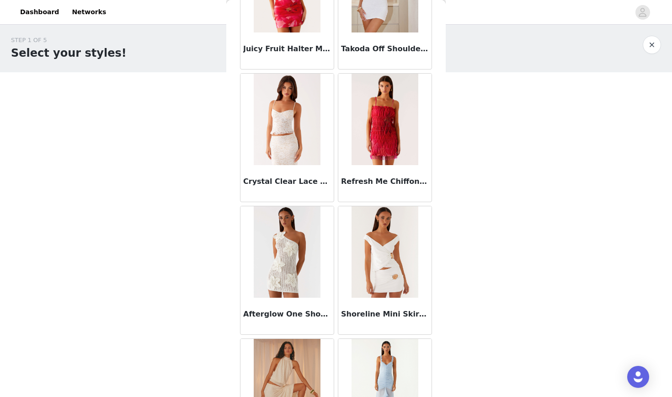
scroll to position [58468, 0]
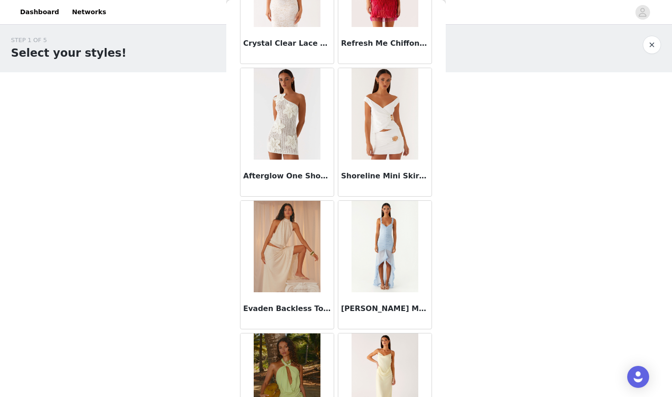
click at [295, 307] on h3 "Evaden Backless Top - Ivory" at bounding box center [287, 308] width 88 height 11
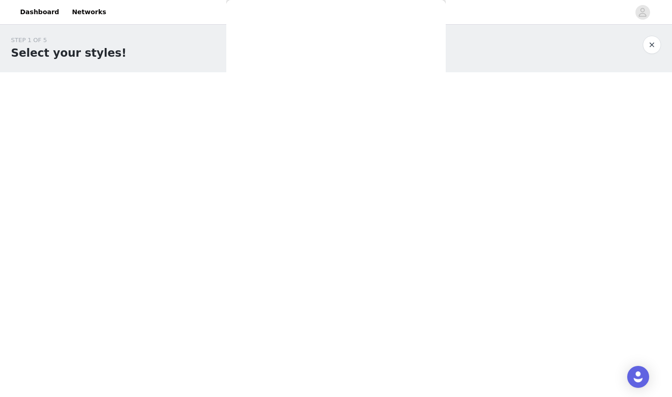
scroll to position [85, 0]
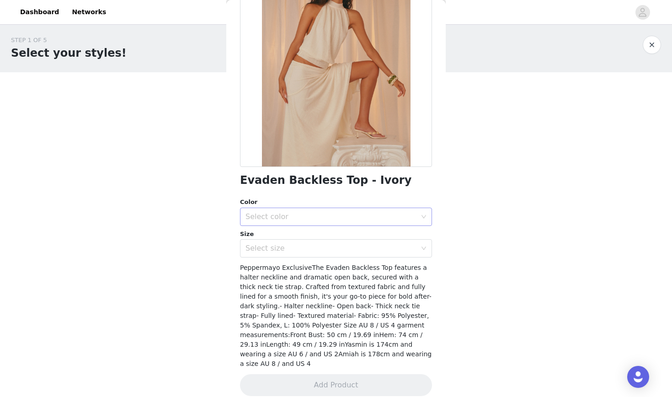
click at [322, 213] on div "Select color" at bounding box center [331, 216] width 171 height 9
click at [300, 241] on li "Ivory" at bounding box center [336, 236] width 192 height 15
click at [300, 246] on div "Select size" at bounding box center [331, 248] width 171 height 9
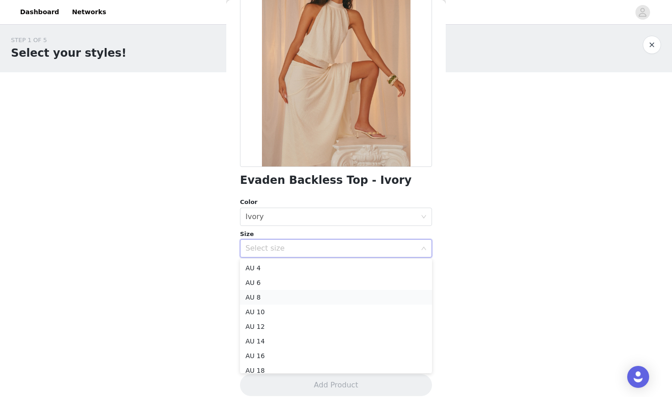
click at [278, 297] on li "AU 8" at bounding box center [336, 297] width 192 height 15
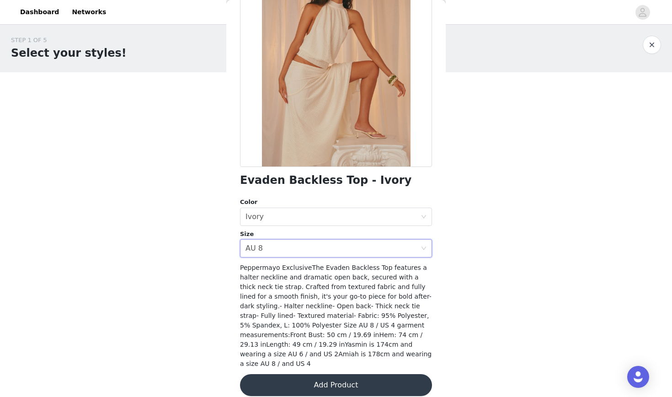
click at [314, 374] on button "Add Product" at bounding box center [336, 385] width 192 height 22
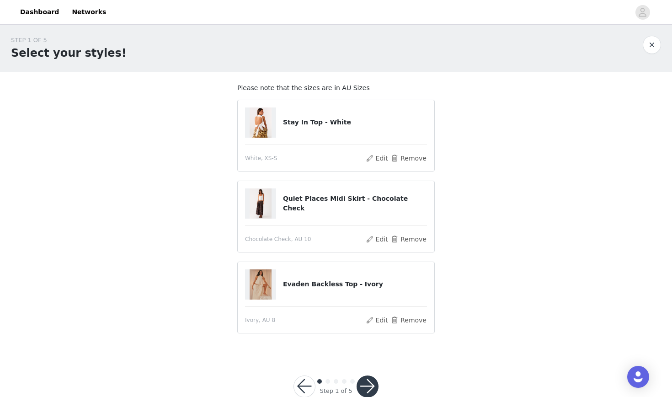
click at [368, 383] on button "button" at bounding box center [368, 386] width 22 height 22
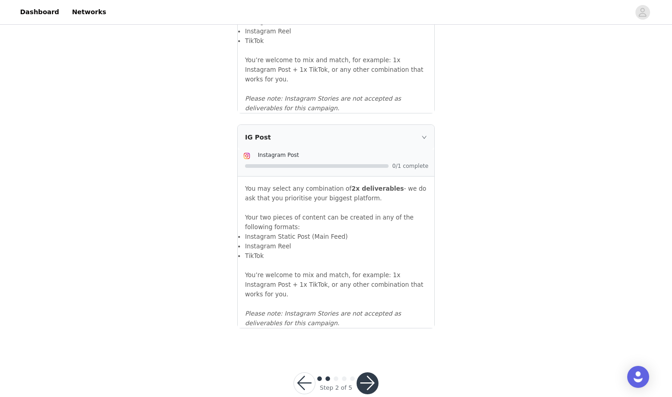
scroll to position [953, 0]
click at [369, 373] on button "button" at bounding box center [368, 384] width 22 height 22
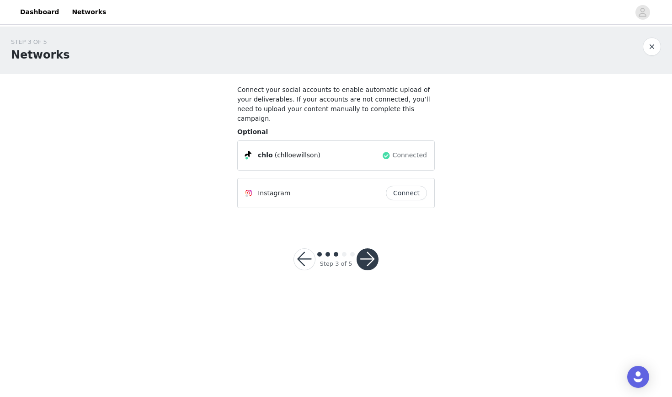
click at [371, 248] on button "button" at bounding box center [368, 259] width 22 height 22
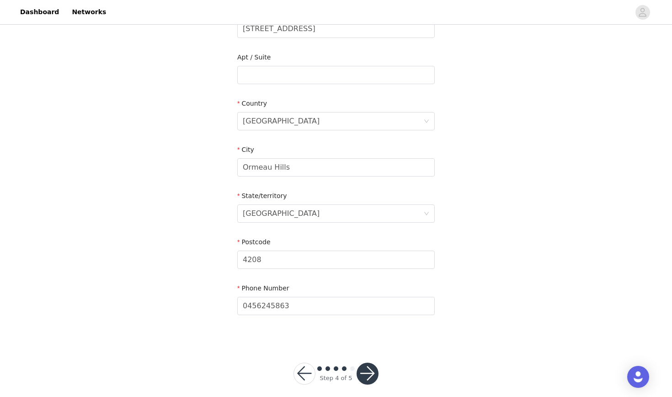
scroll to position [265, 0]
click at [364, 363] on button "button" at bounding box center [368, 374] width 22 height 22
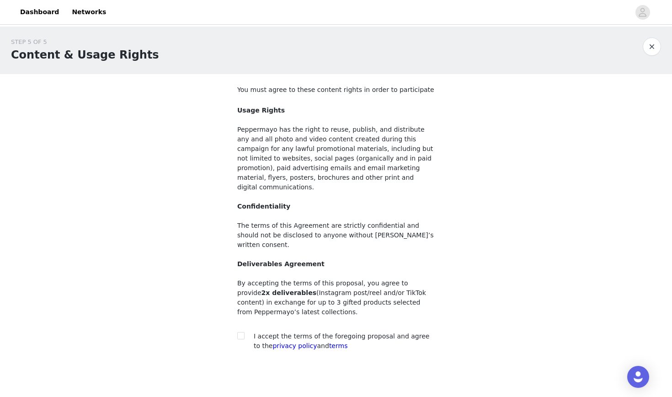
click at [245, 332] on div at bounding box center [243, 337] width 13 height 10
click at [241, 332] on span at bounding box center [240, 335] width 7 height 7
click at [241, 332] on input "checkbox" at bounding box center [240, 335] width 6 height 6
checkbox input "true"
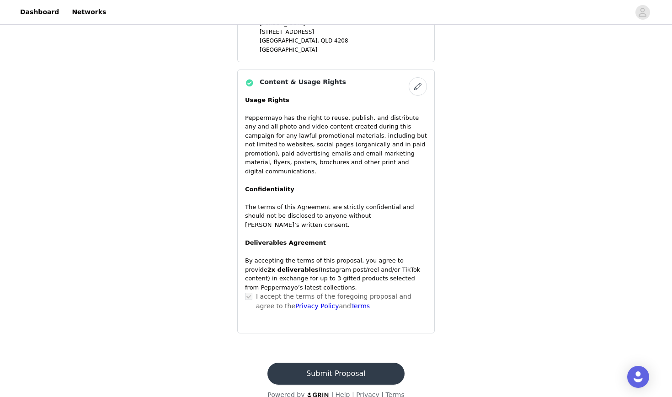
click at [356, 365] on button "Submit Proposal" at bounding box center [336, 374] width 137 height 22
